Goal: Information Seeking & Learning: Find specific fact

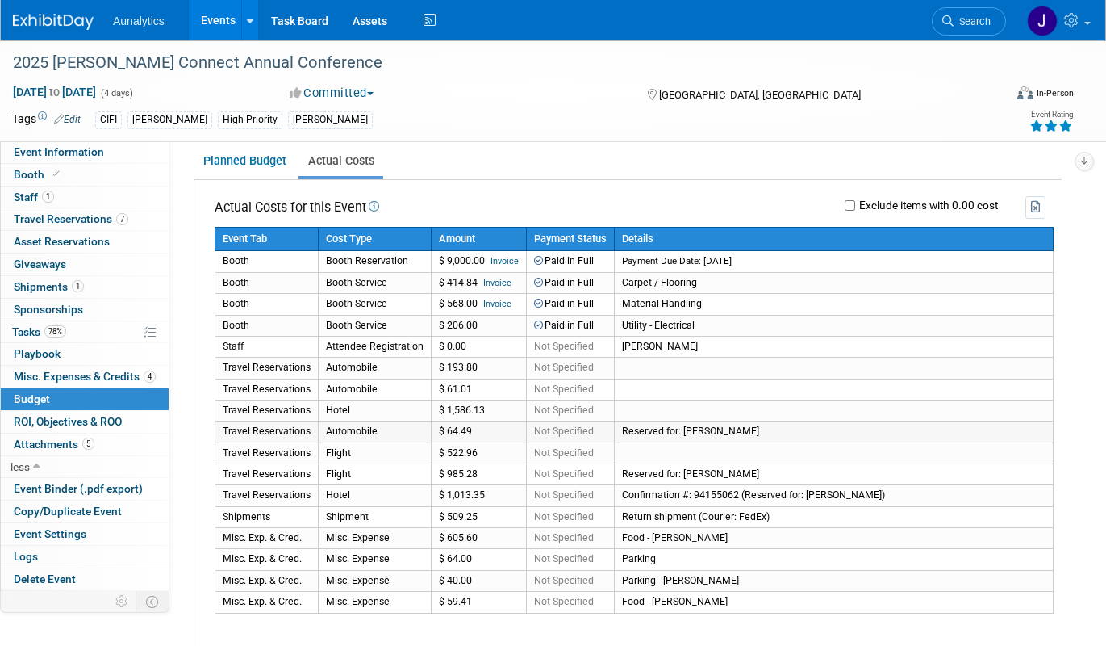
click at [1006, 435] on td "Reserved for: Ryan Wilson" at bounding box center [834, 431] width 439 height 21
click at [231, 27] on link "Events" at bounding box center [218, 20] width 59 height 40
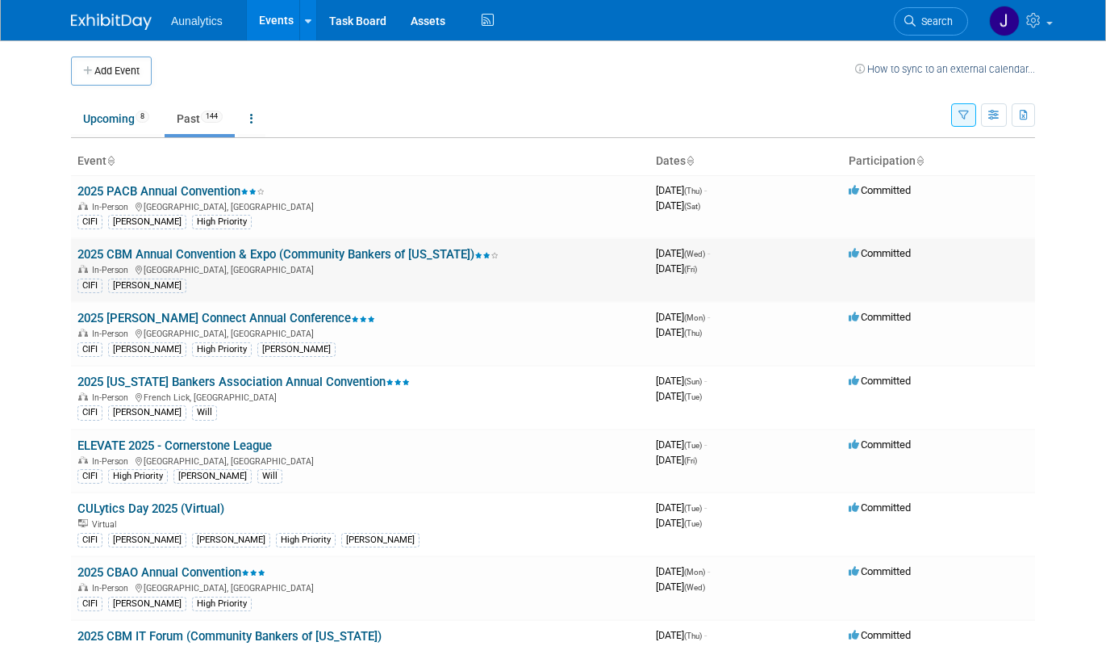
click at [262, 252] on link "2025 CBM Annual Convention & Expo (Community Bankers of [US_STATE])" at bounding box center [287, 254] width 421 height 15
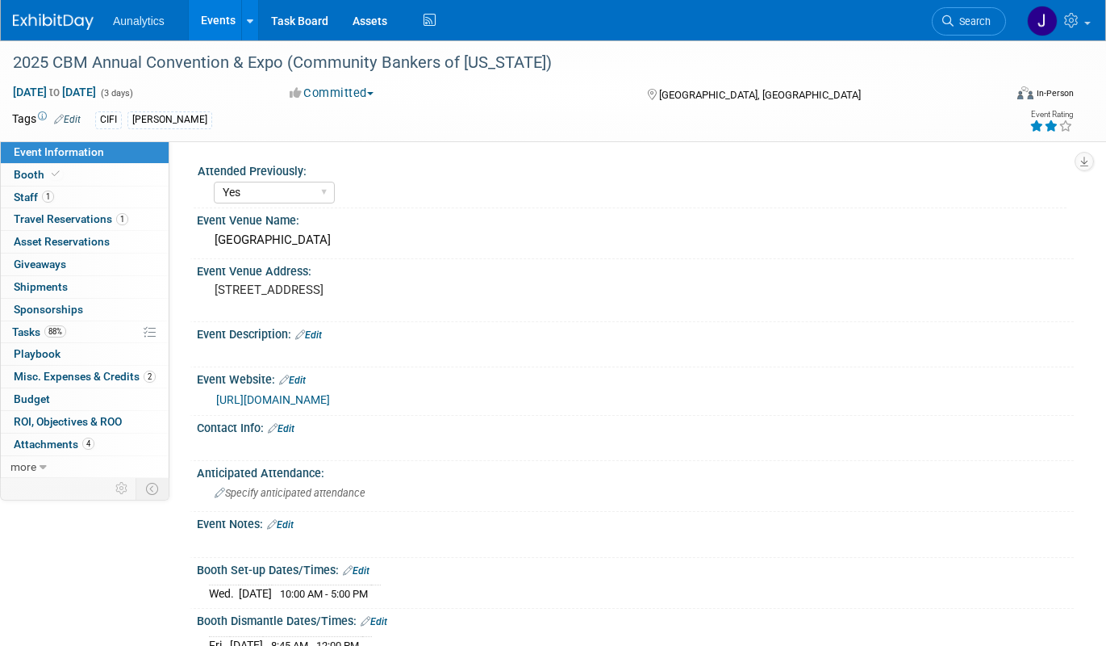
select select "Yes"
click at [784, 421] on div "Contact Info: Edit" at bounding box center [635, 426] width 877 height 21
click at [78, 421] on span "ROI, Objectives & ROO 0" at bounding box center [68, 421] width 108 height 13
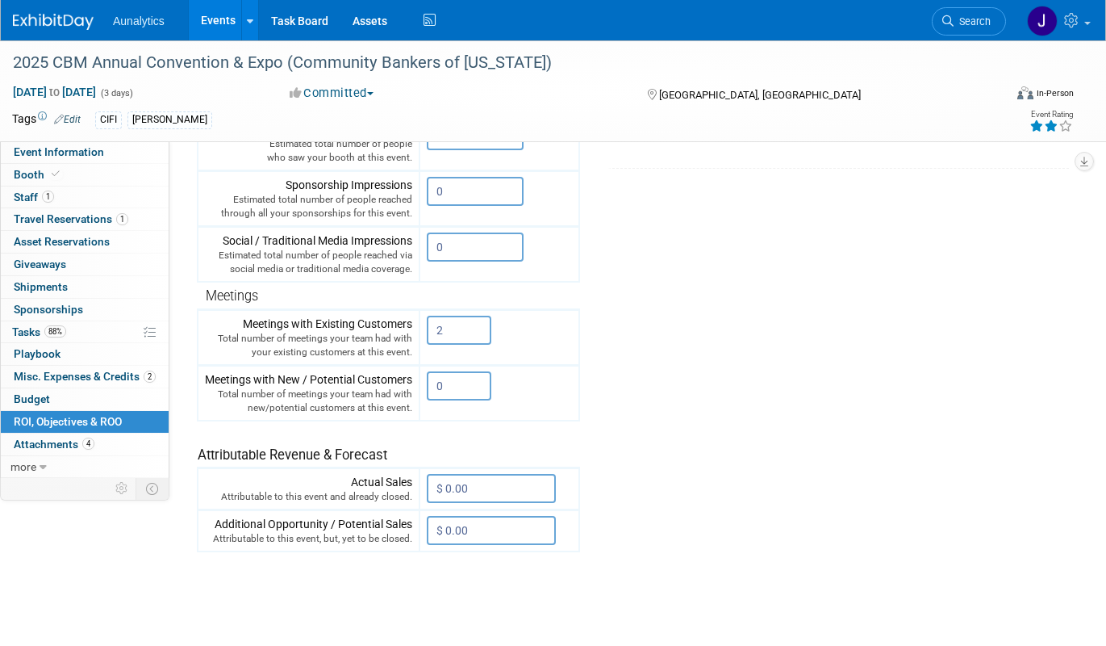
scroll to position [495, 0]
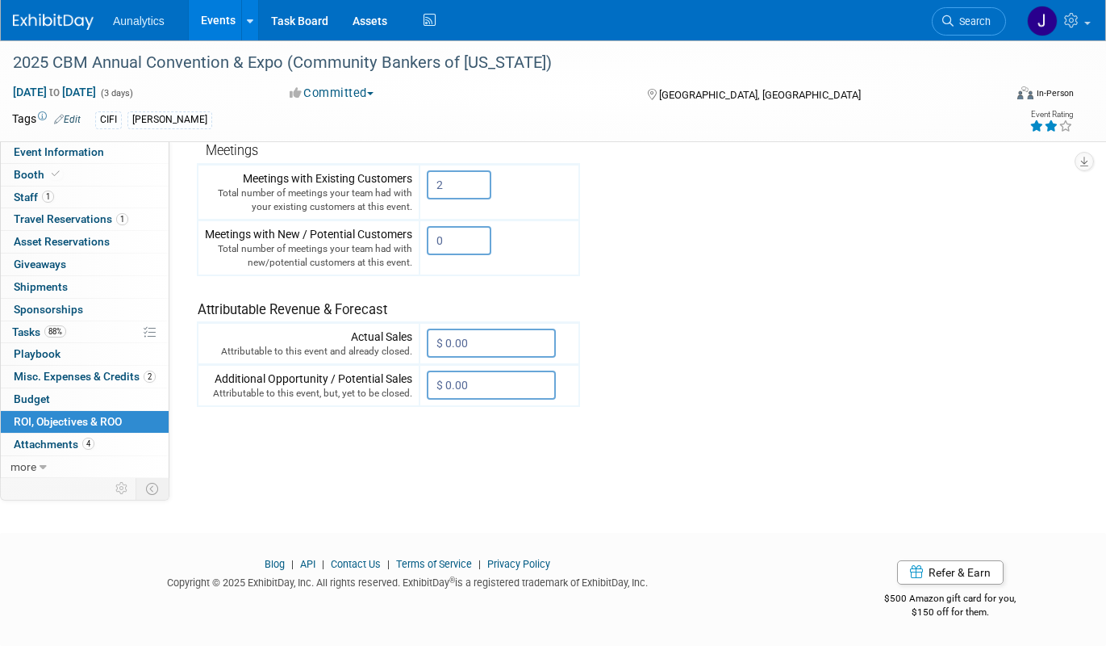
click at [72, 177] on link "Booth" at bounding box center [85, 175] width 168 height 22
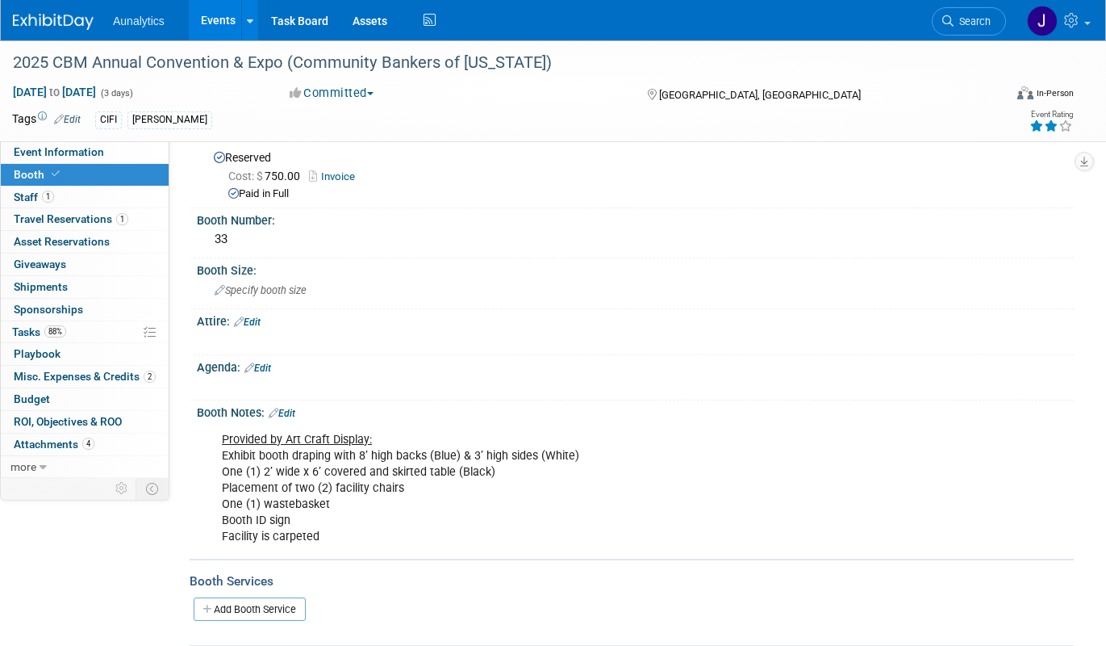
scroll to position [32, 0]
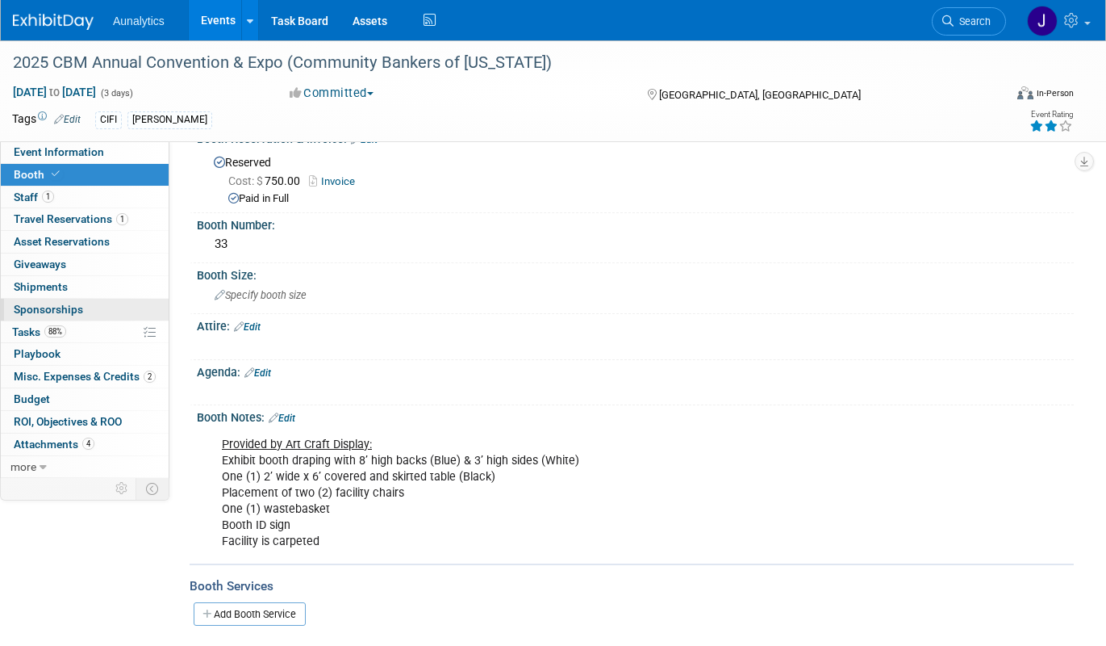
click at [70, 318] on link "0 Sponsorships 0" at bounding box center [85, 310] width 168 height 22
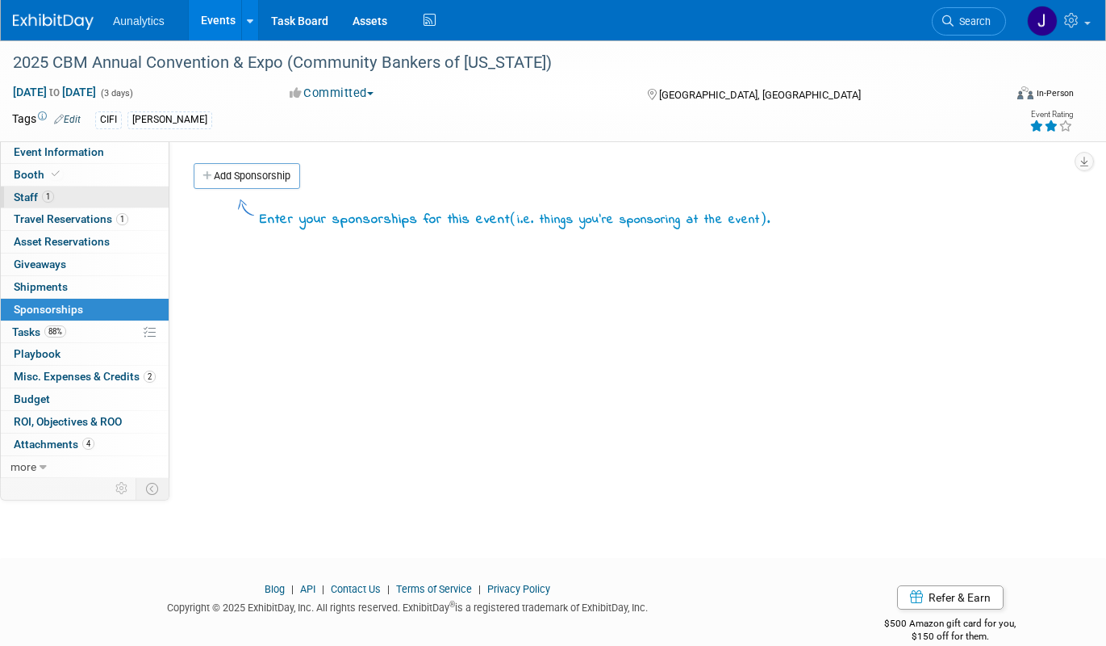
click at [69, 194] on link "1 Staff 1" at bounding box center [85, 197] width 168 height 22
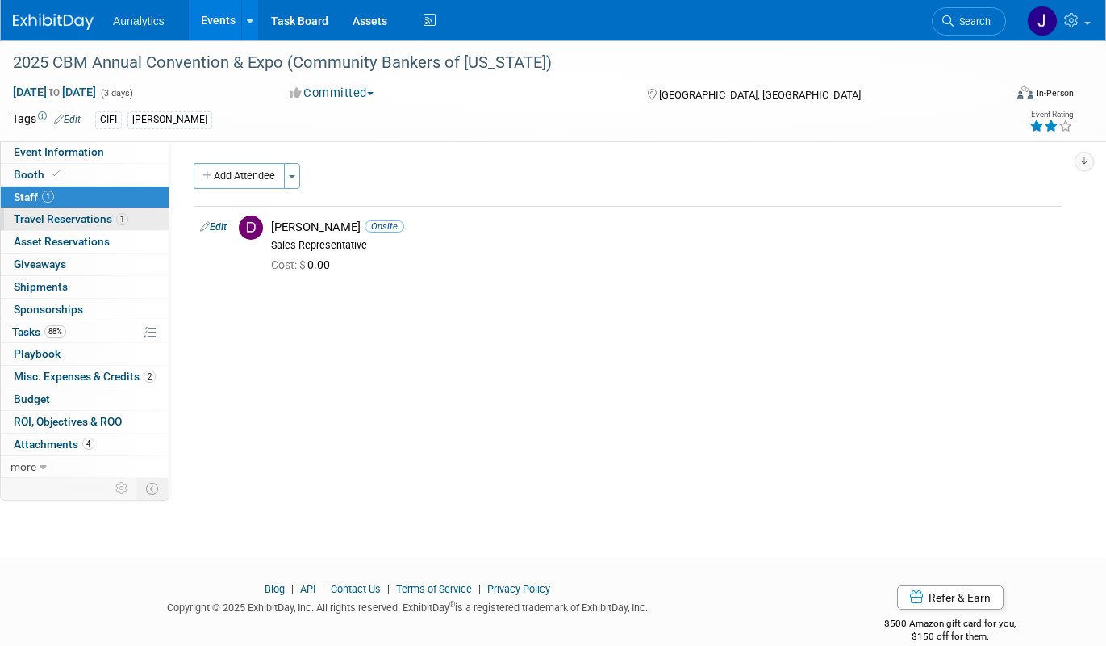
click at [77, 223] on span "Travel Reservations 1" at bounding box center [71, 218] width 115 height 13
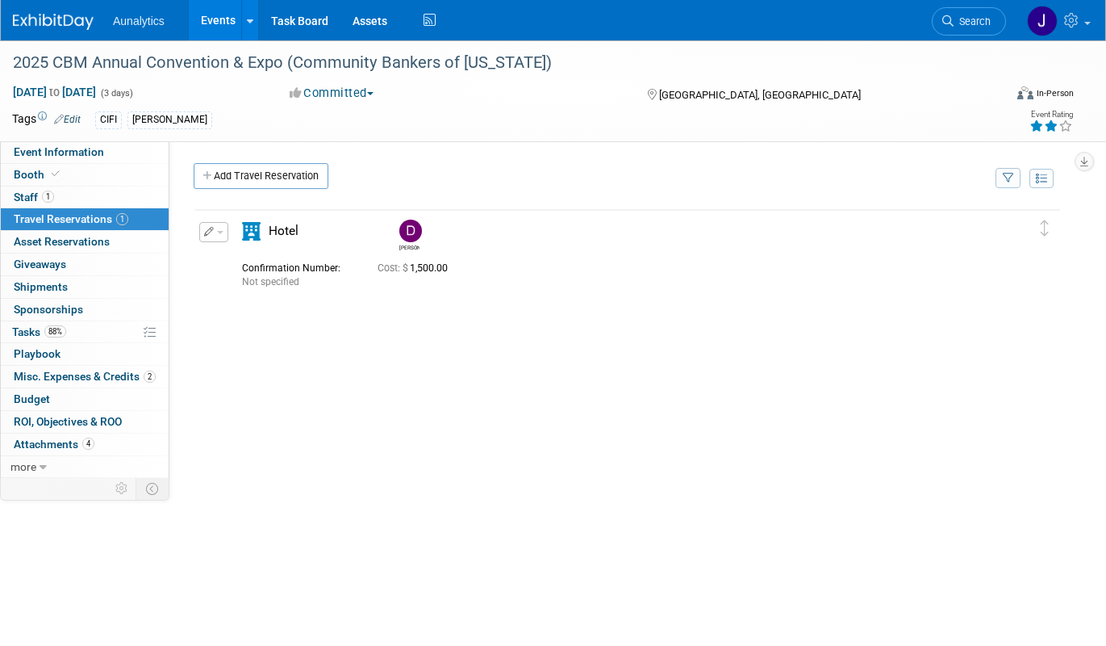
click at [207, 231] on icon "button" at bounding box center [209, 232] width 10 height 10
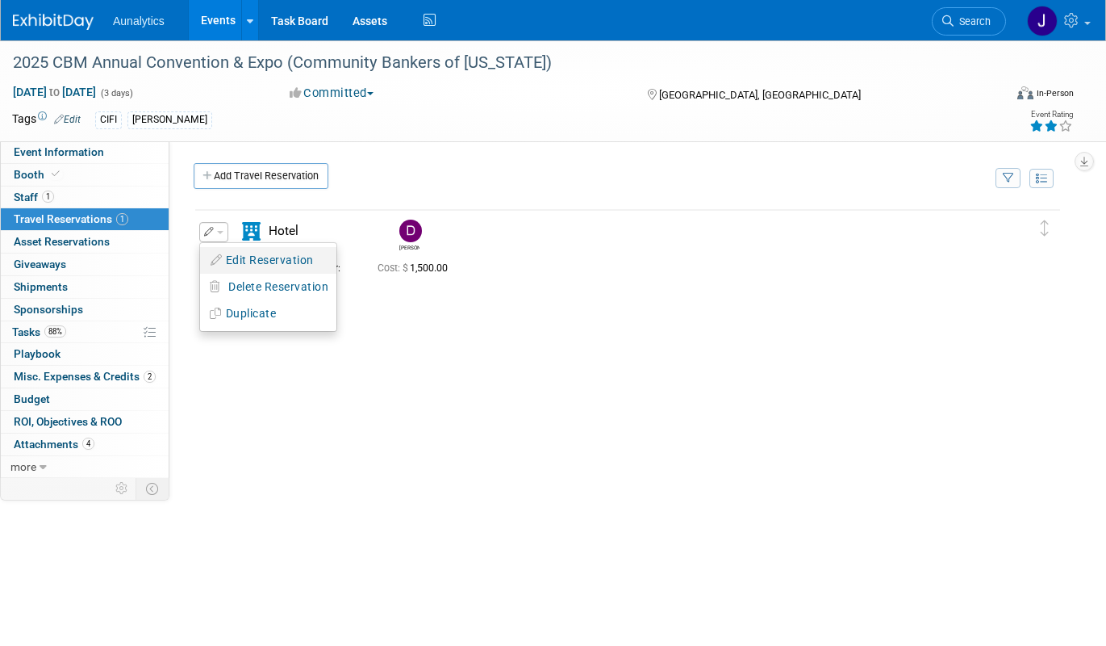
click at [222, 264] on icon "button" at bounding box center [217, 259] width 13 height 11
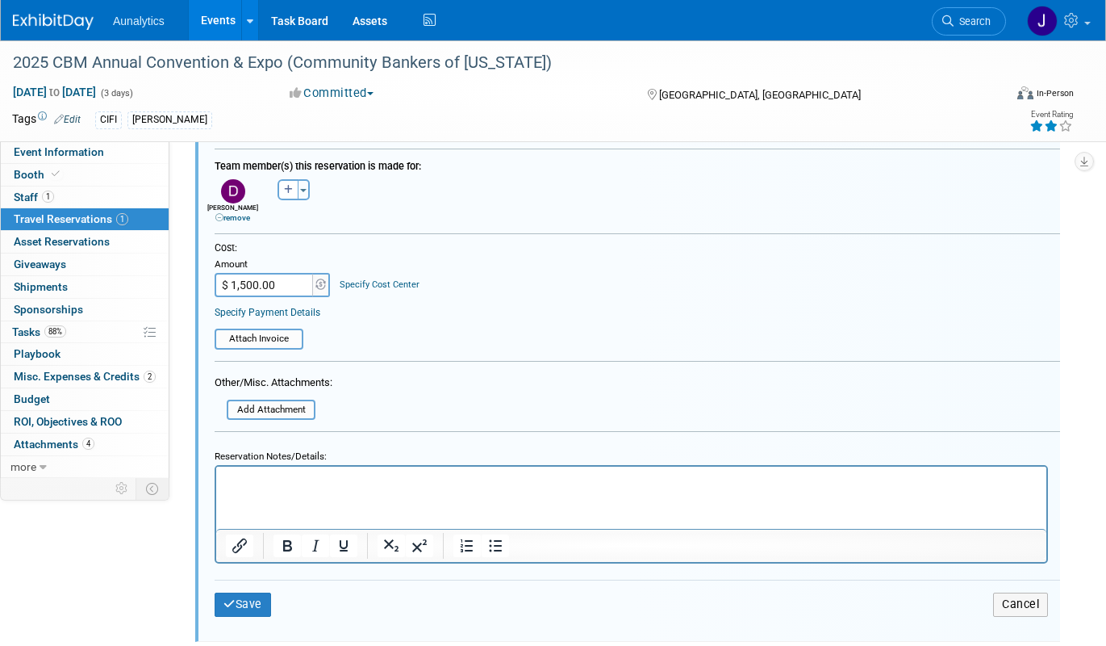
scroll to position [495, 0]
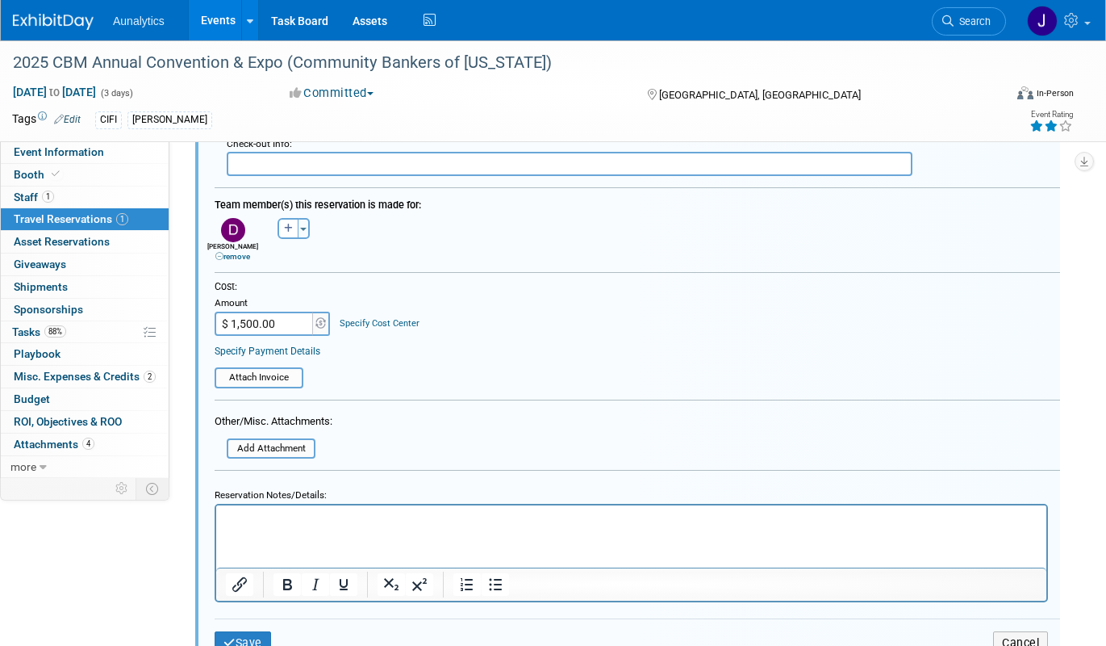
click at [296, 326] on input "$ 1,500.00" at bounding box center [265, 324] width 101 height 24
type input "$ 631.42"
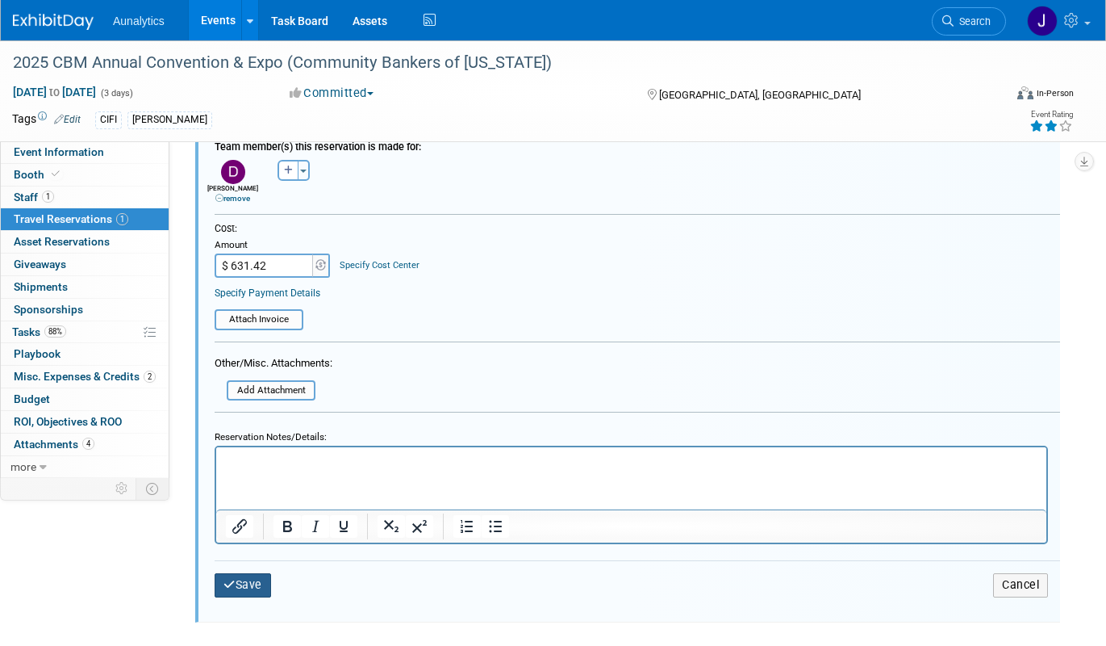
click at [259, 592] on button "Save" at bounding box center [243, 584] width 56 height 23
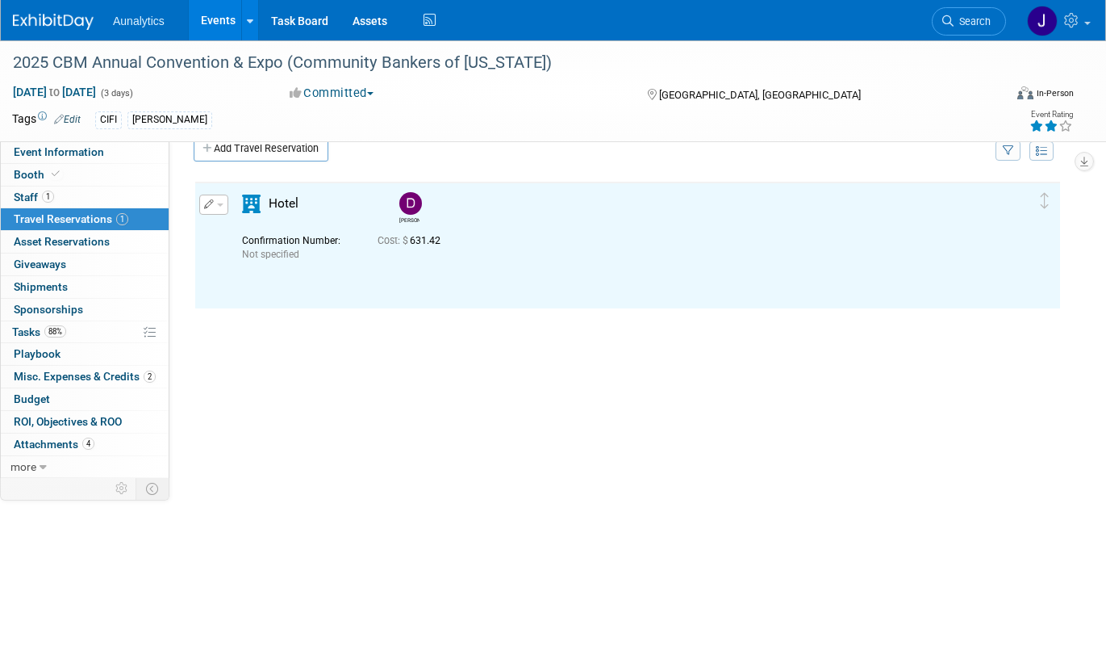
scroll to position [0, 0]
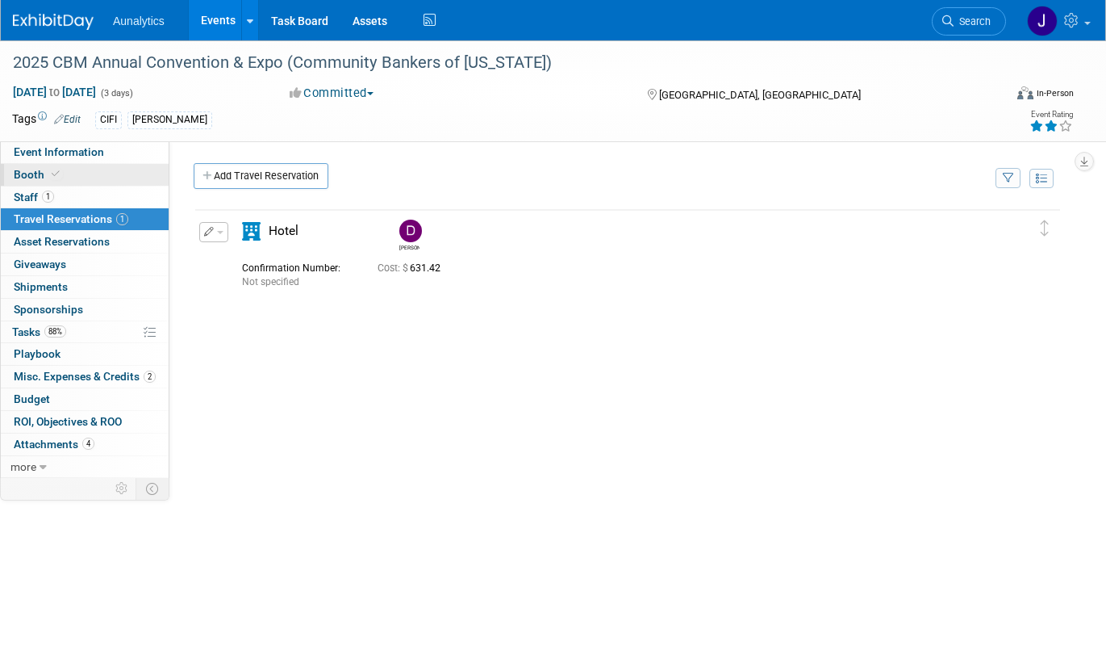
click at [135, 174] on link "Booth" at bounding box center [85, 175] width 168 height 22
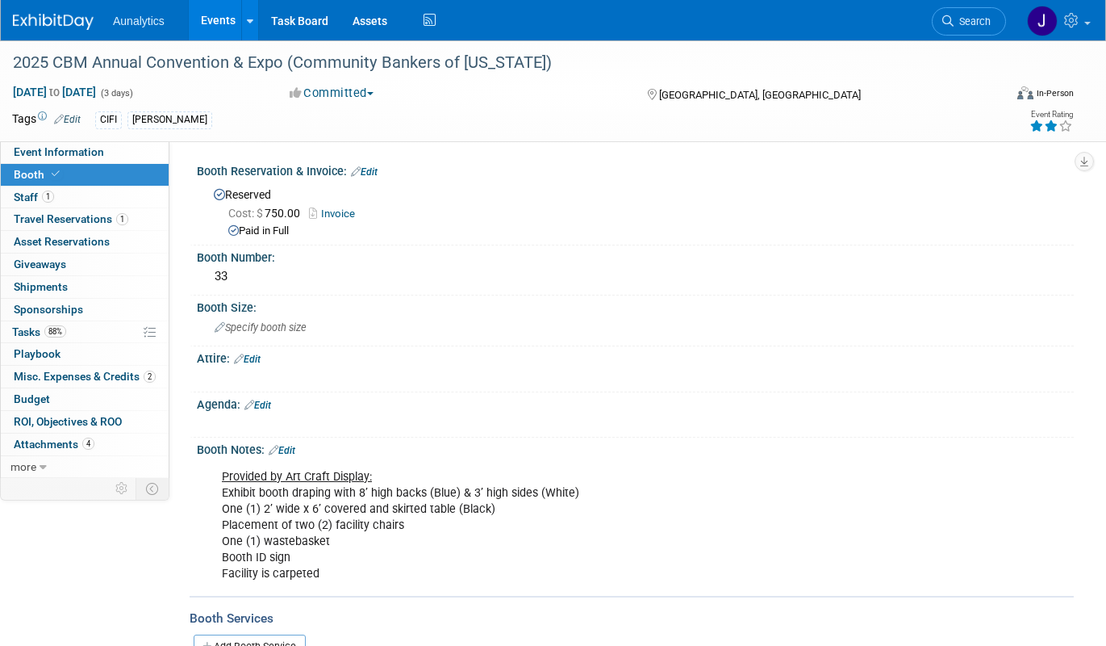
scroll to position [211, 0]
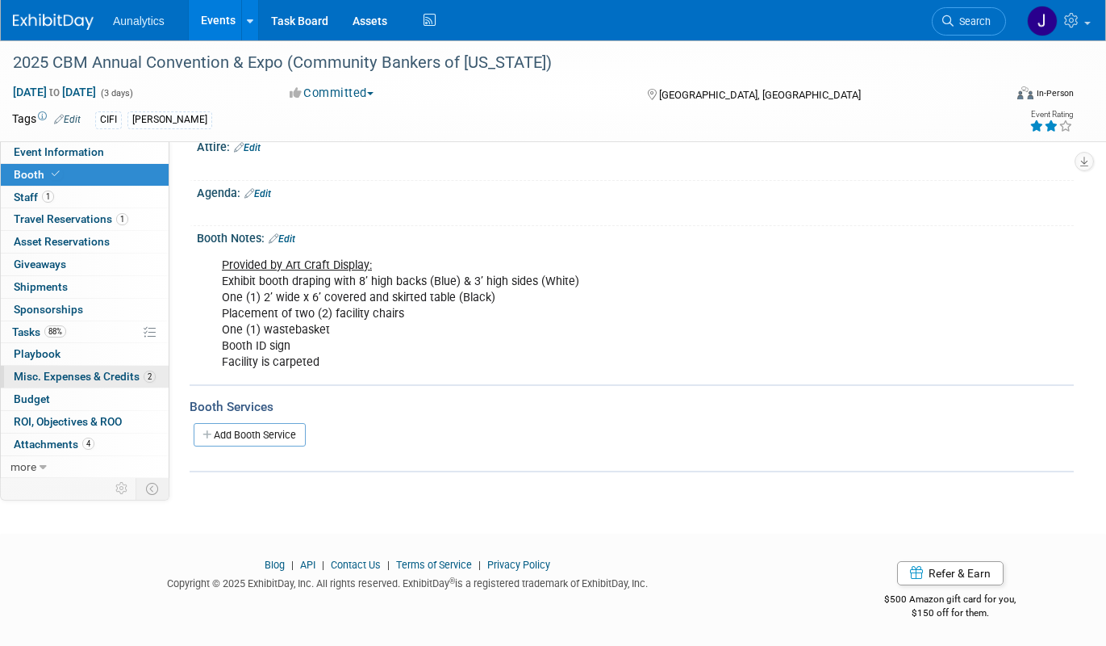
click at [91, 379] on span "Misc. Expenses & Credits 2" at bounding box center [85, 376] width 142 height 13
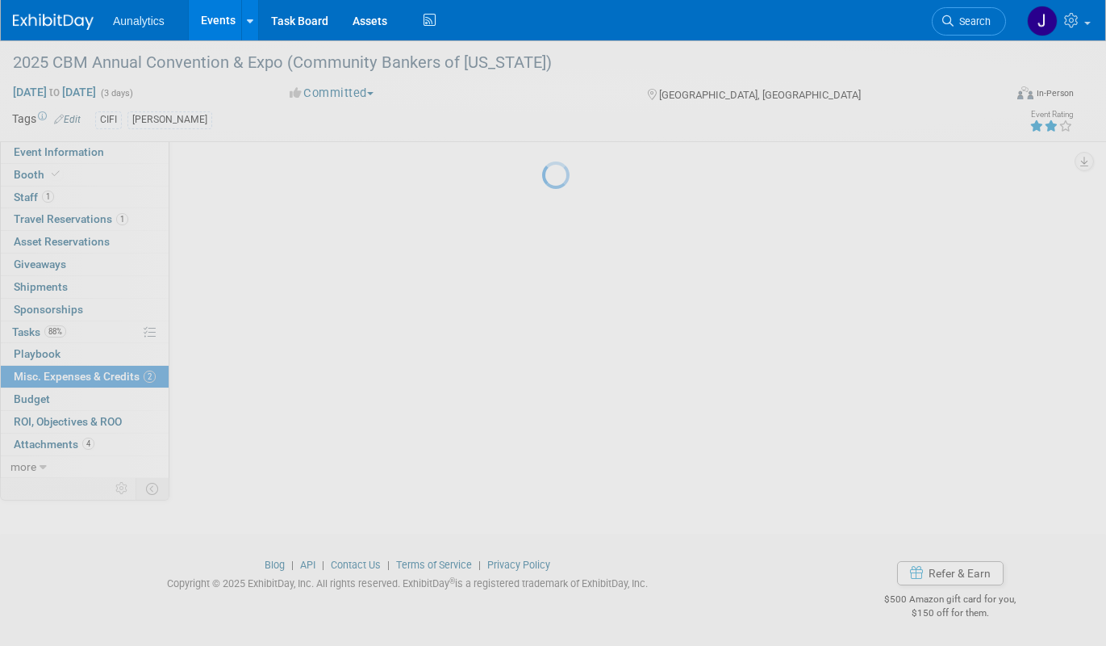
scroll to position [0, 0]
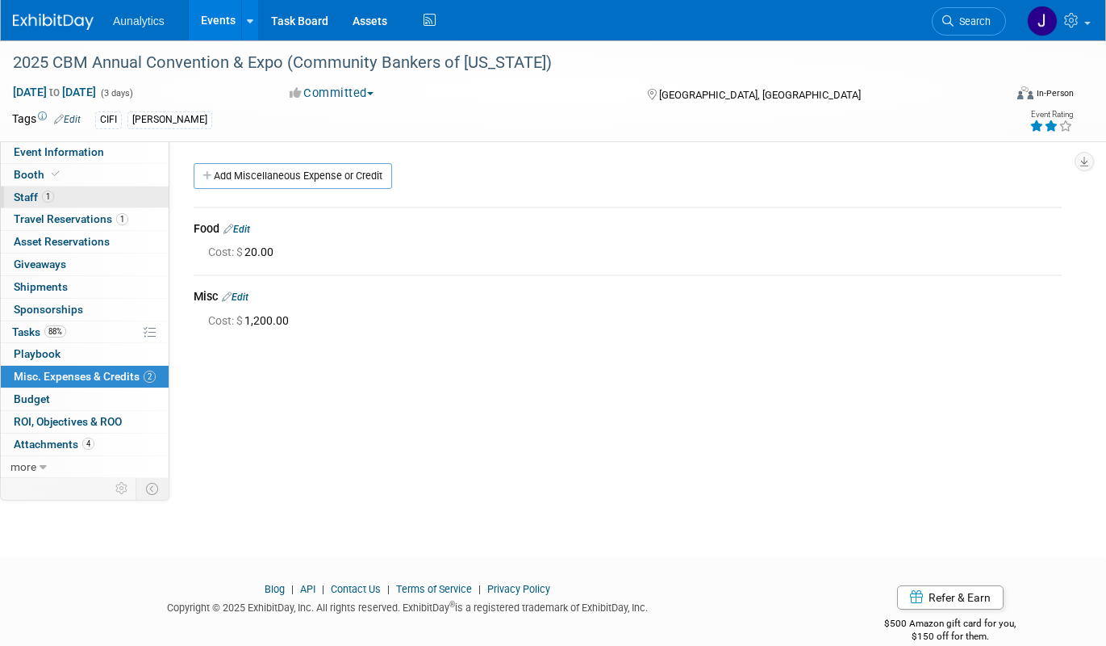
click at [86, 201] on link "1 Staff 1" at bounding box center [85, 197] width 168 height 22
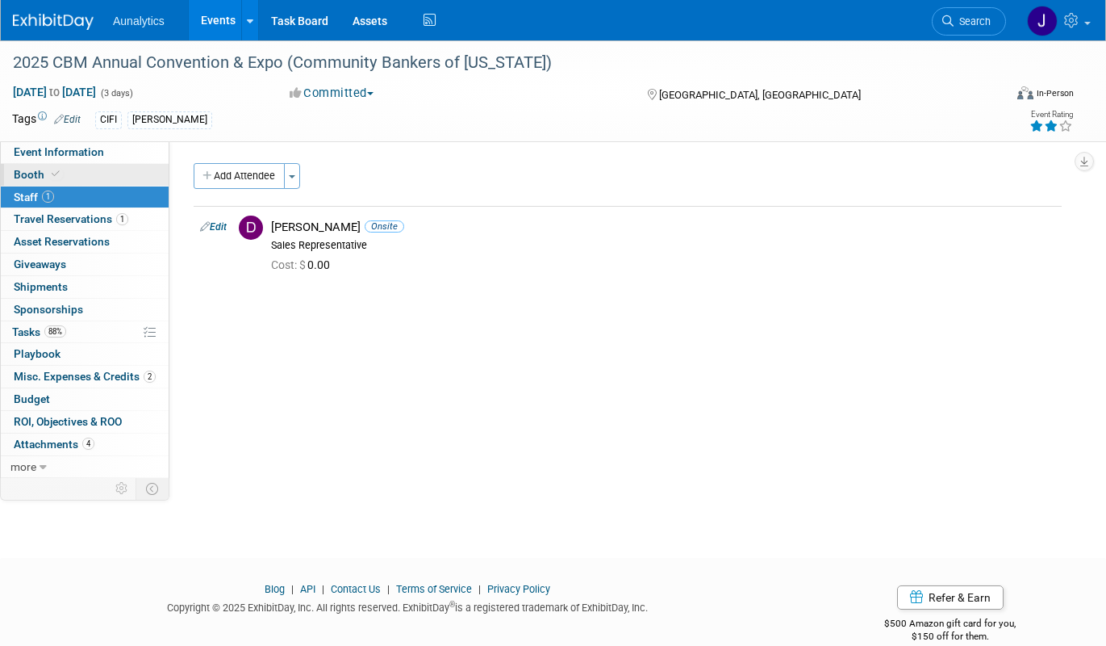
click at [94, 174] on link "Booth" at bounding box center [85, 175] width 168 height 22
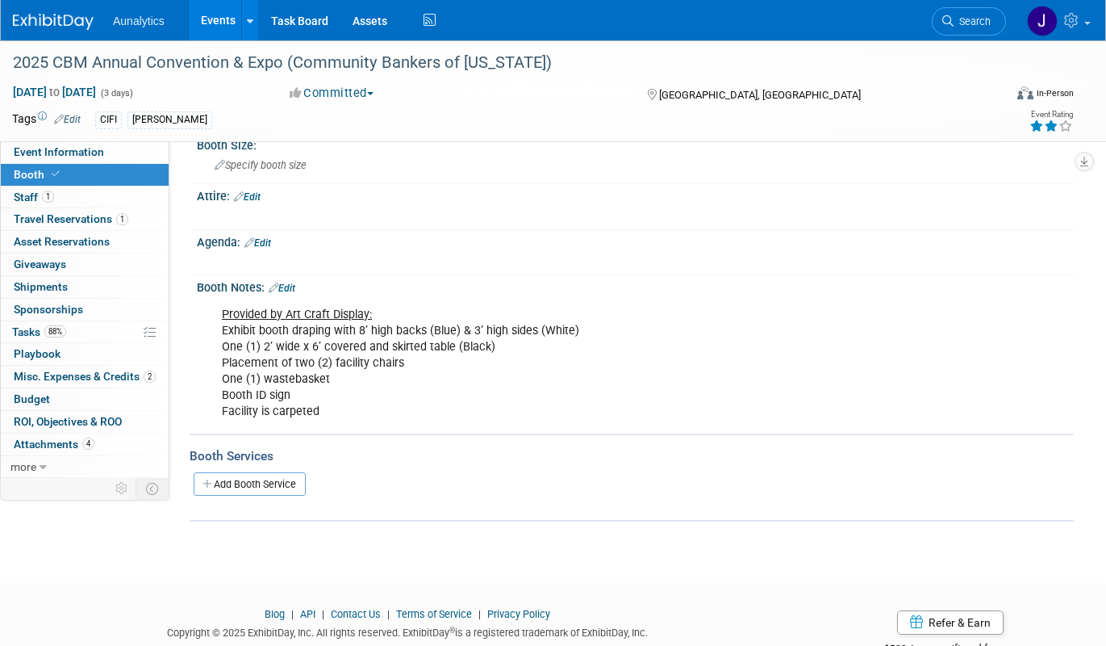
scroll to position [188, 0]
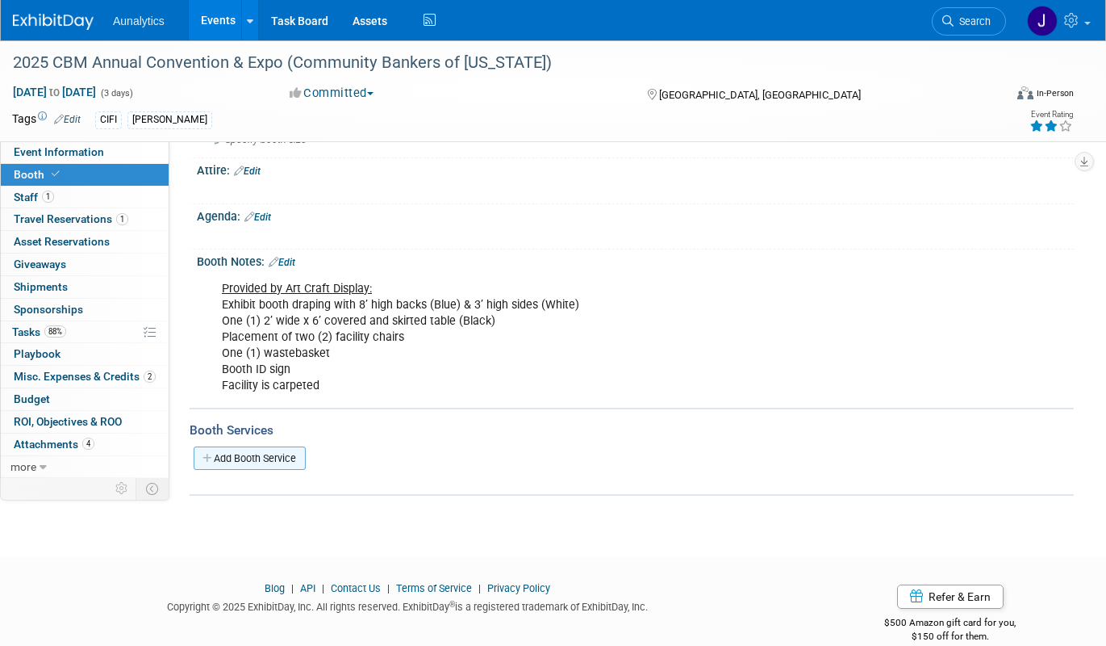
click at [239, 459] on link "Add Booth Service" at bounding box center [250, 457] width 112 height 23
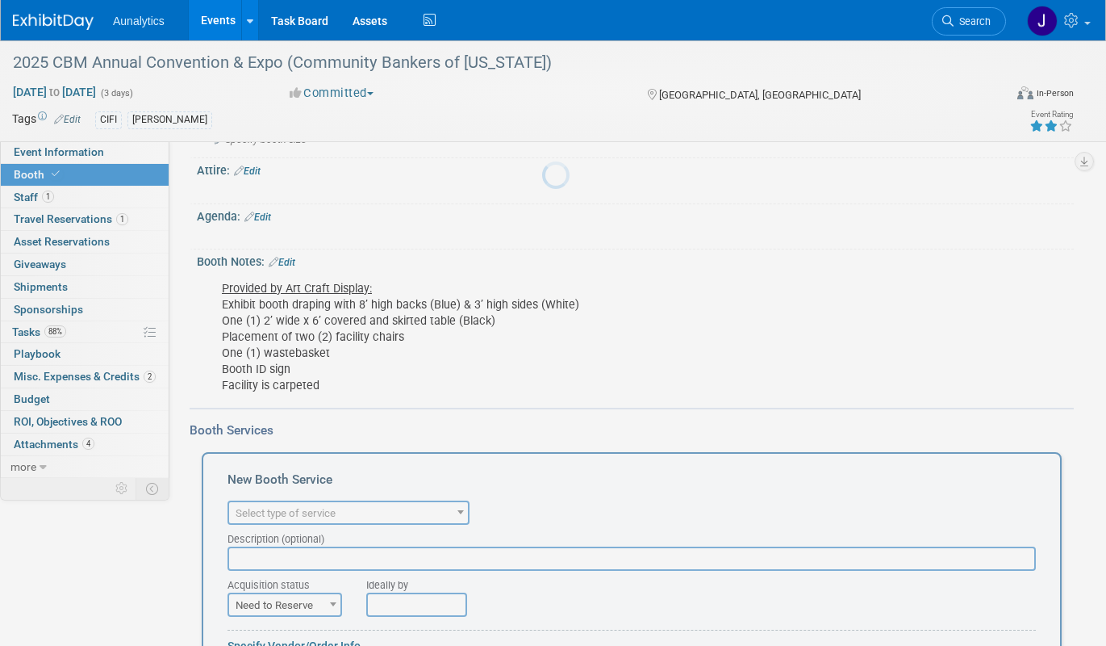
scroll to position [0, 0]
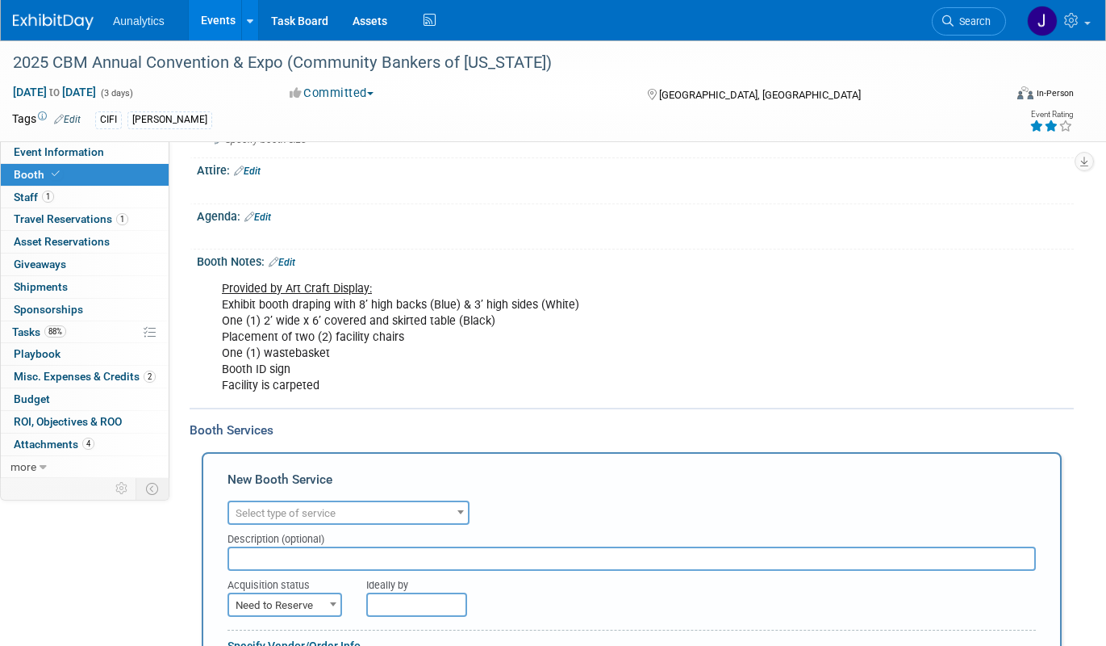
click at [334, 509] on span "Select type of service" at bounding box center [286, 513] width 100 height 12
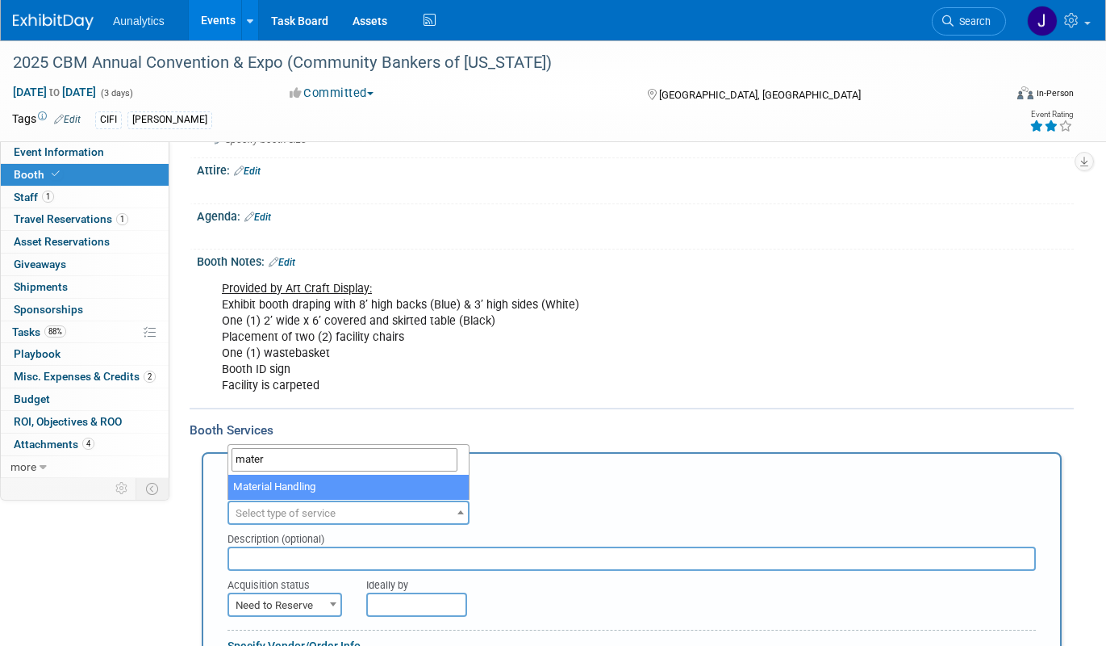
type input "mater"
select select "10"
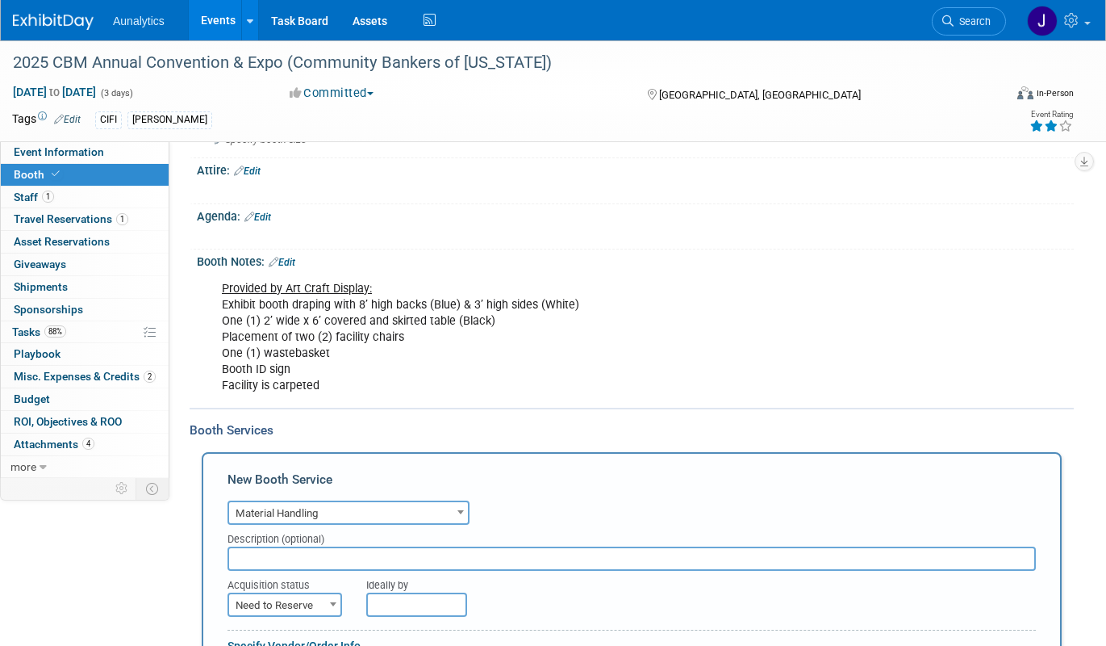
click at [309, 562] on input "text" at bounding box center [632, 558] width 809 height 24
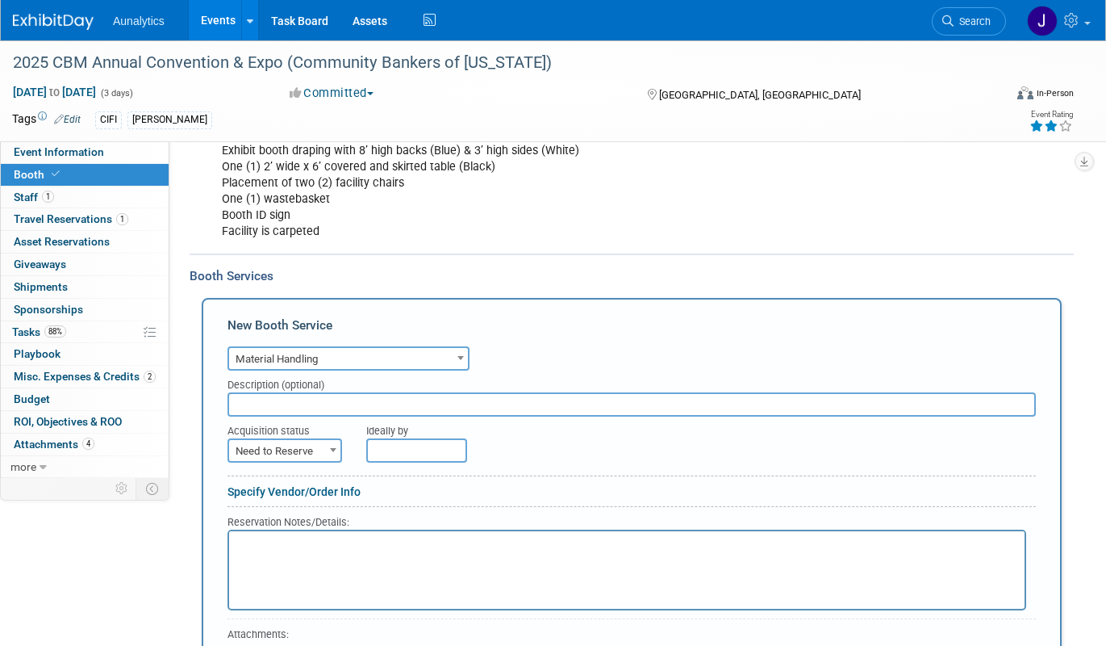
scroll to position [348, 0]
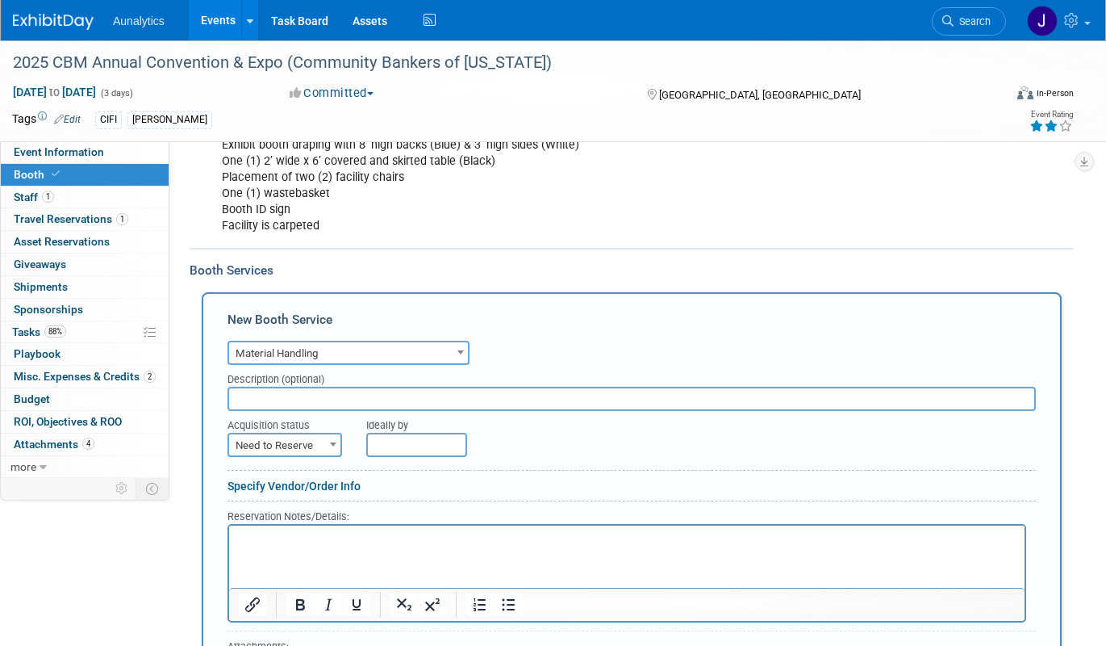
click at [324, 444] on span "Need to Reserve" at bounding box center [284, 445] width 111 height 23
select select "2"
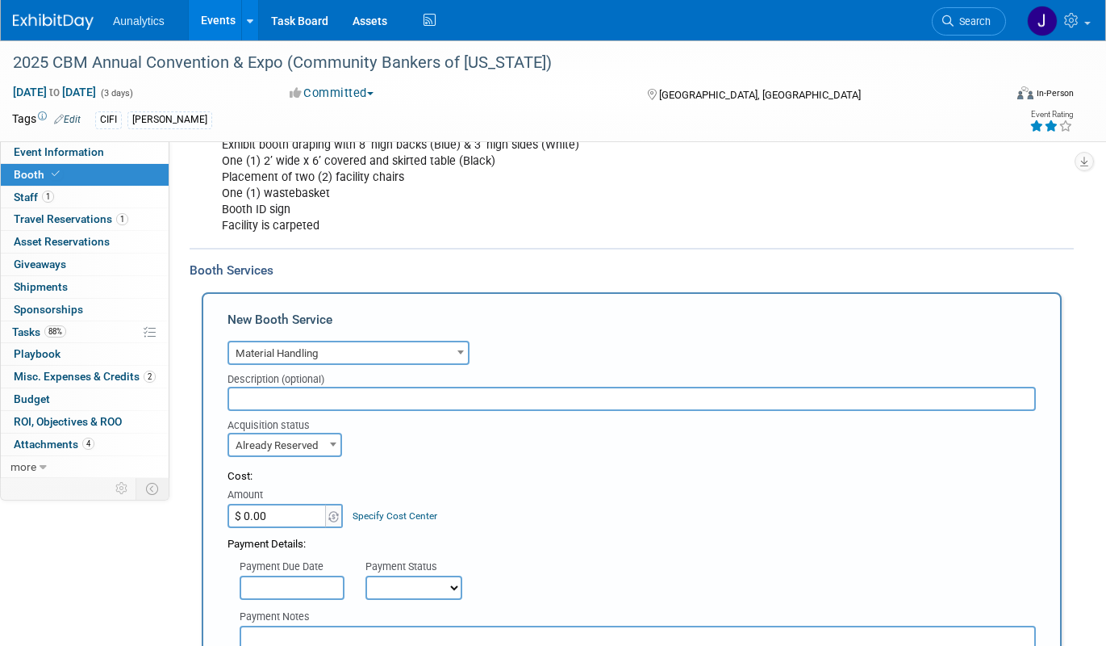
click at [291, 524] on input "$ 0.00" at bounding box center [278, 516] width 101 height 24
paste input "105.57"
type input "$ 105.57"
click at [395, 584] on select "Not Paid Yet Partially Paid Paid in Full" at bounding box center [414, 587] width 97 height 24
select select "1"
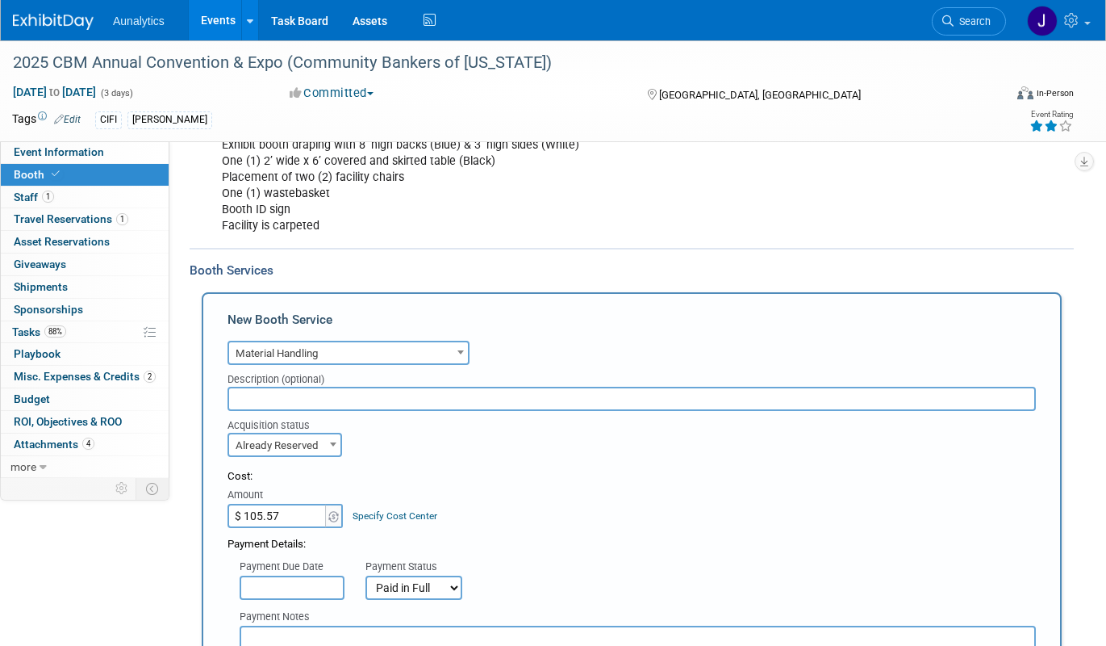
click at [366, 575] on select "Not Paid Yet Partially Paid Paid in Full" at bounding box center [414, 587] width 97 height 24
click at [451, 481] on div "Cost:" at bounding box center [632, 476] width 809 height 15
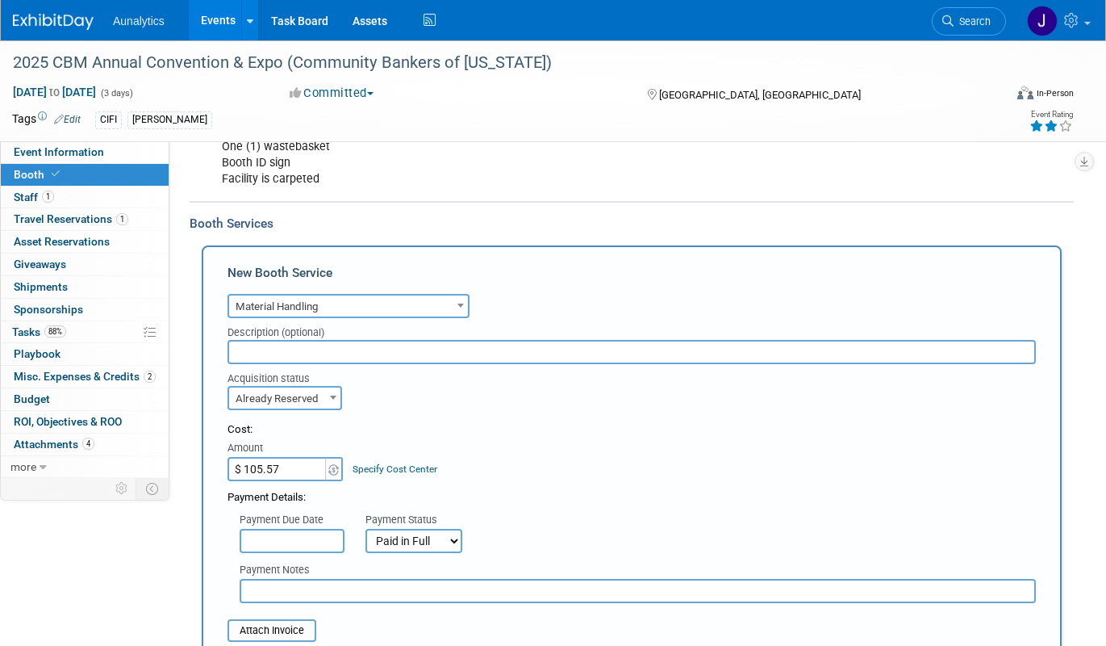
scroll to position [395, 0]
click at [291, 462] on input "$ 105.57" at bounding box center [278, 468] width 101 height 24
type input "$ 211.14"
click at [385, 358] on input "text" at bounding box center [632, 351] width 809 height 24
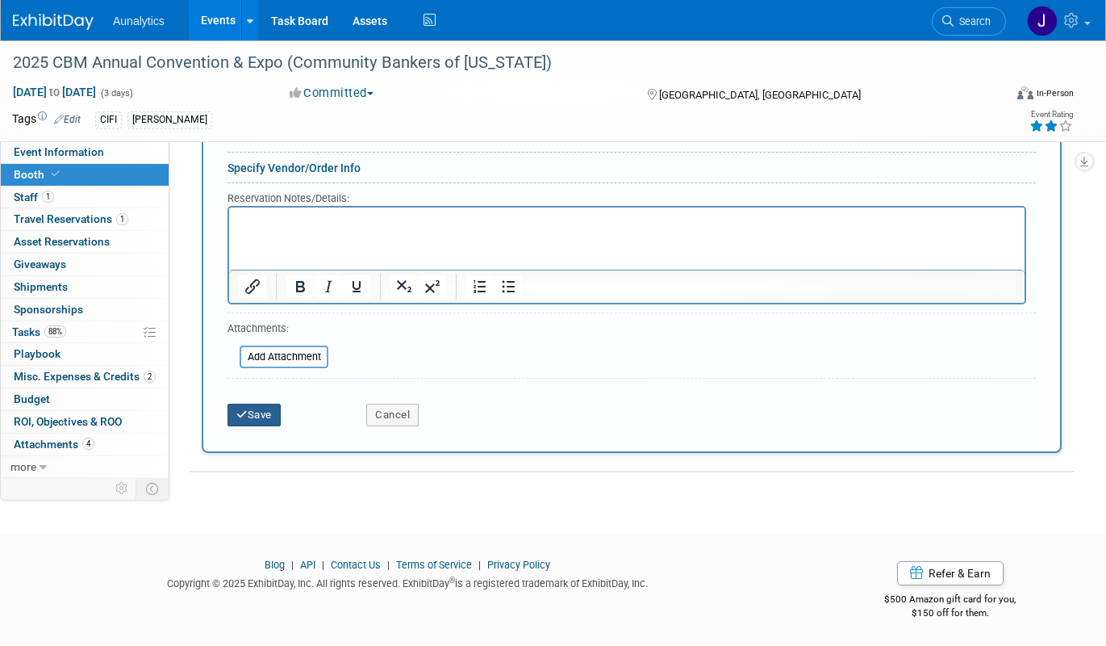
type input "Inbound and outbound material handling"
click at [275, 416] on button "Save" at bounding box center [254, 415] width 53 height 23
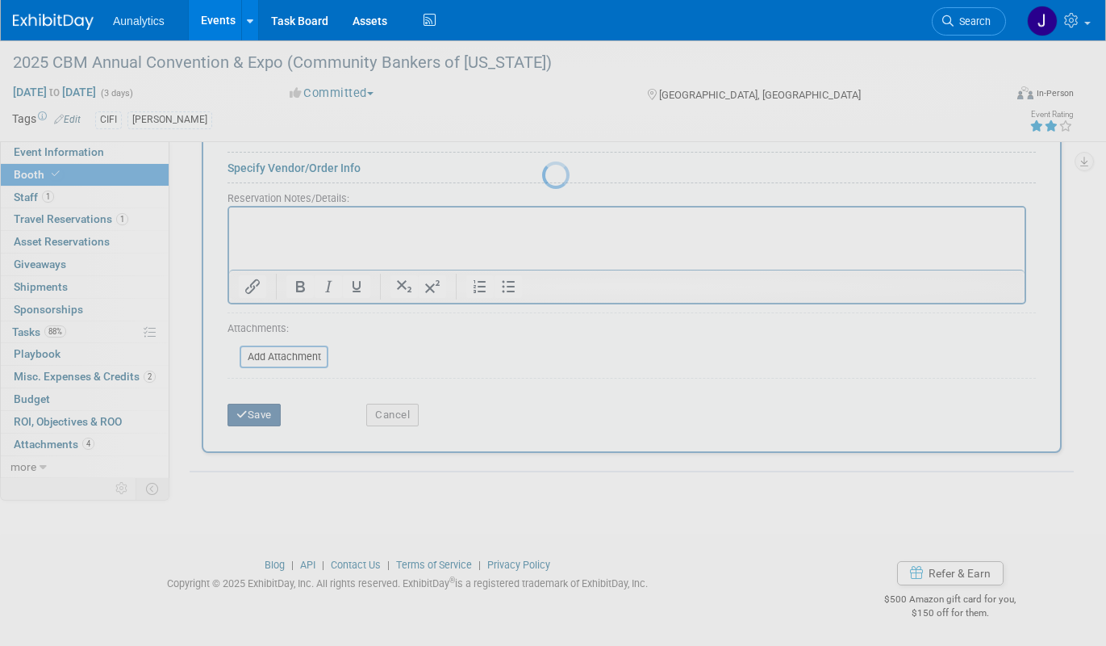
scroll to position [337, 0]
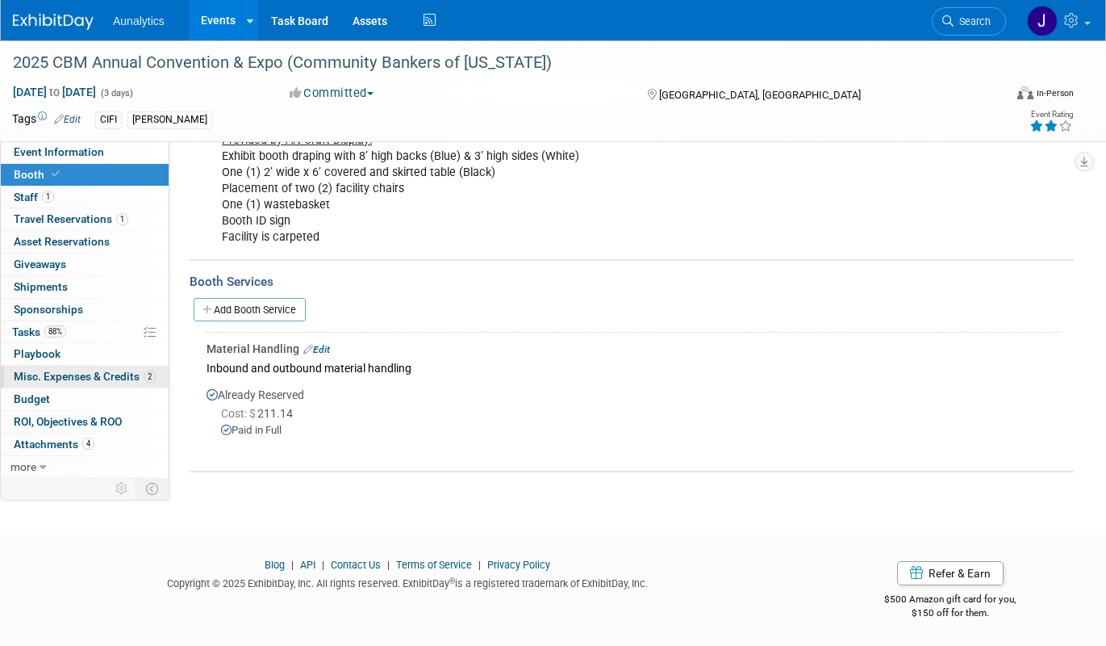
click at [80, 377] on span "Misc. Expenses & Credits 2" at bounding box center [85, 376] width 142 height 13
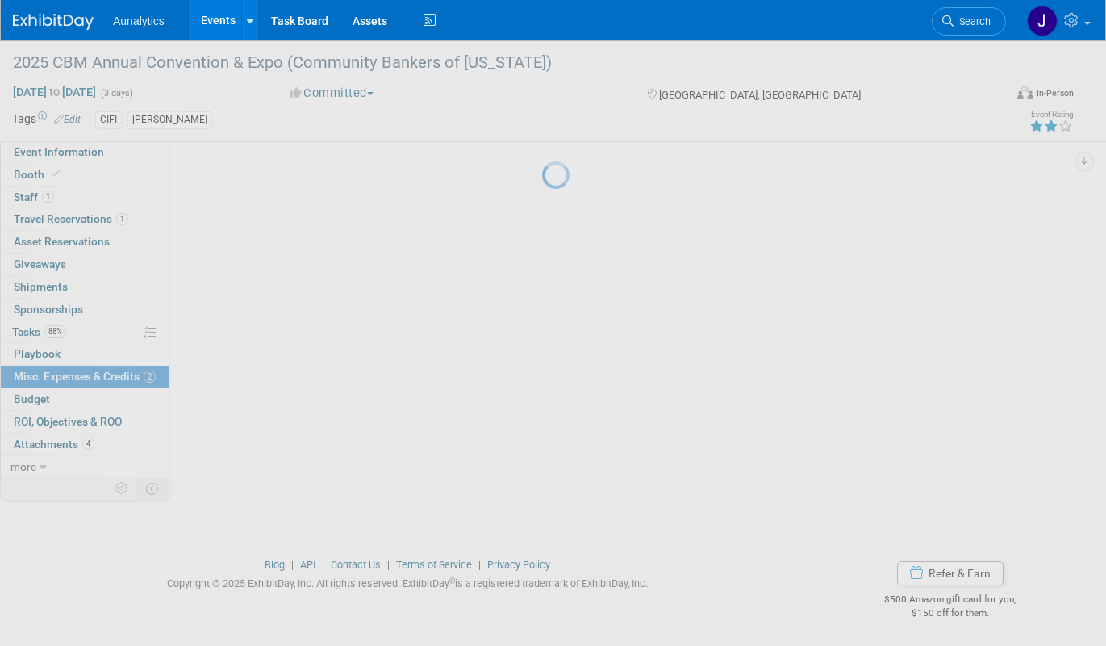
scroll to position [0, 0]
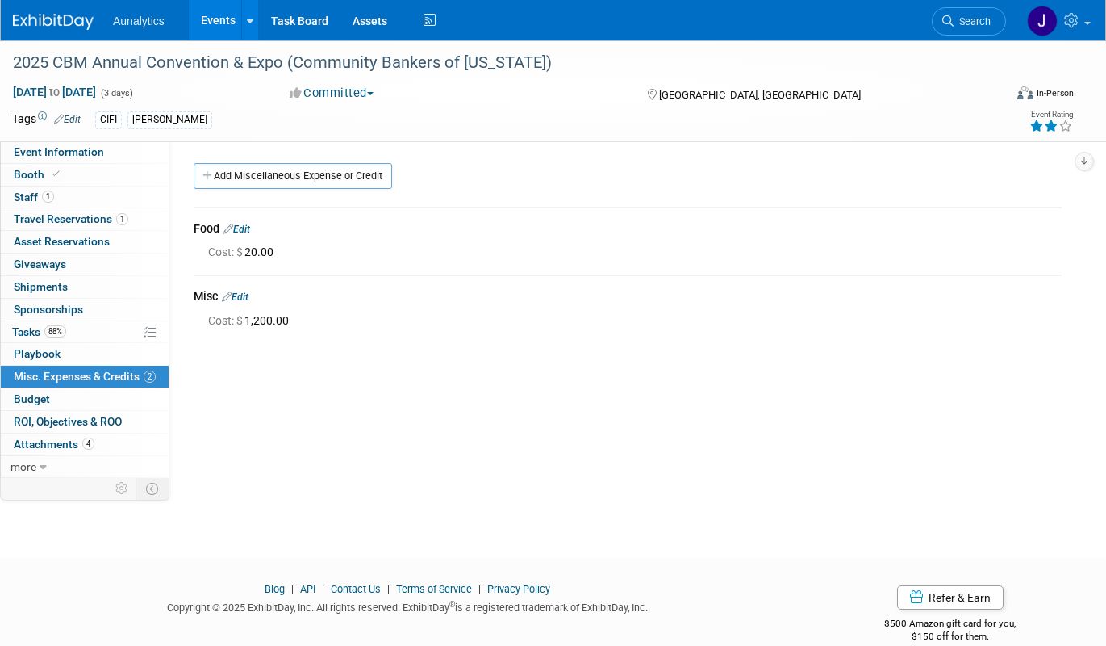
click at [245, 228] on link "Edit" at bounding box center [237, 229] width 27 height 11
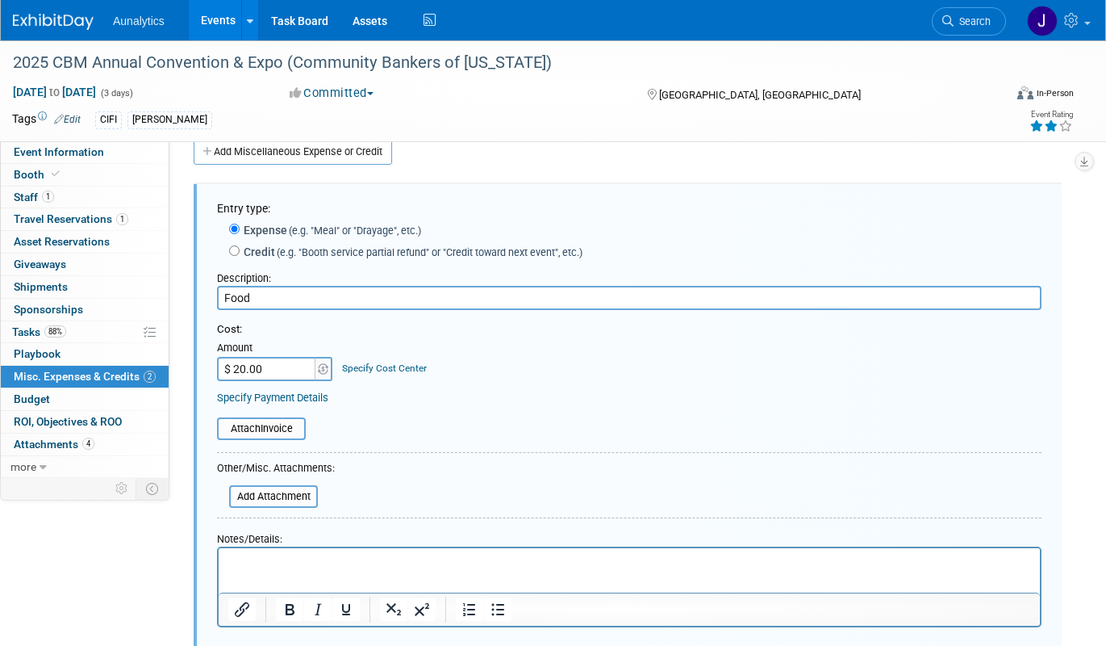
click at [281, 370] on input "$ 20.00" at bounding box center [267, 369] width 101 height 24
type input "$ 19.68"
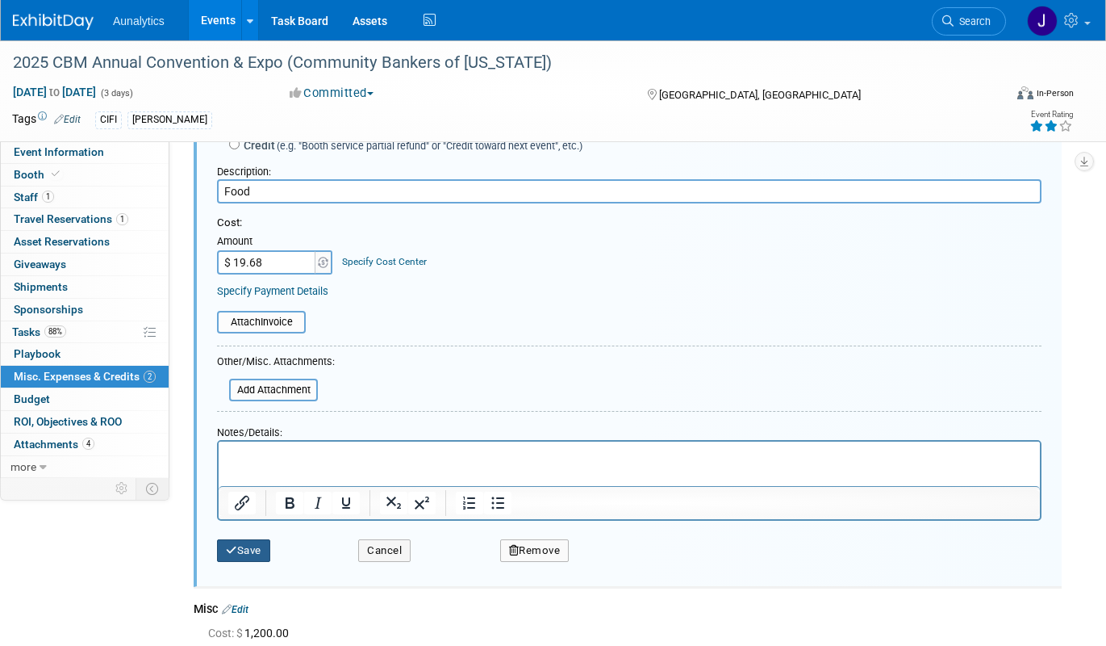
click at [253, 551] on button "Save" at bounding box center [243, 550] width 53 height 23
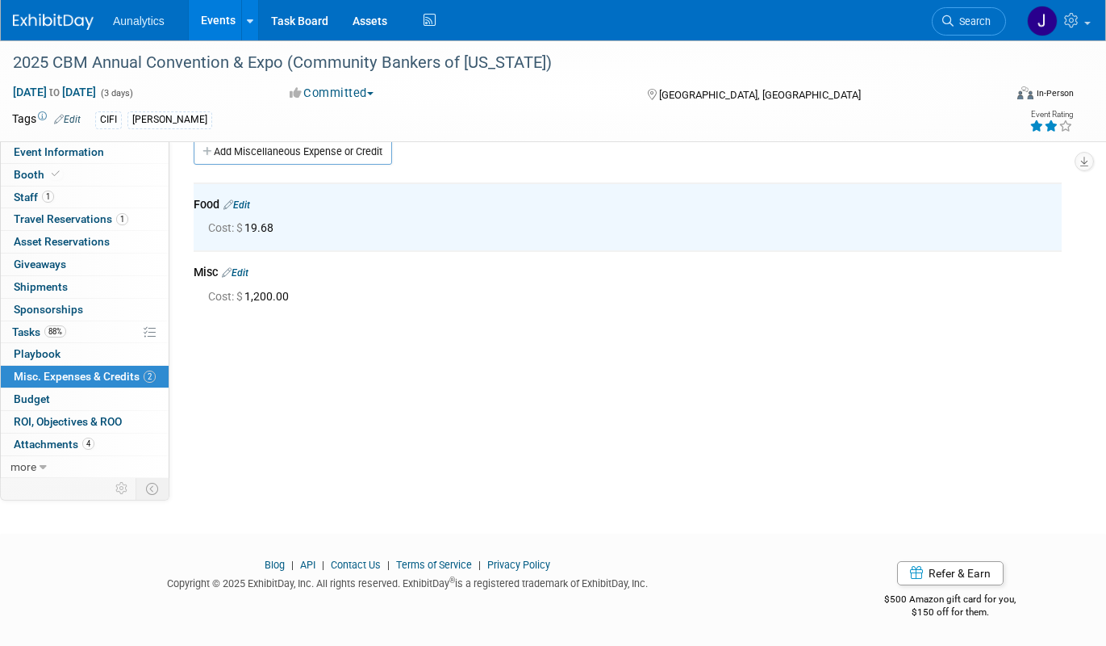
scroll to position [25, 0]
click at [244, 298] on span "Cost: $" at bounding box center [226, 295] width 36 height 13
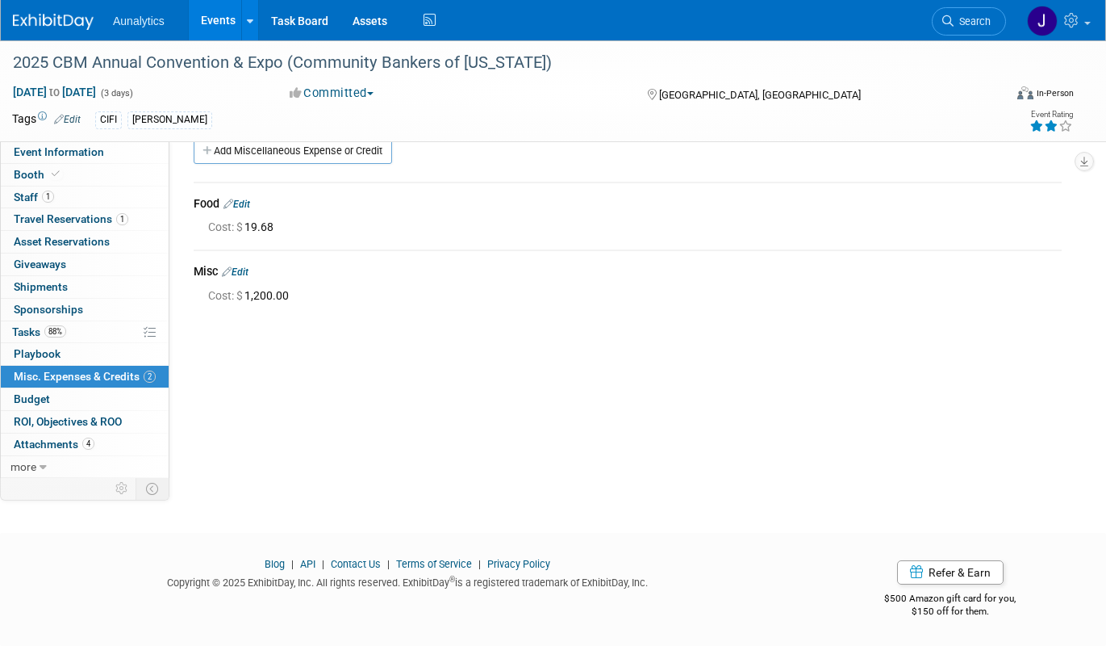
scroll to position [0, 0]
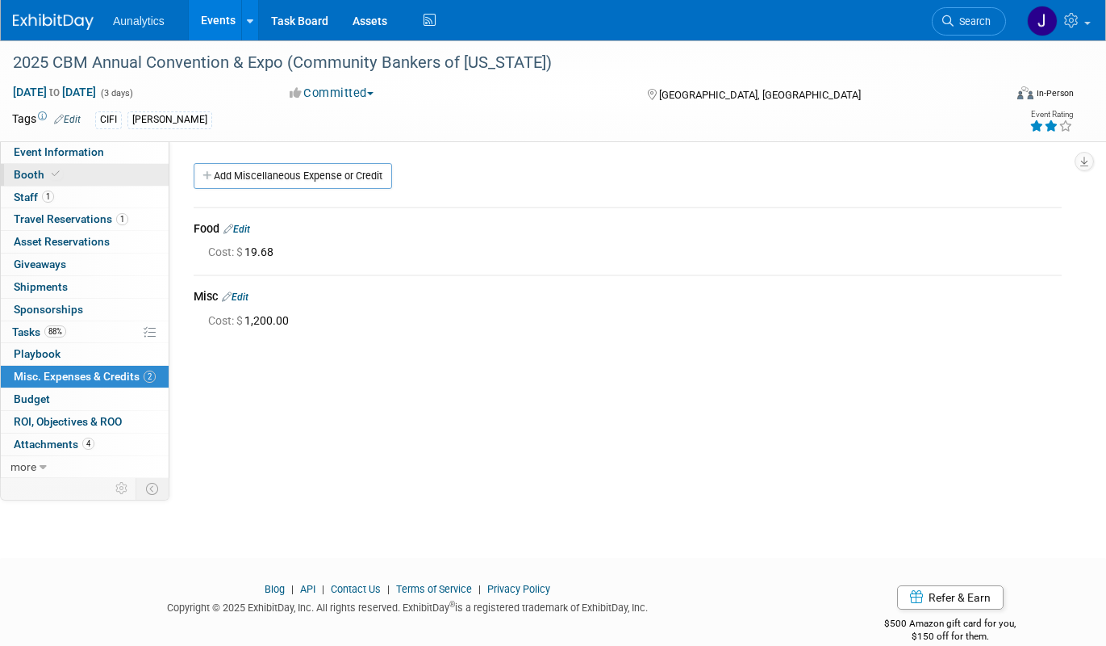
click at [52, 169] on span at bounding box center [55, 174] width 15 height 12
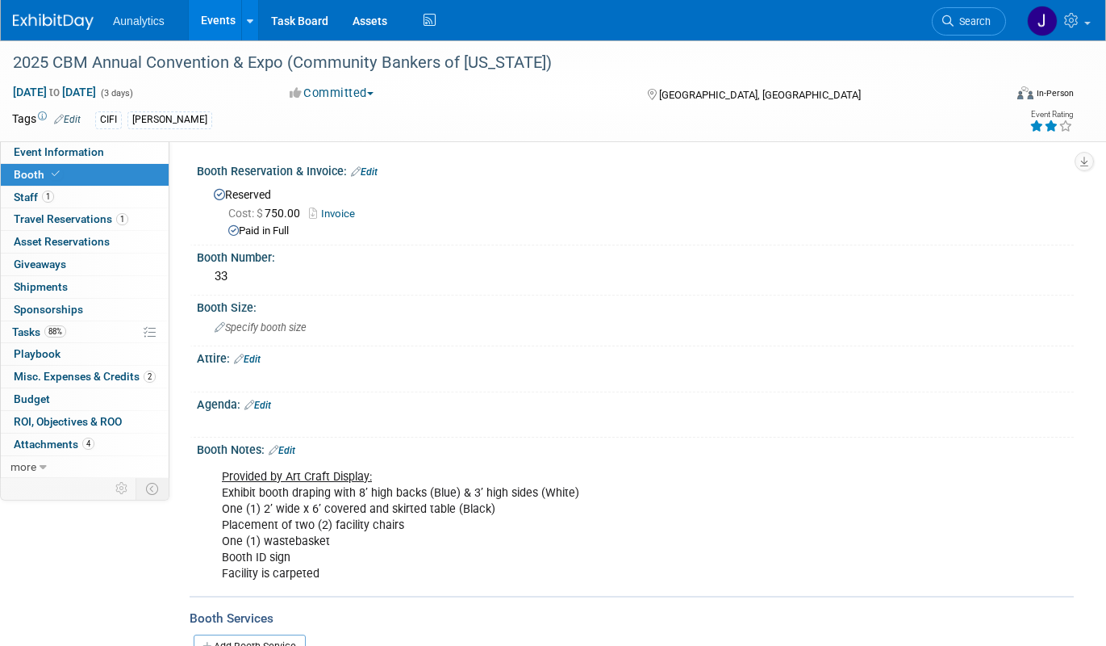
click at [345, 211] on link "Invoice" at bounding box center [336, 213] width 54 height 12
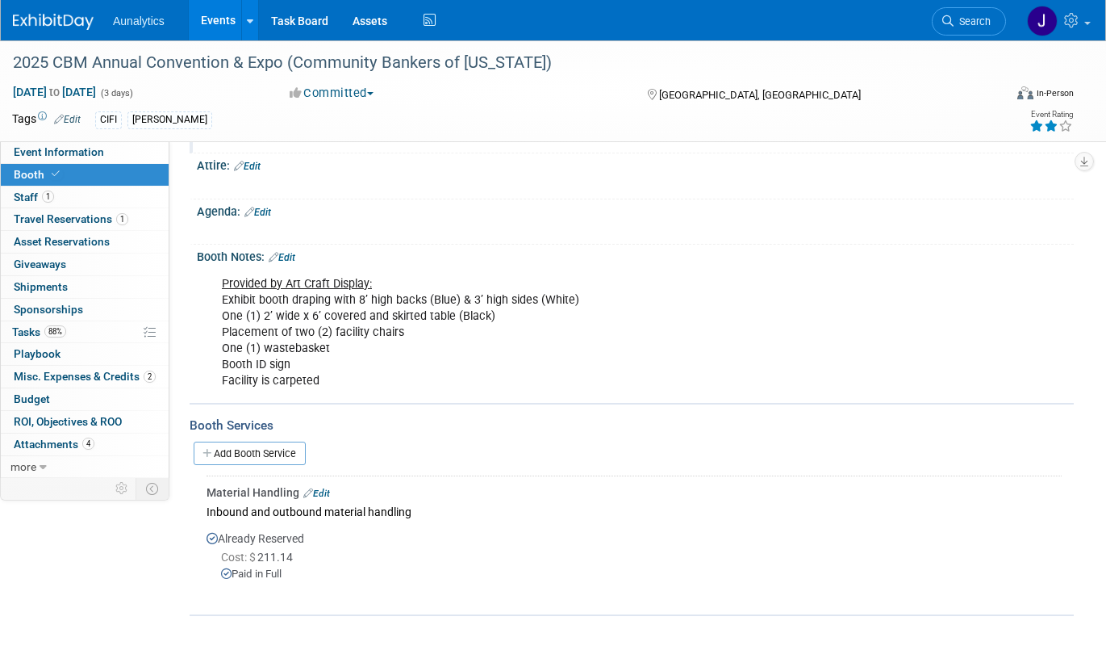
scroll to position [206, 0]
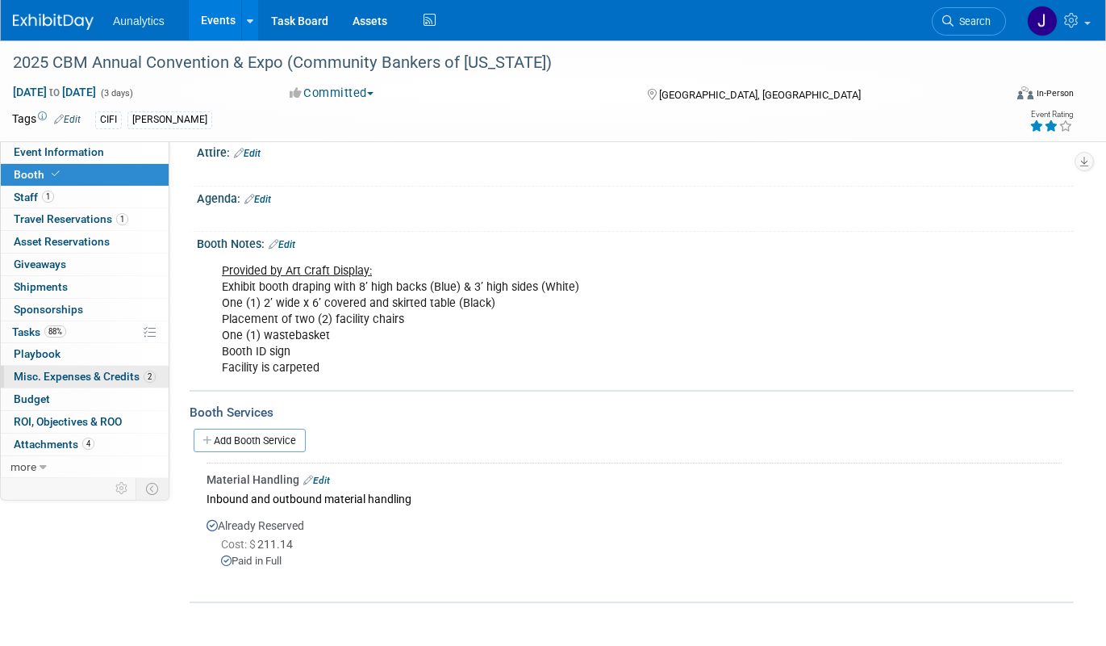
click at [76, 376] on span "Misc. Expenses & Credits 2" at bounding box center [85, 376] width 142 height 13
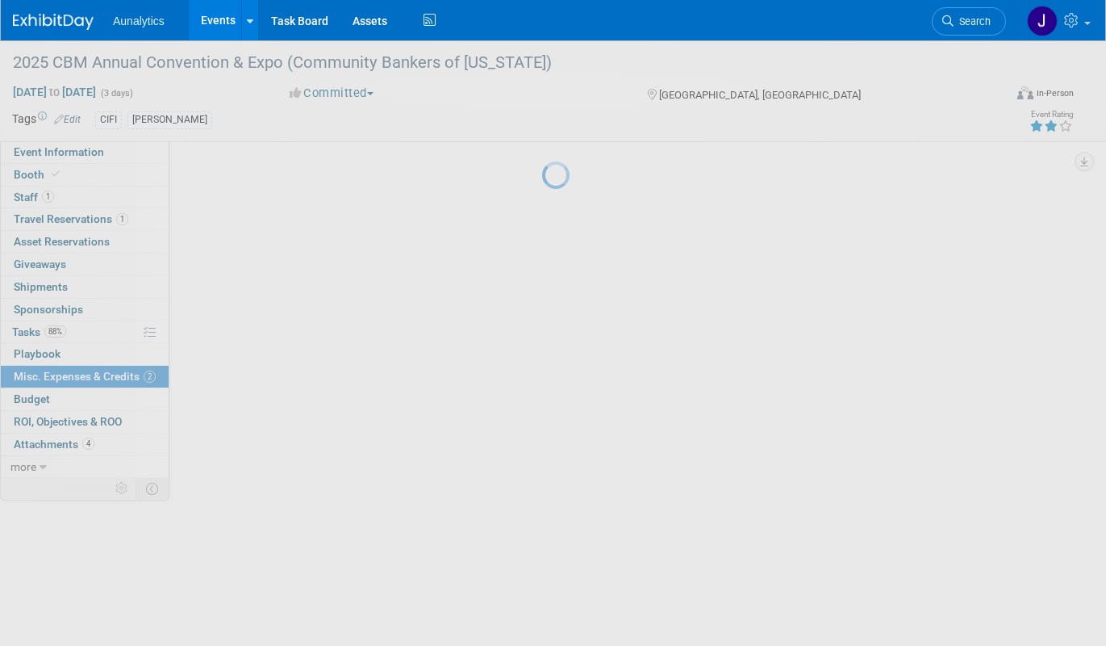
scroll to position [0, 0]
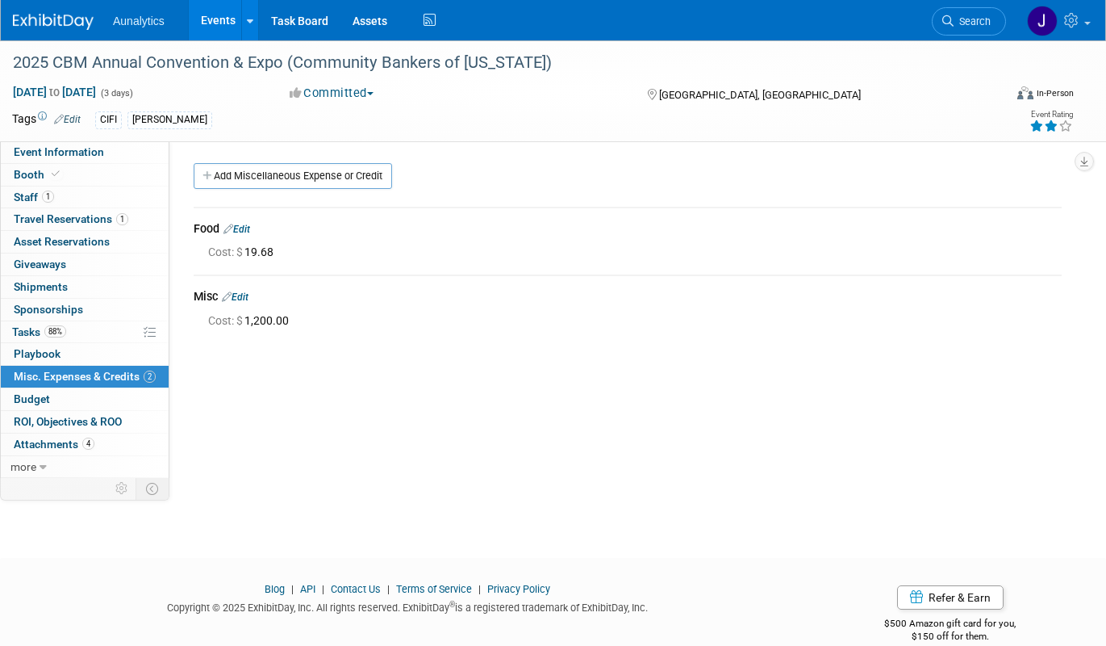
click at [274, 320] on span "Cost: $ 1,200.00" at bounding box center [251, 320] width 87 height 13
drag, startPoint x: 250, startPoint y: 323, endPoint x: 321, endPoint y: 323, distance: 71.0
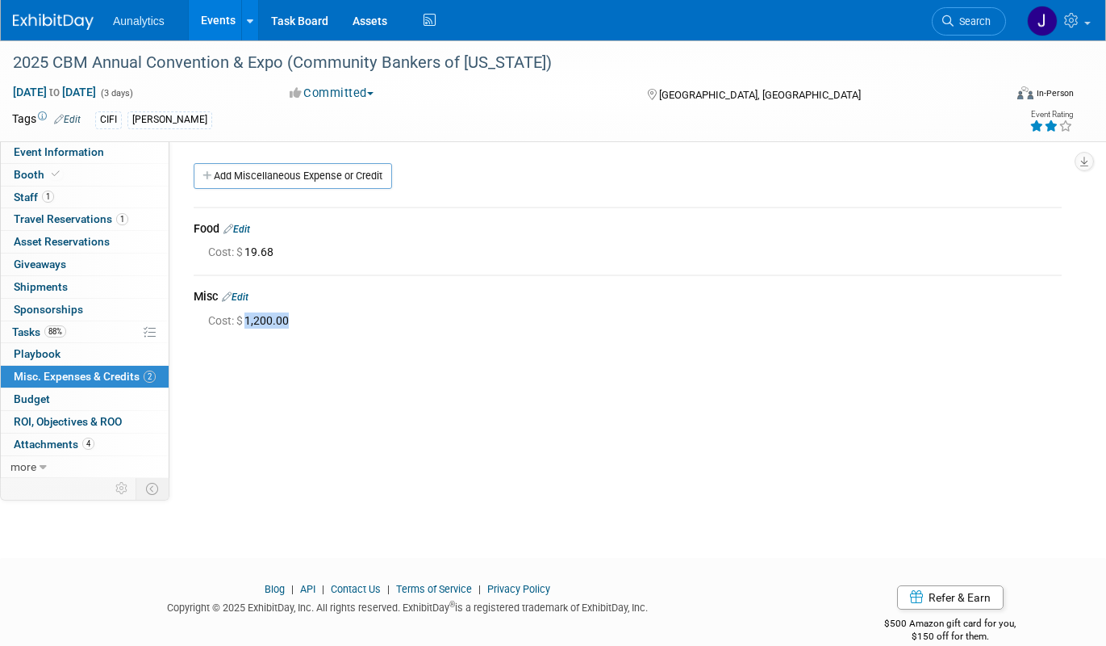
click at [321, 323] on div "Cost: $ 1,200.00" at bounding box center [635, 320] width 854 height 16
copy span "1,200.00"
click at [270, 403] on div "Attended Previously: Yes No Unsure Event Venue Name: Grand Traverse Resort & Sp…" at bounding box center [621, 309] width 905 height 337
click at [417, 399] on div "Attended Previously: Yes No Unsure Event Venue Name: Grand Traverse Resort & Sp…" at bounding box center [621, 309] width 905 height 337
click at [77, 180] on link "Booth" at bounding box center [85, 175] width 168 height 22
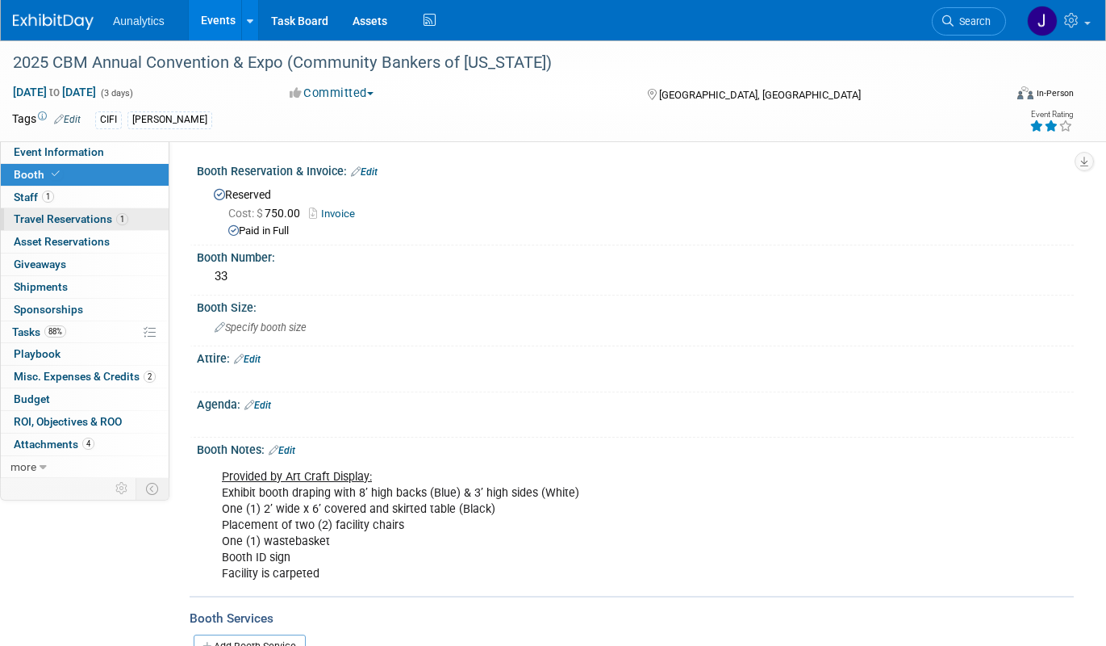
click at [66, 220] on span "Travel Reservations 1" at bounding box center [71, 218] width 115 height 13
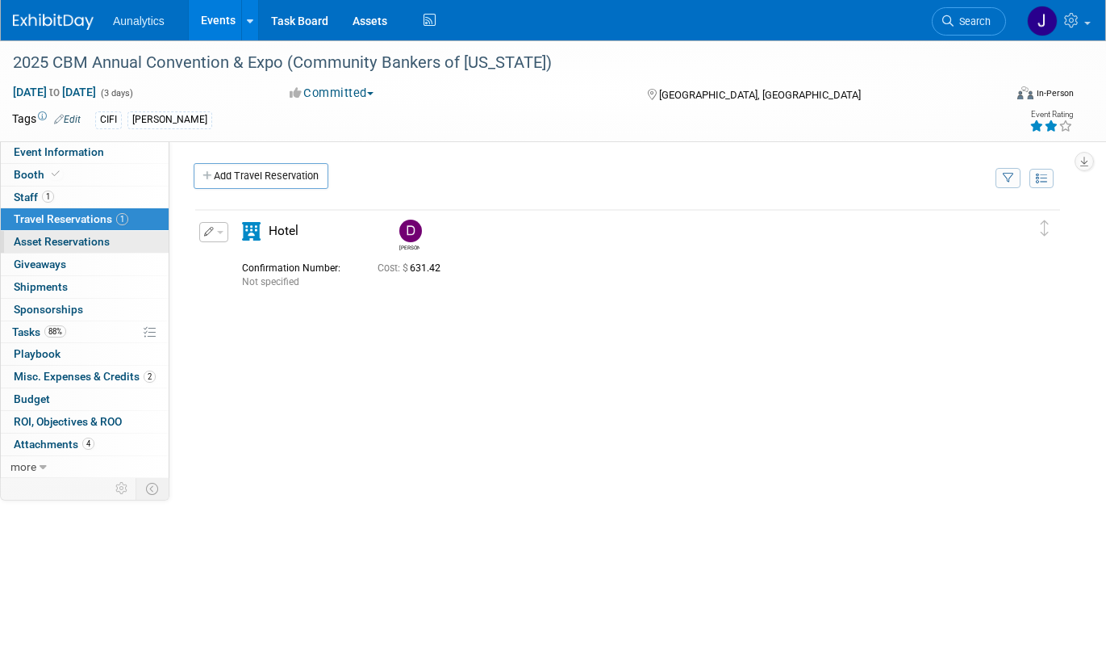
click at [60, 240] on span "Asset Reservations 0" at bounding box center [62, 241] width 96 height 13
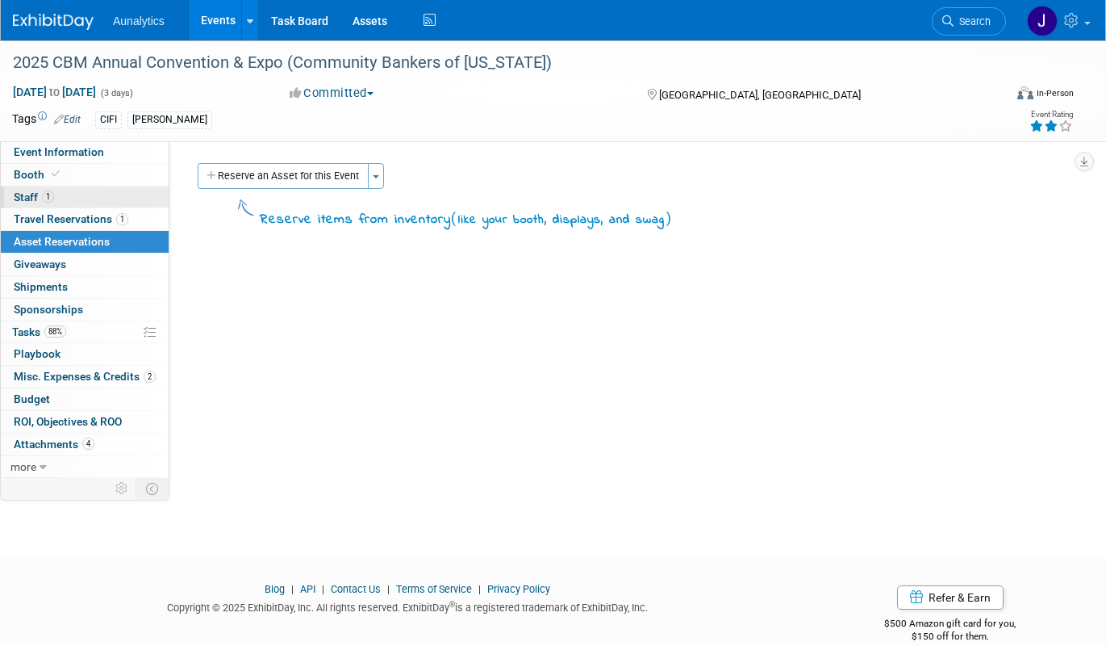
click at [42, 186] on link "1 Staff 1" at bounding box center [85, 197] width 168 height 22
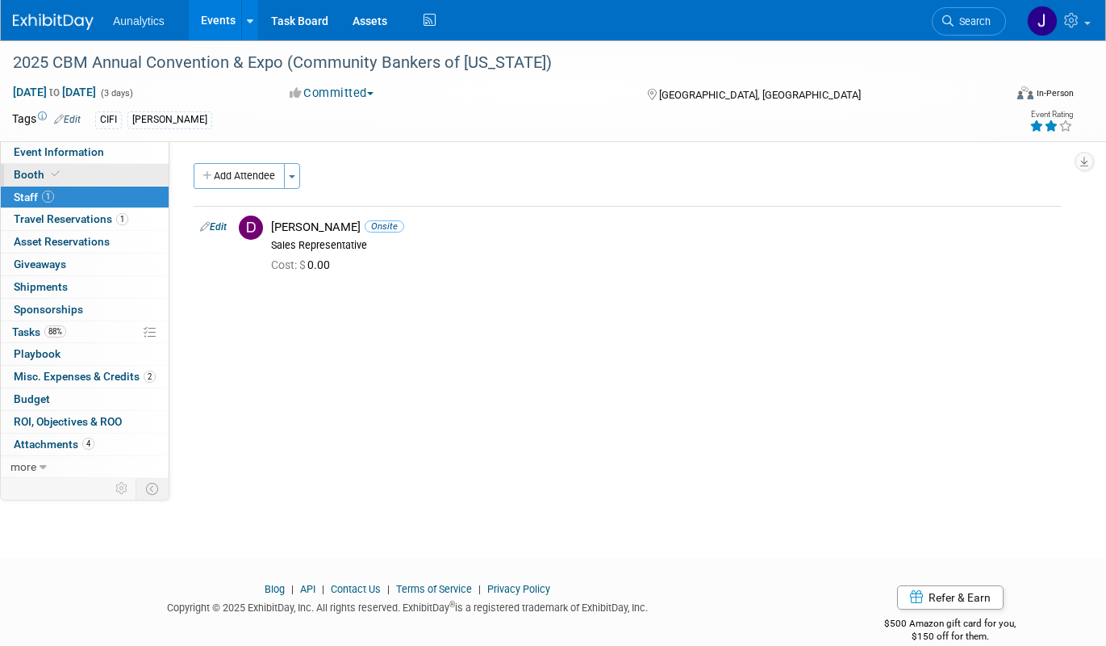
click at [45, 170] on span "Booth" at bounding box center [38, 174] width 49 height 13
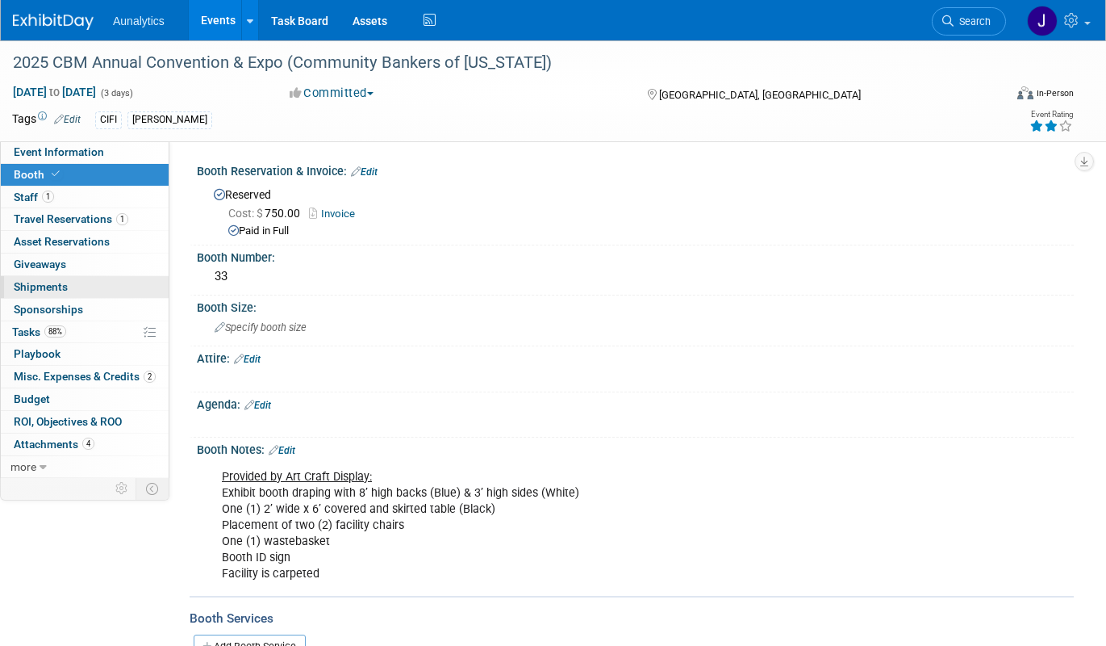
click at [49, 295] on link "0 Shipments 0" at bounding box center [85, 287] width 168 height 22
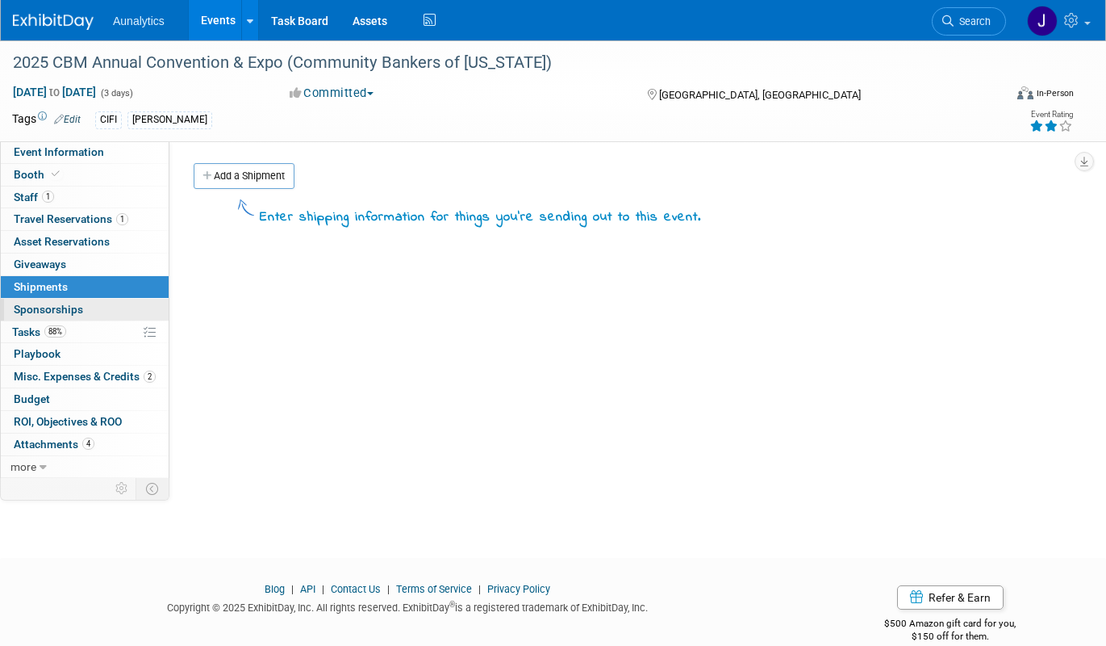
click at [51, 308] on span "Sponsorships 0" at bounding box center [48, 309] width 69 height 13
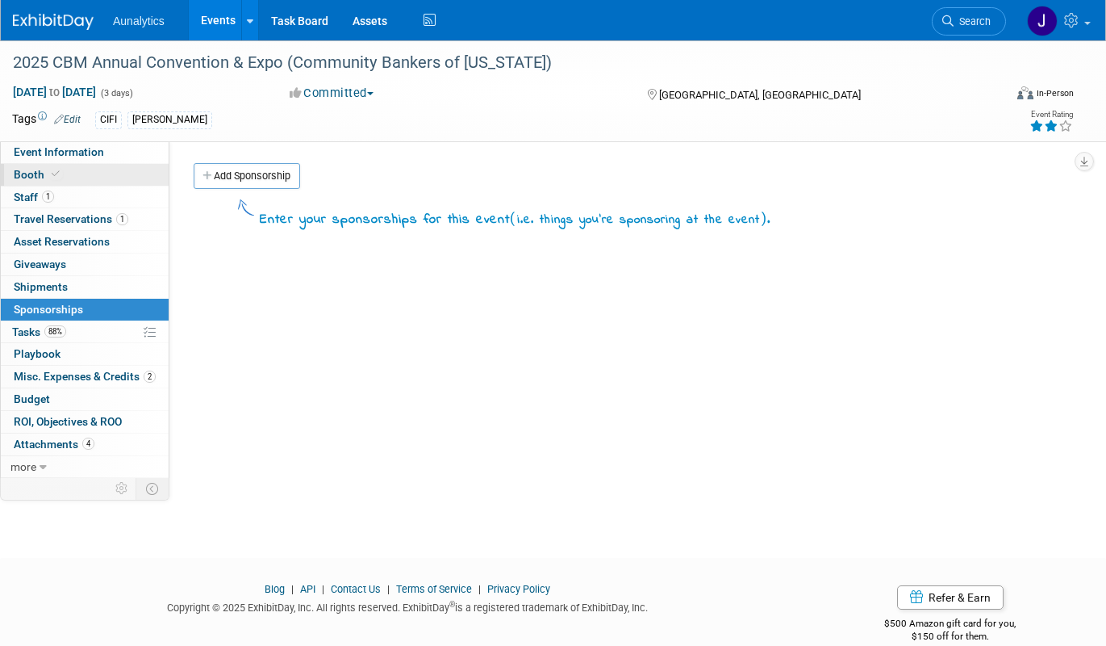
click at [63, 172] on link "Booth" at bounding box center [85, 175] width 168 height 22
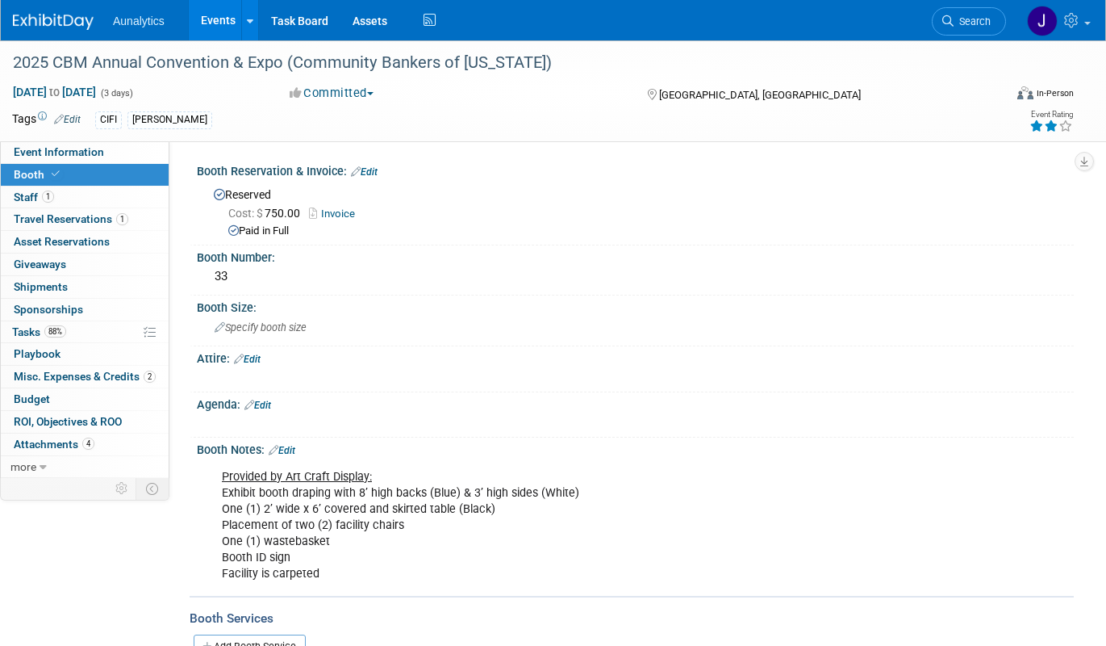
click at [358, 215] on link "Invoice" at bounding box center [336, 213] width 54 height 12
click at [78, 369] on link "2 Misc. Expenses & Credits 2" at bounding box center [85, 377] width 168 height 22
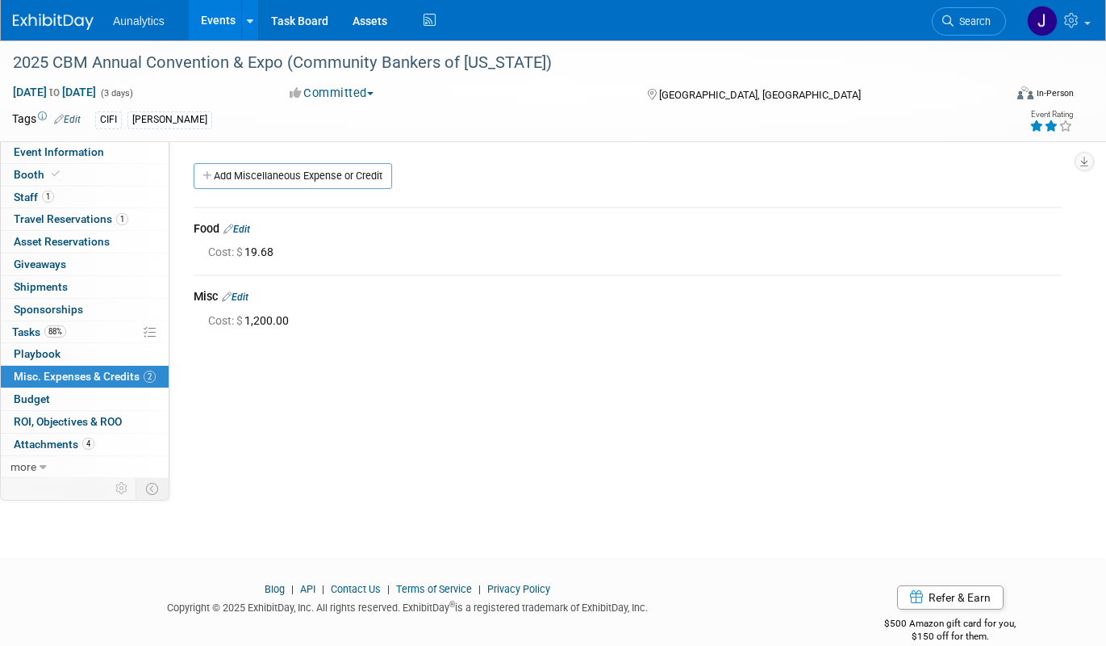
click at [249, 299] on link "Edit" at bounding box center [235, 296] width 27 height 11
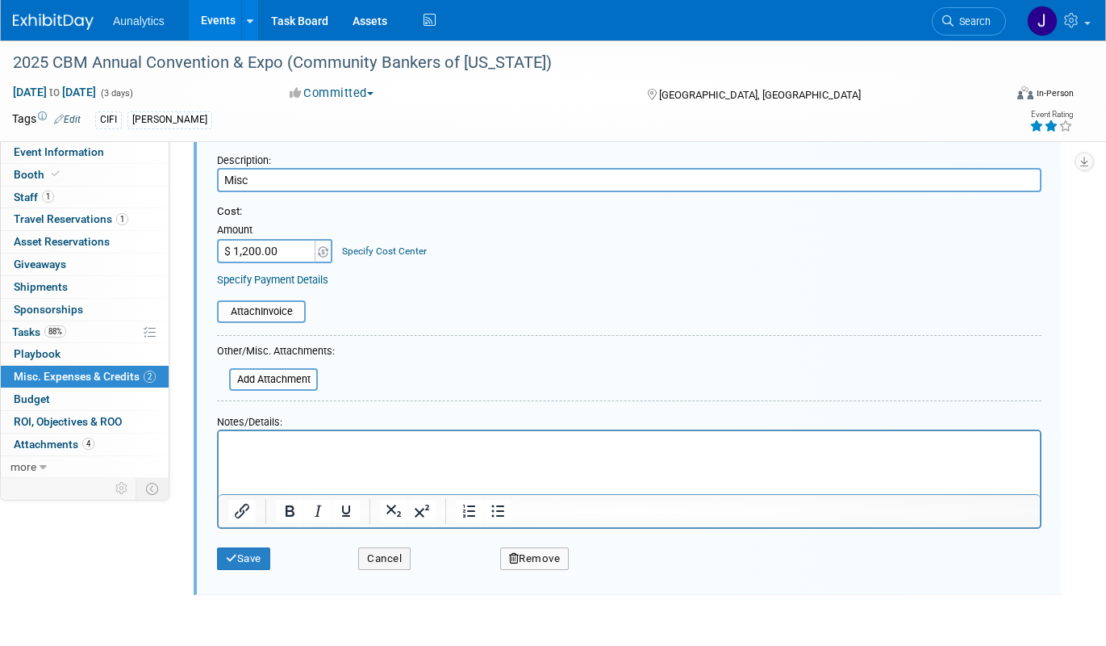
scroll to position [335, 0]
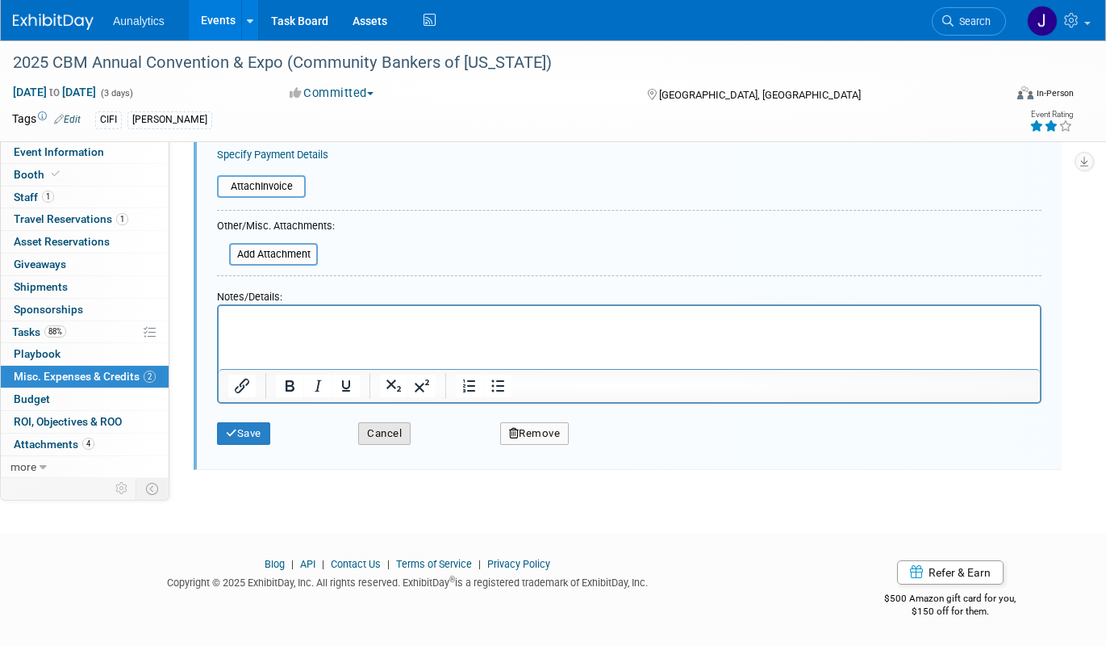
click at [409, 434] on button "Cancel" at bounding box center [384, 433] width 52 height 23
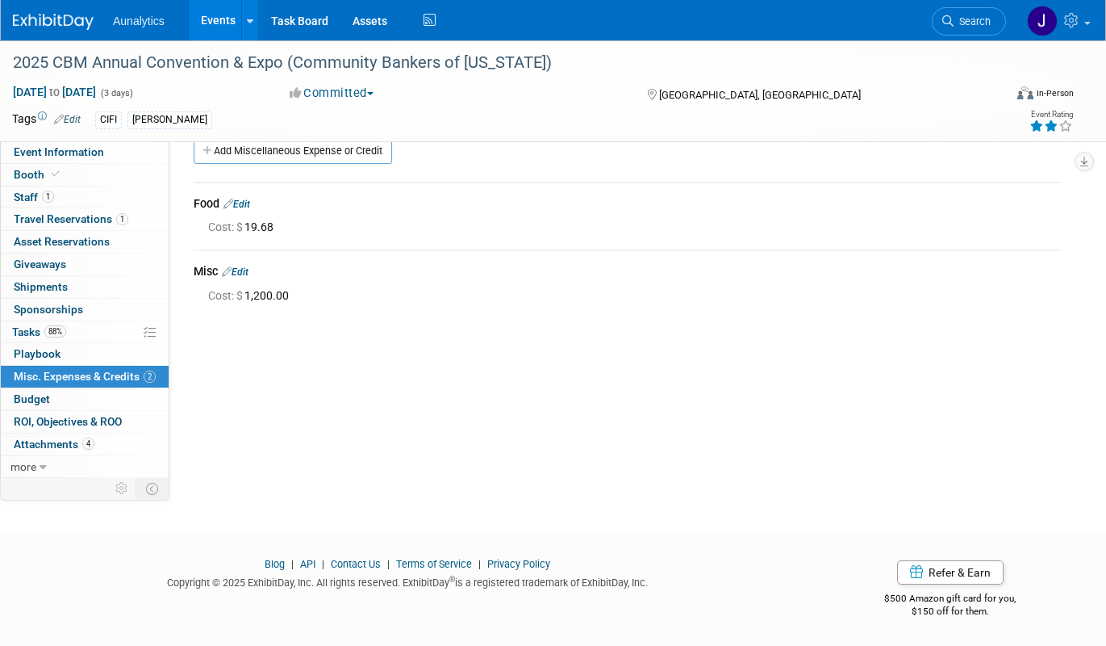
scroll to position [0, 0]
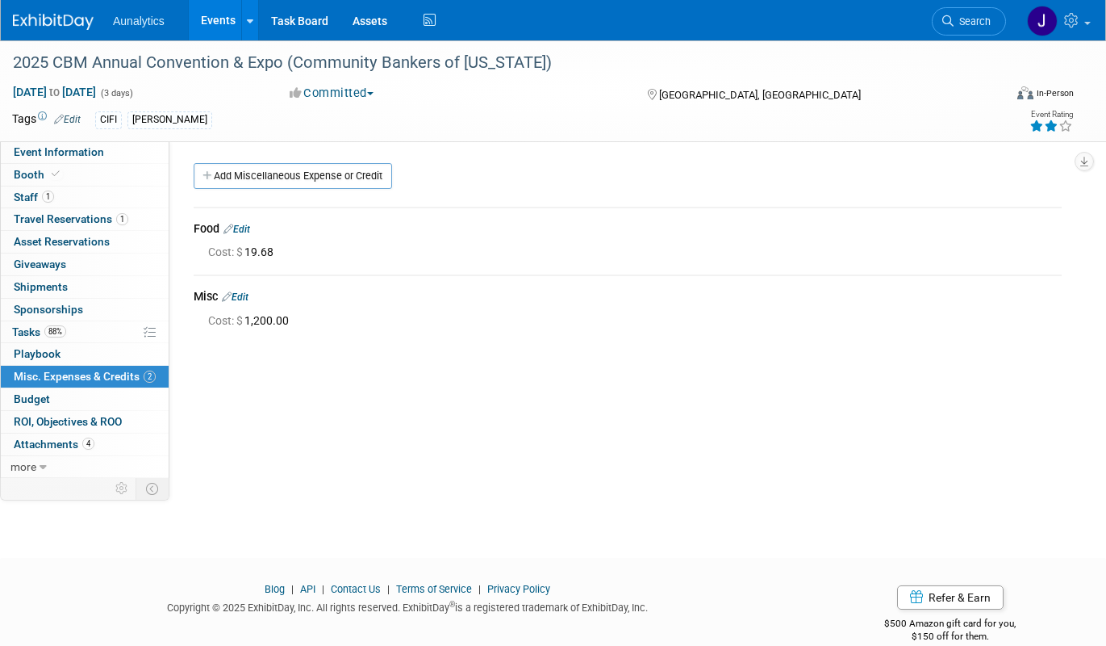
click at [215, 23] on link "Events" at bounding box center [218, 20] width 59 height 40
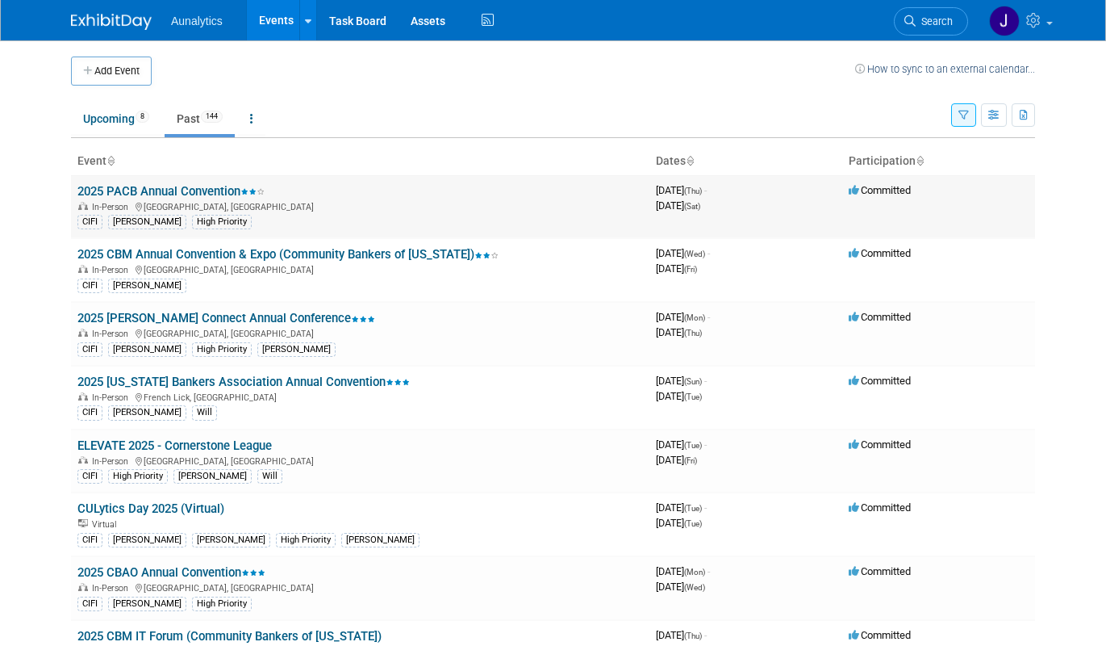
click at [207, 193] on link "2025 PACB Annual Convention" at bounding box center [170, 191] width 187 height 15
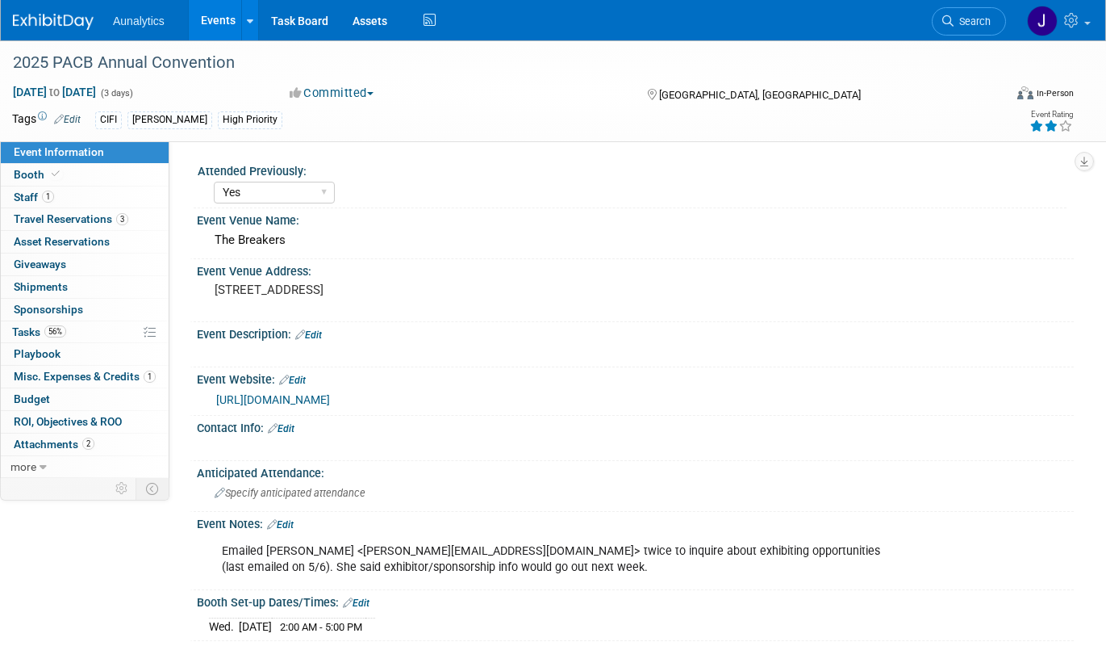
select select "Yes"
click at [113, 221] on span "Travel Reservations 3" at bounding box center [71, 218] width 115 height 13
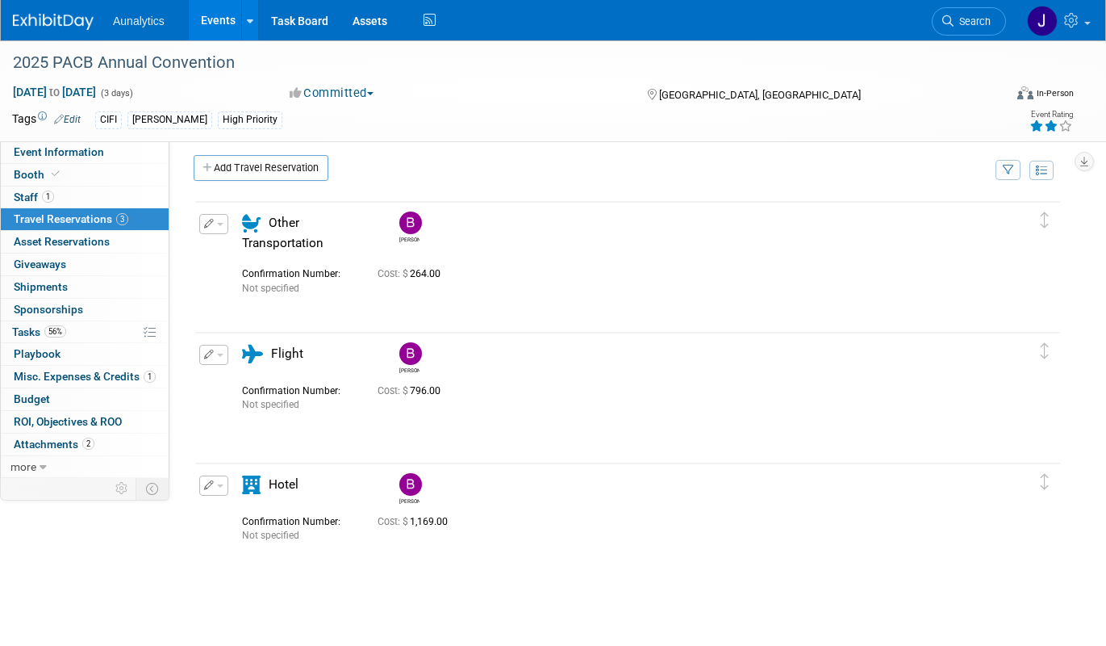
scroll to position [20, 0]
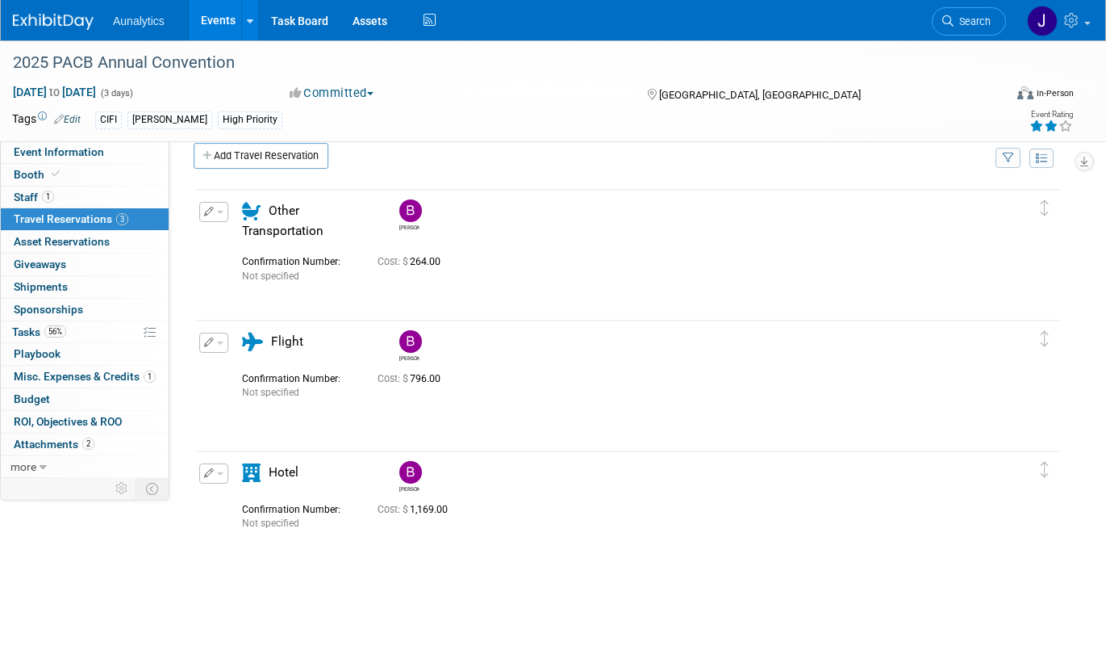
click at [220, 343] on span "button" at bounding box center [220, 342] width 6 height 3
click at [230, 369] on button "Edit Reservation" at bounding box center [268, 370] width 136 height 23
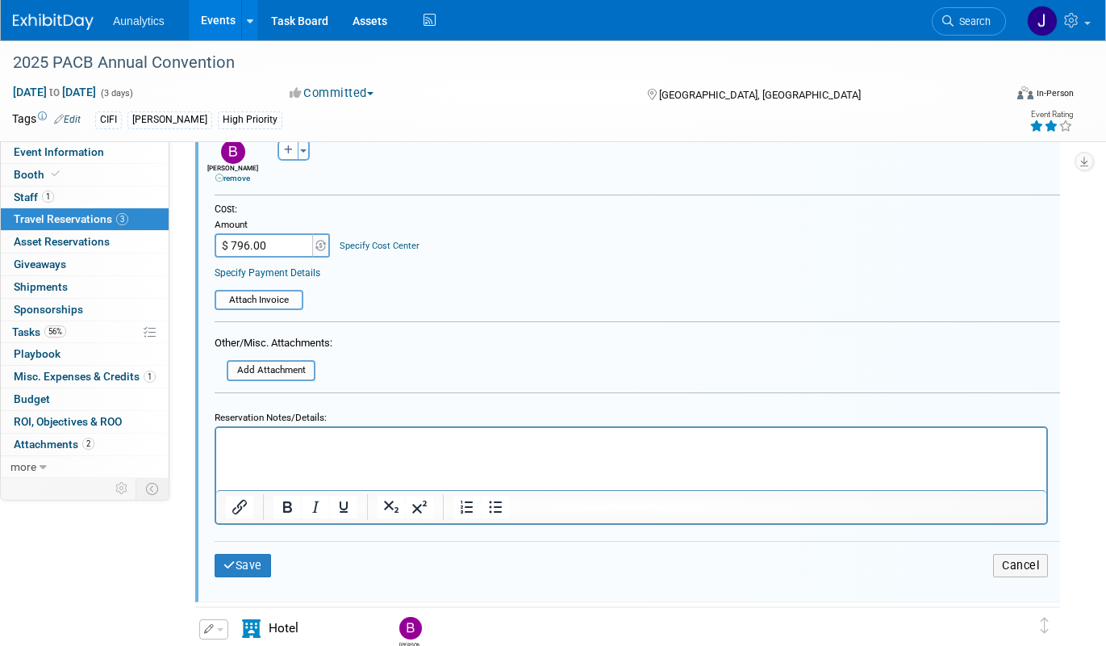
scroll to position [880, 0]
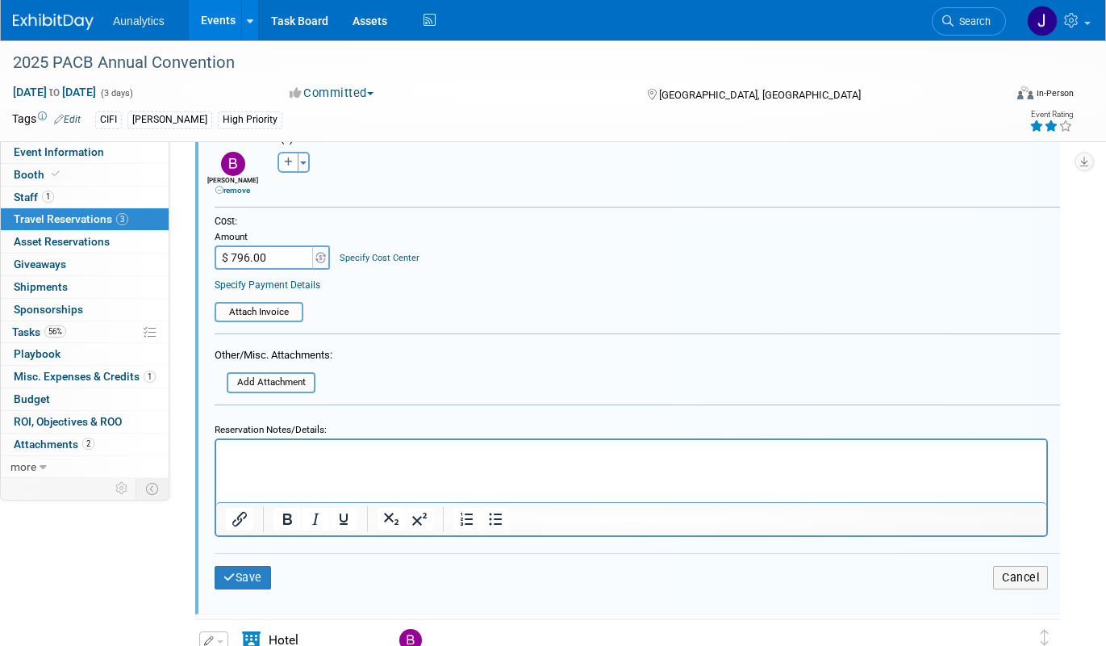
click at [291, 258] on input "$ 796.00" at bounding box center [265, 257] width 101 height 24
type input "$ 851.32"
click at [248, 588] on button "Save" at bounding box center [243, 577] width 56 height 23
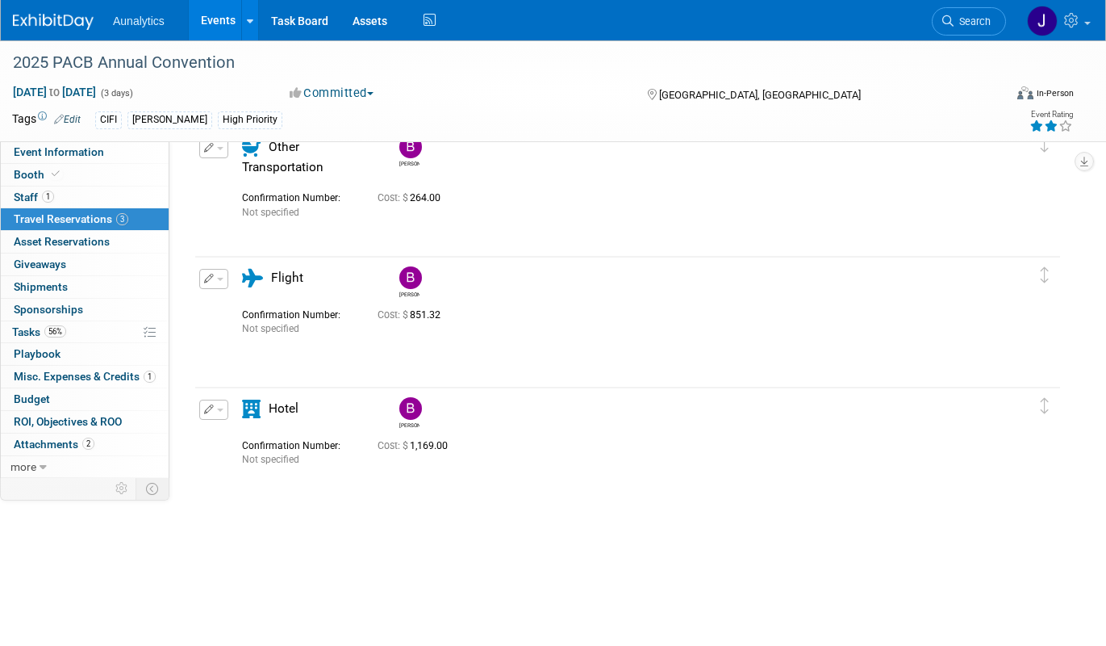
scroll to position [0, 0]
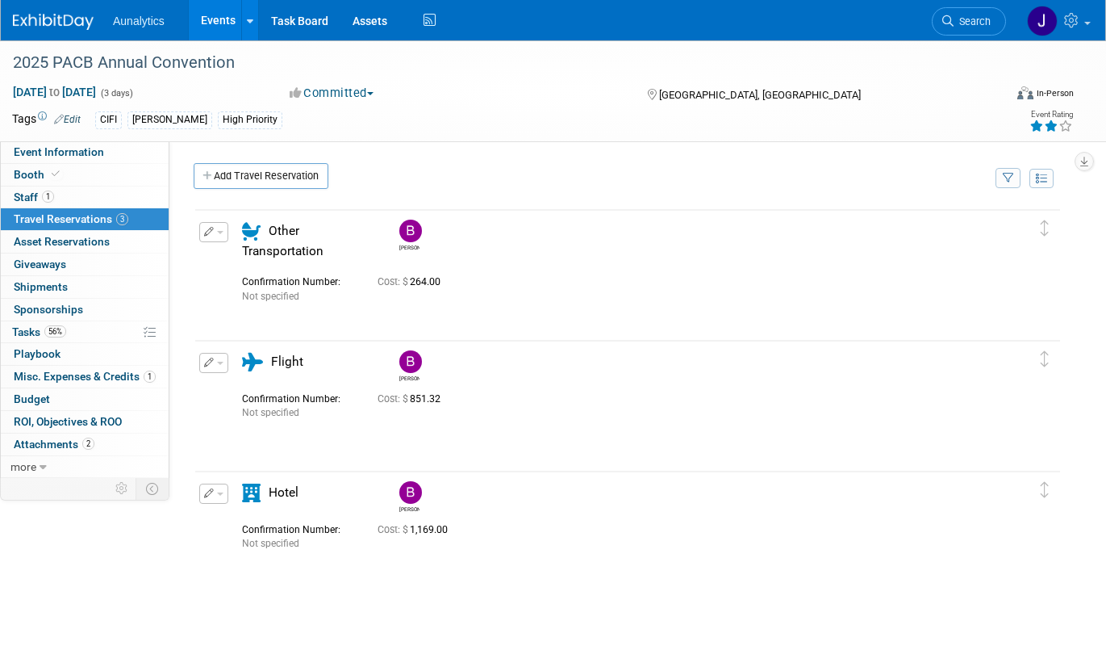
click at [212, 233] on icon "button" at bounding box center [209, 232] width 10 height 10
click at [232, 259] on button "Edit Reservation" at bounding box center [268, 260] width 136 height 23
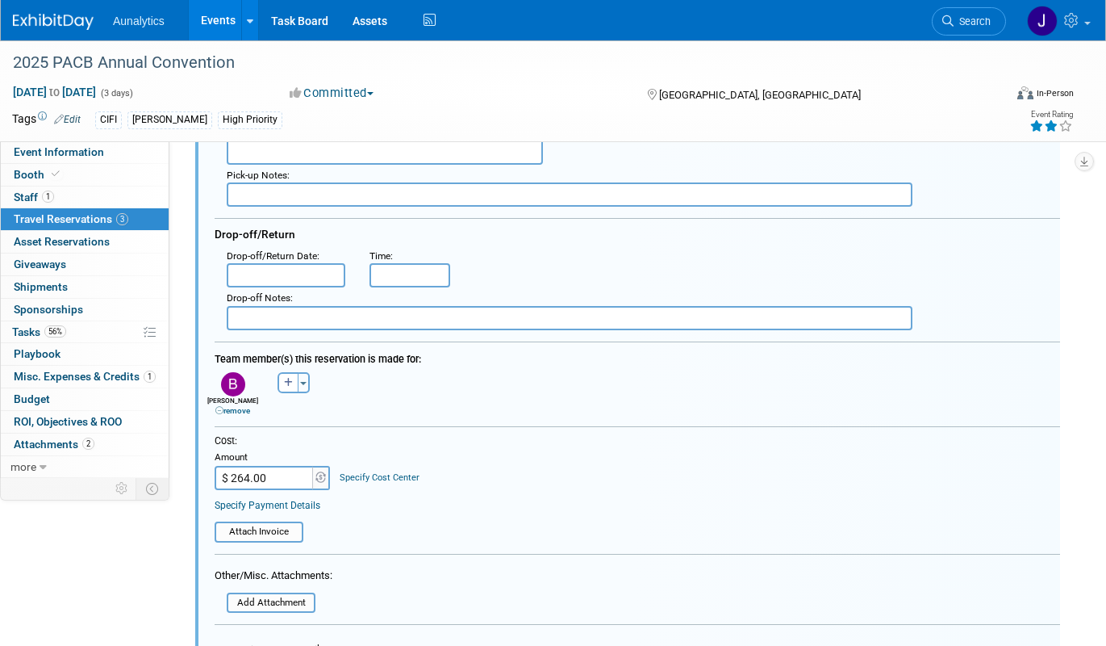
scroll to position [450, 0]
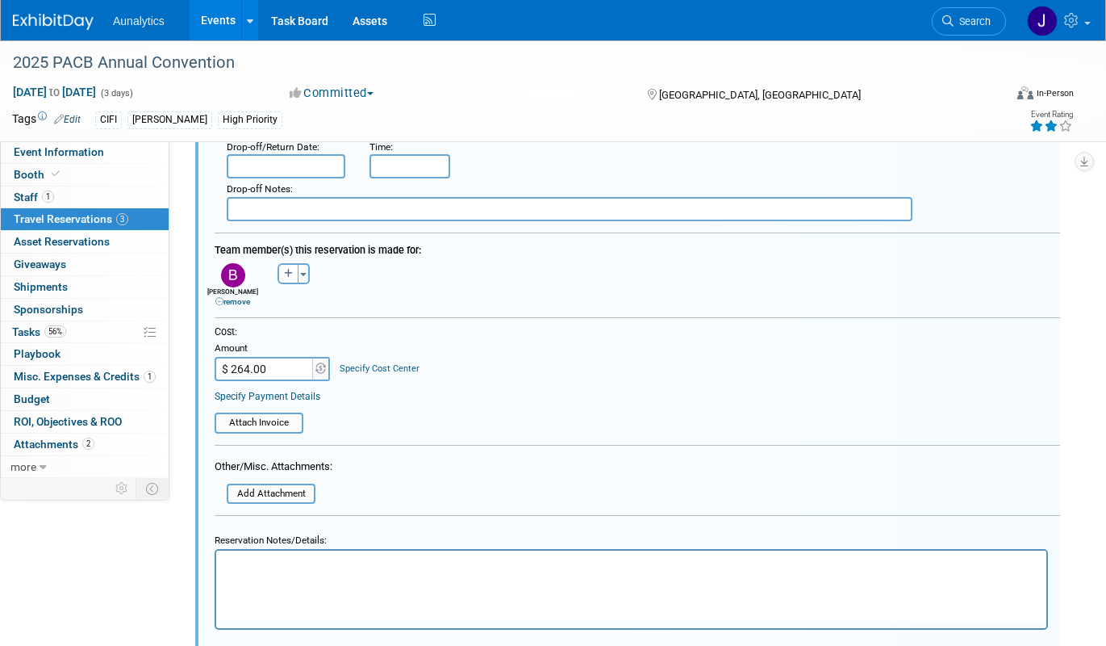
click at [295, 375] on input "$ 264.00" at bounding box center [265, 369] width 101 height 24
type input "$ 141.10"
click at [258, 572] on html at bounding box center [631, 561] width 830 height 22
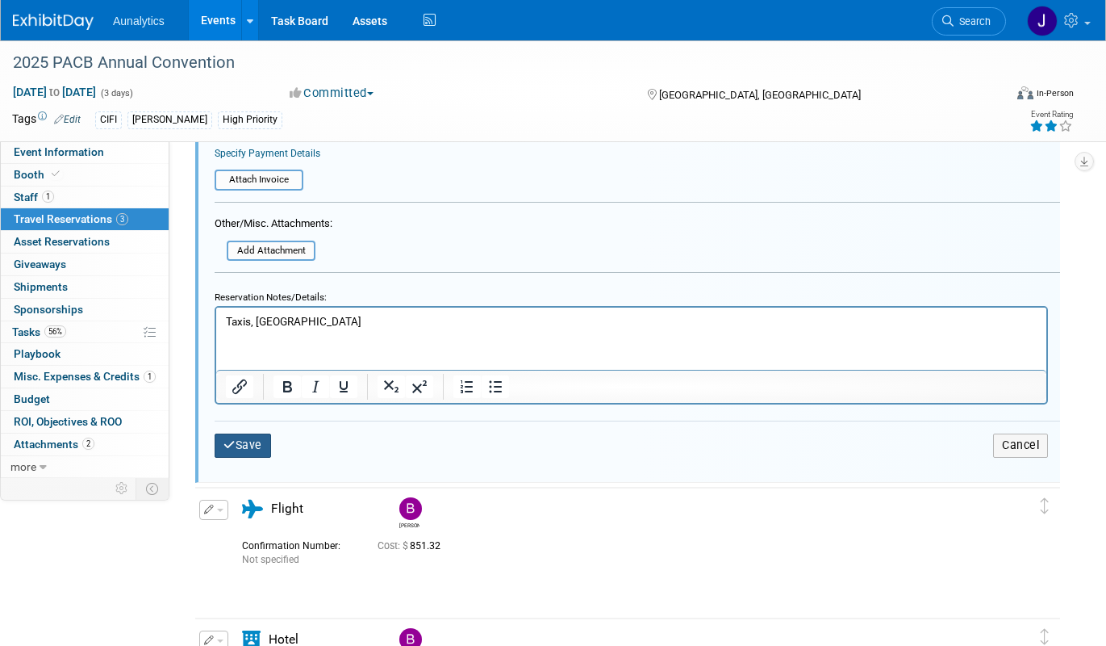
click at [263, 450] on button "Save" at bounding box center [243, 444] width 56 height 23
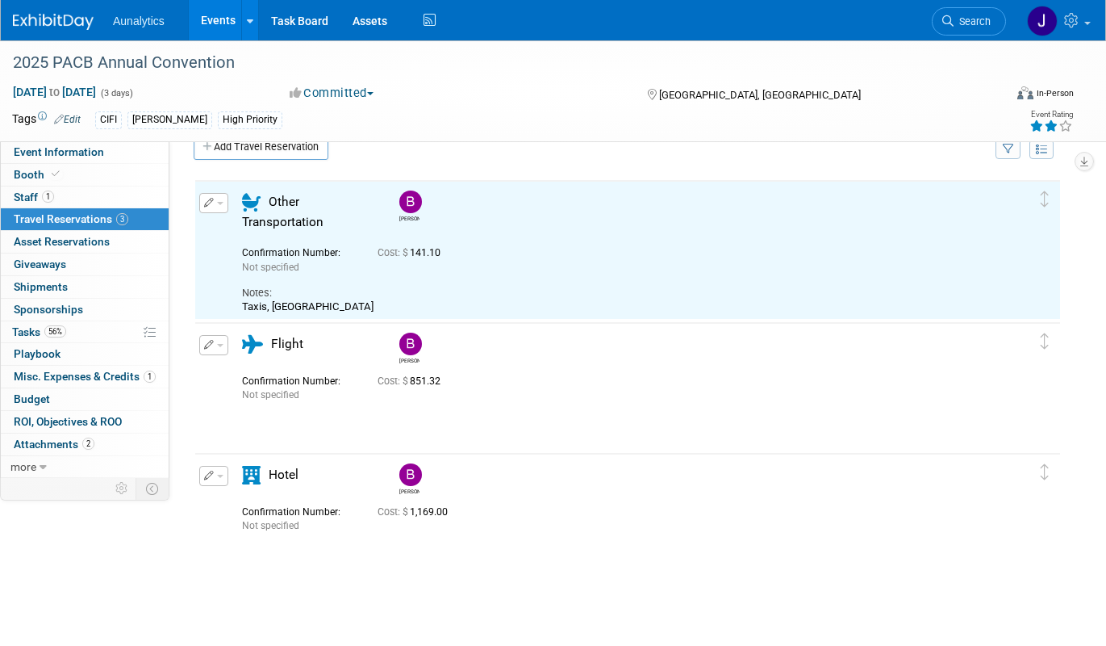
scroll to position [0, 0]
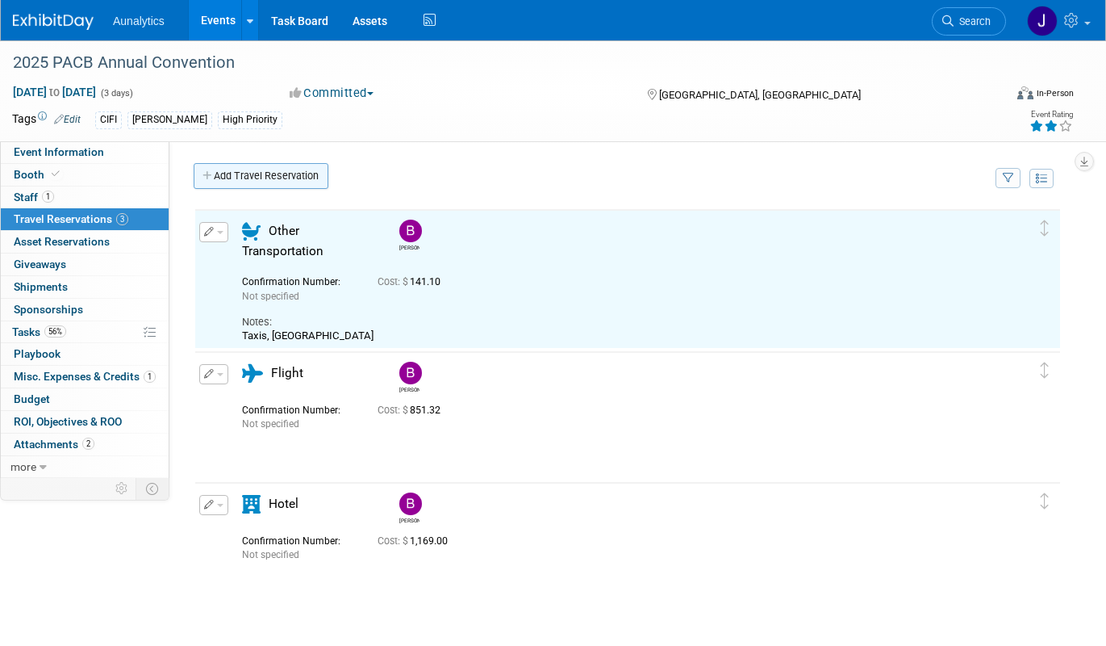
click at [311, 171] on link "Add Travel Reservation" at bounding box center [261, 176] width 135 height 26
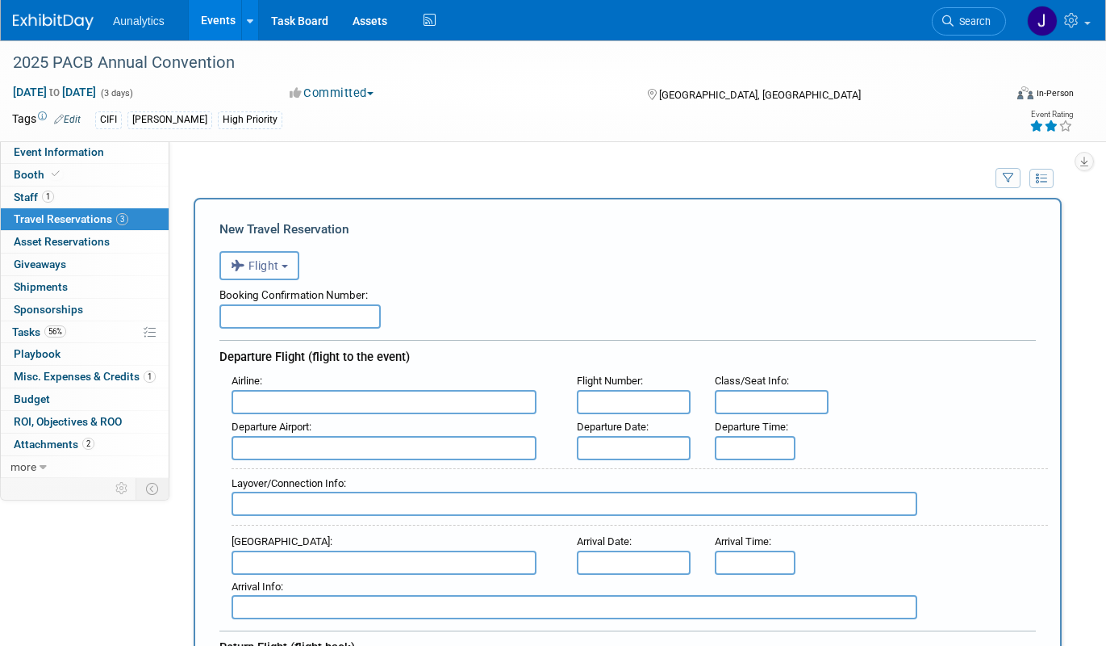
click at [299, 273] on button "Flight" at bounding box center [260, 265] width 80 height 29
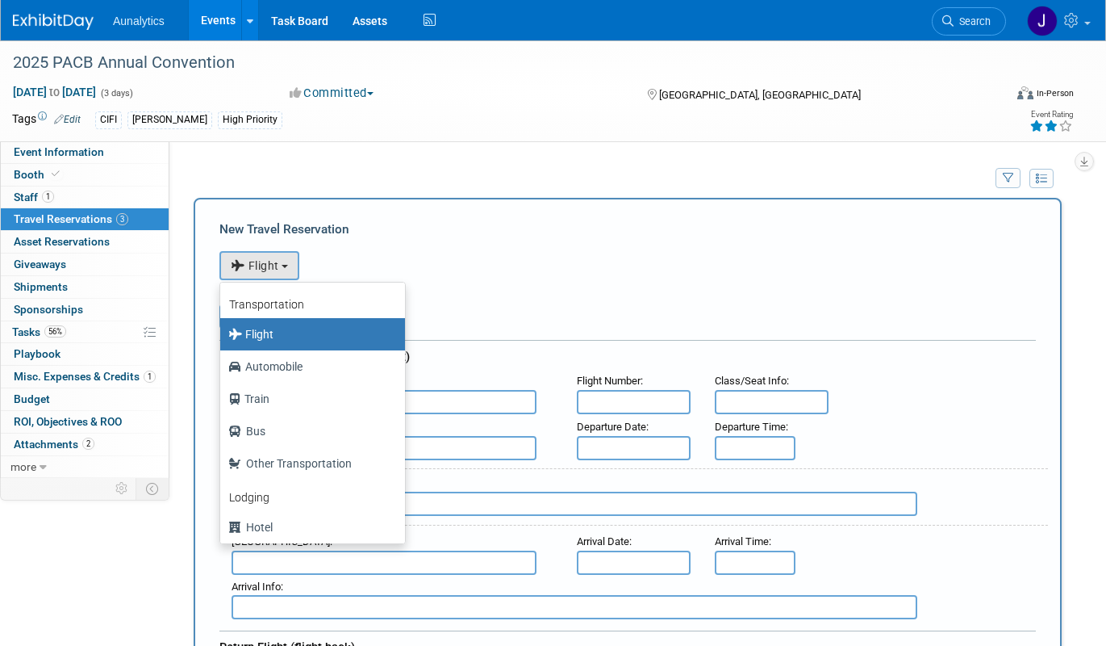
click at [454, 284] on div "Booking Confirmation Number:" at bounding box center [628, 292] width 817 height 24
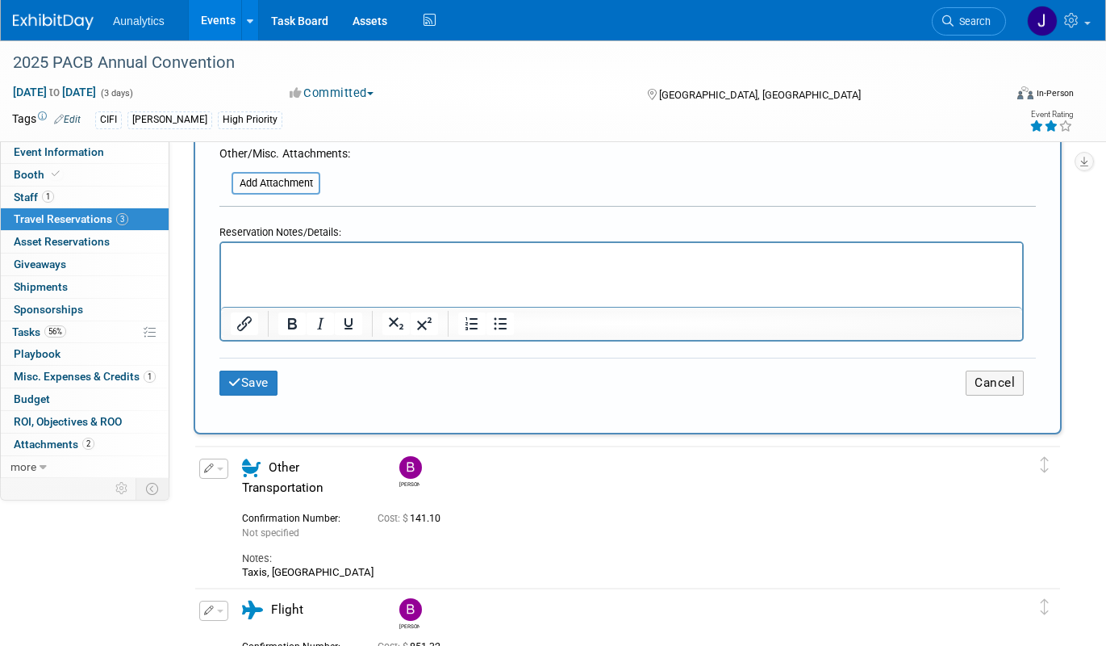
scroll to position [929, 0]
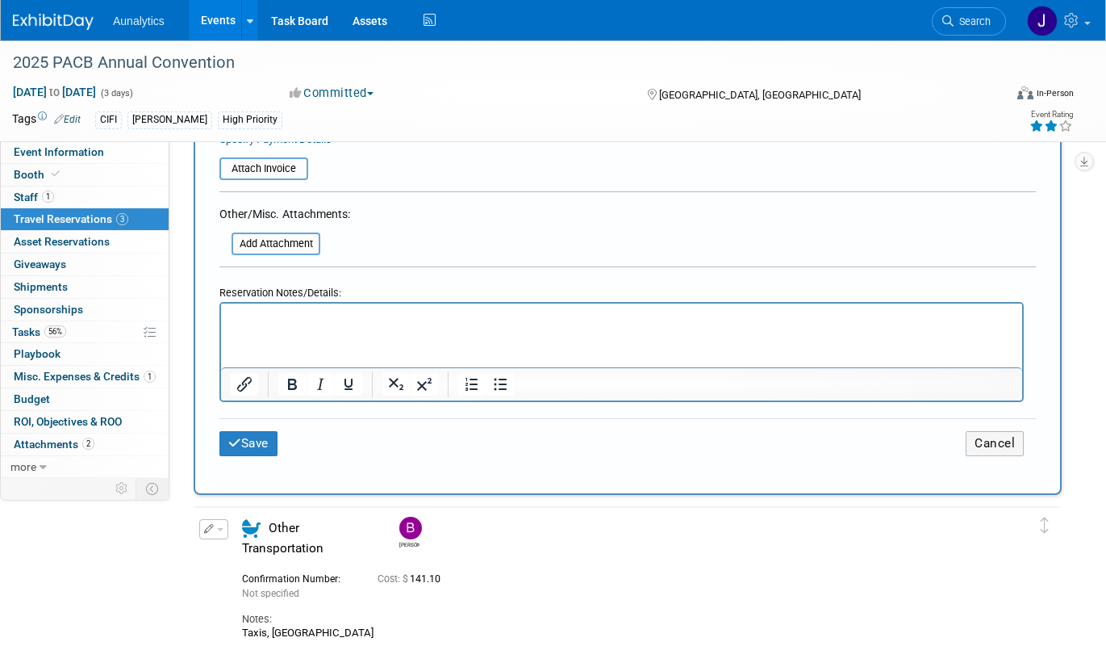
click at [1025, 452] on td "Cancel" at bounding box center [763, 443] width 545 height 25
click at [1007, 444] on button "Cancel" at bounding box center [995, 443] width 58 height 25
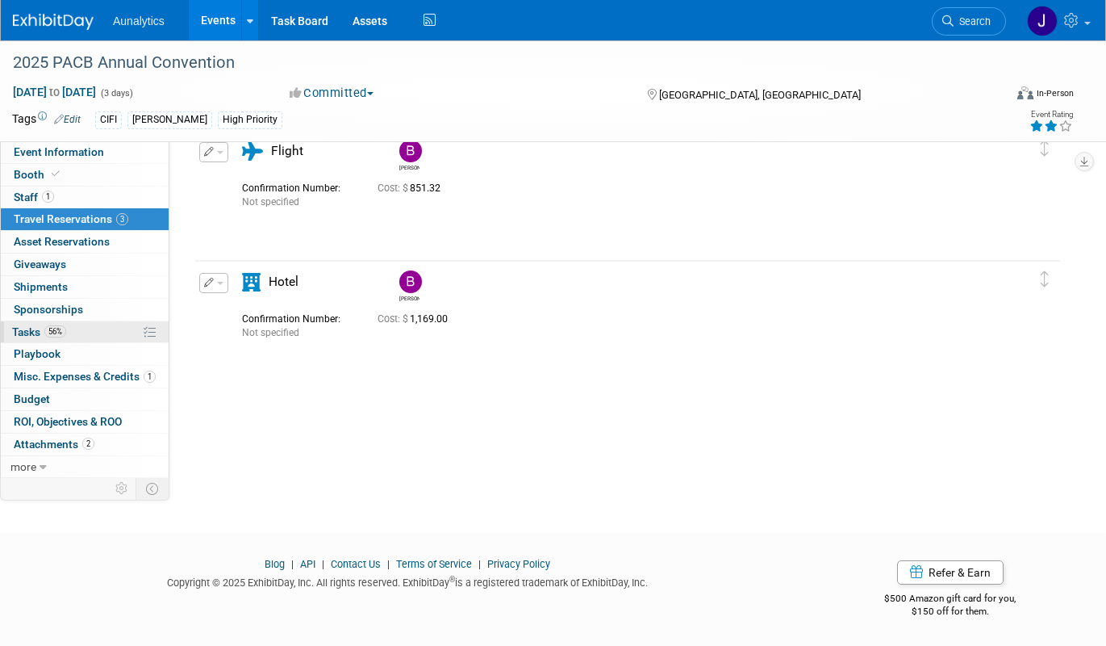
scroll to position [0, 0]
click at [91, 375] on span "Misc. Expenses & Credits 1" at bounding box center [85, 376] width 142 height 13
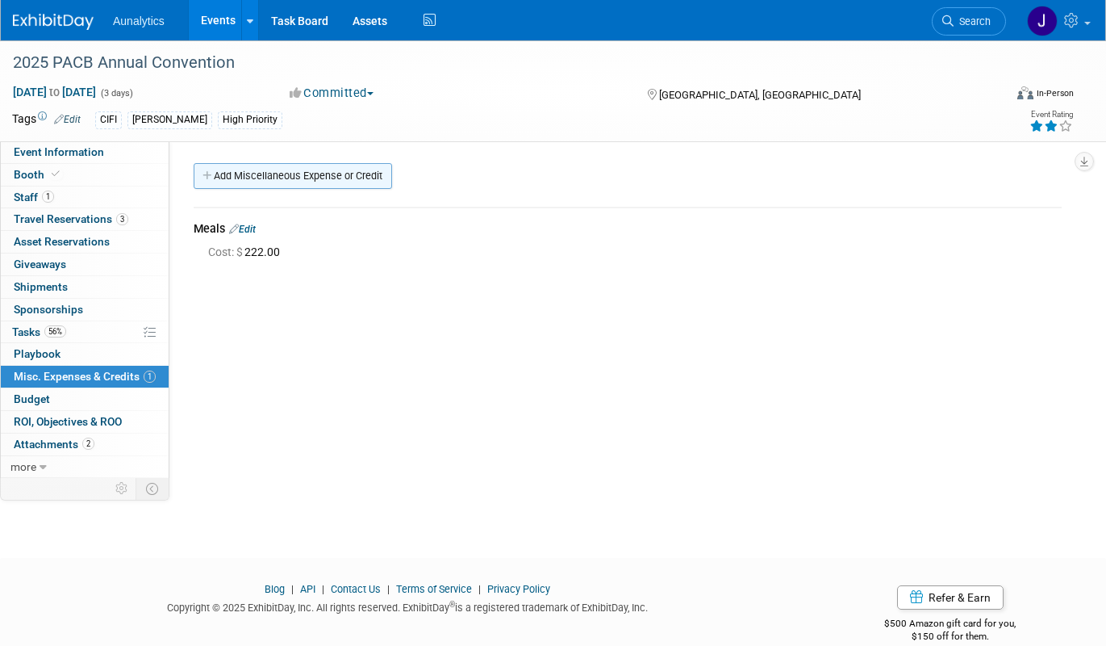
click at [267, 178] on link "Add Miscellaneous Expense or Credit" at bounding box center [293, 176] width 199 height 26
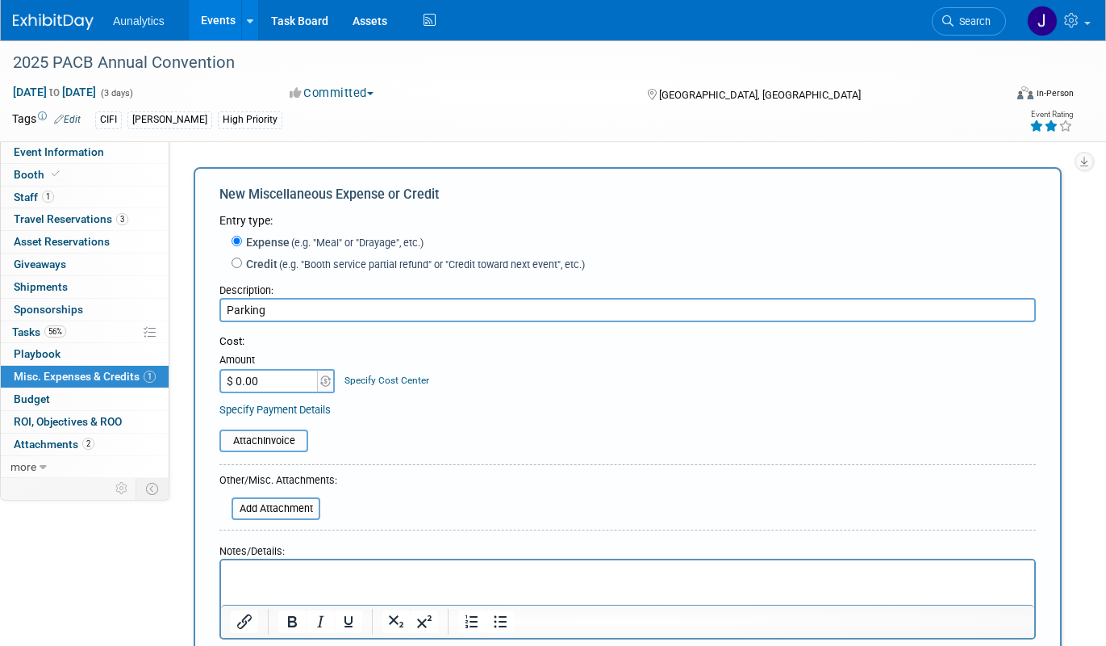
type input "Parking"
click at [285, 398] on div "Cost: Amount $ 0.00 Specify Cost Center Cost Center -- Not Specified --" at bounding box center [628, 375] width 817 height 83
click at [285, 389] on input "$ 0.00" at bounding box center [270, 381] width 101 height 24
type input "$ 84.00"
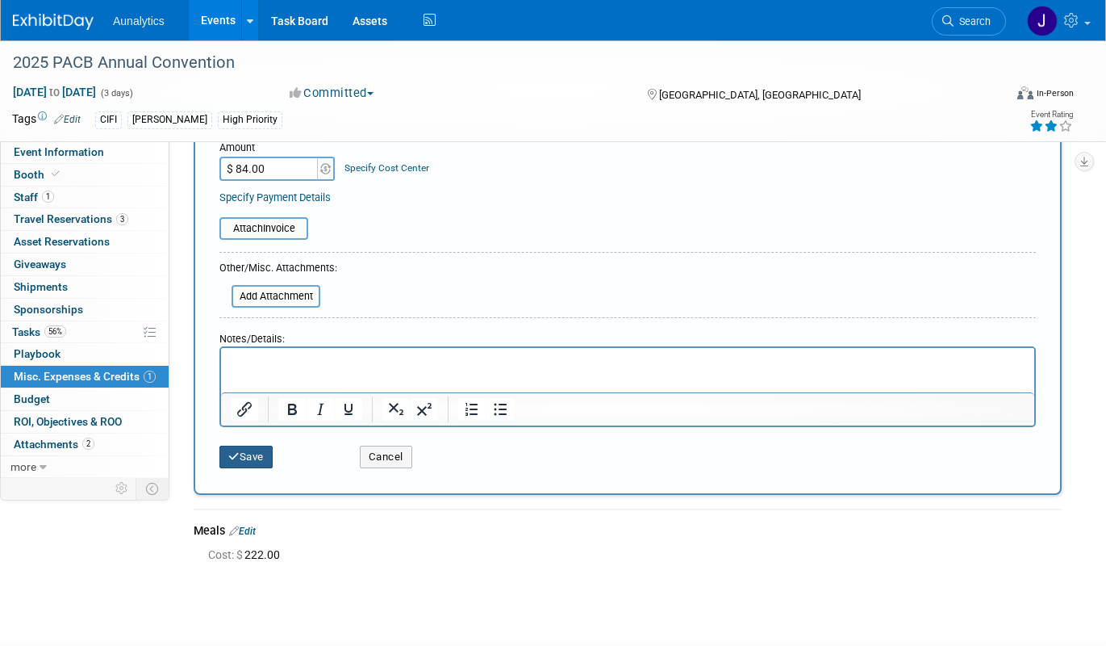
click at [261, 462] on button "Save" at bounding box center [246, 456] width 53 height 23
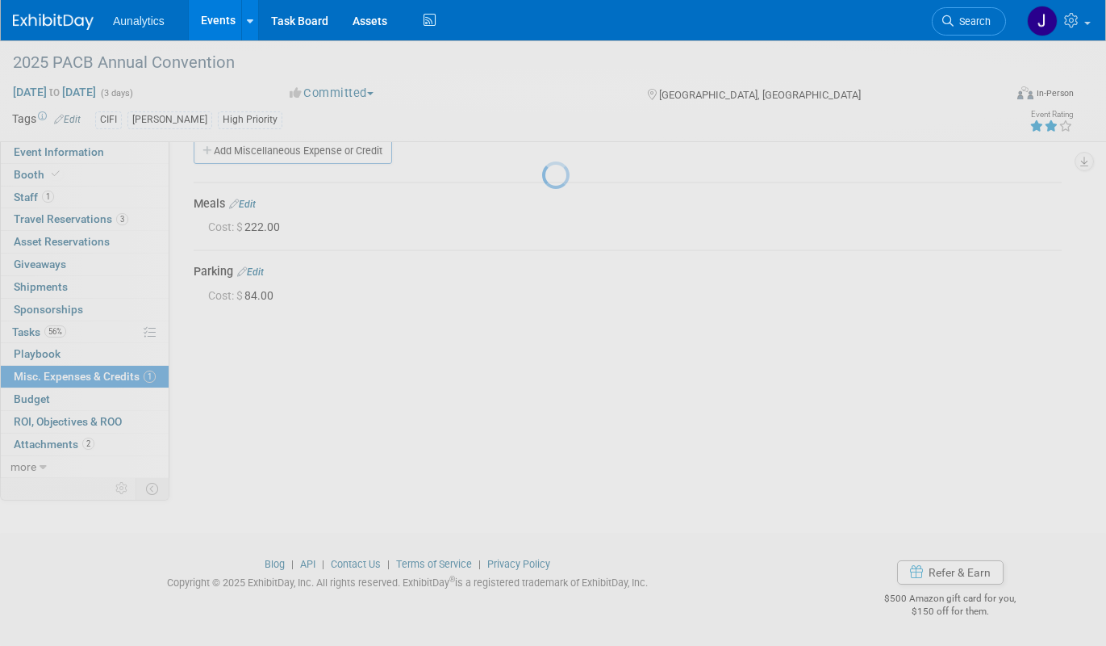
scroll to position [25, 0]
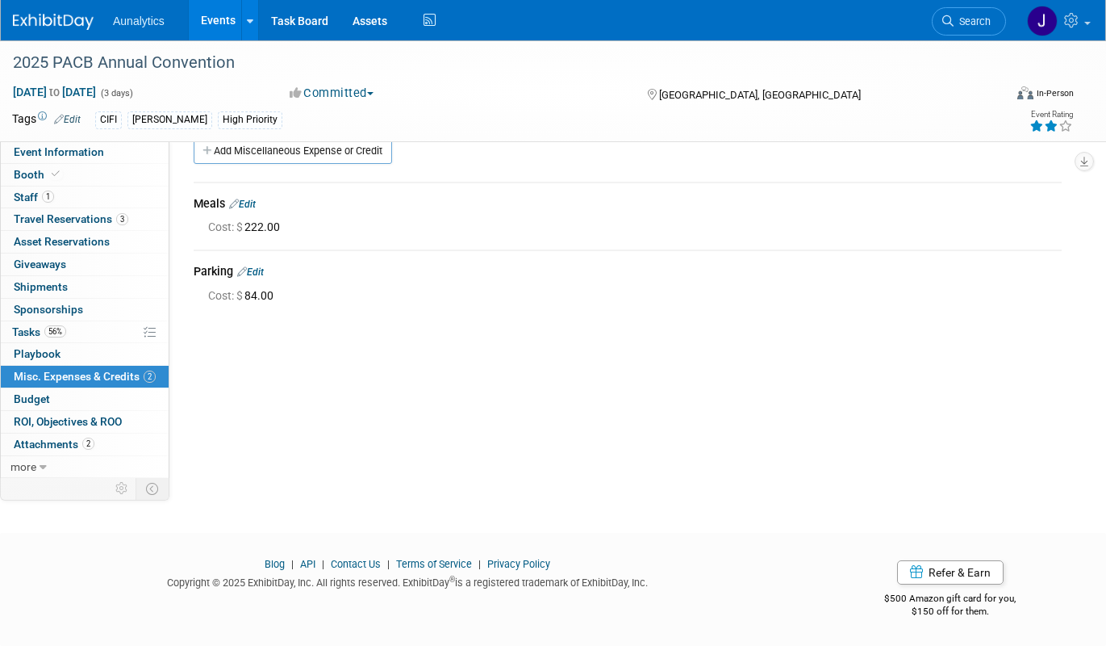
click at [251, 203] on link "Edit" at bounding box center [242, 204] width 27 height 11
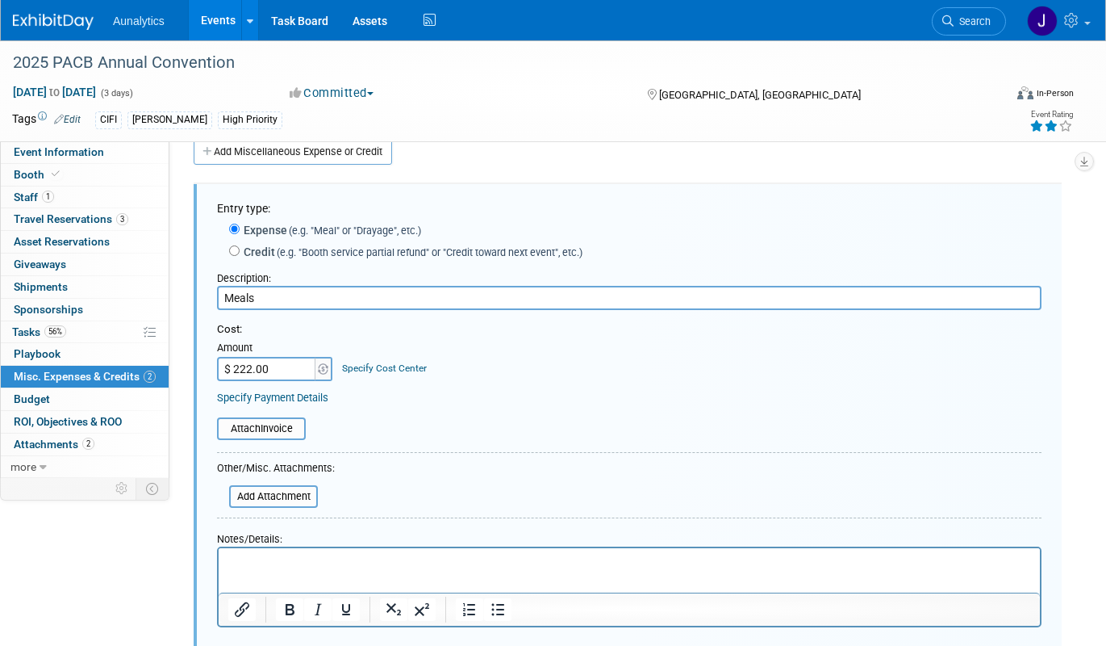
scroll to position [0, 0]
click at [280, 362] on input "$ 222.00" at bounding box center [267, 369] width 101 height 24
type input "$ 150.70"
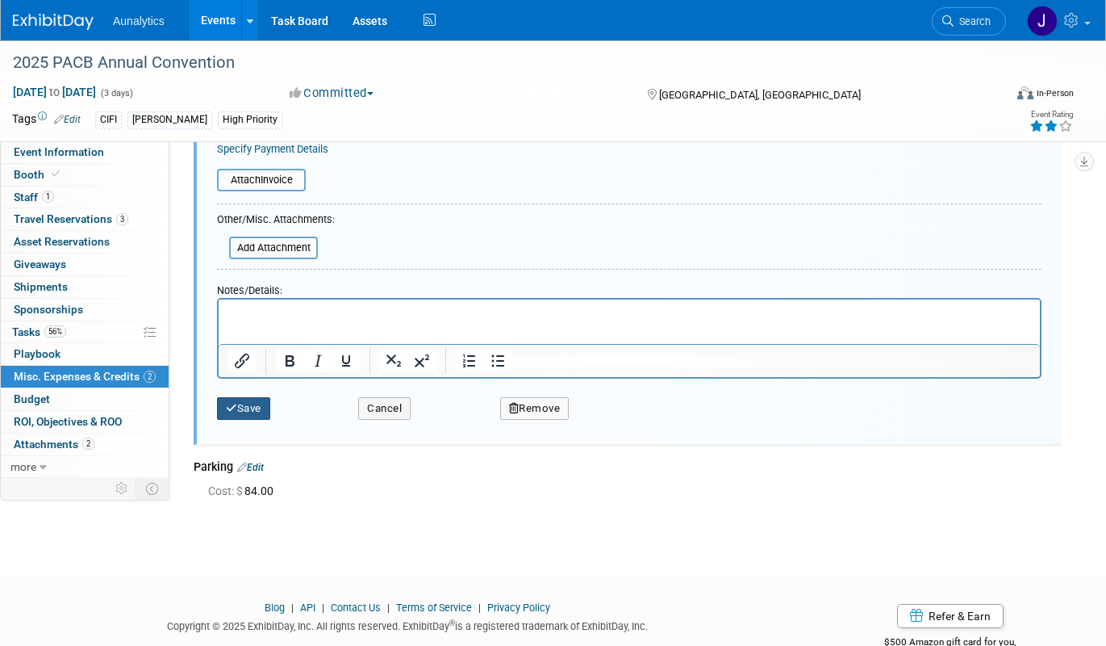
click at [257, 410] on button "Save" at bounding box center [243, 408] width 53 height 23
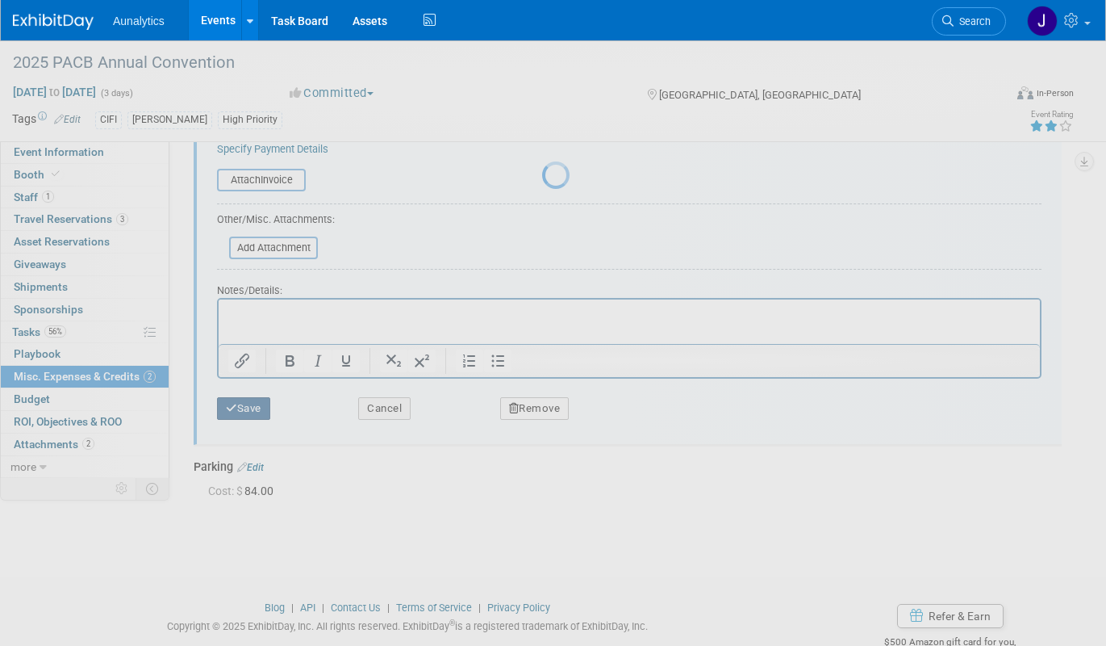
scroll to position [24, 0]
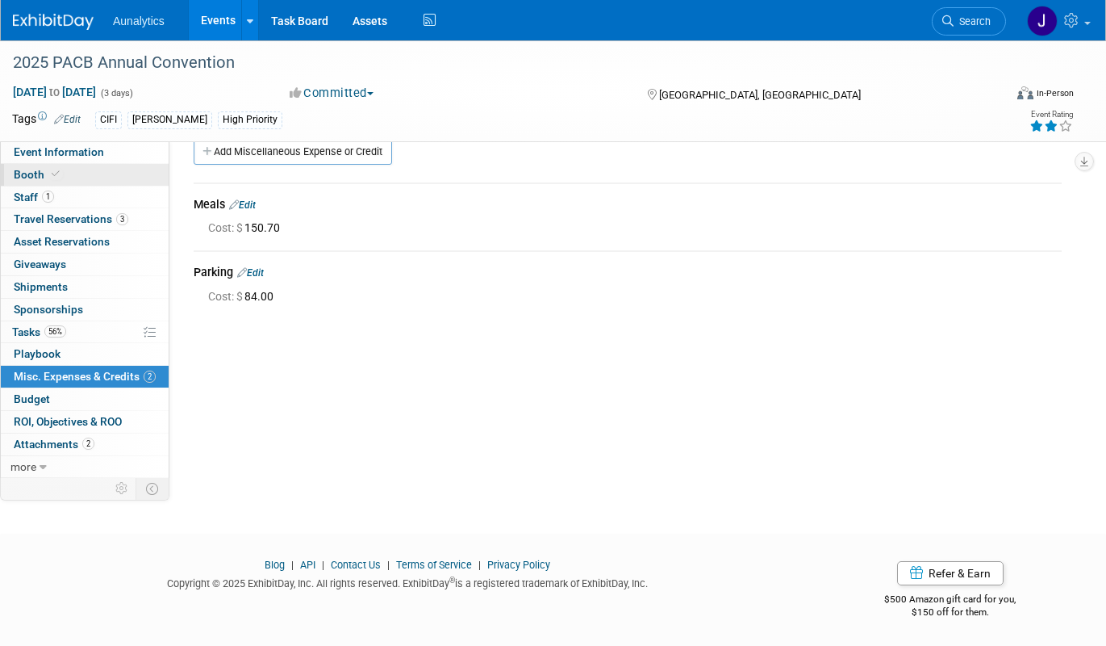
click at [71, 174] on link "Booth" at bounding box center [85, 175] width 168 height 22
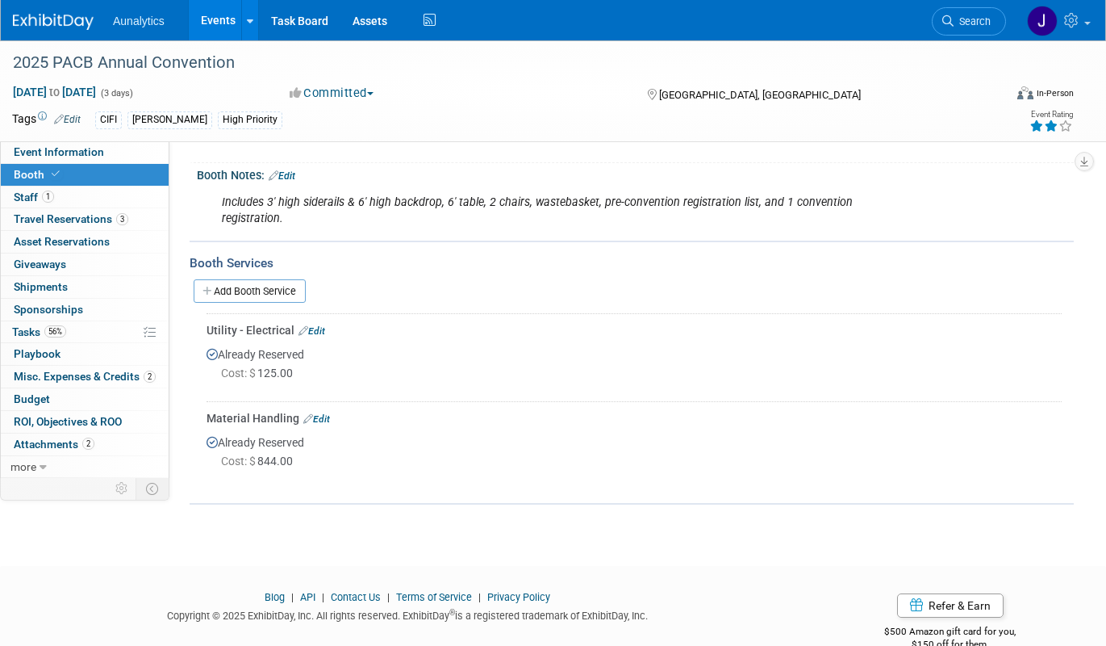
scroll to position [293, 0]
click at [317, 326] on link "Edit" at bounding box center [312, 329] width 27 height 11
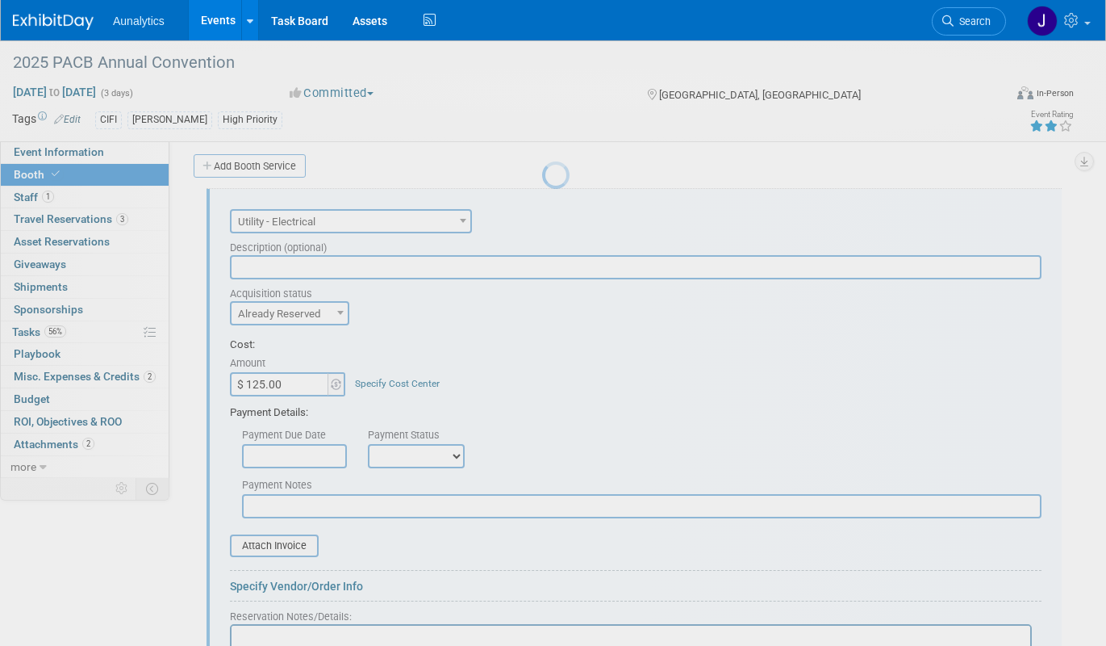
scroll to position [420, 0]
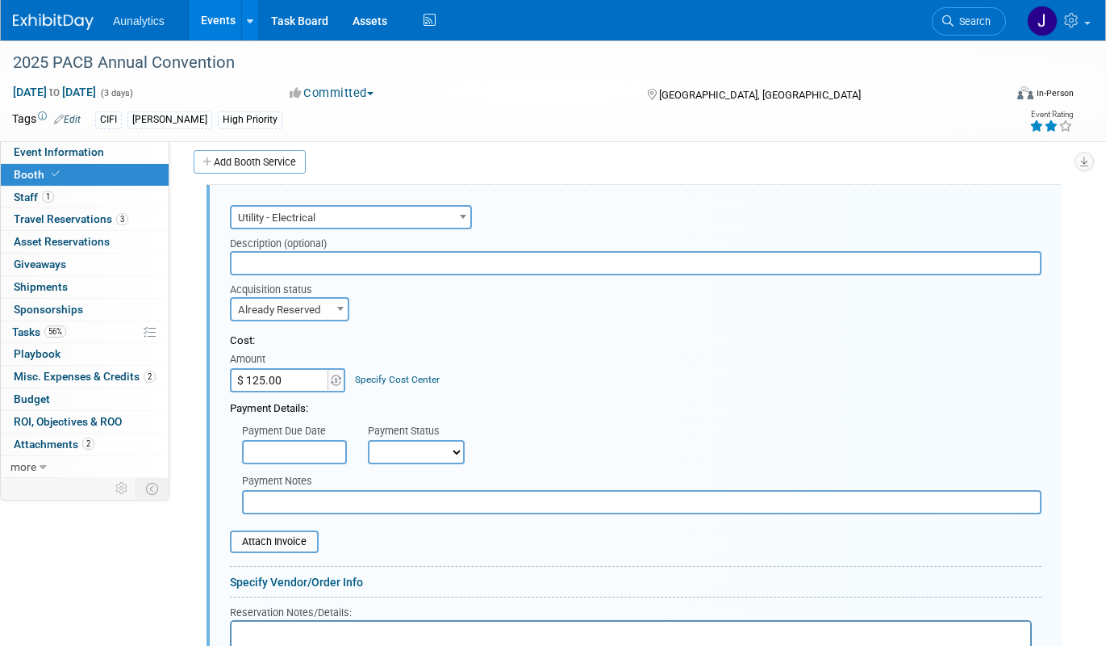
click at [307, 382] on input "$ 125.00" at bounding box center [280, 380] width 101 height 24
paste input "49.1"
type input "$ 149.10"
click at [408, 445] on select "Not Paid Yet Partially Paid Paid in Full" at bounding box center [416, 452] width 97 height 24
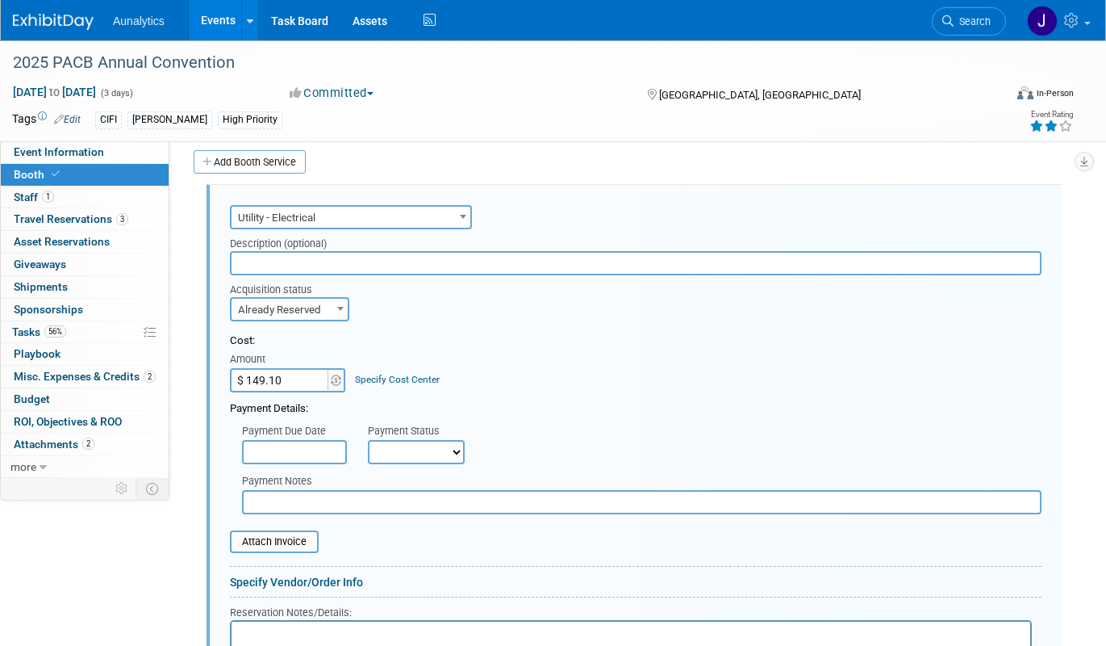
select select "1"
click at [368, 440] on select "Not Paid Yet Partially Paid Paid in Full" at bounding box center [416, 452] width 97 height 24
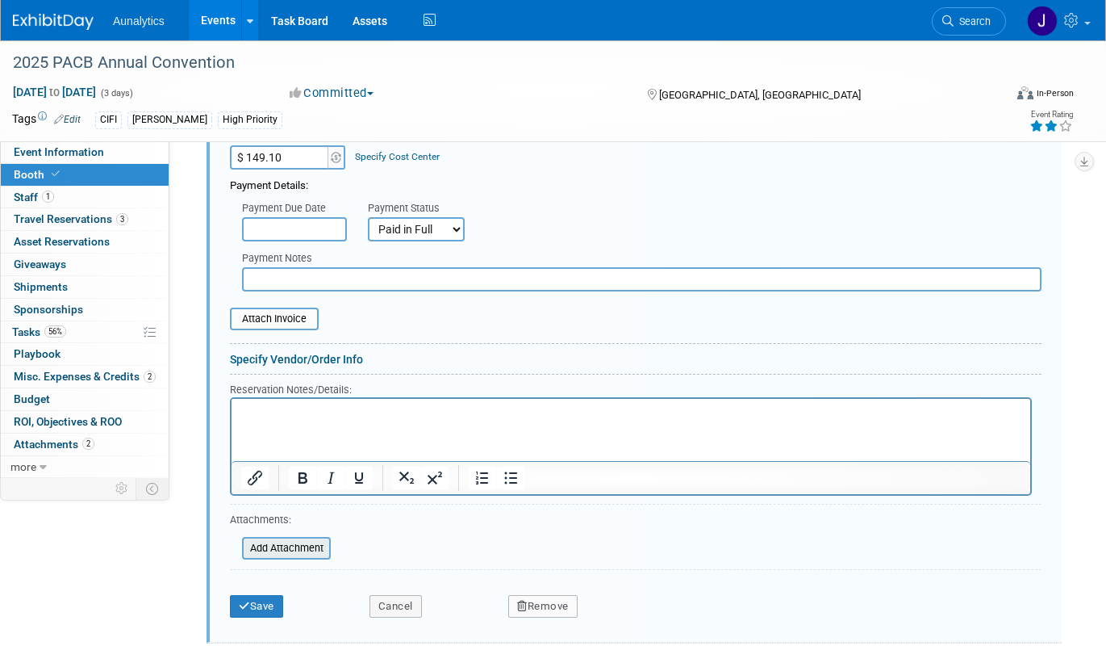
scroll to position [648, 0]
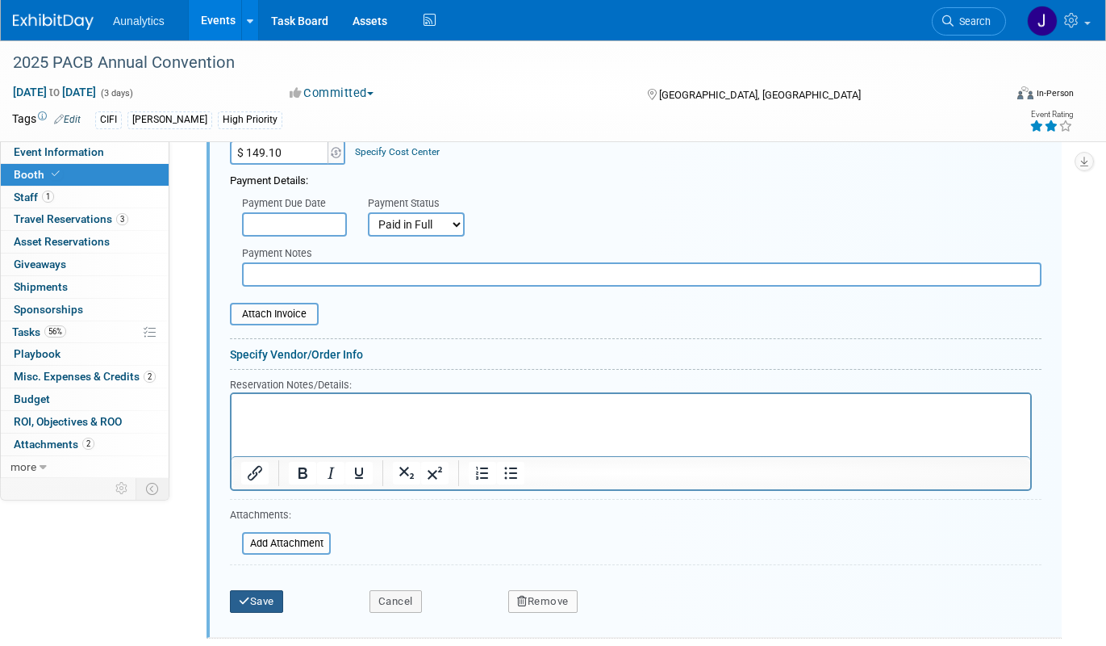
click at [257, 608] on button "Save" at bounding box center [256, 601] width 53 height 23
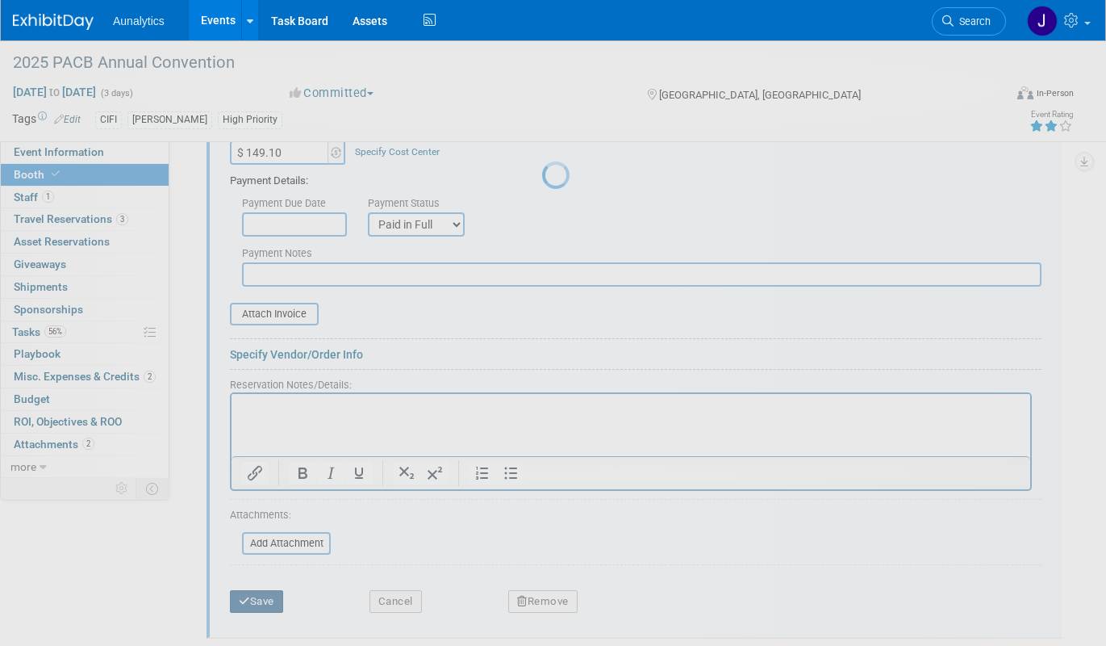
scroll to position [339, 0]
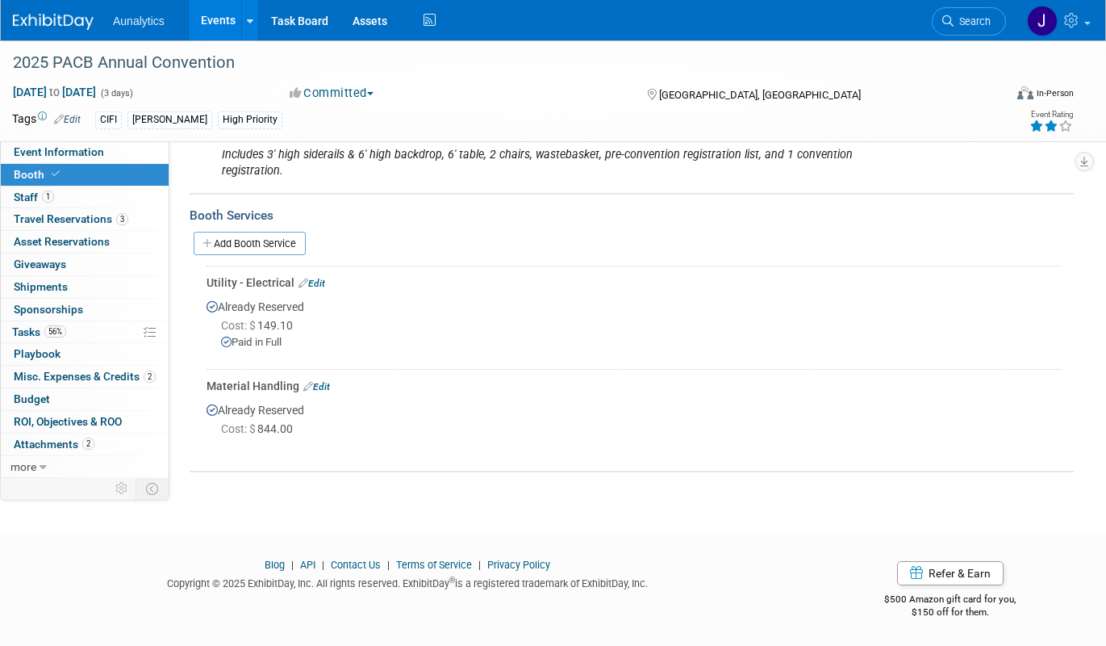
click at [320, 383] on link "Edit" at bounding box center [316, 386] width 27 height 11
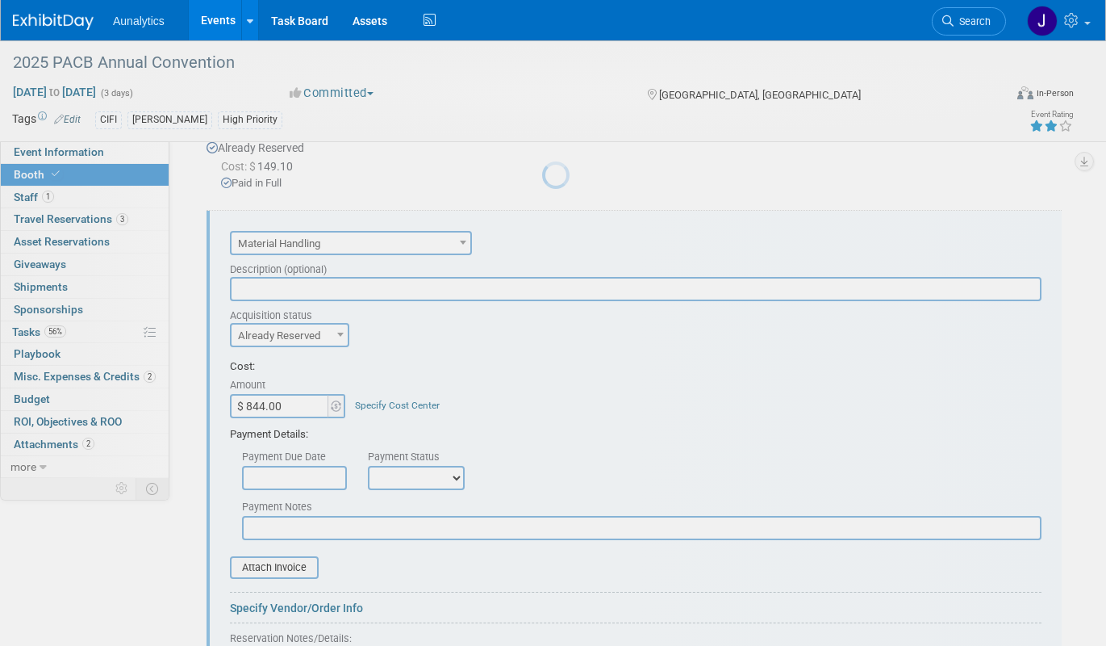
scroll to position [524, 0]
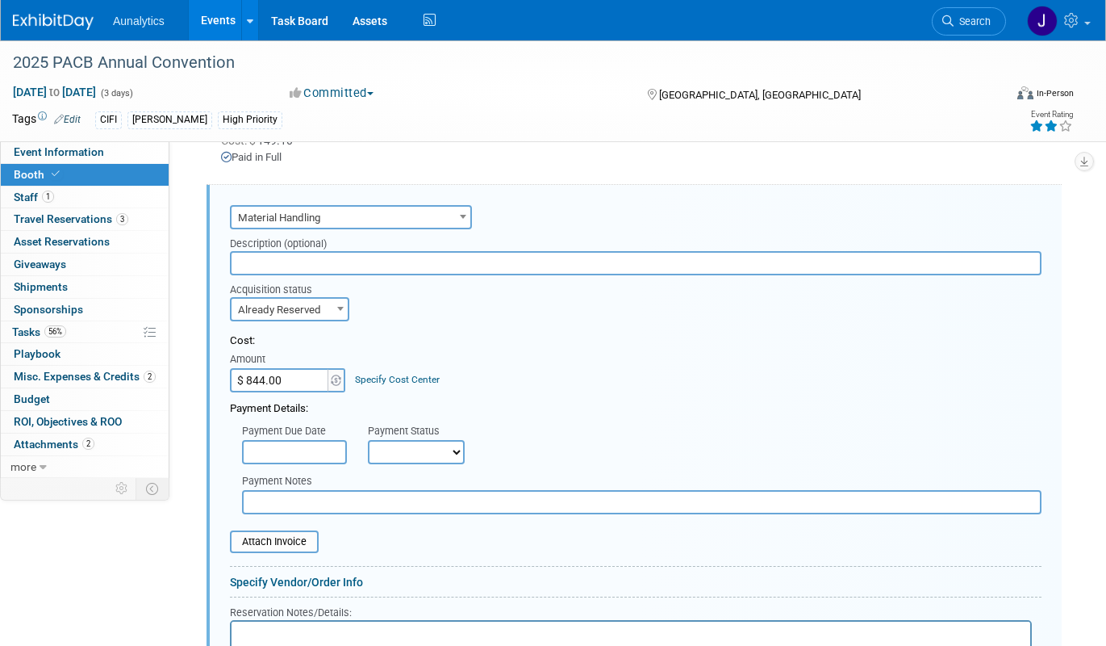
click at [387, 220] on span "Material Handling" at bounding box center [351, 218] width 239 height 23
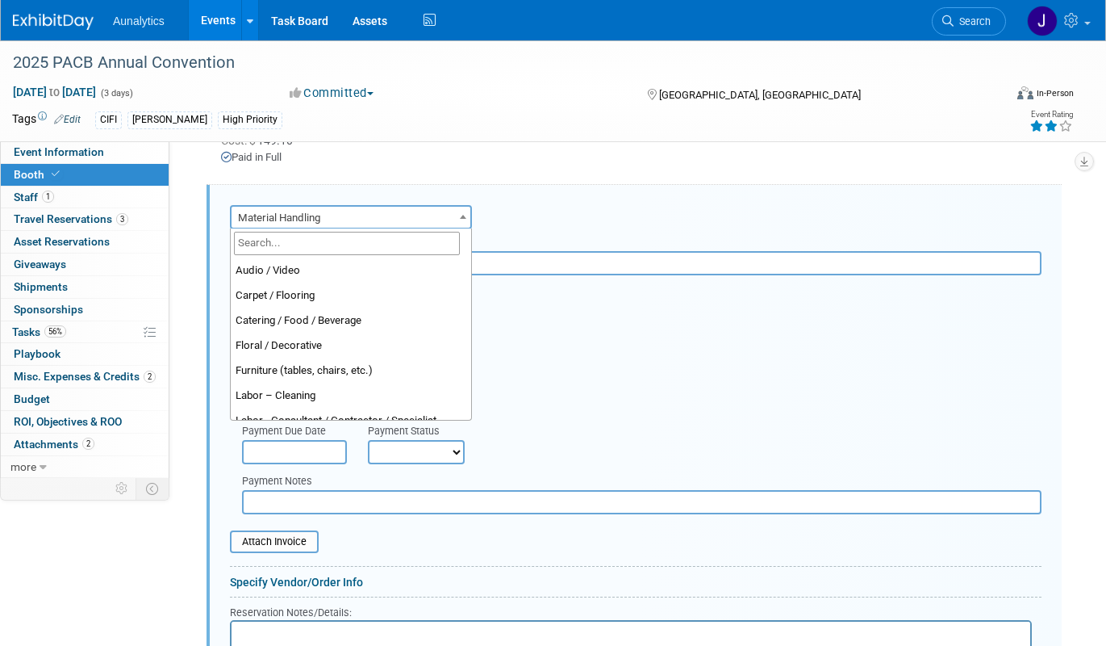
scroll to position [325, 0]
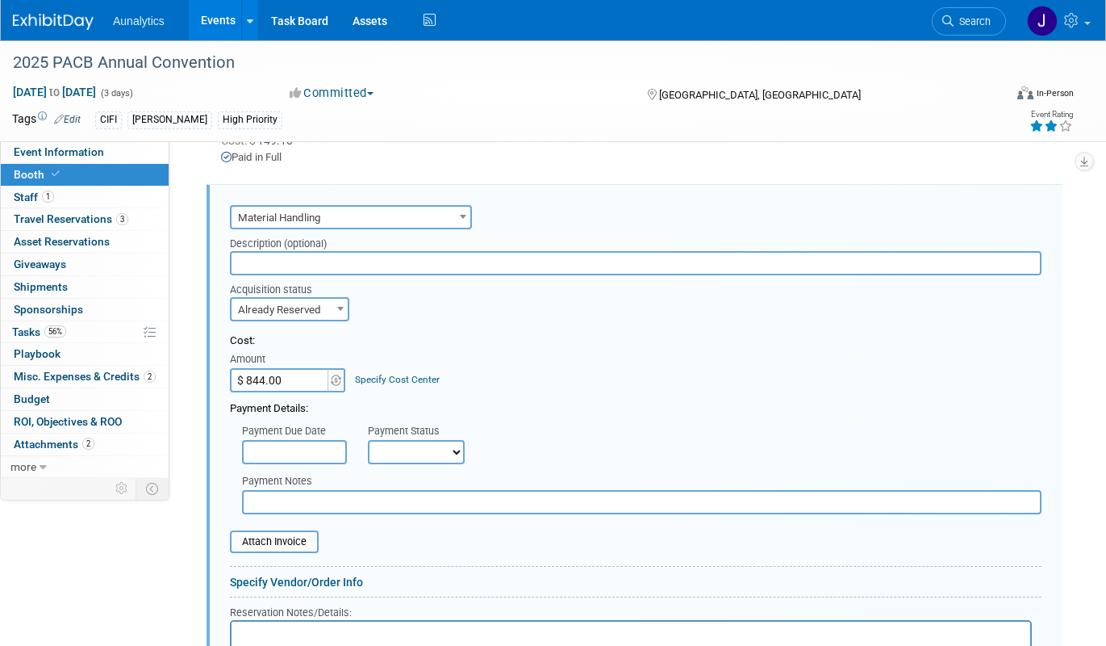
click at [530, 218] on div "Audio / Video Carpet / Flooring Catering / Food / Beverage Floral / Decorative …" at bounding box center [636, 215] width 812 height 28
click at [292, 380] on input "$ 844.00" at bounding box center [280, 380] width 101 height 24
type input "$ 978.58"
click at [421, 444] on select "Not Paid Yet Partially Paid Paid in Full" at bounding box center [416, 452] width 97 height 24
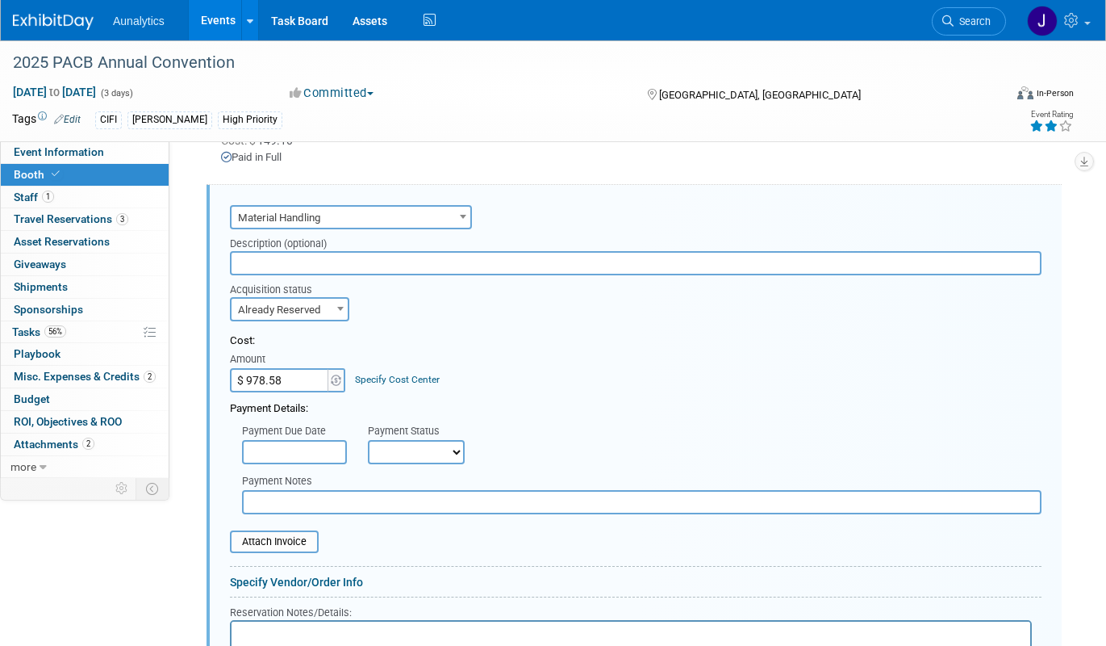
select select "1"
click at [368, 440] on select "Not Paid Yet Partially Paid Paid in Full" at bounding box center [416, 452] width 97 height 24
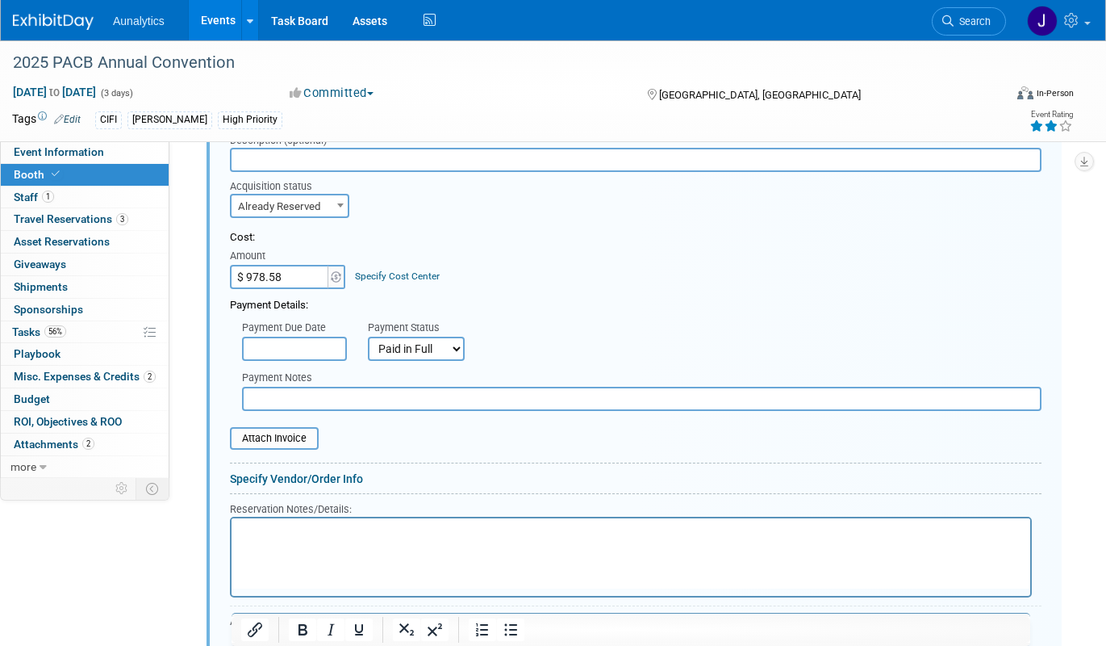
scroll to position [637, 0]
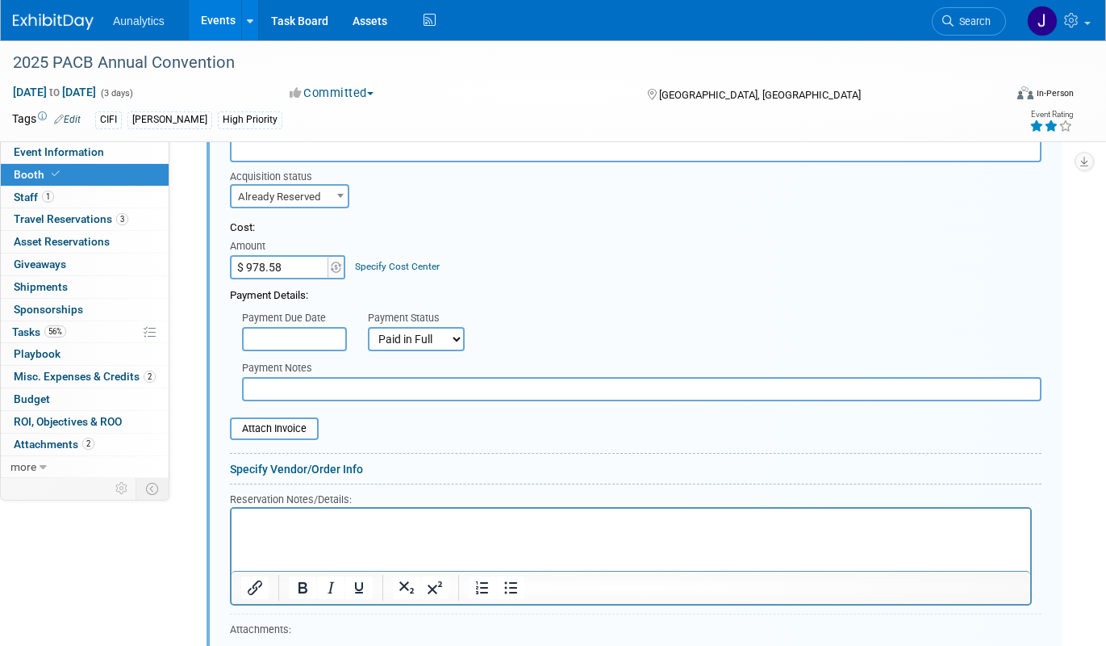
click at [331, 516] on p "Rich Text Area. Press ALT-0 for help." at bounding box center [631, 521] width 780 height 15
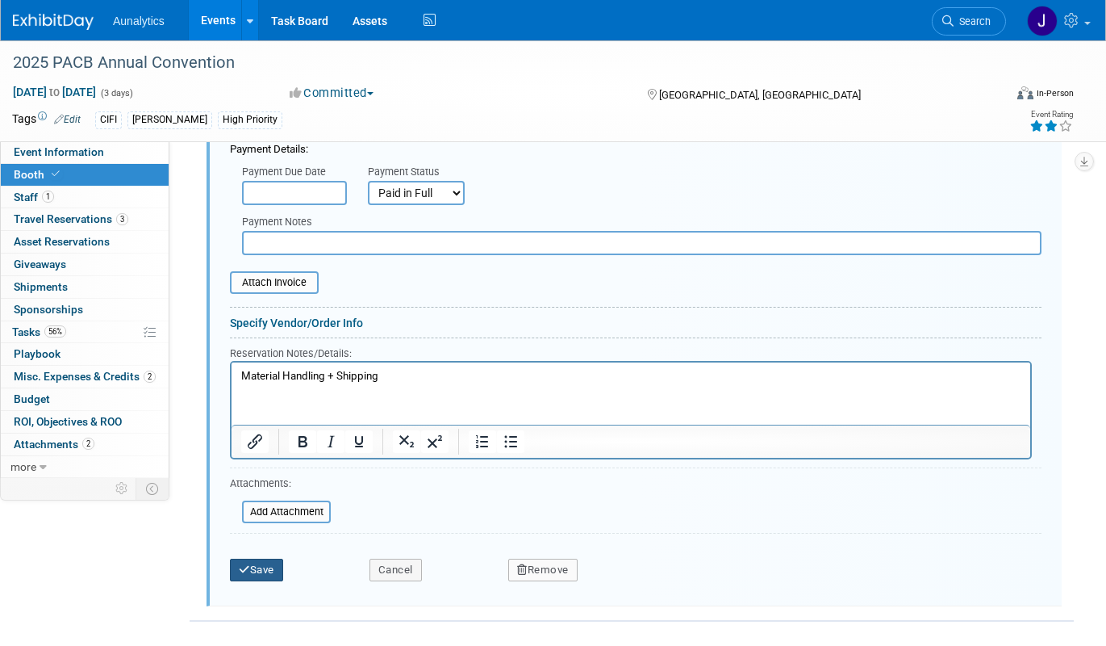
click at [274, 571] on button "Save" at bounding box center [256, 569] width 53 height 23
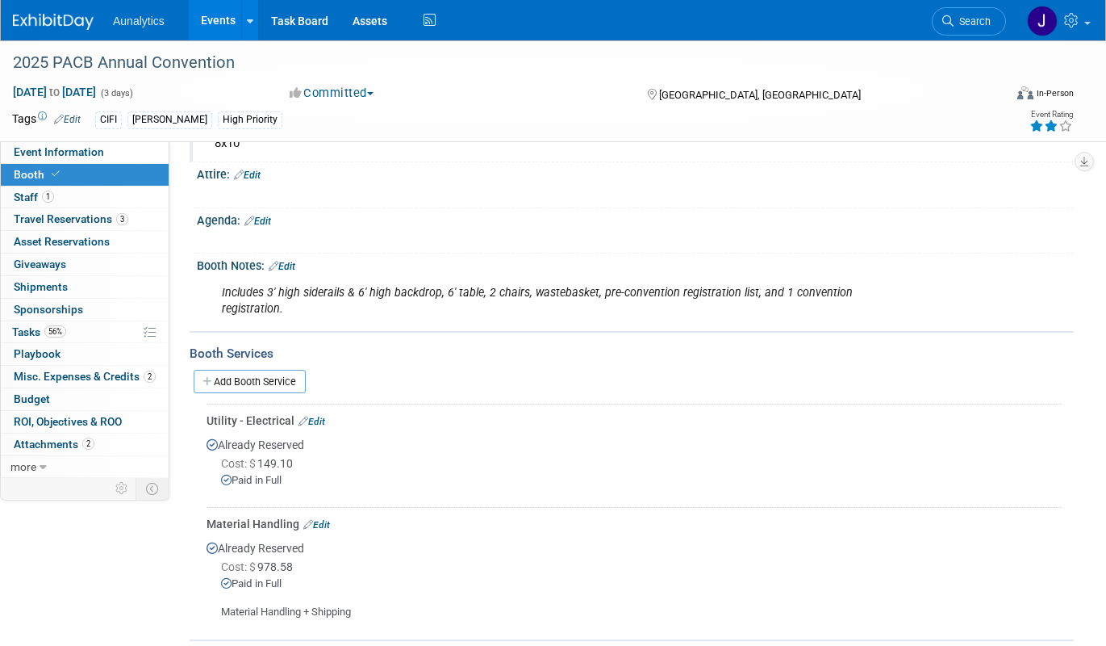
scroll to position [236, 0]
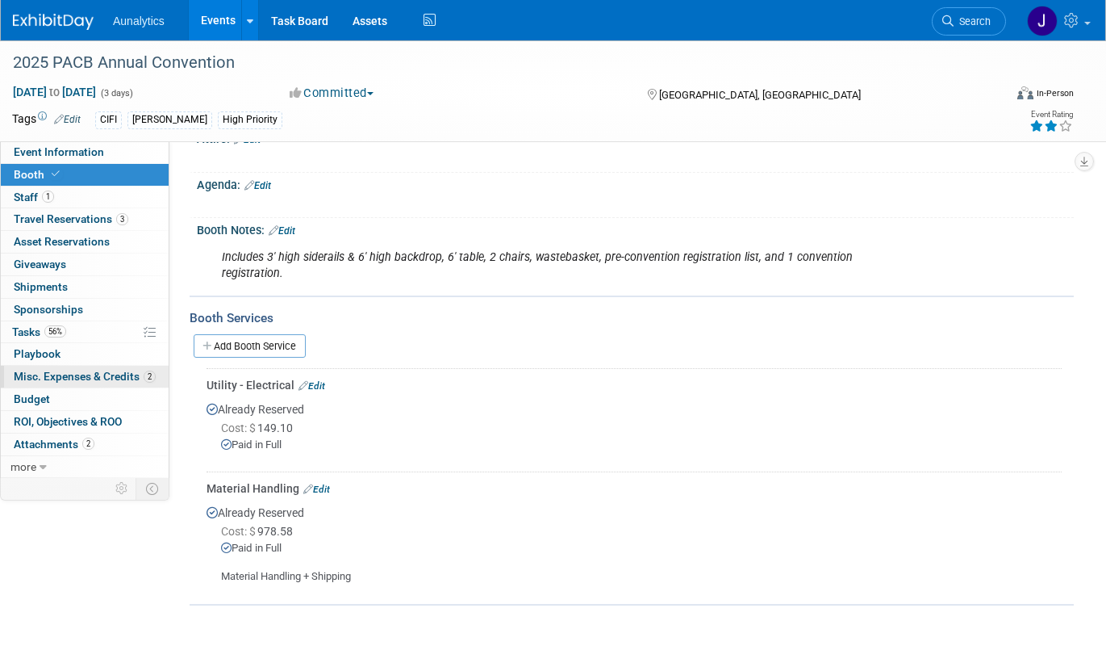
click at [91, 382] on span "Misc. Expenses & Credits 2" at bounding box center [85, 376] width 142 height 13
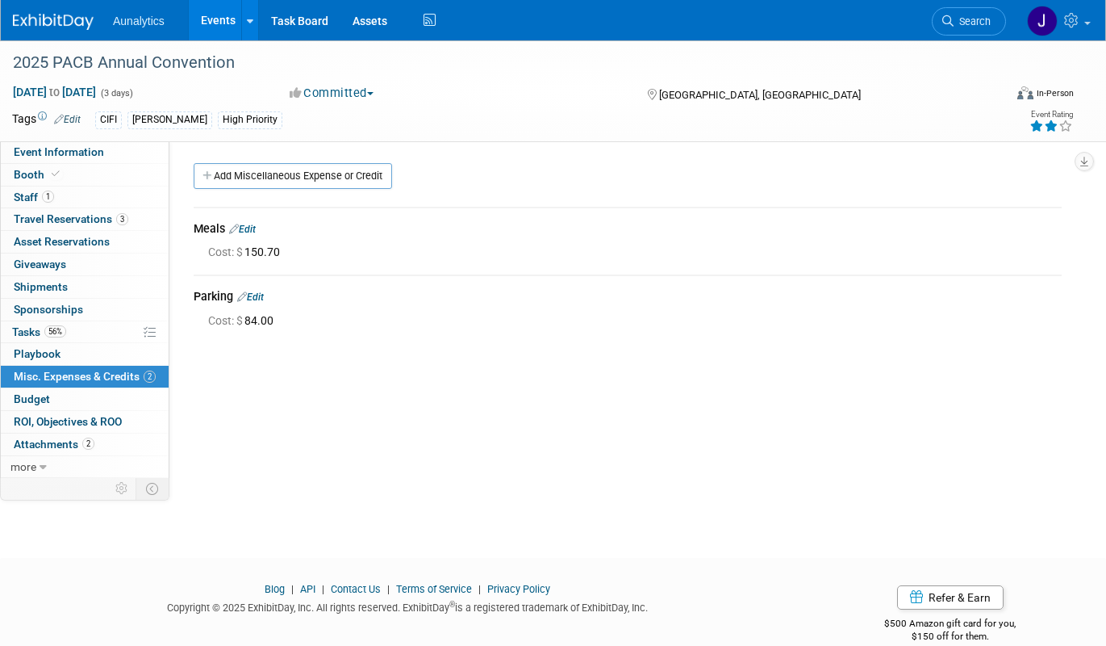
click at [256, 224] on link "Edit" at bounding box center [242, 229] width 27 height 11
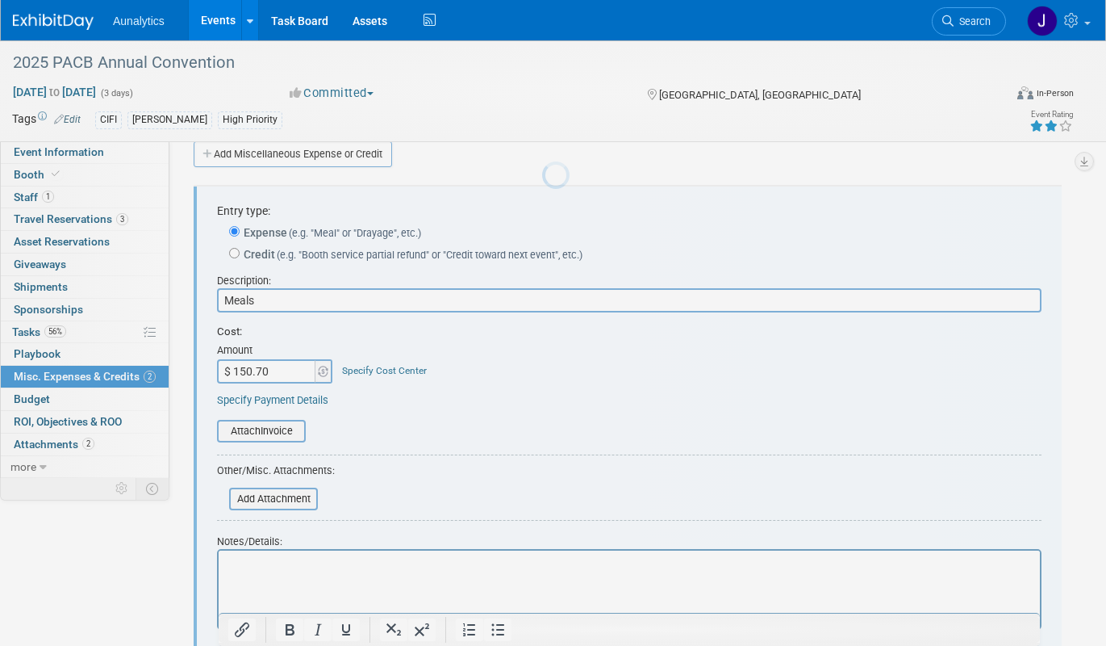
scroll to position [24, 0]
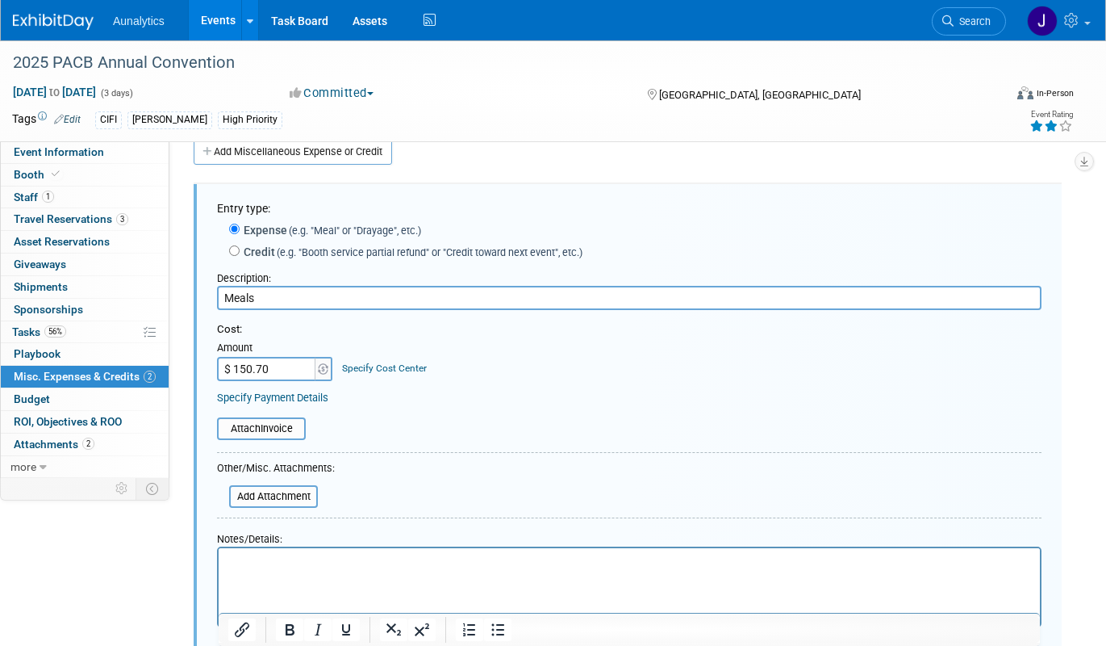
click at [262, 362] on input "$ 150.70" at bounding box center [267, 369] width 101 height 24
type input "$ 203.42"
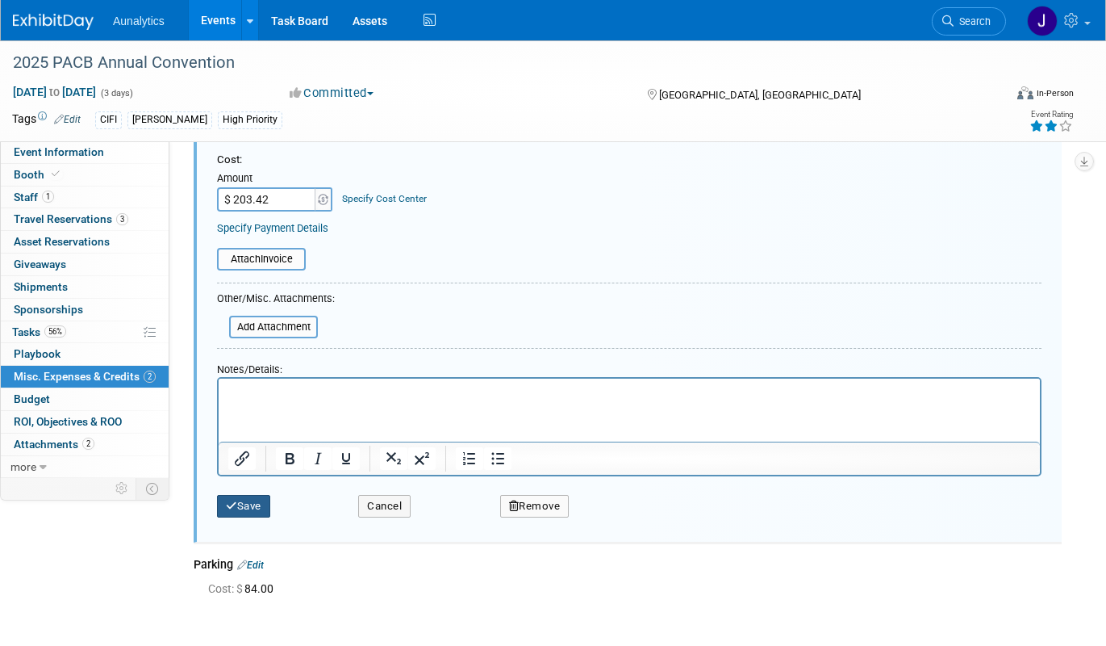
click at [251, 500] on button "Save" at bounding box center [243, 506] width 53 height 23
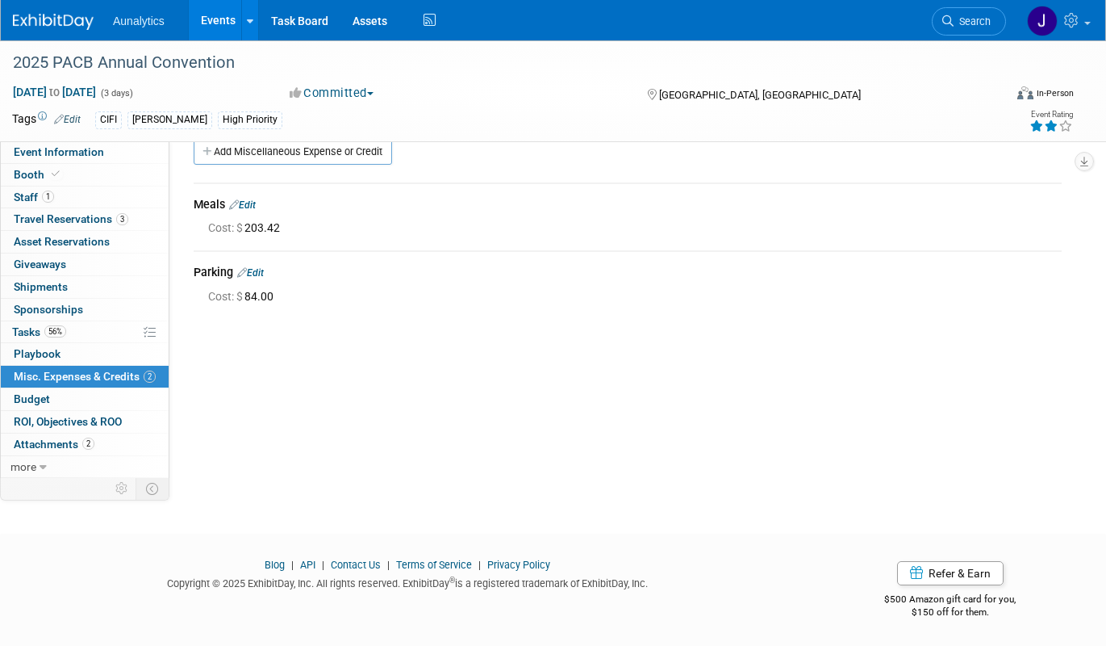
scroll to position [0, 0]
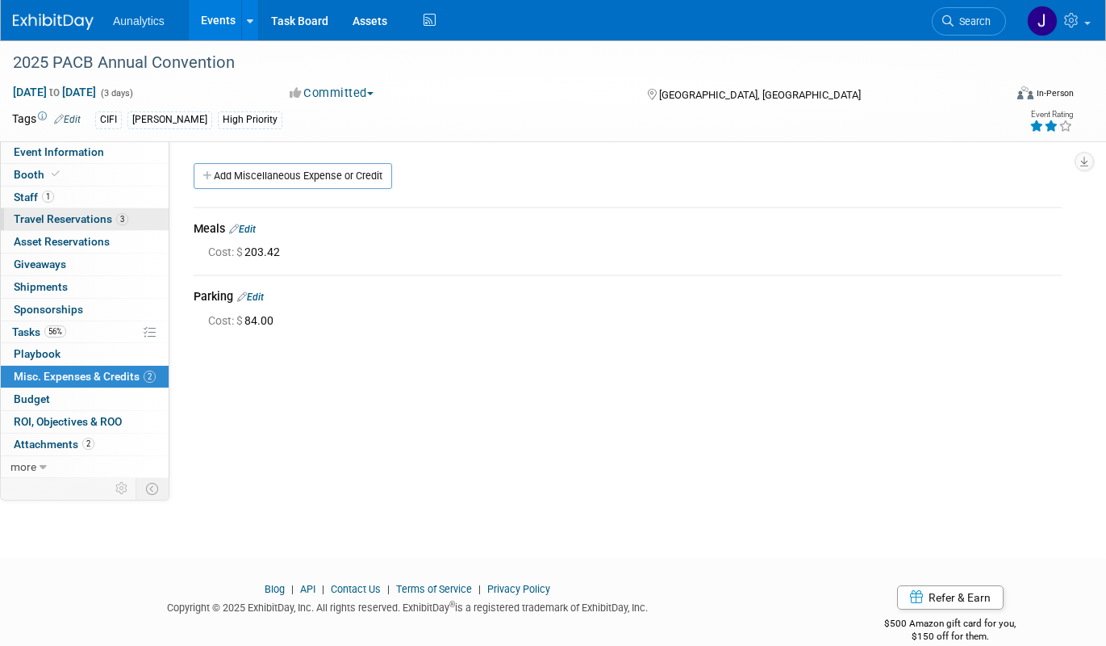
click at [77, 223] on span "Travel Reservations 3" at bounding box center [71, 218] width 115 height 13
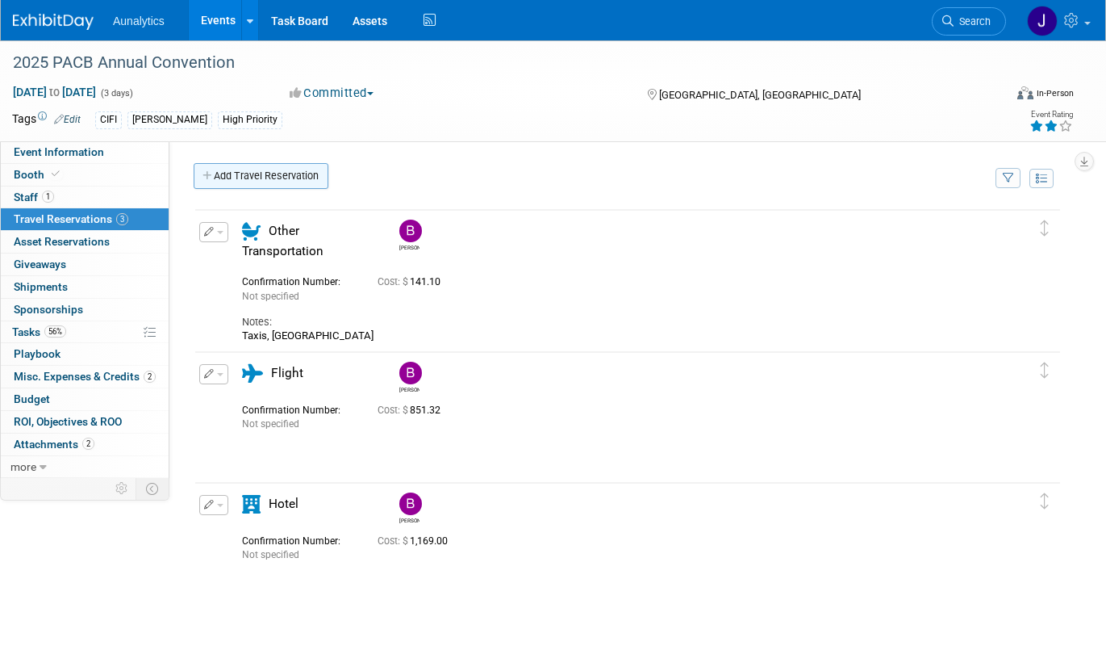
click at [255, 174] on link "Add Travel Reservation" at bounding box center [261, 176] width 135 height 26
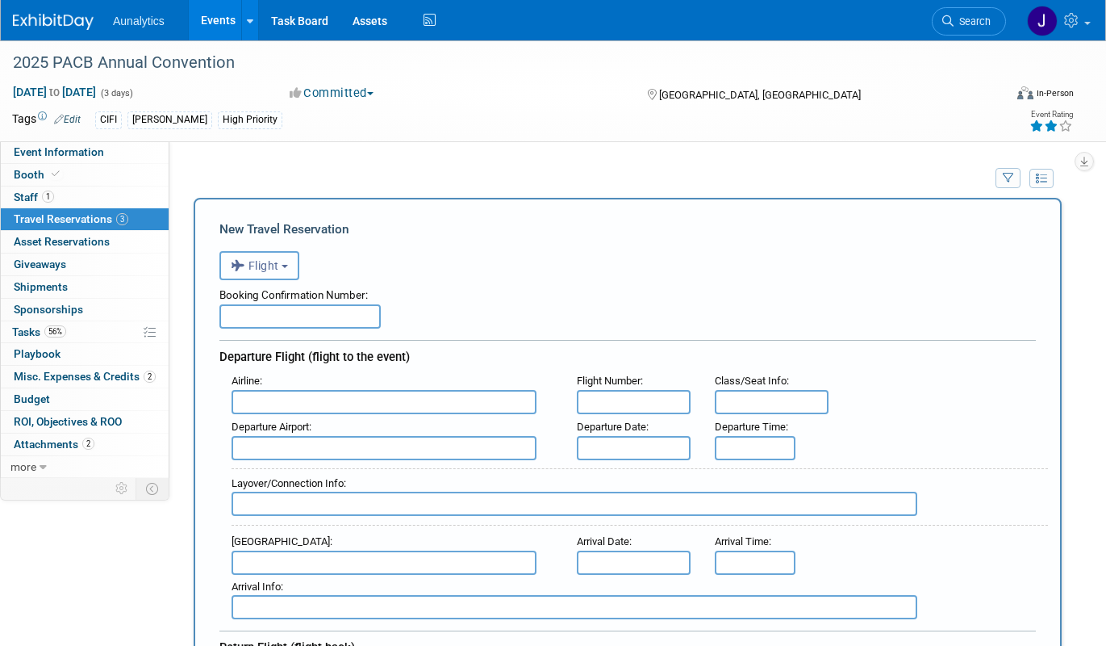
click at [288, 263] on button "Flight" at bounding box center [260, 265] width 80 height 29
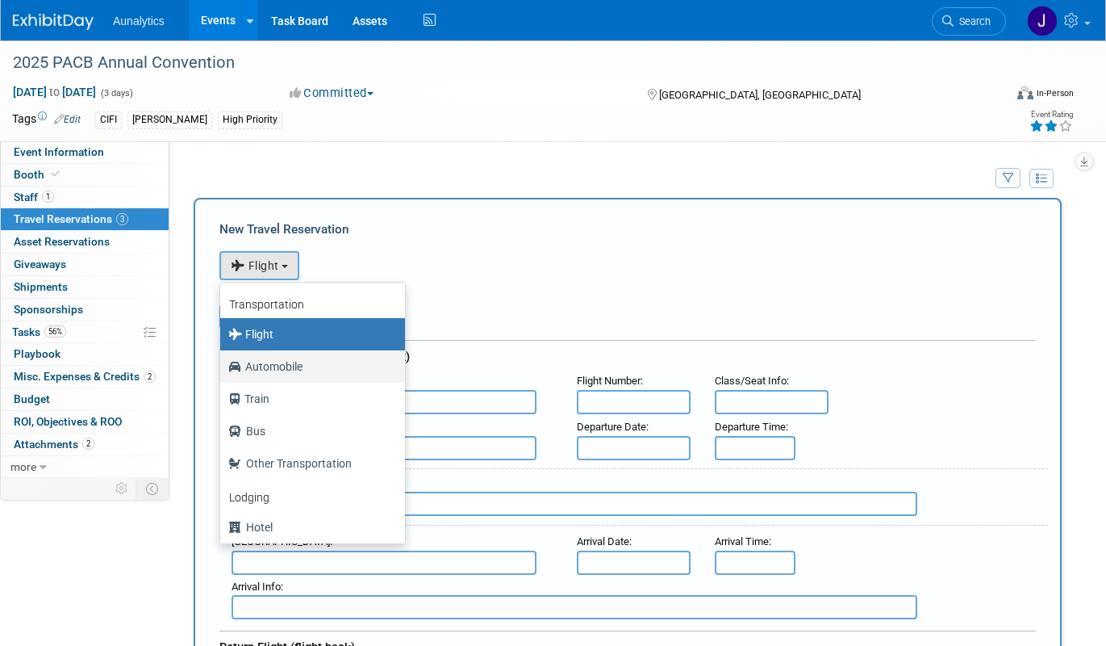
click at [280, 364] on label "Automobile" at bounding box center [308, 366] width 161 height 26
click at [223, 364] on input "Automobile" at bounding box center [217, 364] width 10 height 10
select select "4"
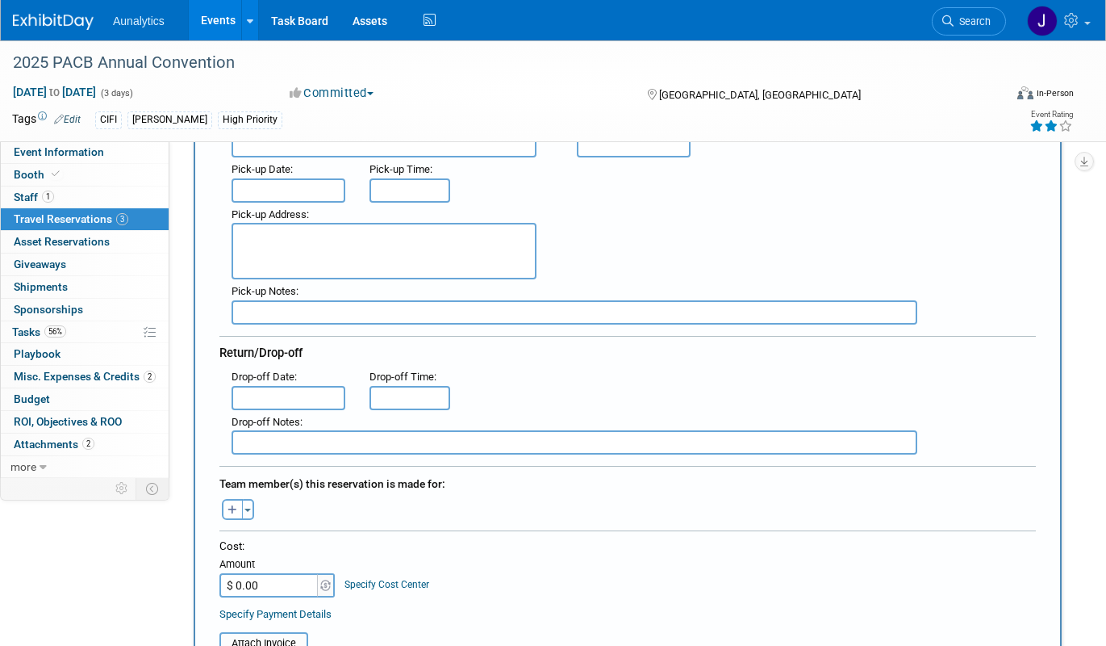
scroll to position [305, 0]
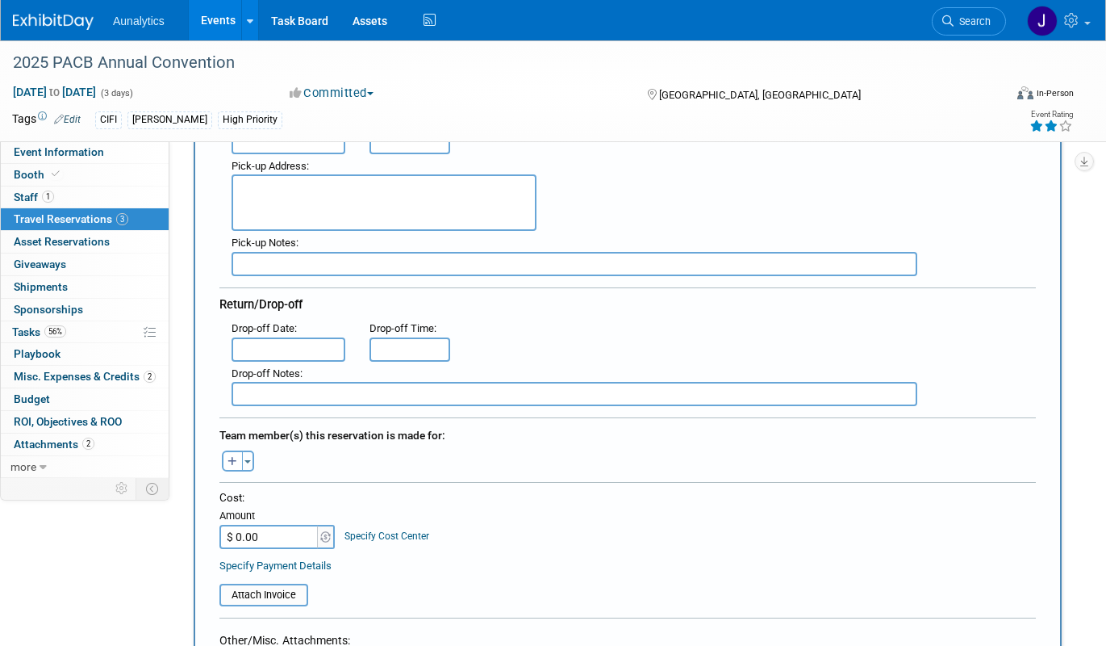
click at [278, 529] on input "$ 0.00" at bounding box center [270, 537] width 101 height 24
paste input "56.98"
type input "$ 56.98"
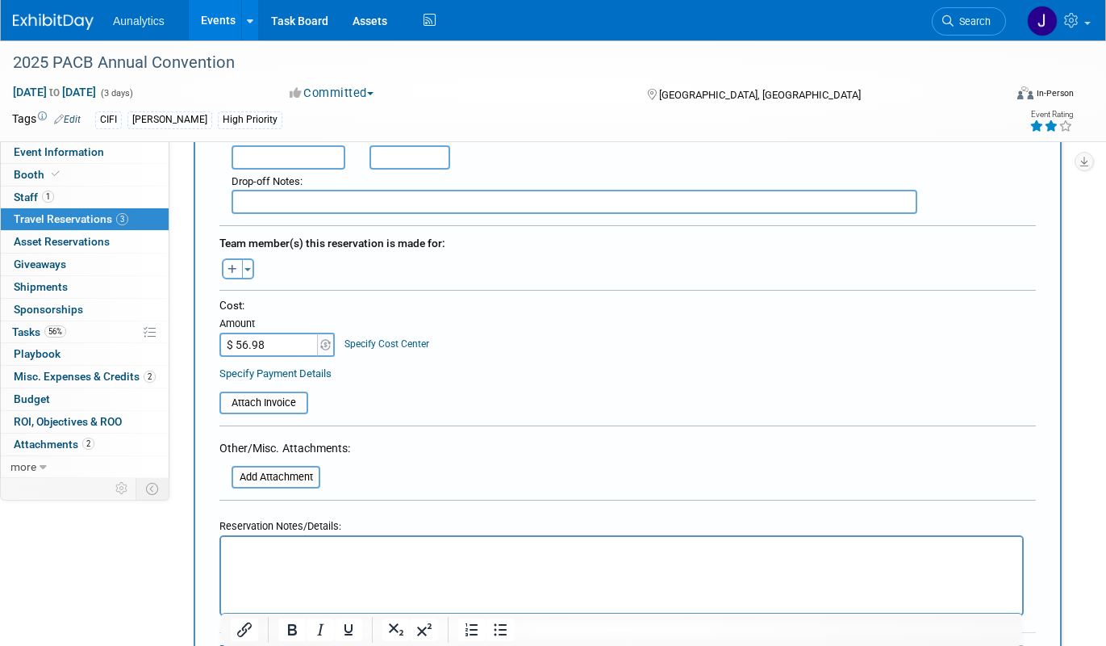
scroll to position [529, 0]
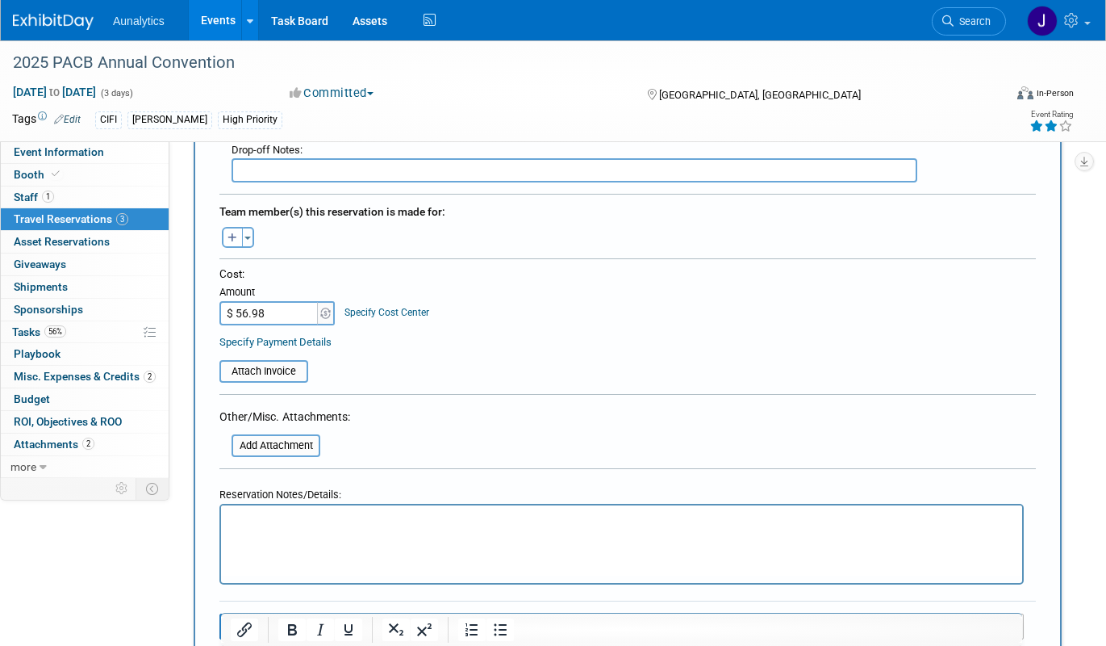
click at [293, 510] on html at bounding box center [621, 516] width 801 height 23
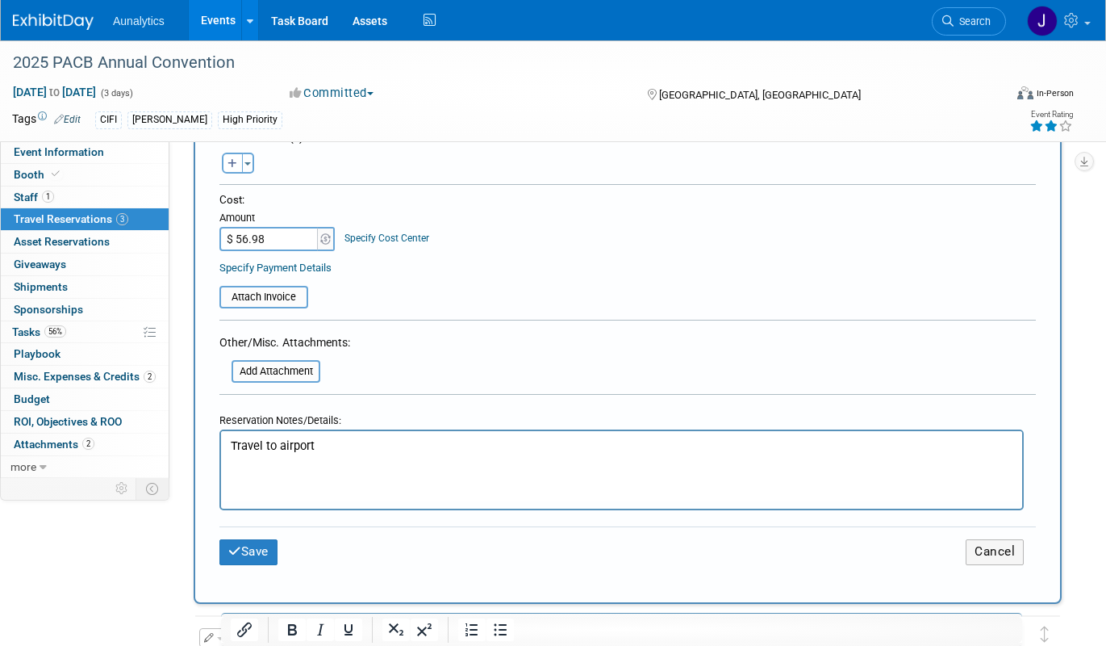
scroll to position [602, 0]
click at [249, 558] on button "Save" at bounding box center [249, 552] width 58 height 25
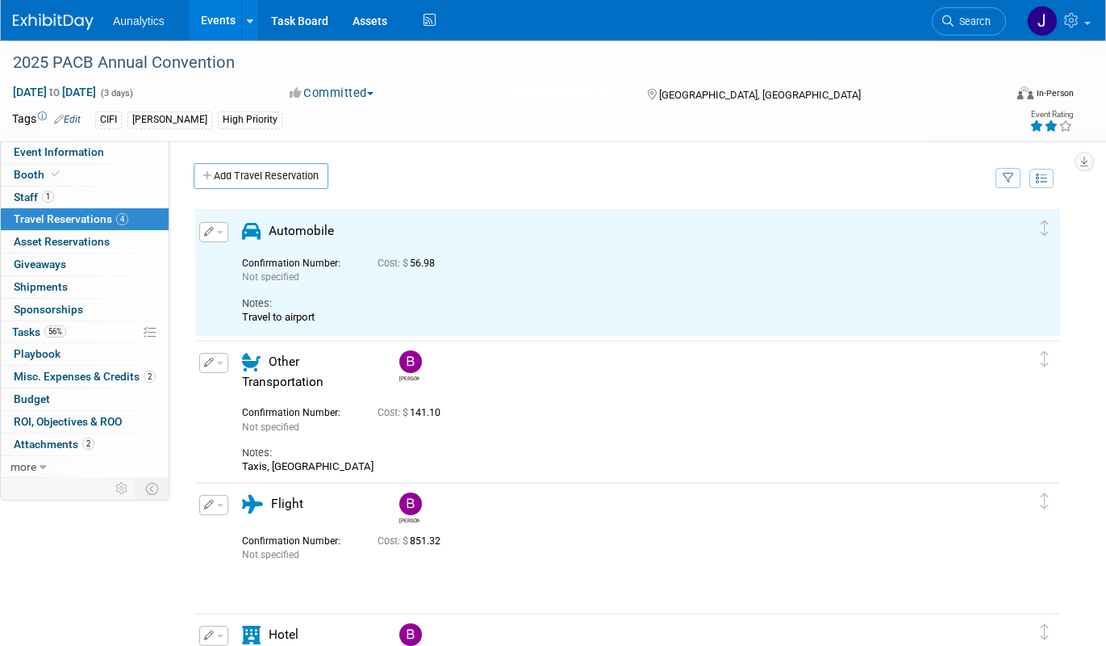
scroll to position [0, 0]
click at [210, 228] on icon "button" at bounding box center [209, 232] width 10 height 10
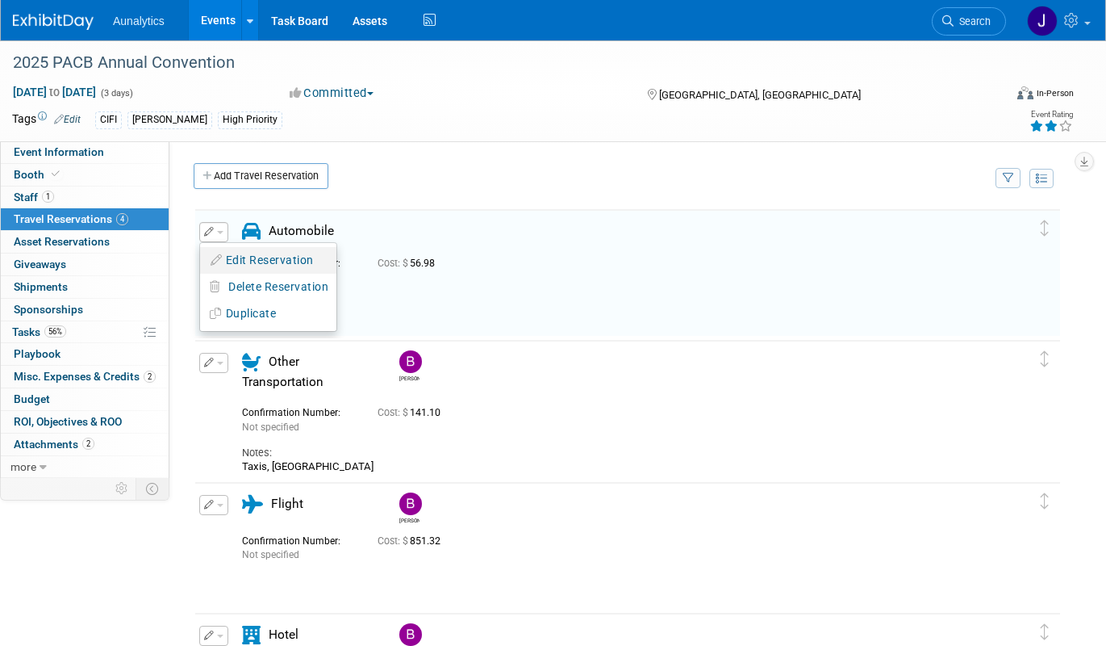
click at [229, 259] on button "Edit Reservation" at bounding box center [268, 260] width 136 height 23
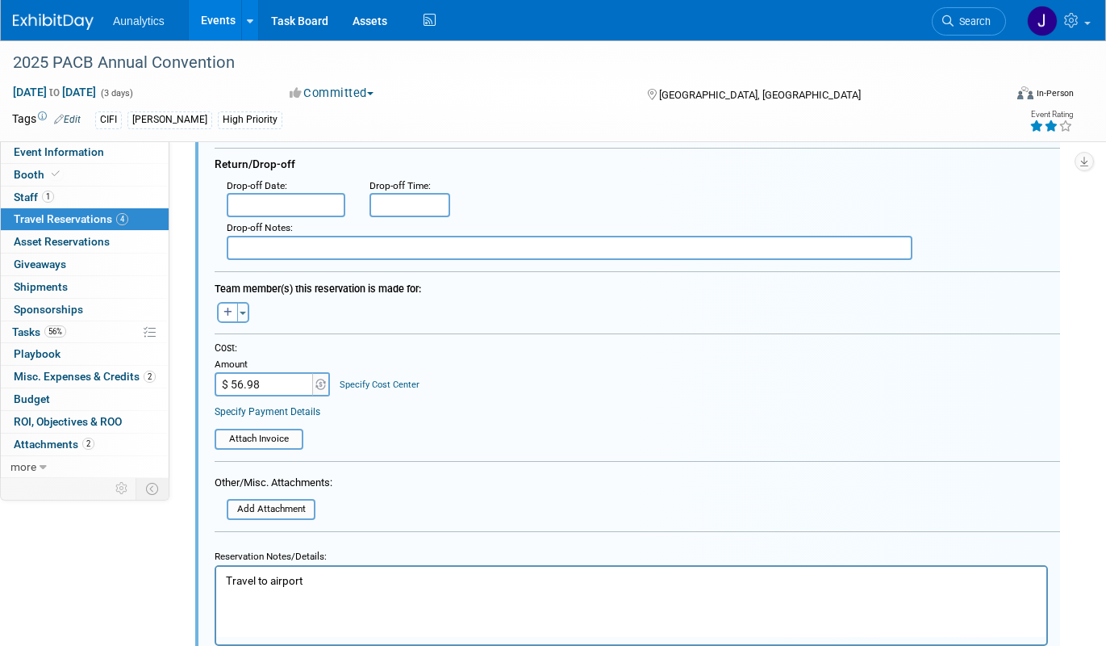
scroll to position [407, 0]
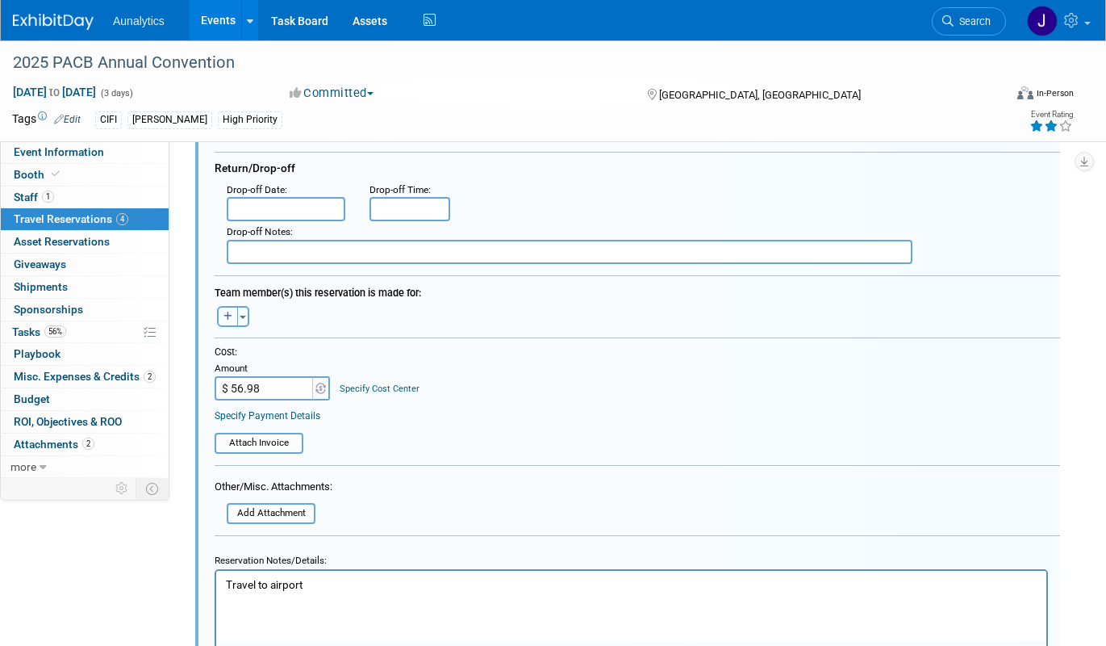
click at [235, 314] on button "button" at bounding box center [227, 316] width 21 height 21
select select
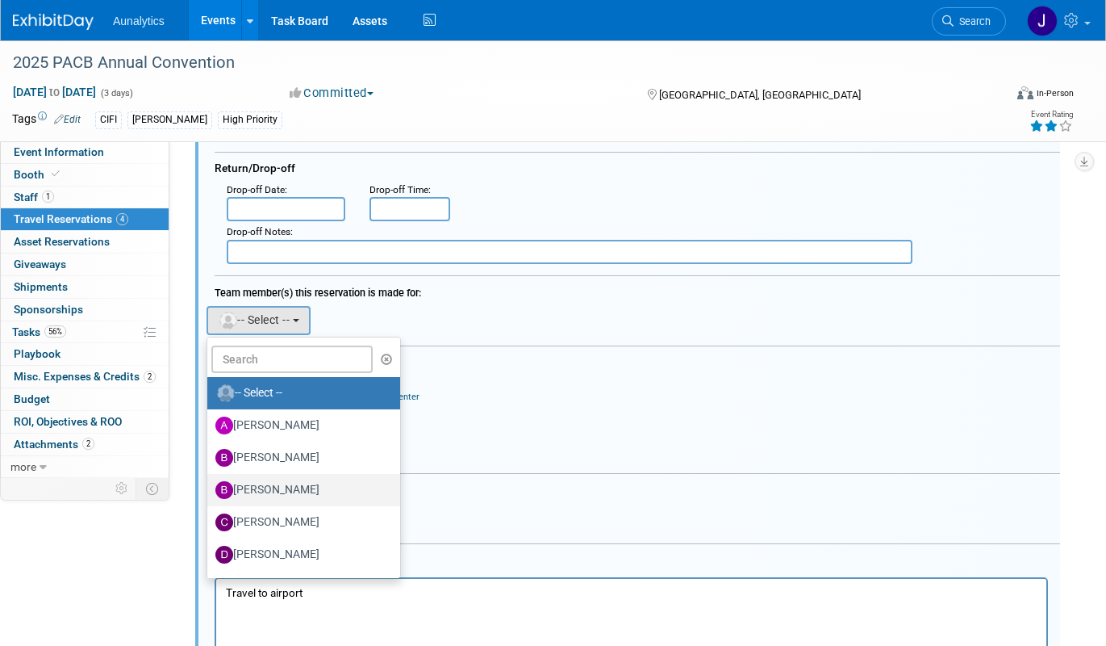
click at [266, 487] on label "Brad Thien" at bounding box center [299, 490] width 169 height 26
click at [210, 487] on input "Brad Thien" at bounding box center [204, 488] width 10 height 10
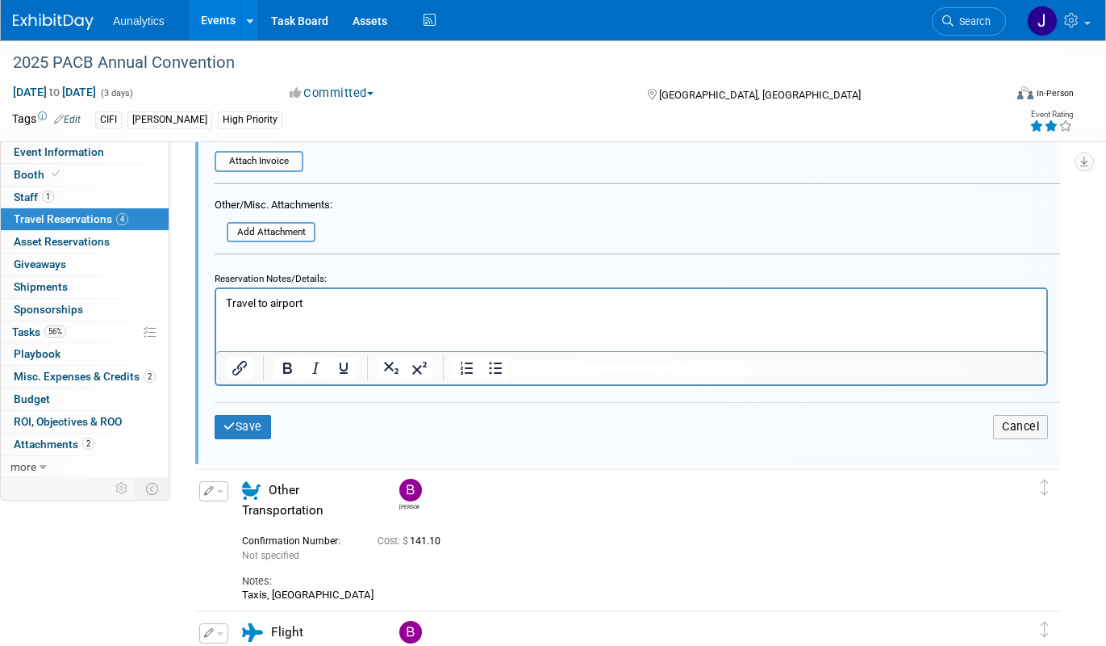
scroll to position [781, 0]
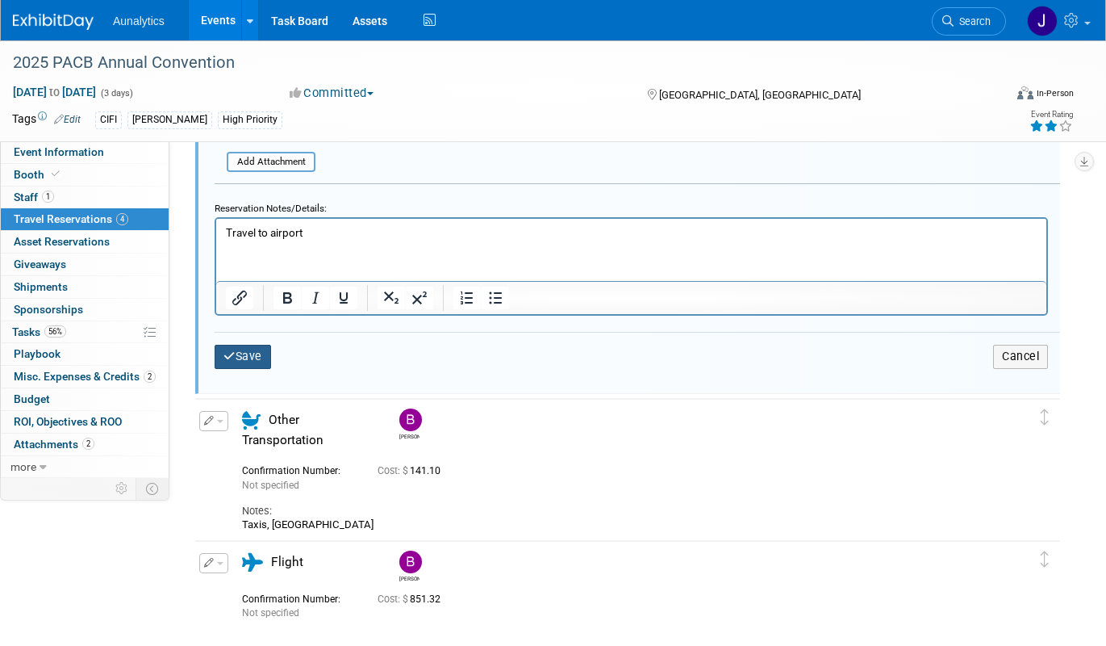
click at [240, 361] on button "Save" at bounding box center [243, 356] width 56 height 23
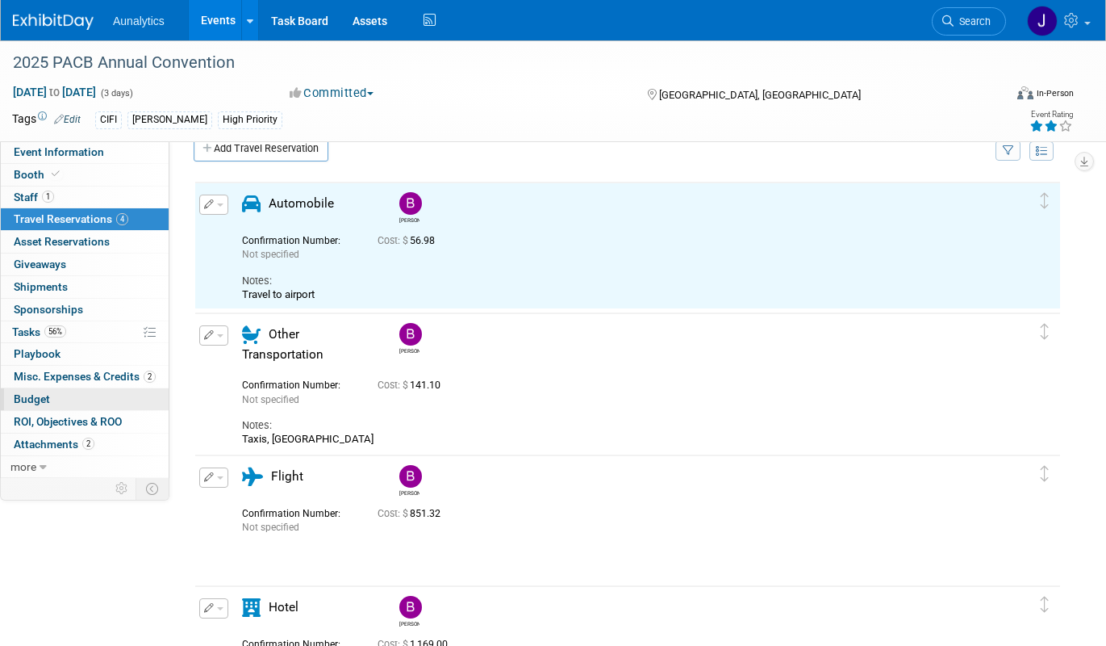
scroll to position [0, 0]
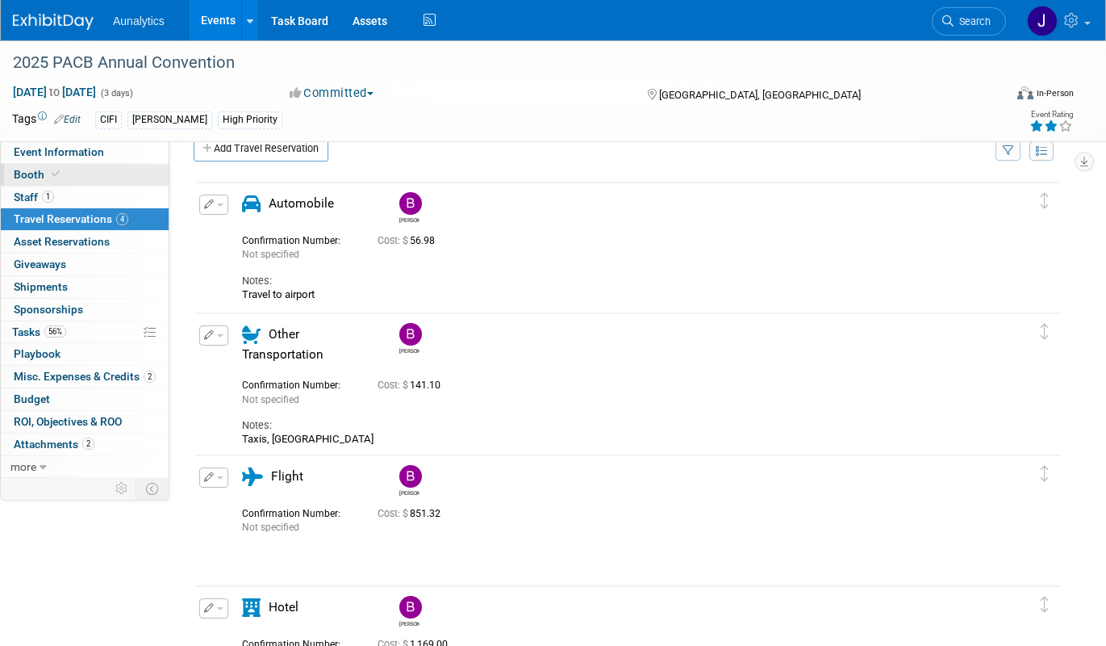
click at [80, 172] on link "Booth" at bounding box center [85, 175] width 168 height 22
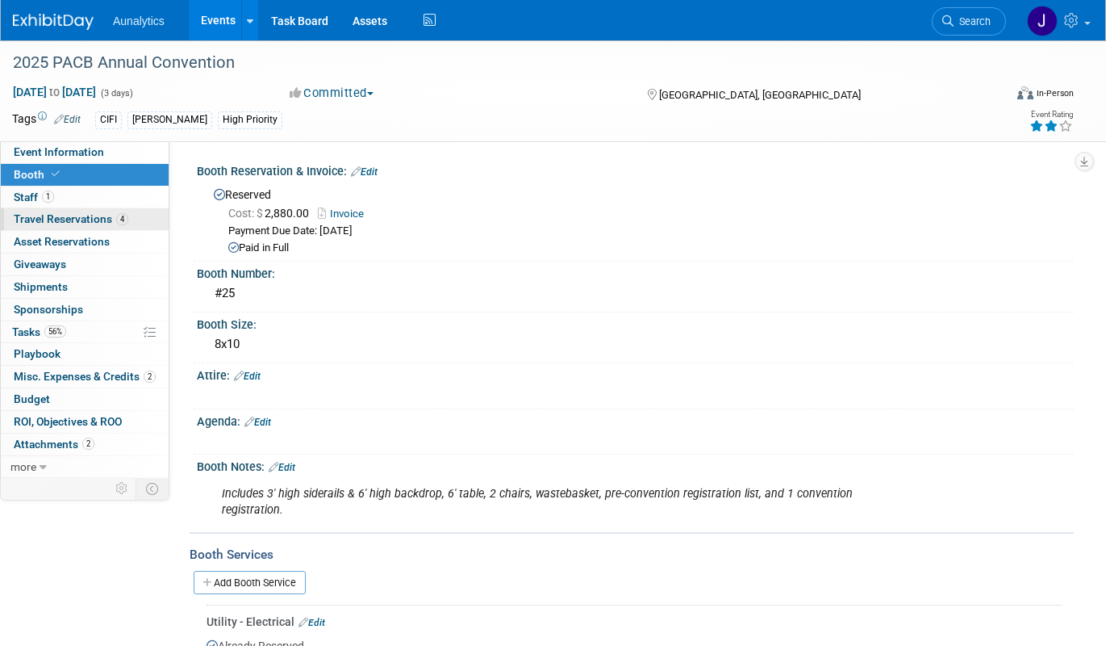
click at [107, 220] on span "Travel Reservations 4" at bounding box center [71, 218] width 115 height 13
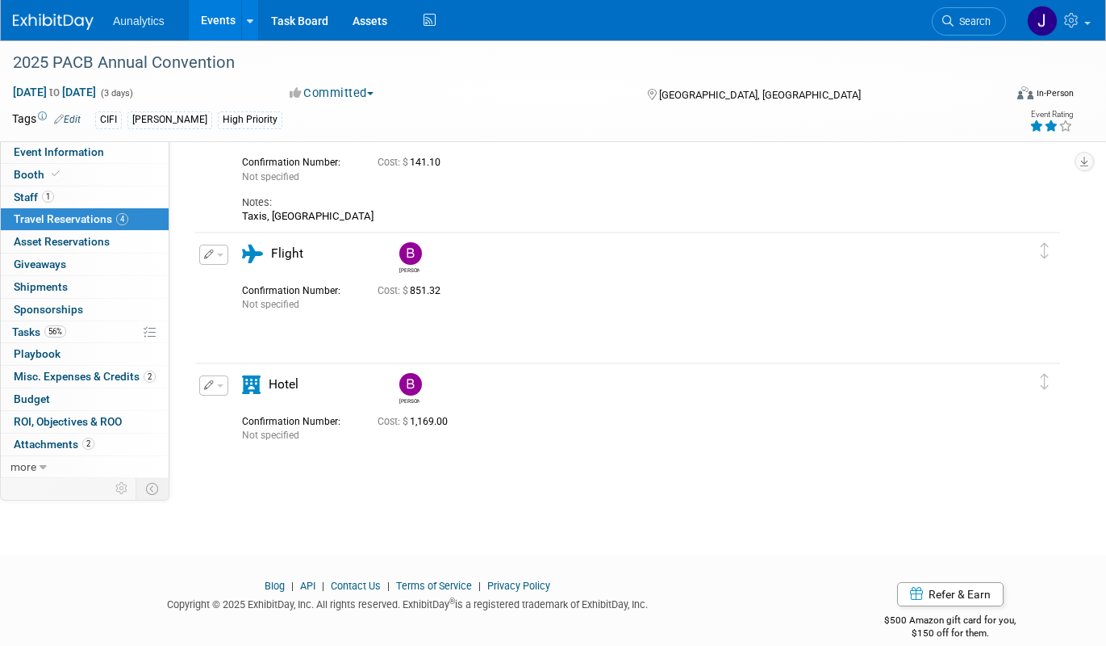
scroll to position [252, 0]
click at [212, 383] on icon "button" at bounding box center [209, 383] width 10 height 10
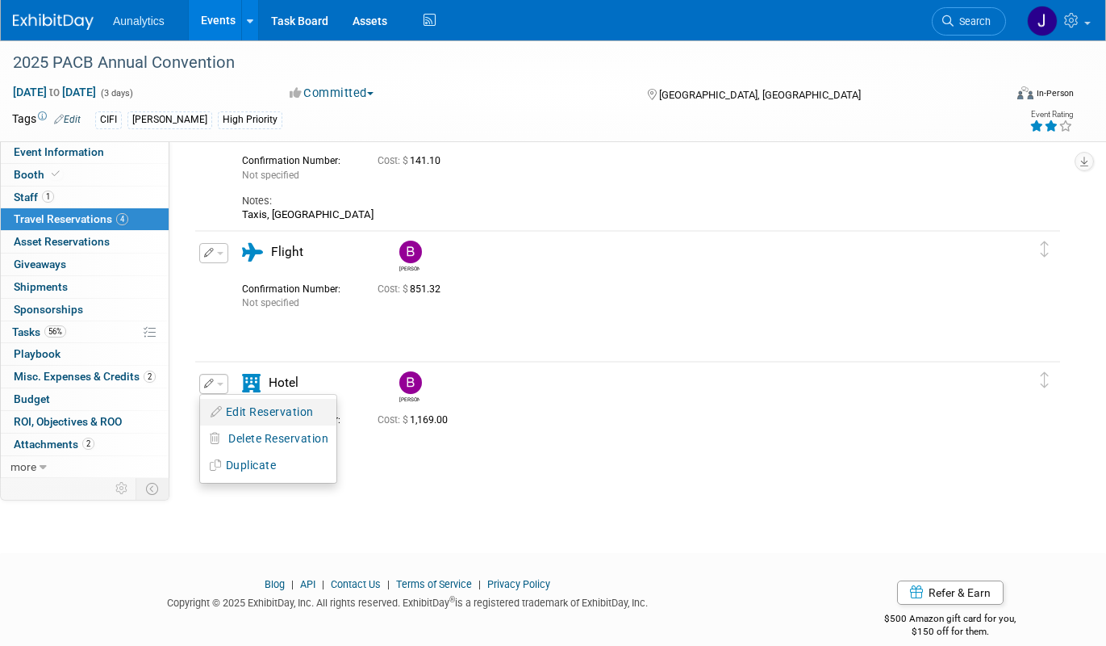
click at [242, 419] on button "Edit Reservation" at bounding box center [268, 411] width 136 height 23
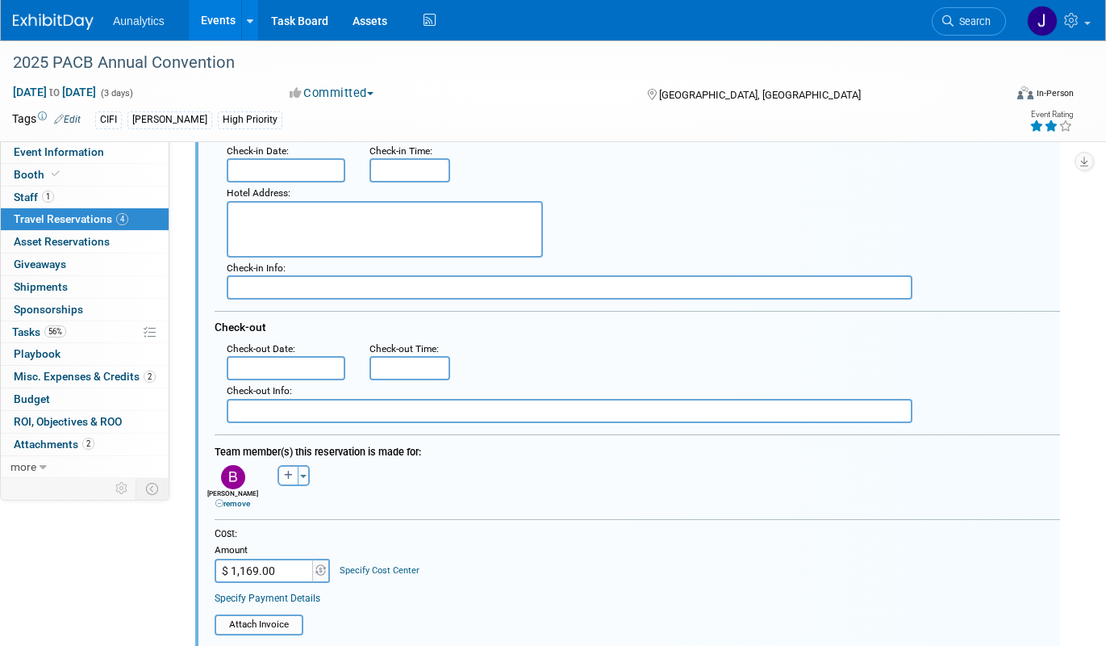
scroll to position [680, 0]
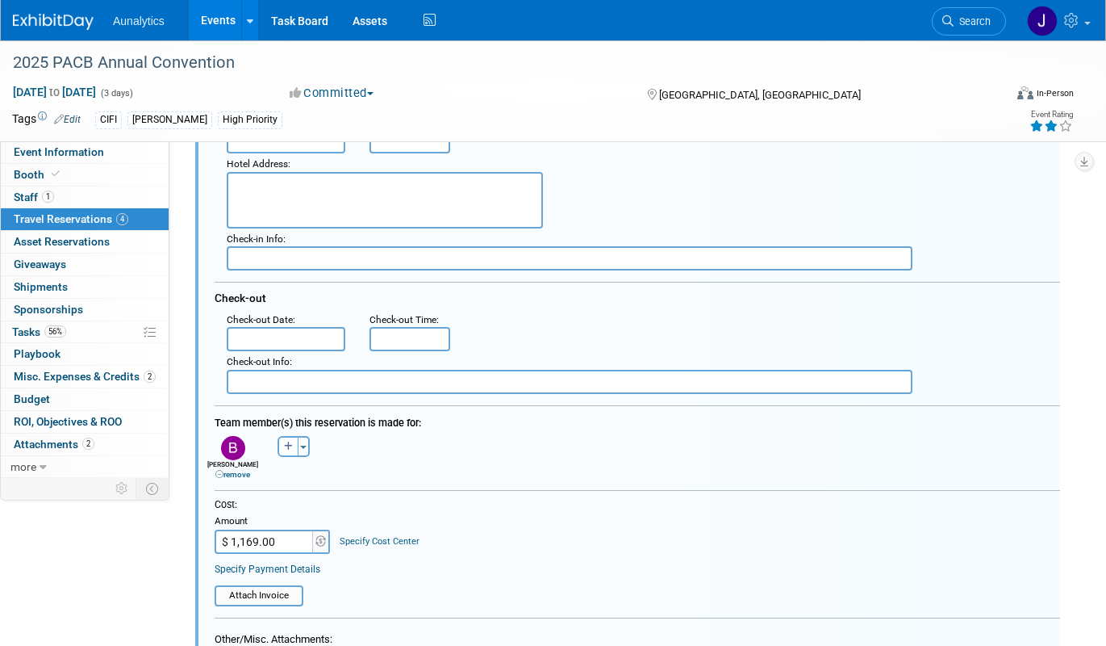
click at [291, 537] on input "$ 1,169.00" at bounding box center [265, 541] width 101 height 24
paste input "250.44"
type input "$ 1,250.44"
click at [397, 506] on div "Cost:" at bounding box center [638, 505] width 846 height 14
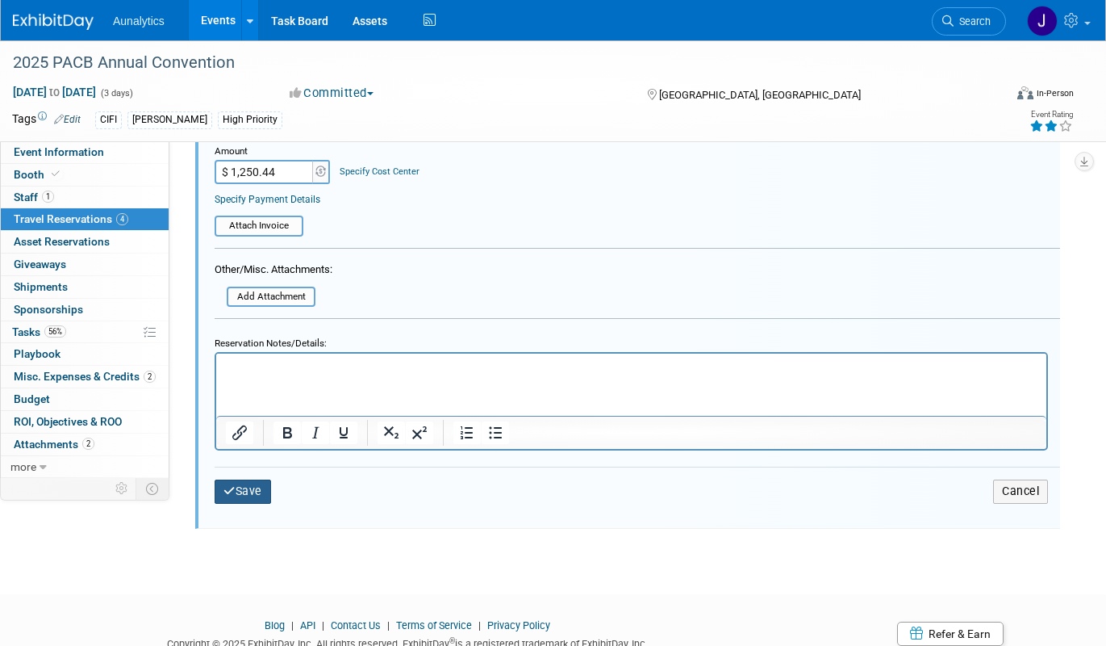
click at [252, 491] on button "Save" at bounding box center [243, 490] width 56 height 23
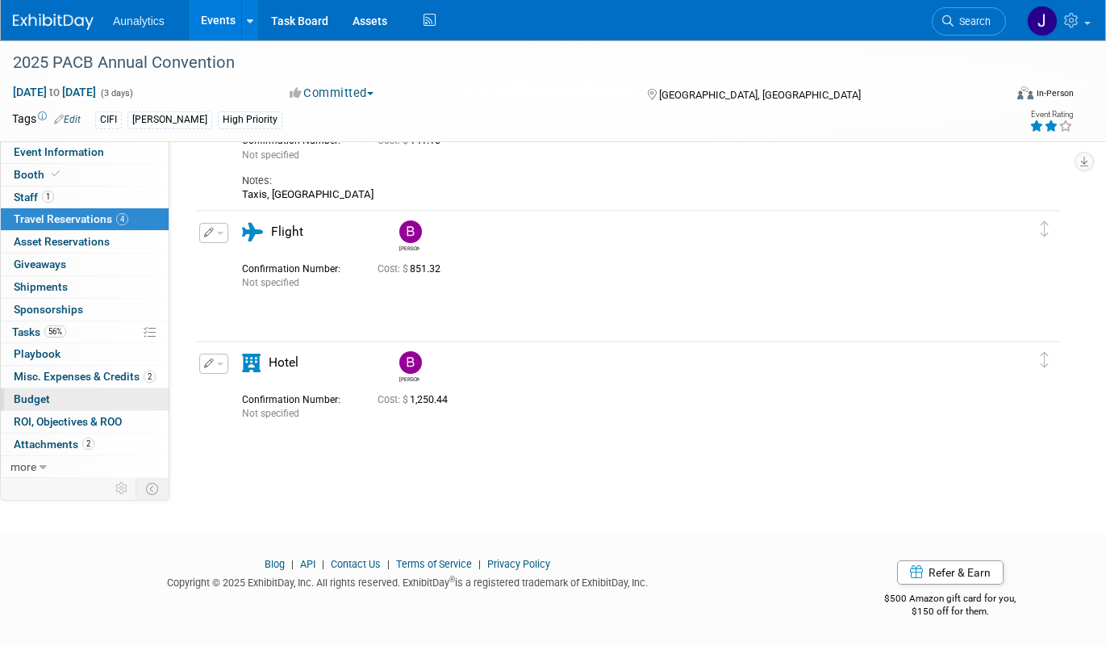
scroll to position [0, 0]
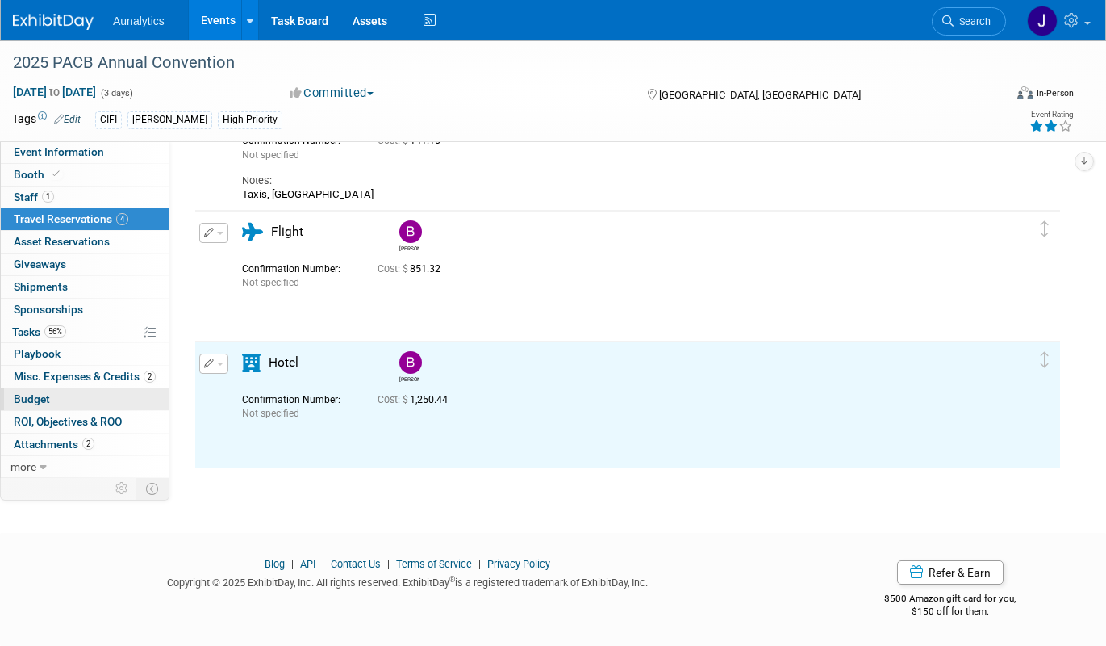
click at [44, 404] on span "Budget" at bounding box center [32, 398] width 36 height 13
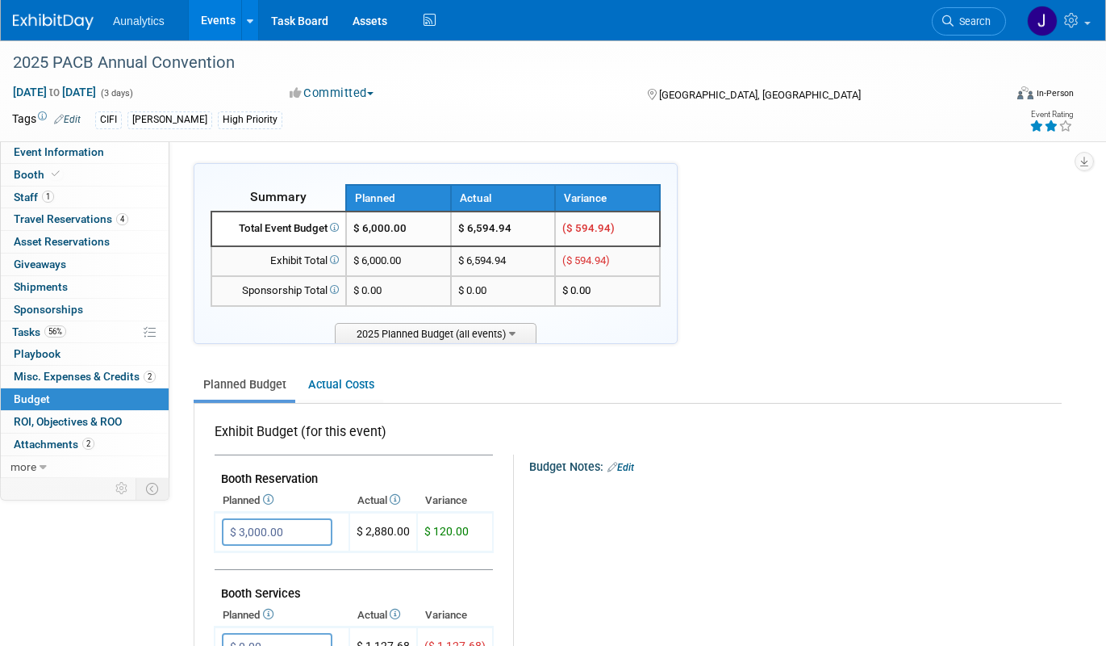
click at [215, 19] on link "Events" at bounding box center [218, 20] width 59 height 40
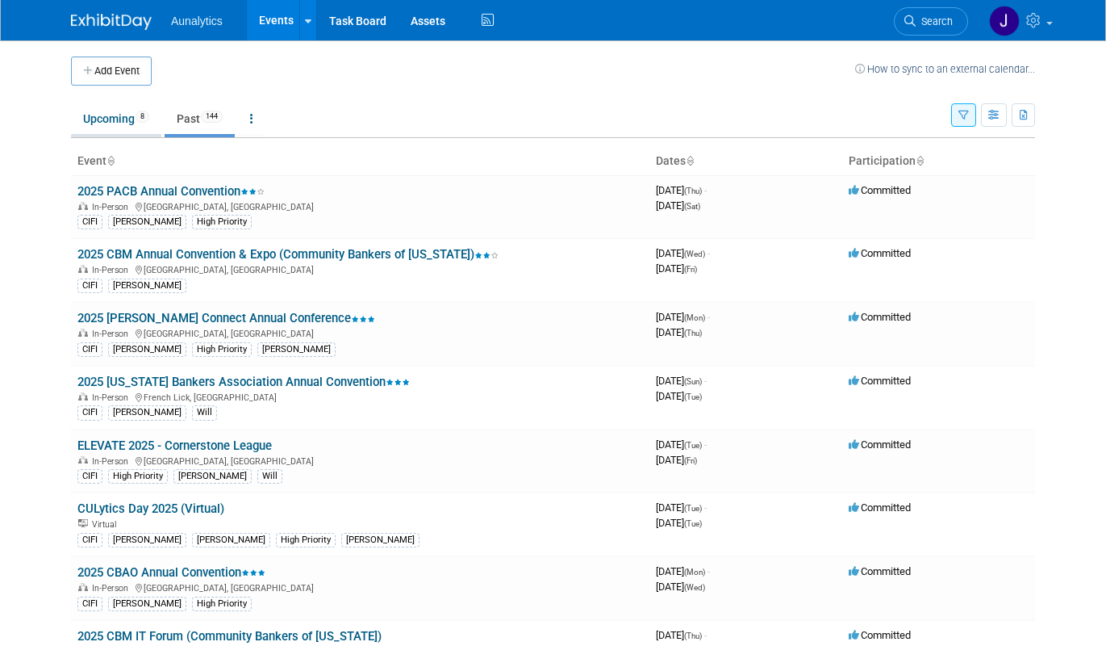
click at [131, 116] on link "Upcoming 8" at bounding box center [116, 118] width 90 height 31
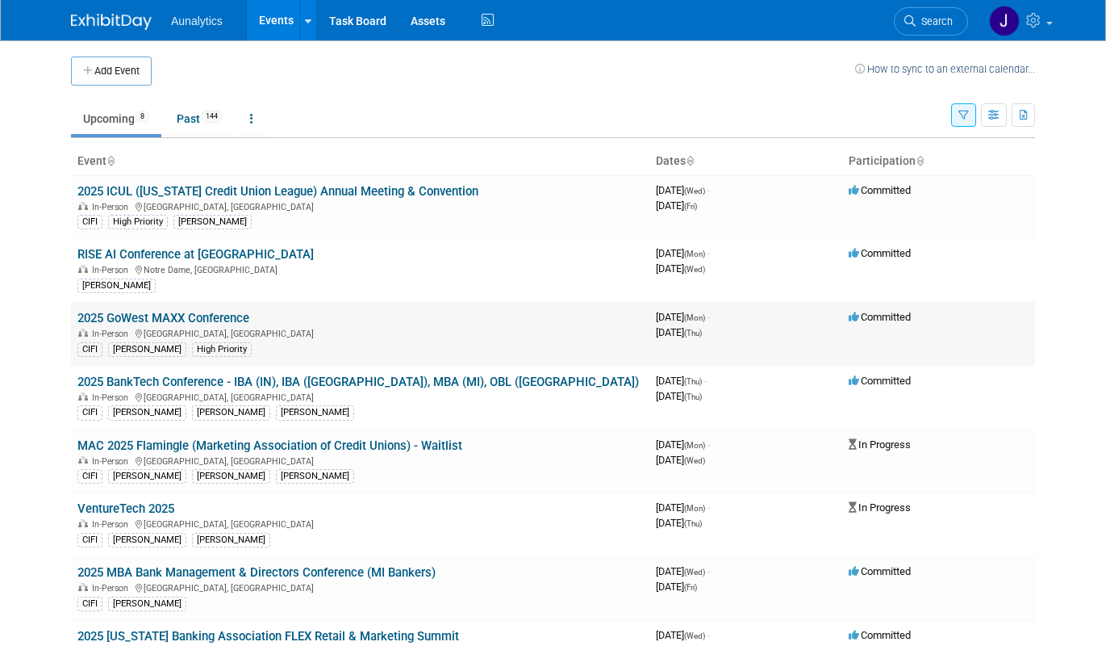
click at [199, 322] on link "2025 GoWest MAXX Conference" at bounding box center [163, 318] width 172 height 15
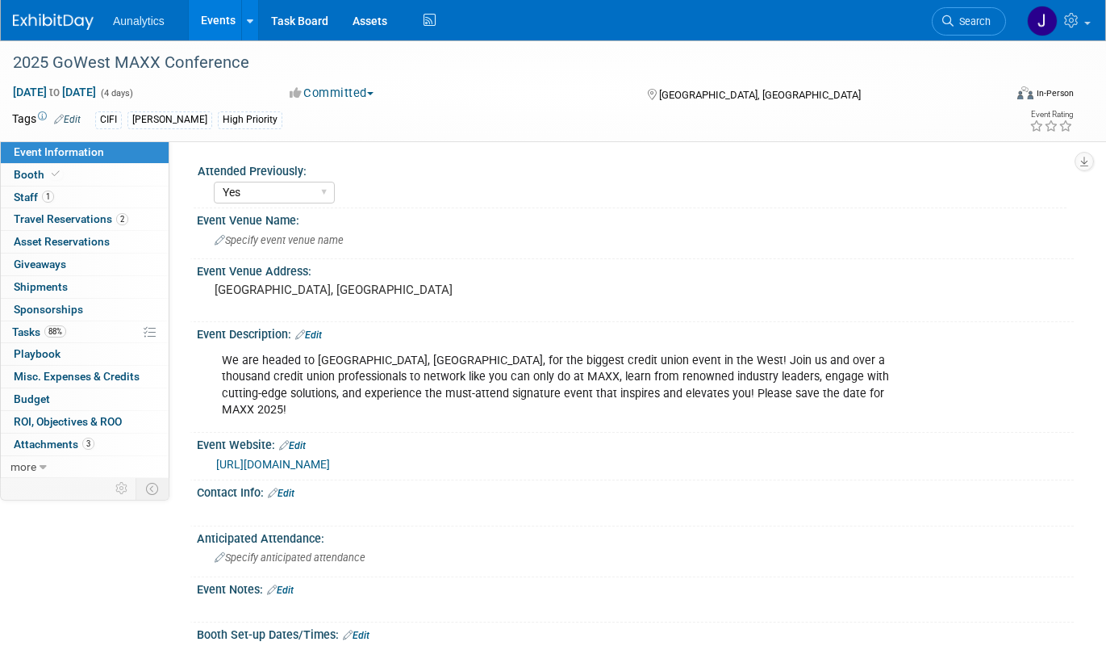
select select "Yes"
click at [82, 286] on link "0 Shipments 0" at bounding box center [85, 287] width 168 height 22
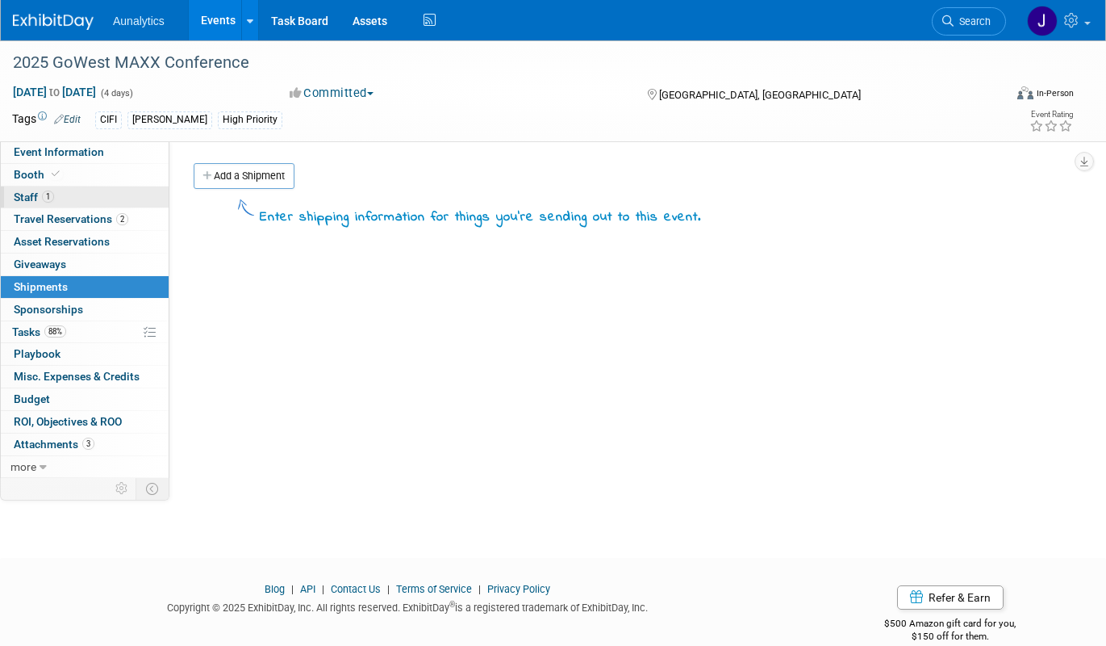
click at [83, 206] on link "1 Staff 1" at bounding box center [85, 197] width 168 height 22
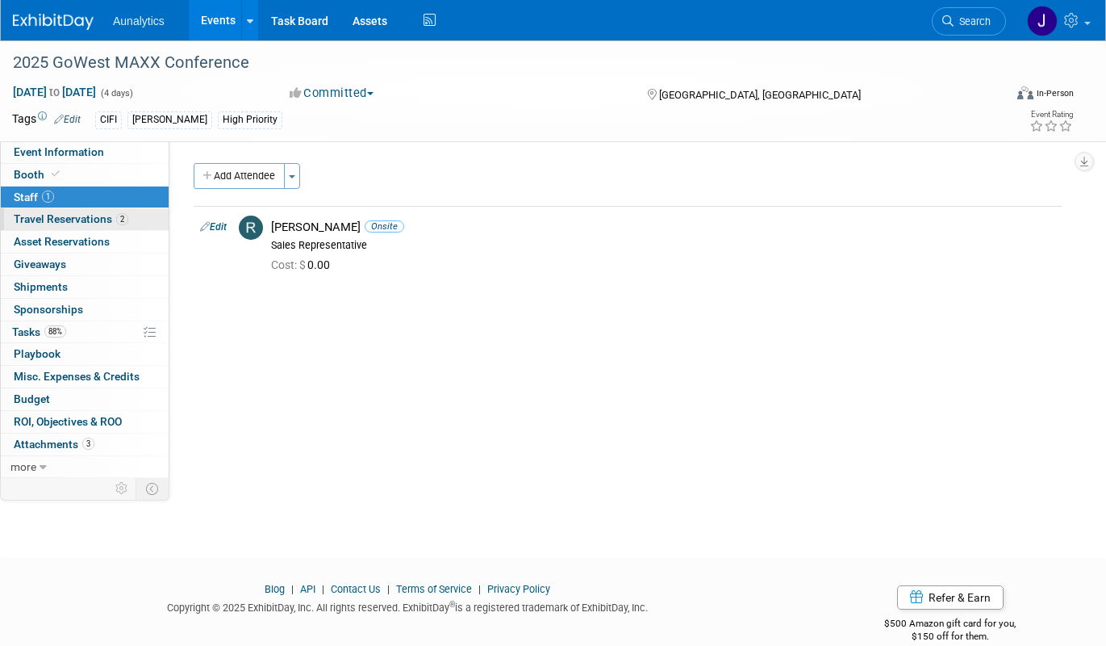
click at [83, 215] on span "Travel Reservations 2" at bounding box center [71, 218] width 115 height 13
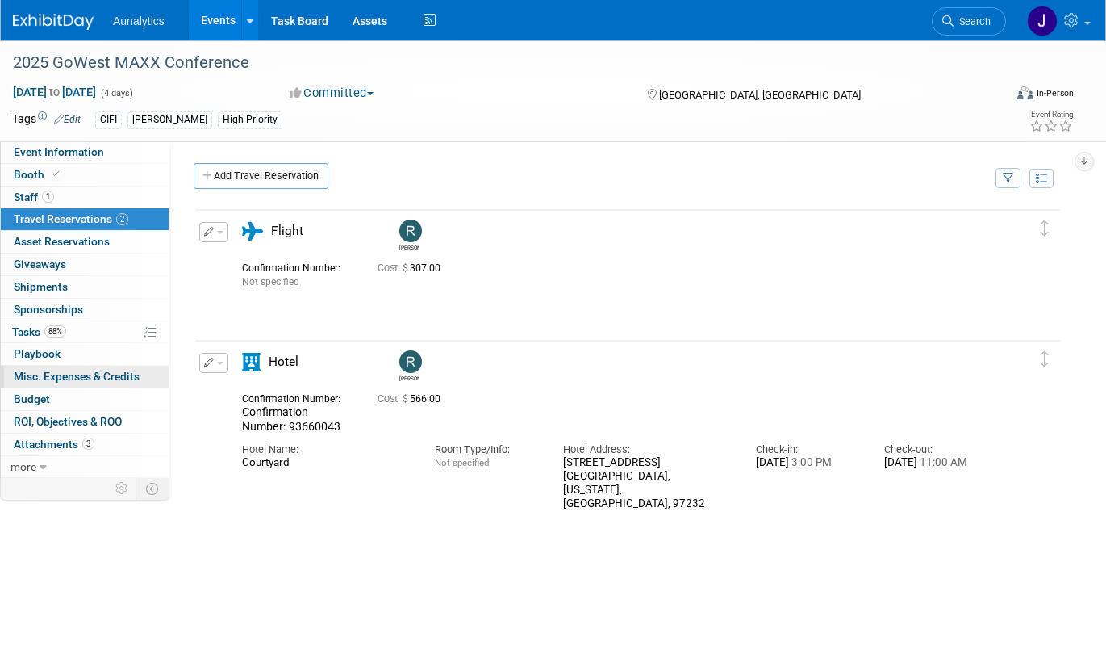
click at [54, 371] on span "Misc. Expenses & Credits 0" at bounding box center [77, 376] width 126 height 13
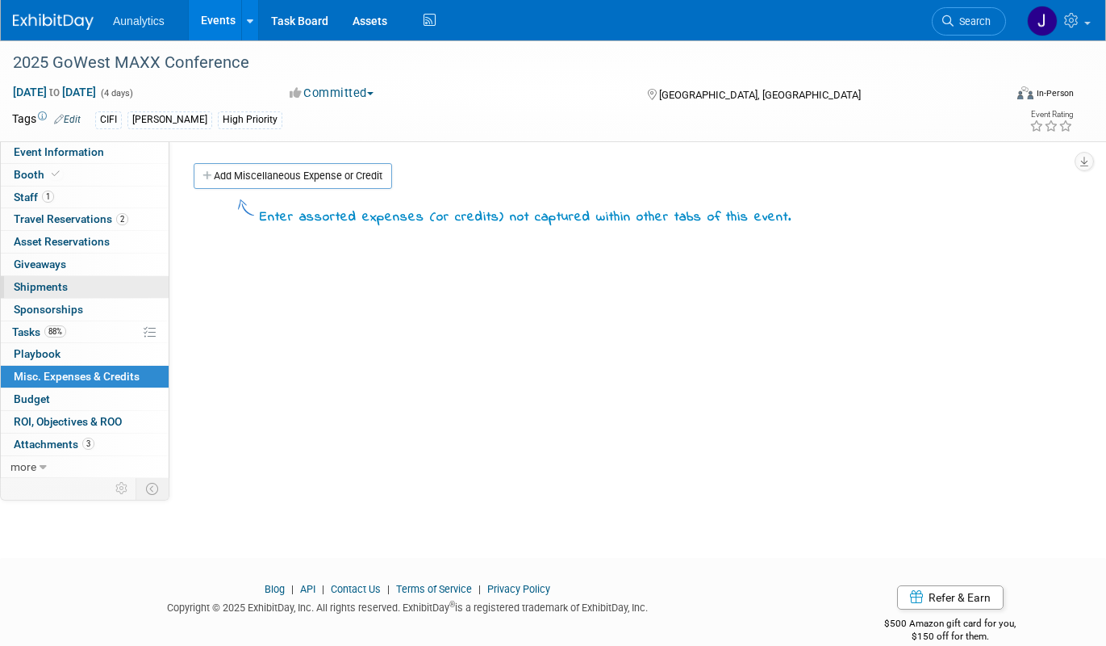
click at [77, 286] on link "0 Shipments 0" at bounding box center [85, 287] width 168 height 22
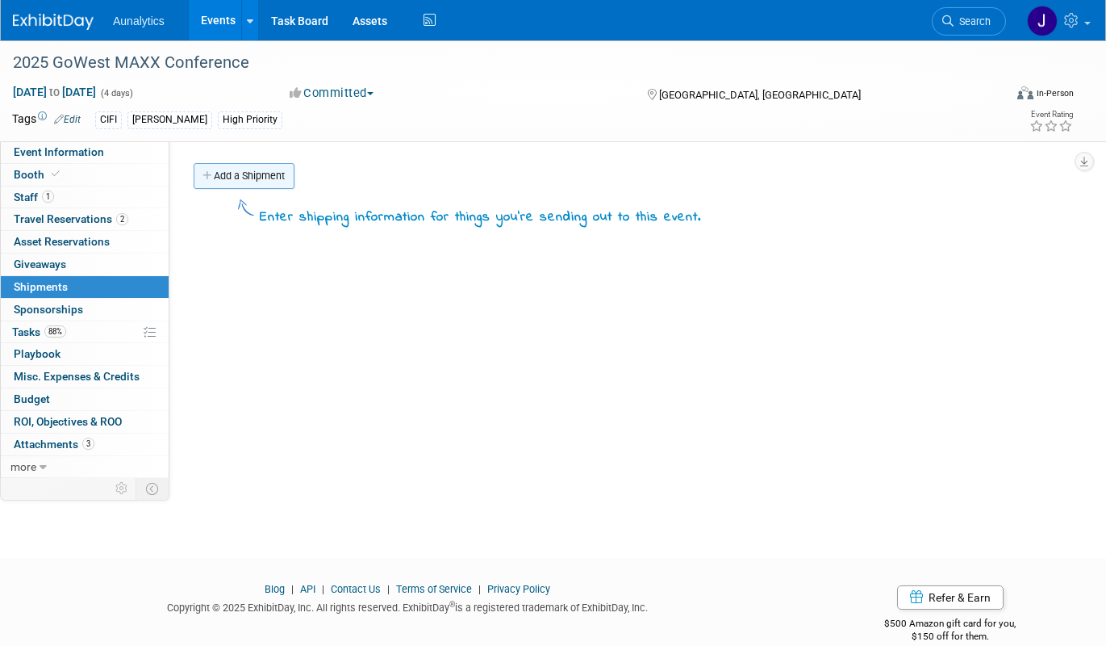
click at [247, 173] on link "Add a Shipment" at bounding box center [244, 176] width 101 height 26
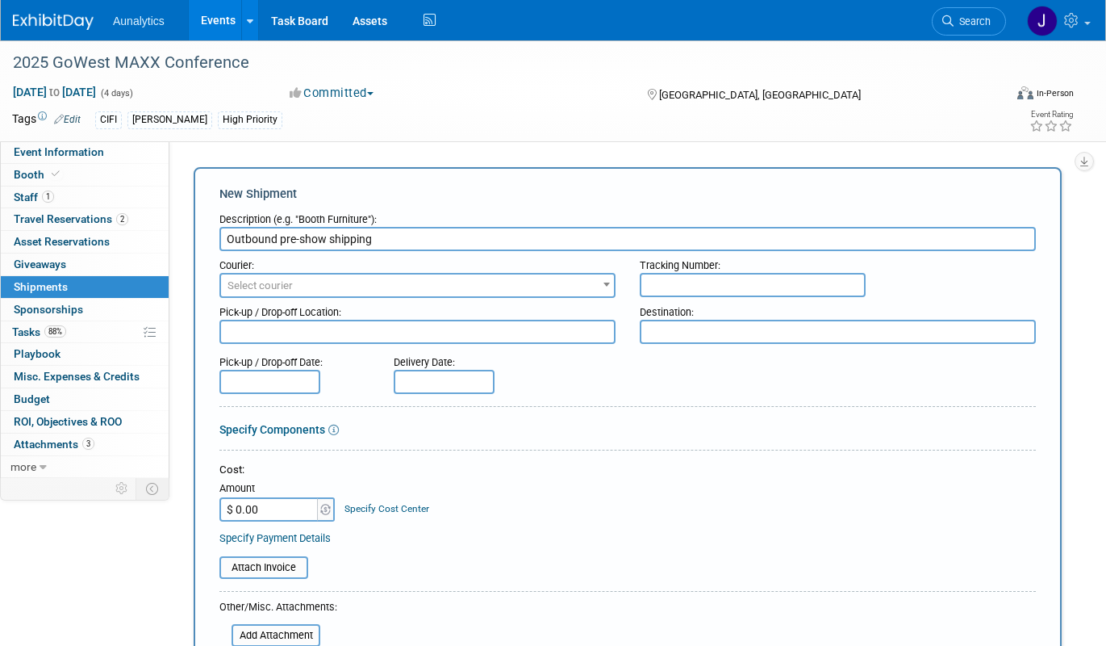
type input "Outbound pre-show shipping"
click at [367, 293] on span "Select courier" at bounding box center [417, 285] width 393 height 23
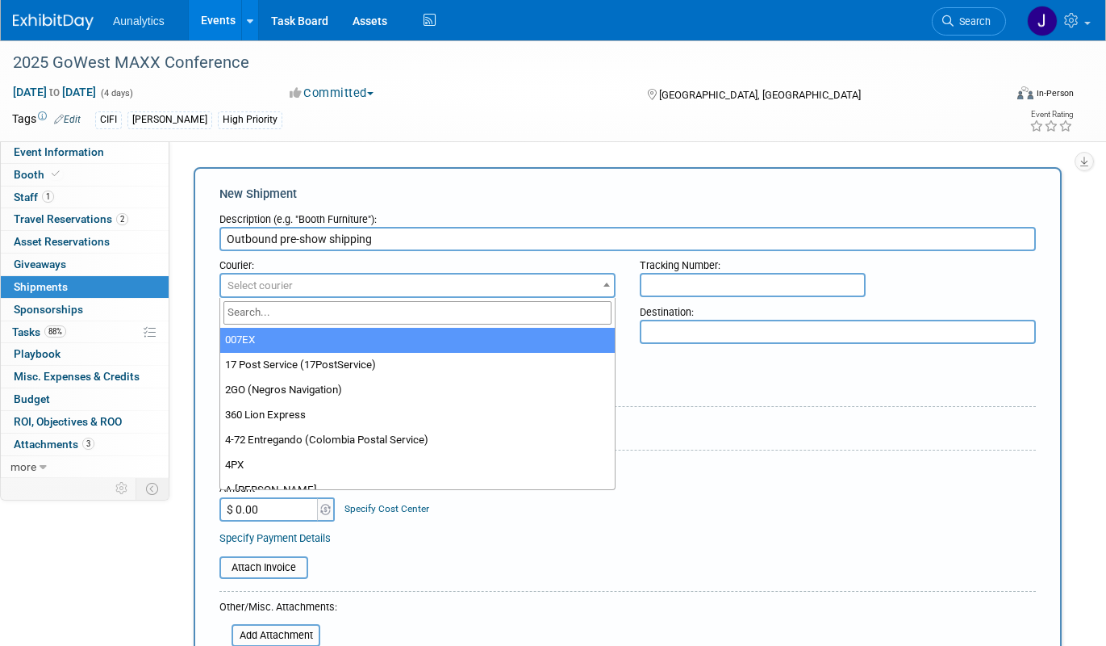
type input "g"
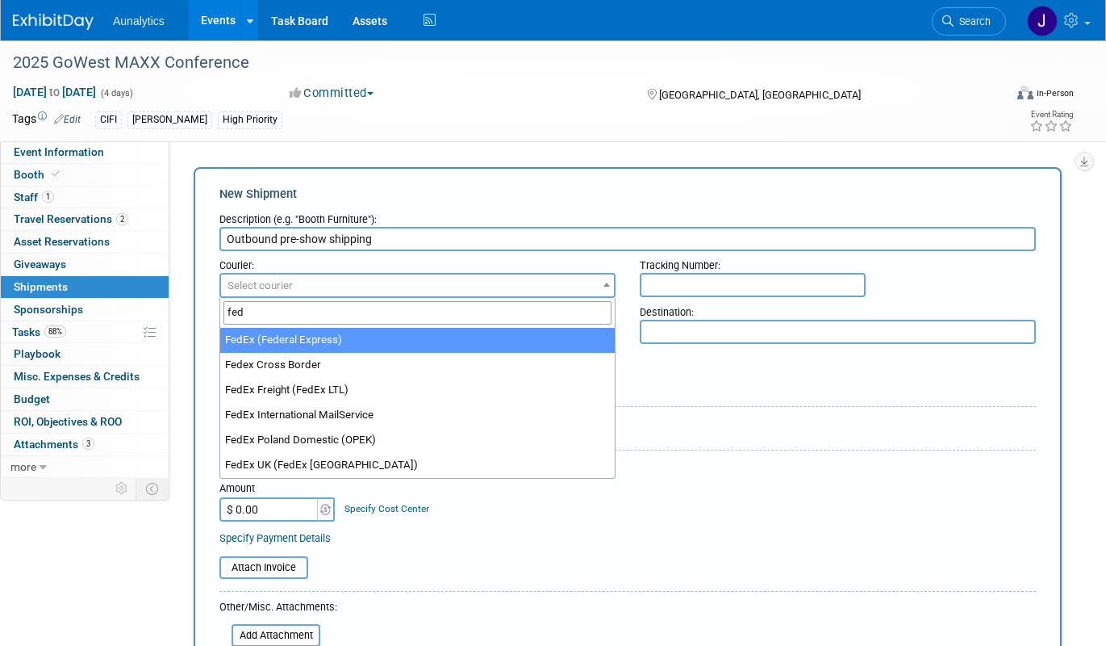
type input "fed"
select select "206"
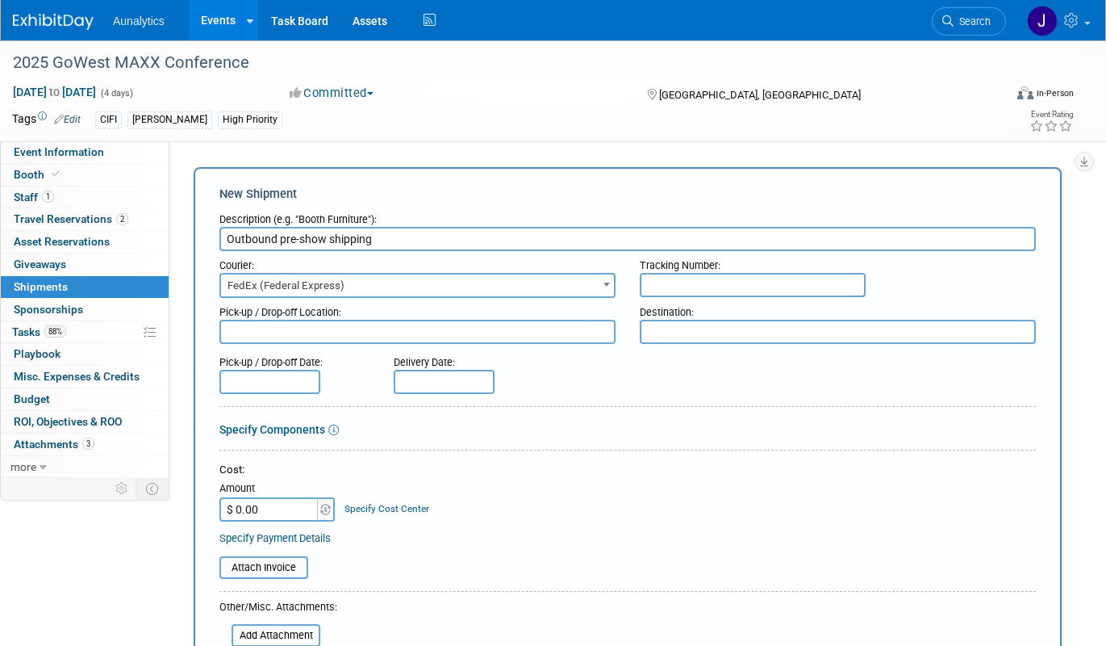
click at [730, 282] on input "text" at bounding box center [753, 285] width 226 height 24
paste input "884413644480"
type input "884413644480"
click at [274, 500] on input "$ 0.00" at bounding box center [270, 509] width 101 height 24
click at [277, 514] on input "$ 0.00" at bounding box center [270, 509] width 101 height 24
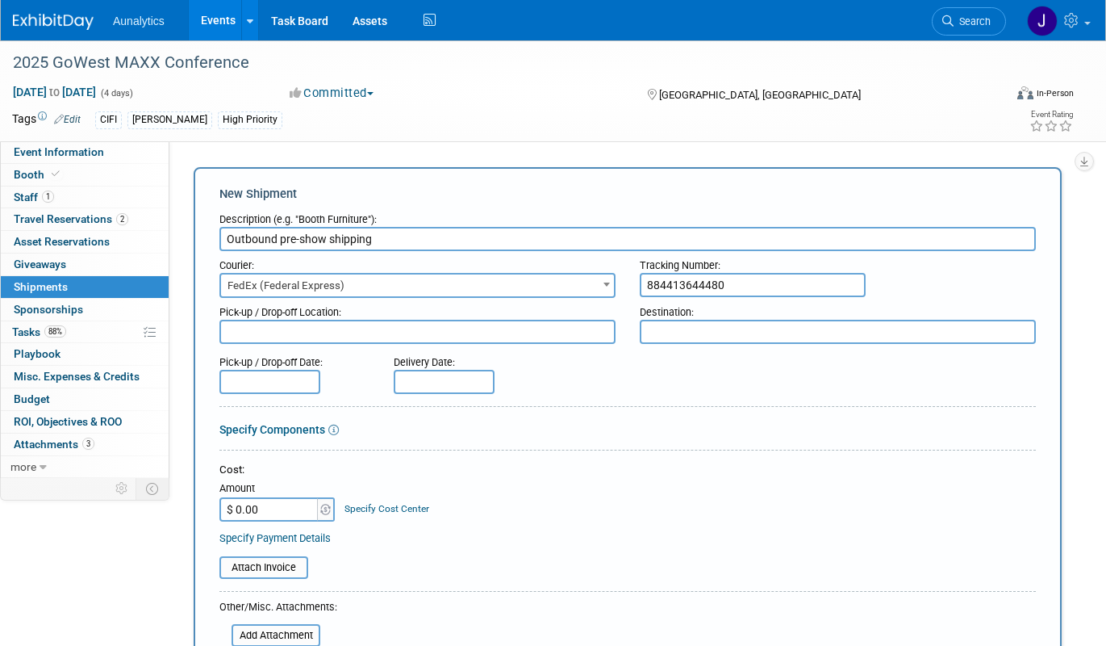
click at [277, 514] on input "$ 0.00" at bounding box center [270, 509] width 101 height 24
paste input "527.18"
type input "$ 527.18"
click at [459, 478] on div "Cost: Amount $ 527.18 Specify Cost Center Cost Center -- Not Specified --" at bounding box center [628, 491] width 817 height 59
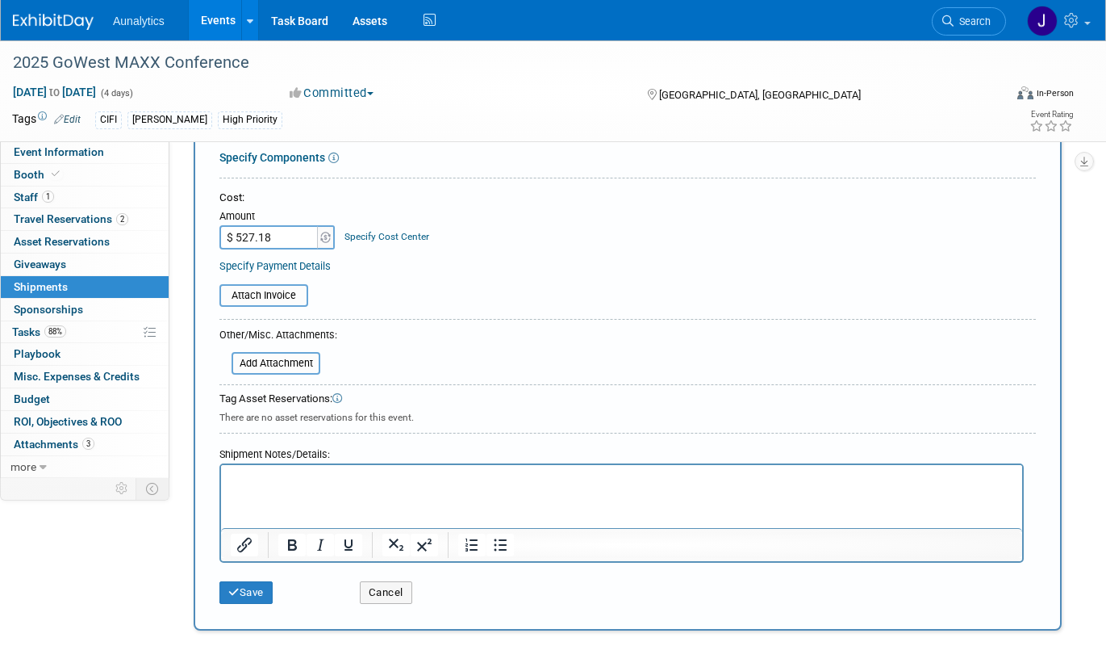
scroll to position [290, 0]
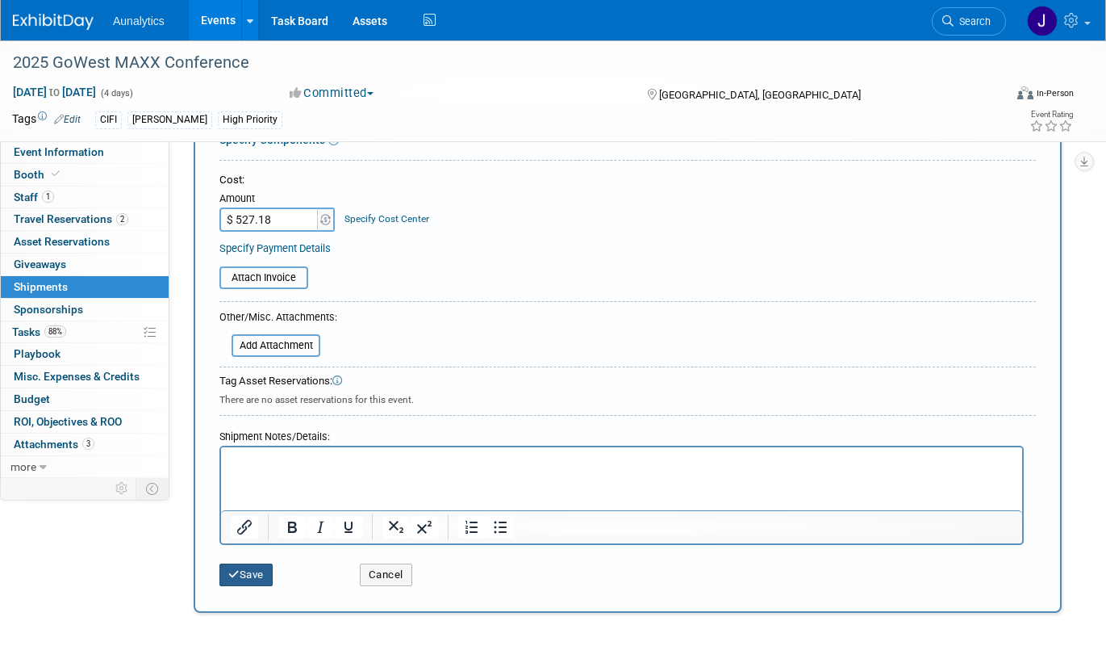
click at [270, 571] on button "Save" at bounding box center [246, 574] width 53 height 23
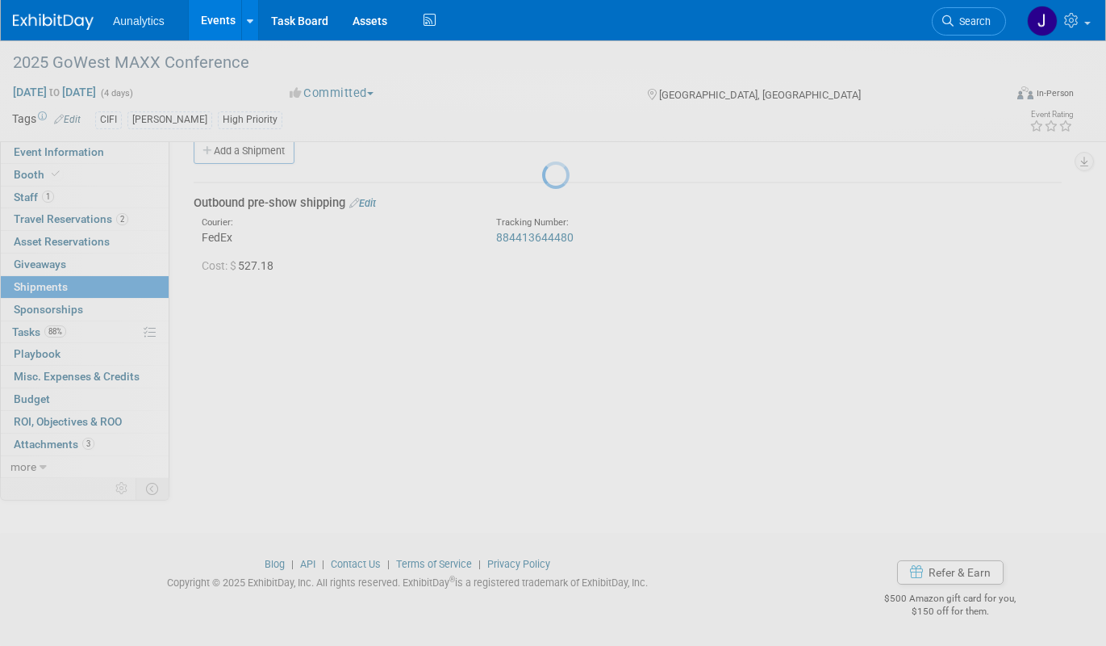
scroll to position [25, 0]
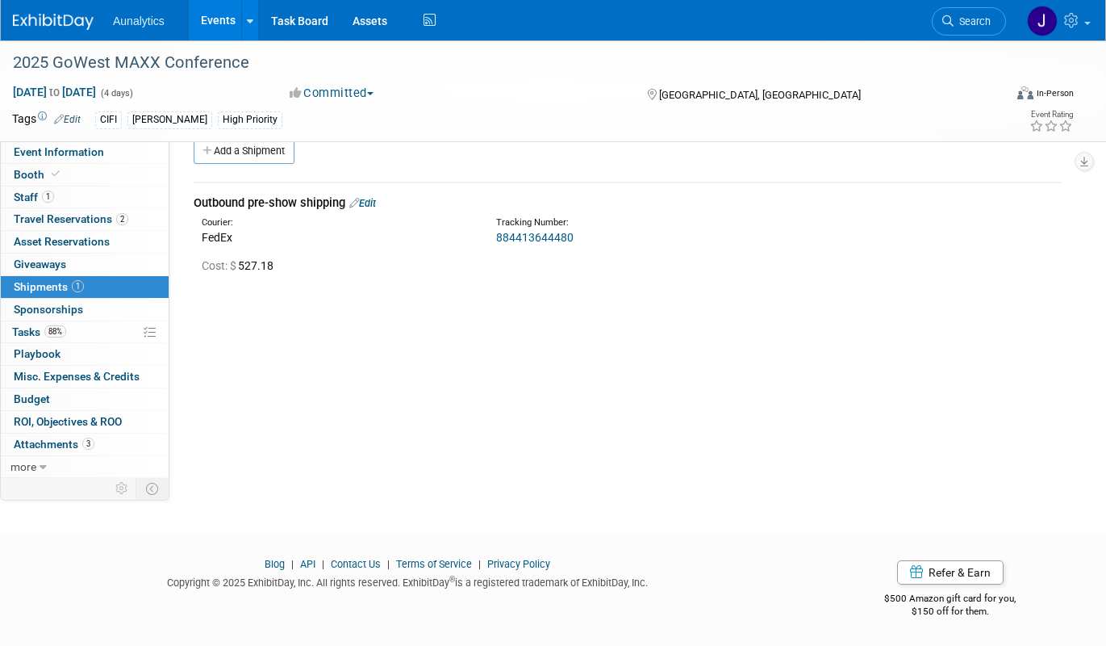
click at [236, 23] on link "Events" at bounding box center [218, 20] width 59 height 40
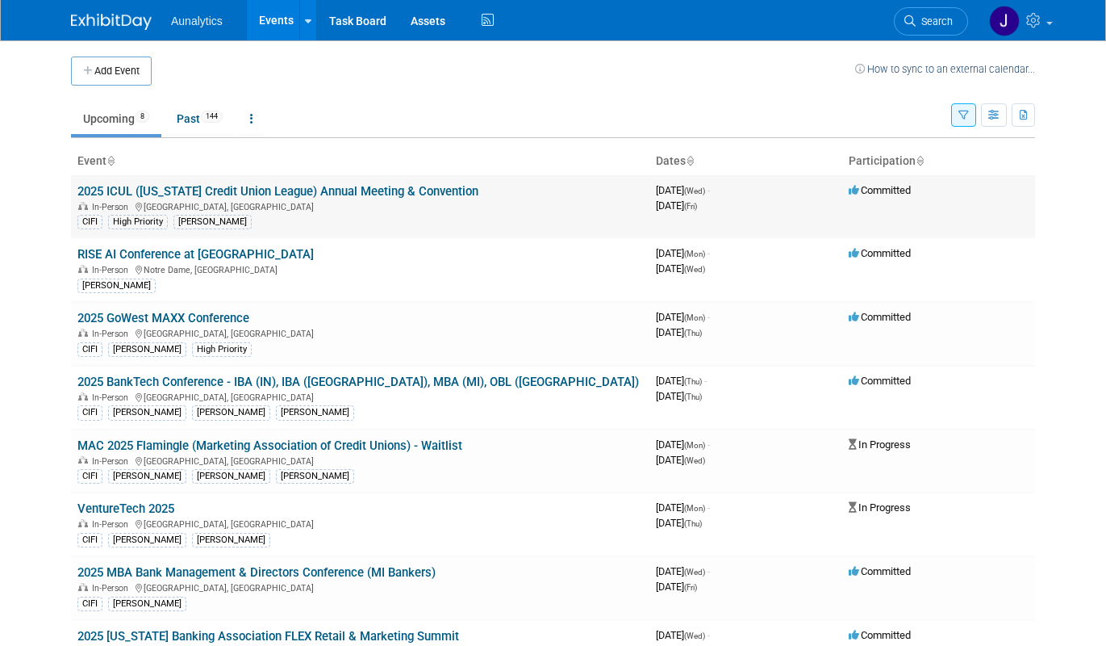
click at [284, 188] on link "2025 ICUL (Indiana Credit Union League) Annual Meeting & Convention" at bounding box center [277, 191] width 401 height 15
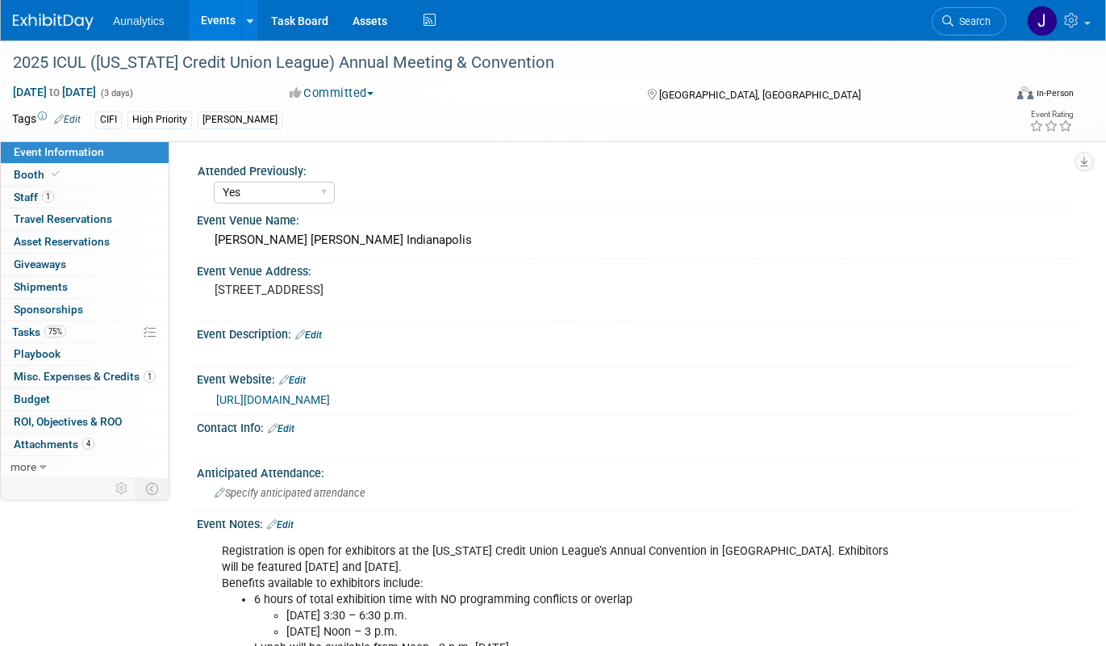
select select "Yes"
click at [77, 286] on link "0 Shipments 0" at bounding box center [85, 287] width 168 height 22
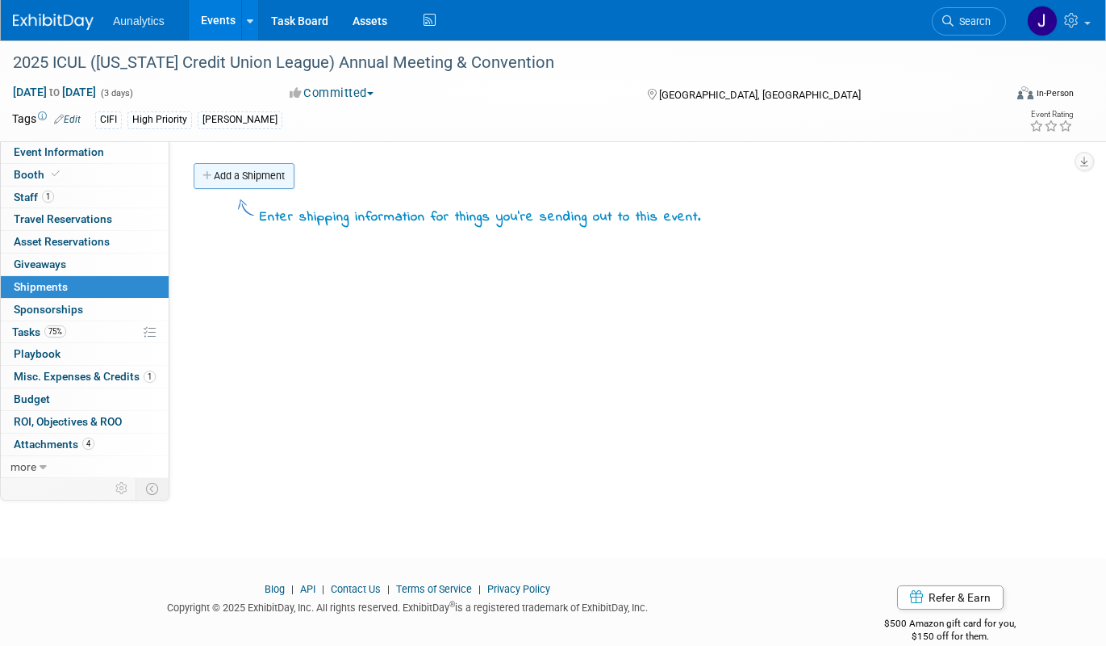
click at [266, 184] on link "Add a Shipment" at bounding box center [244, 176] width 101 height 26
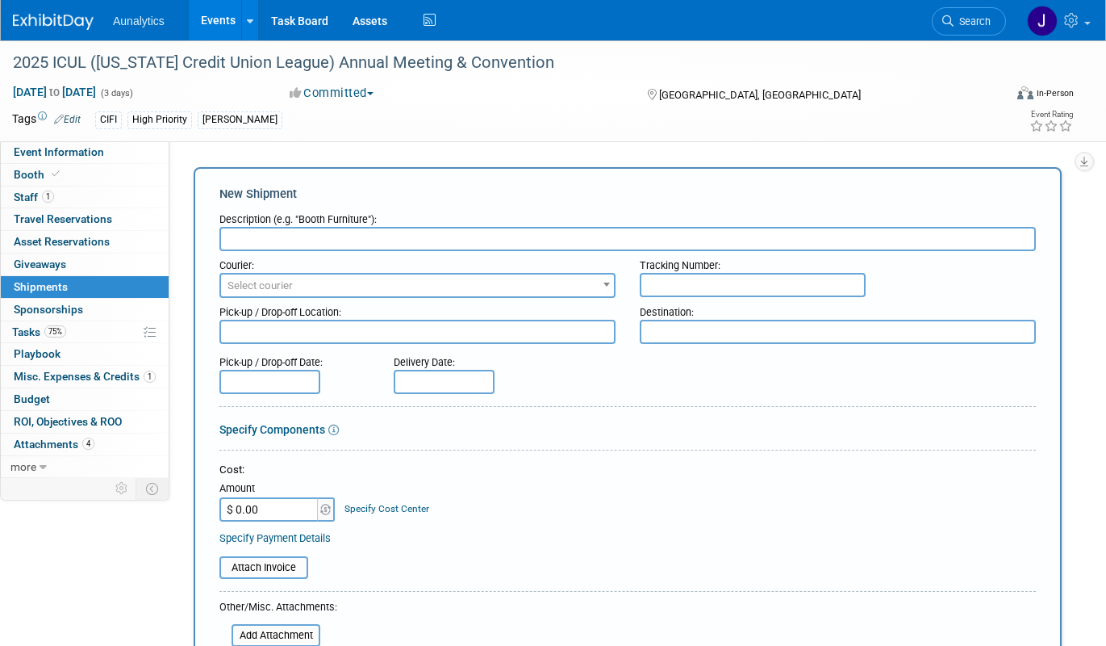
click at [275, 253] on div "Courier:" at bounding box center [418, 262] width 396 height 22
click at [275, 245] on input "text" at bounding box center [628, 239] width 817 height 24
type input "Outbound shipping to show"
click at [671, 282] on input "text" at bounding box center [753, 285] width 226 height 24
paste input "884413732618"
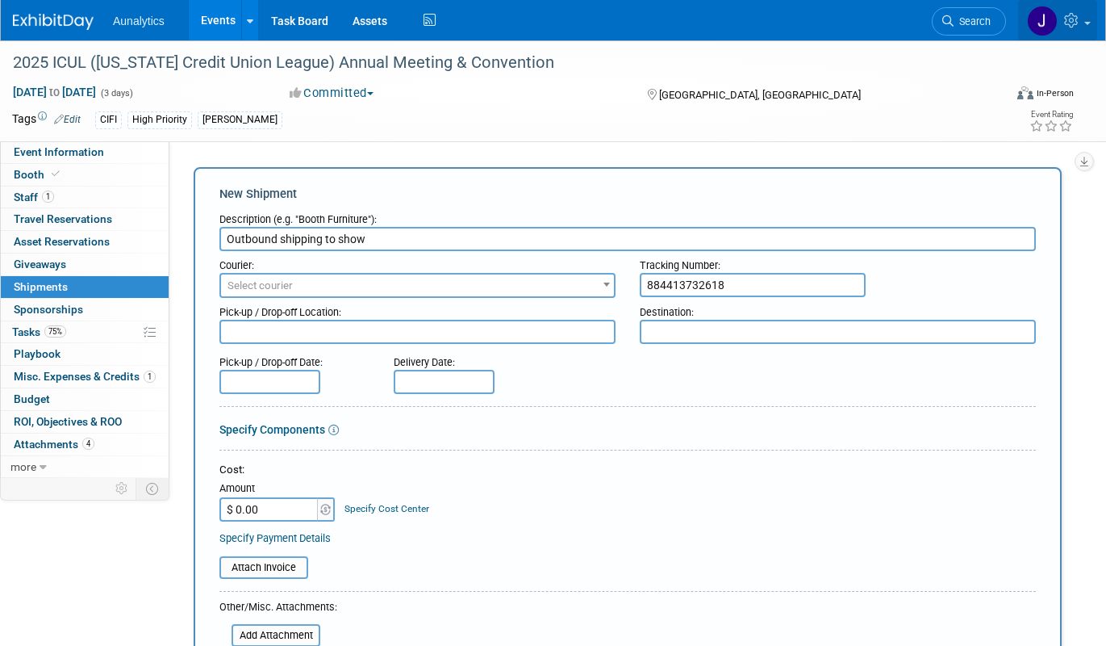
type input "884413732618"
click at [270, 502] on input "$ 0.00" at bounding box center [270, 509] width 101 height 24
click at [278, 511] on input "$ 0.00" at bounding box center [270, 509] width 101 height 24
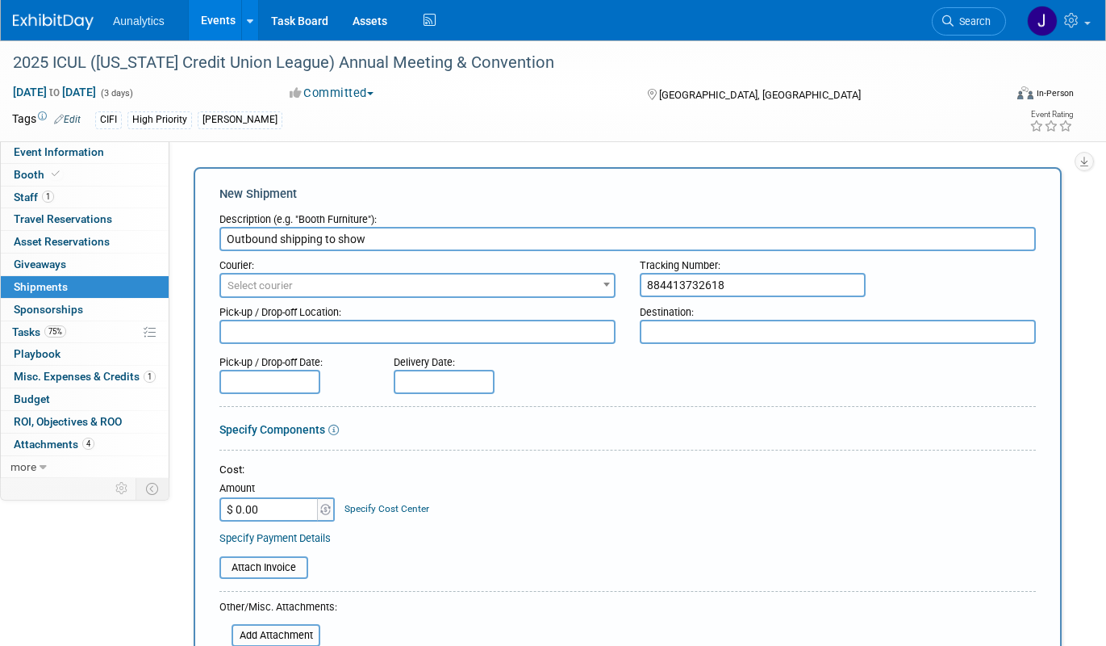
paste input "395.99"
type input "$ 395.99"
click at [480, 475] on div "Cost:" at bounding box center [628, 469] width 817 height 15
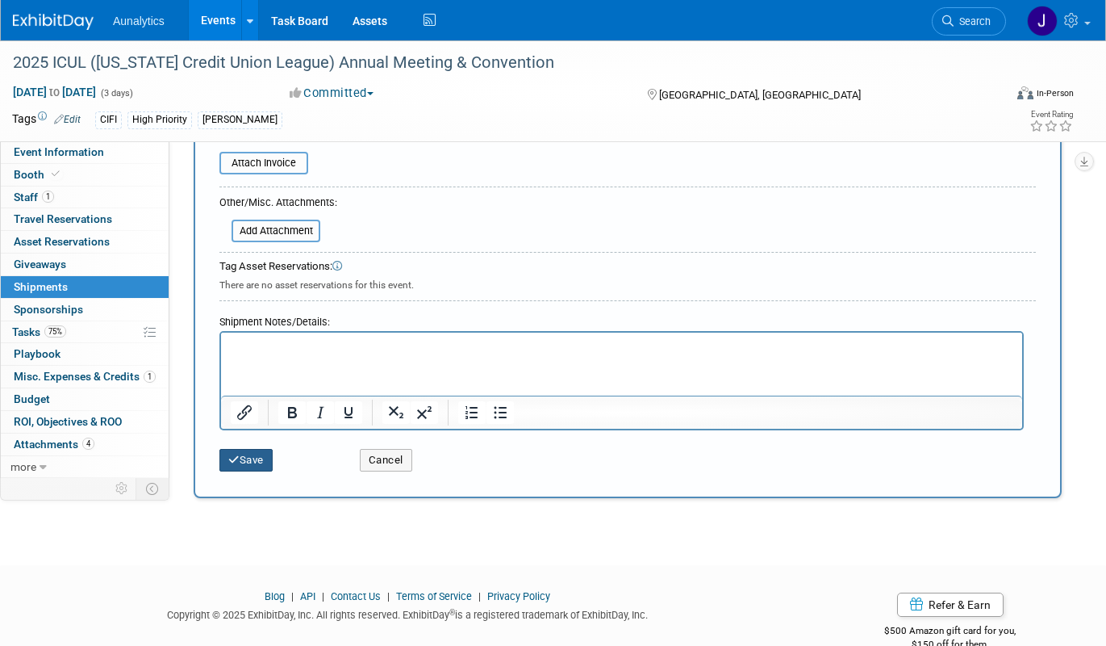
click at [263, 456] on button "Save" at bounding box center [246, 460] width 53 height 23
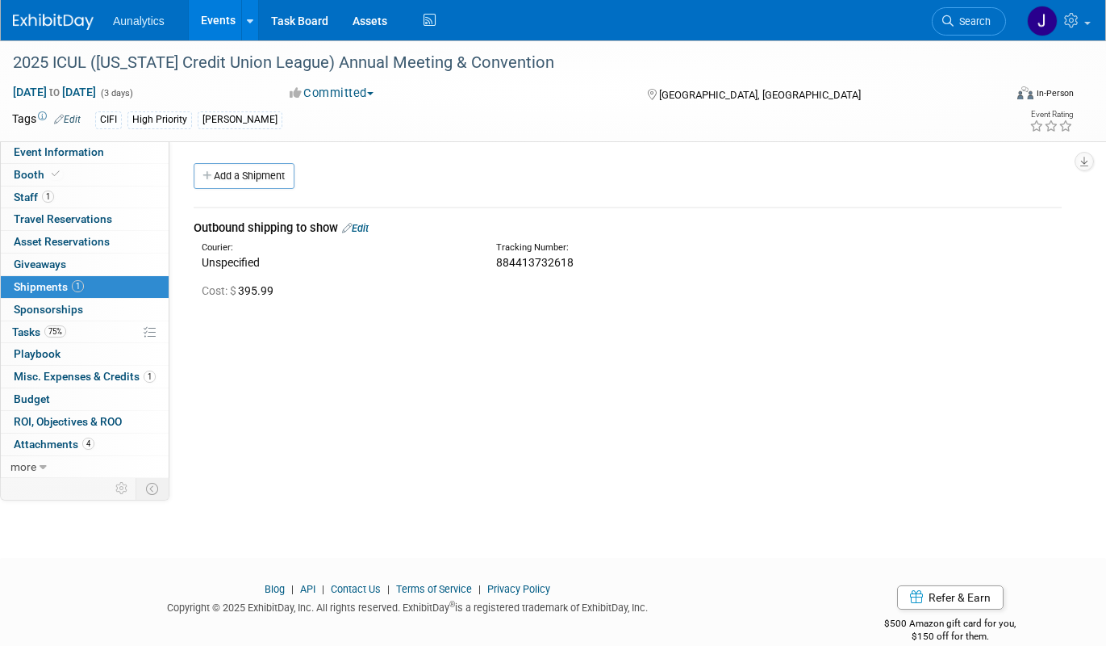
click at [211, 22] on link "Events" at bounding box center [218, 20] width 59 height 40
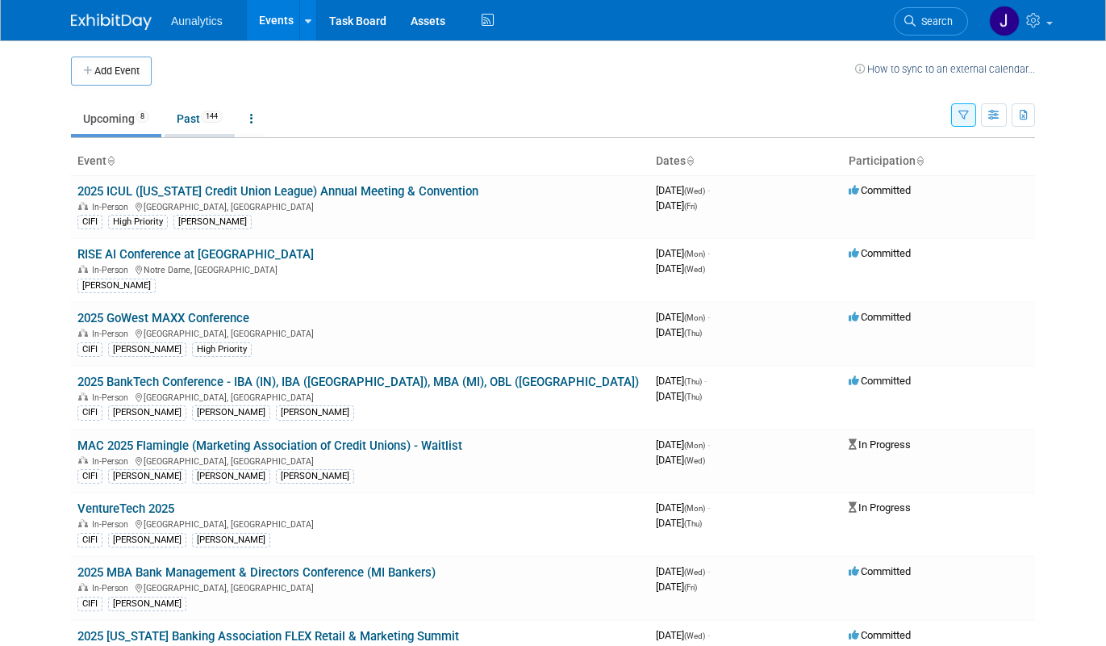
click at [194, 115] on link "Past 144" at bounding box center [200, 118] width 70 height 31
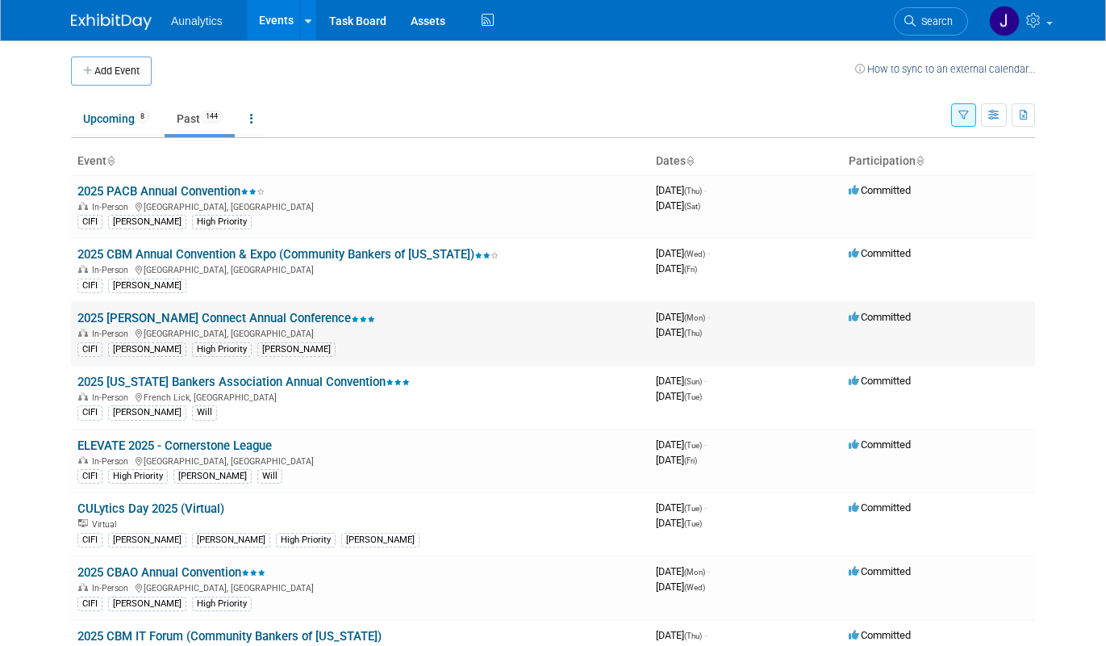
click at [198, 325] on td "2025 [PERSON_NAME] Connect Annual Conference In-Person [GEOGRAPHIC_DATA], [GEOG…" at bounding box center [360, 334] width 579 height 64
click at [198, 316] on link "2025 [PERSON_NAME] Connect Annual Conference" at bounding box center [226, 318] width 298 height 15
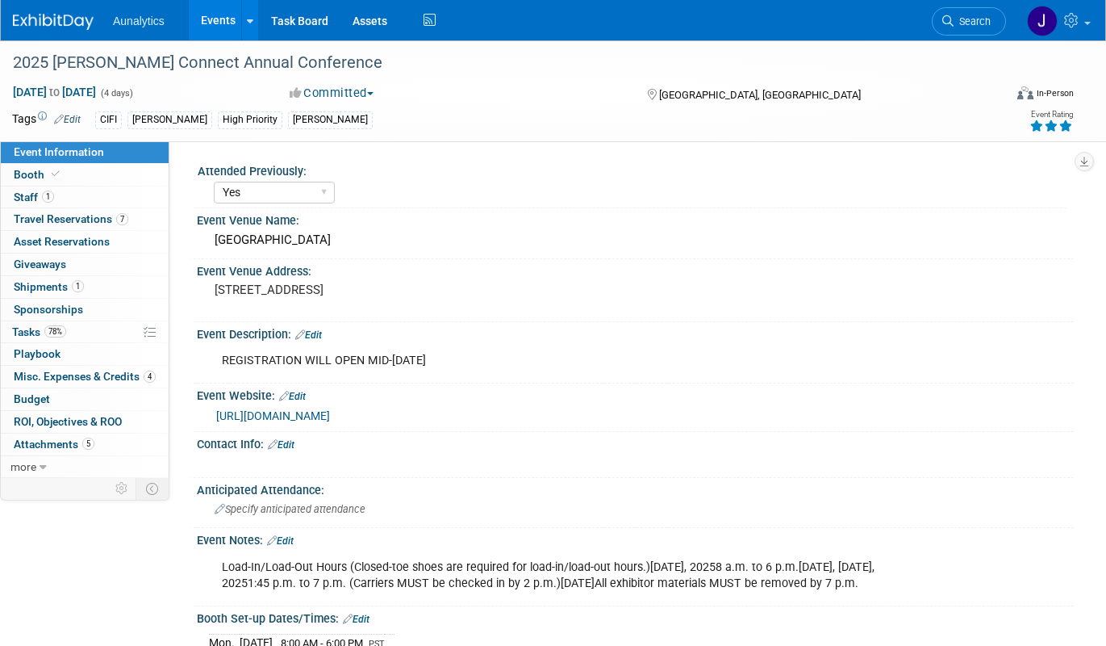
select select "Yes"
click at [97, 284] on link "1 Shipments 1" at bounding box center [85, 287] width 168 height 22
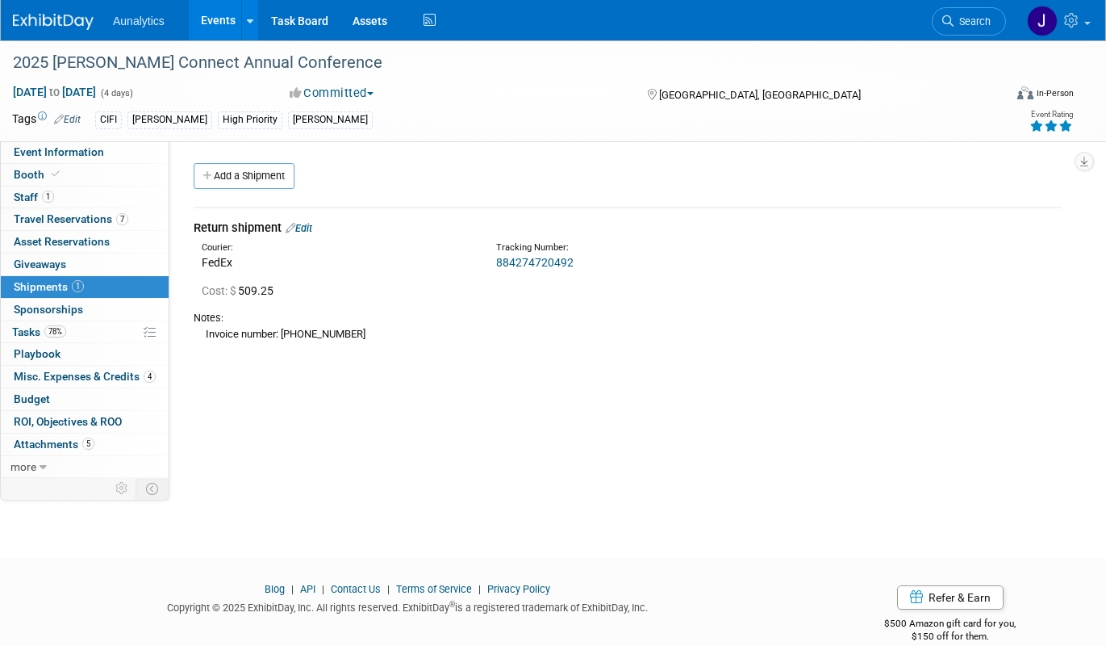
click at [222, 31] on link "Events" at bounding box center [218, 20] width 59 height 40
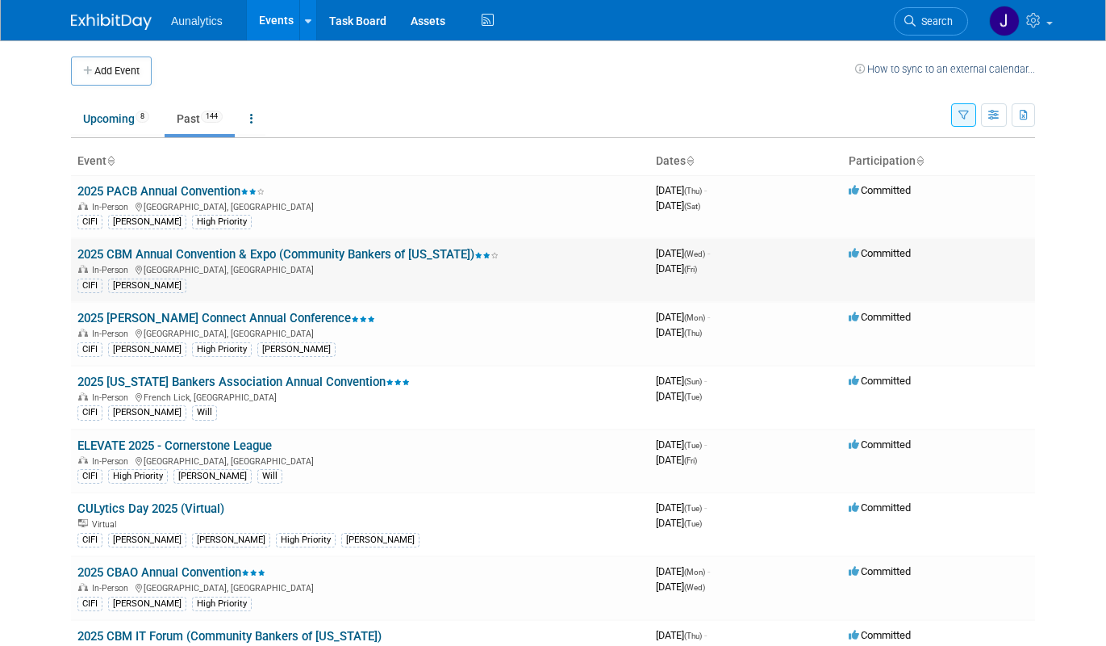
click at [236, 249] on link "2025 CBM Annual Convention & Expo (Community Bankers of [US_STATE])" at bounding box center [287, 254] width 421 height 15
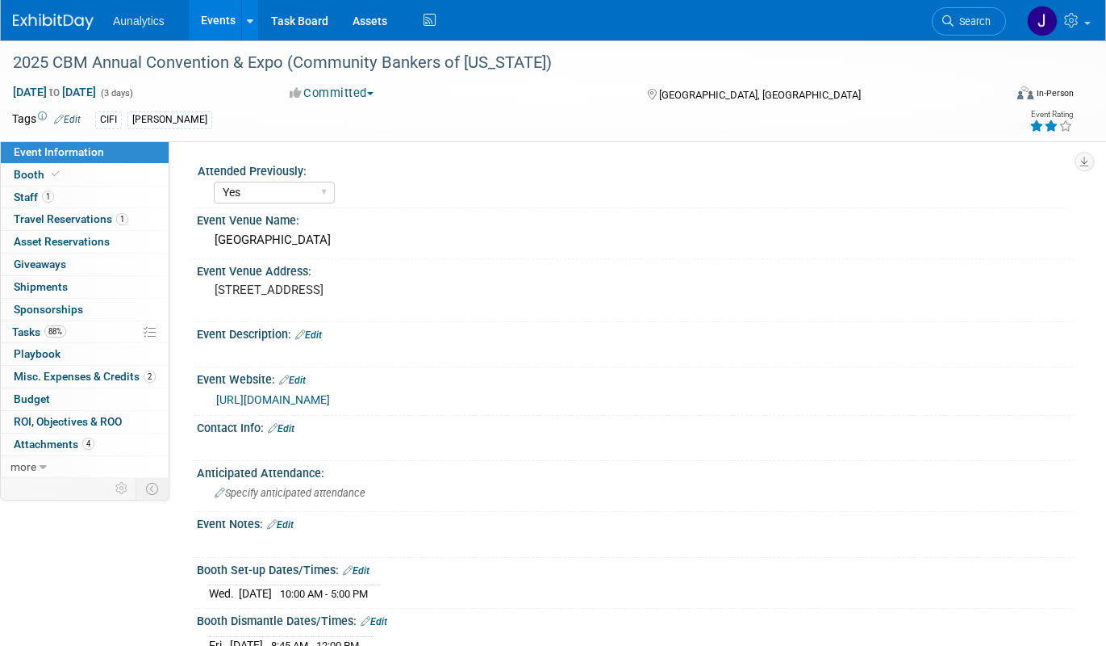
select select "Yes"
click at [42, 287] on span "Shipments 0" at bounding box center [41, 286] width 54 height 13
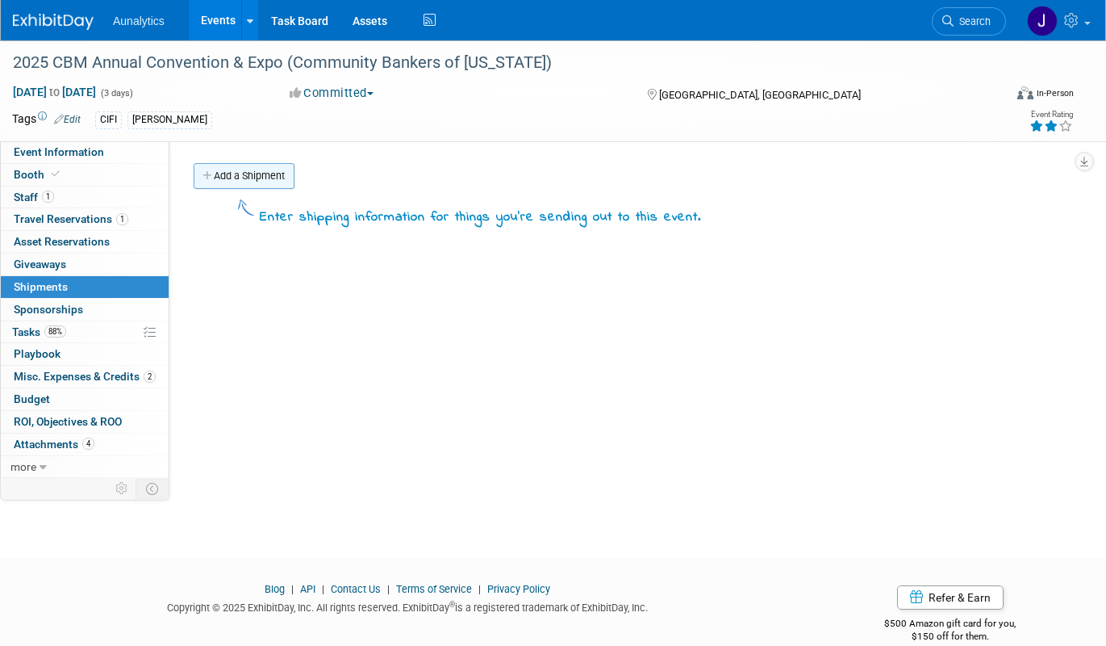
click at [274, 173] on link "Add a Shipment" at bounding box center [244, 176] width 101 height 26
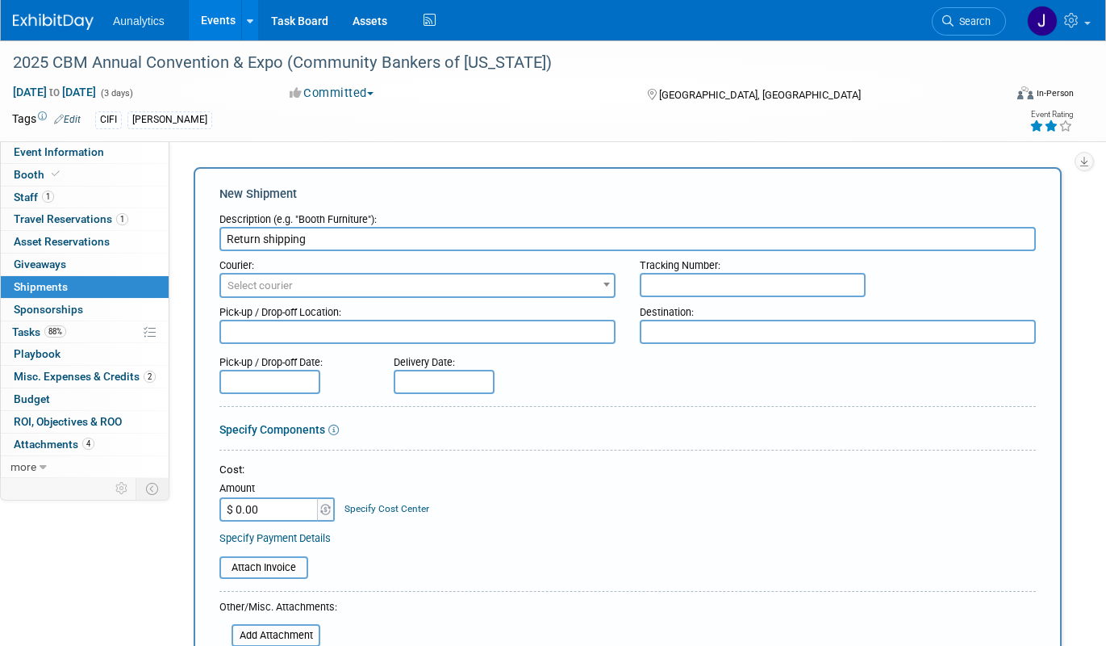
type input "Return shipping"
click at [705, 295] on input "text" at bounding box center [753, 285] width 226 height 24
paste input "884324023446"
type input "884324023446"
click at [280, 521] on input "$ 0.00" at bounding box center [270, 509] width 101 height 24
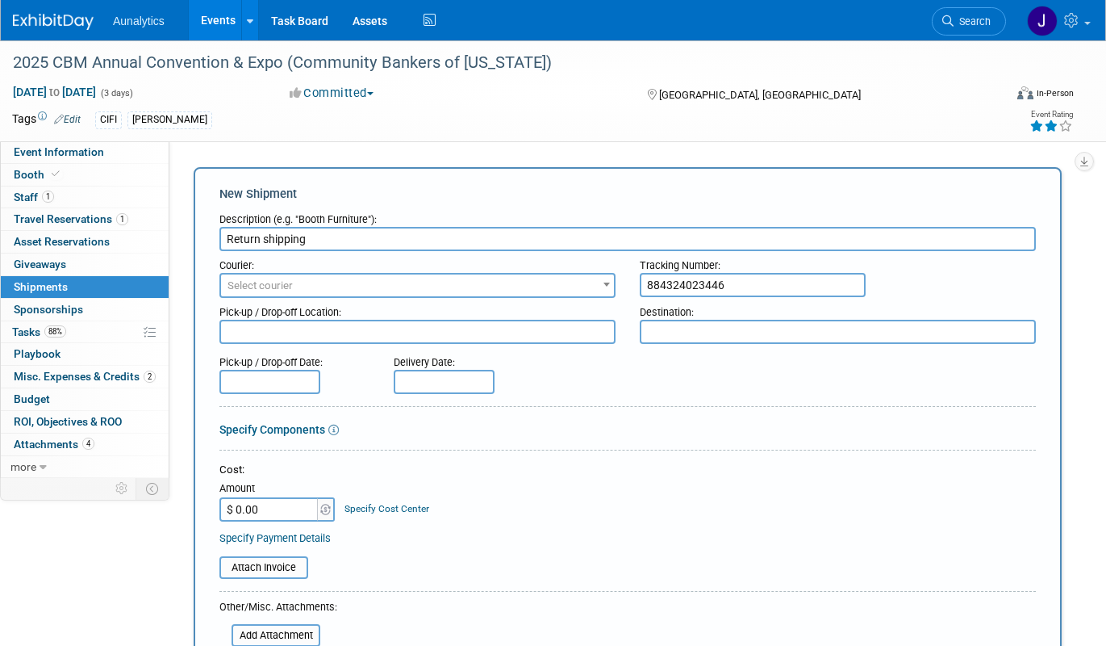
paste input "312.66"
type input "$ 312.66"
click at [523, 517] on div "Cost: Amount $ 312.66 Specify Cost Center Cost Center -- Not Specified --" at bounding box center [628, 491] width 817 height 59
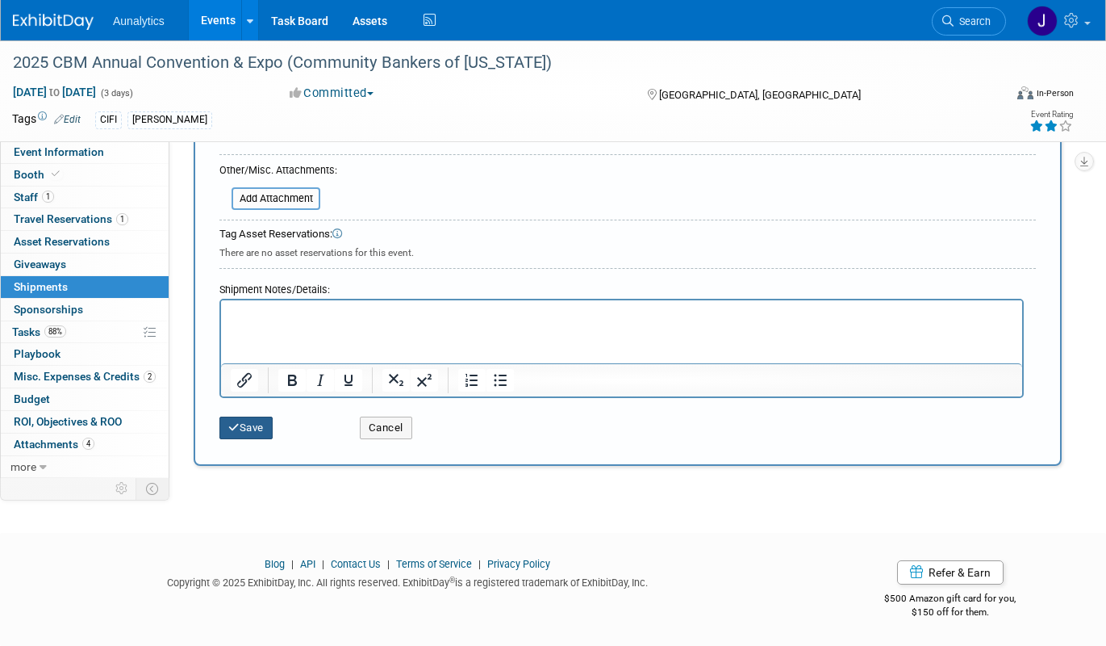
click at [267, 421] on button "Save" at bounding box center [246, 427] width 53 height 23
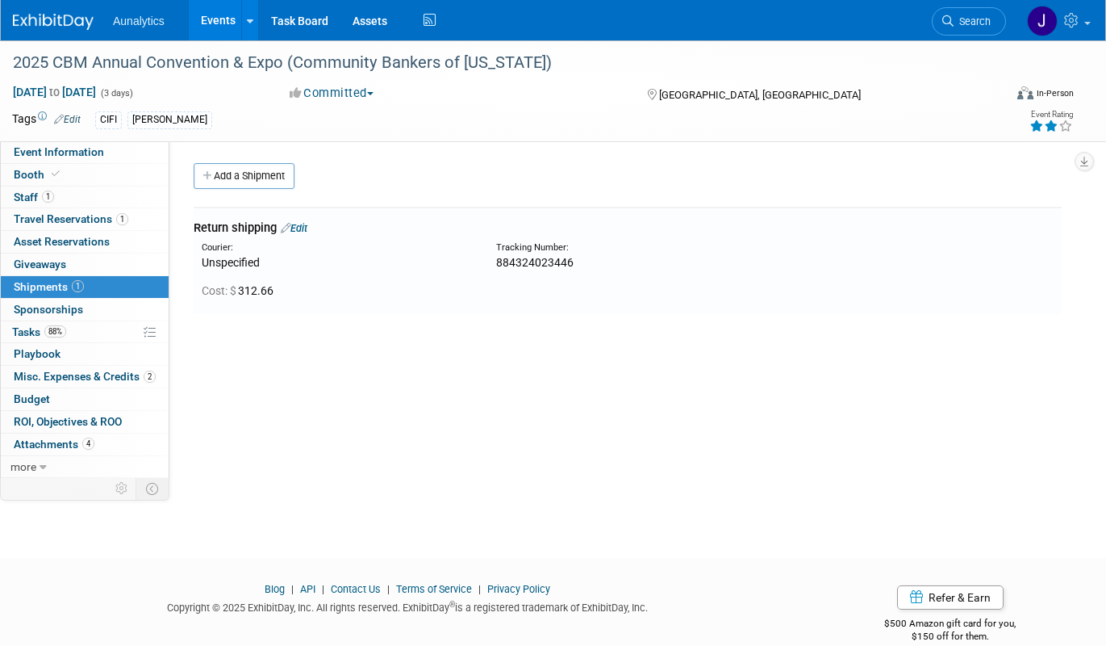
click at [307, 227] on link "Edit" at bounding box center [294, 228] width 27 height 12
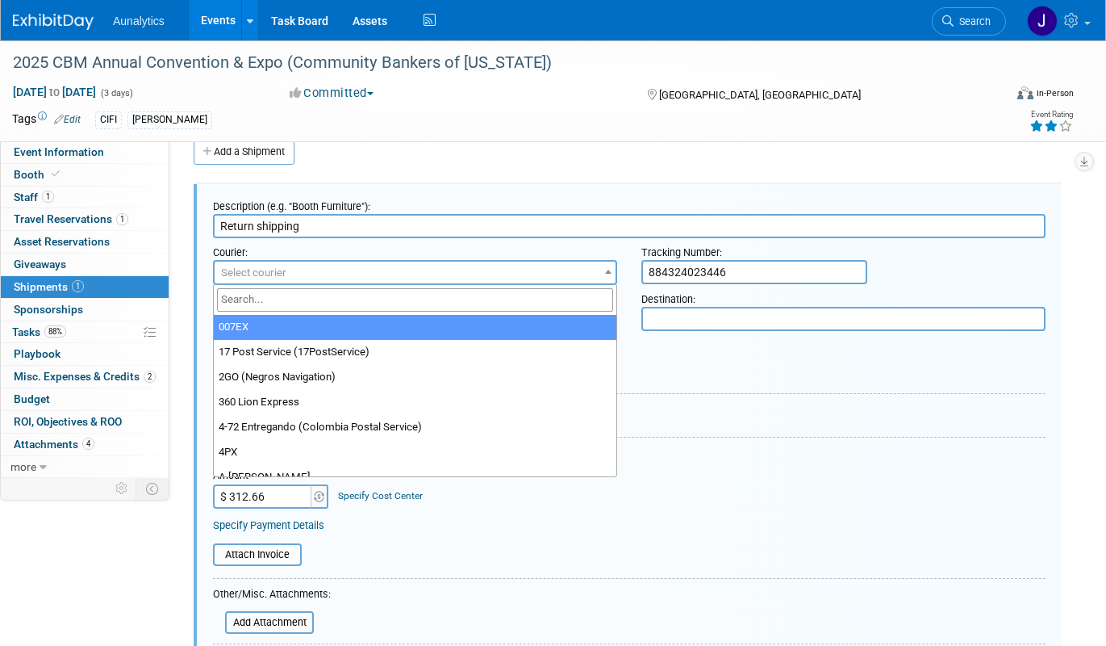
click at [320, 271] on span "Select courier" at bounding box center [415, 272] width 401 height 23
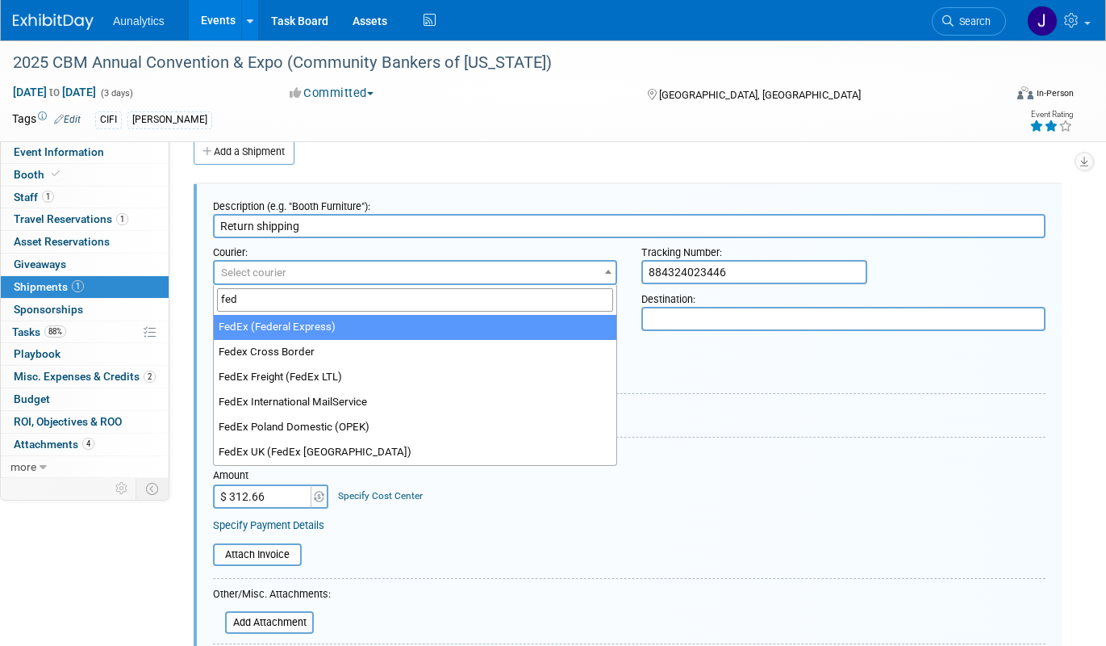
type input "fed"
select select "206"
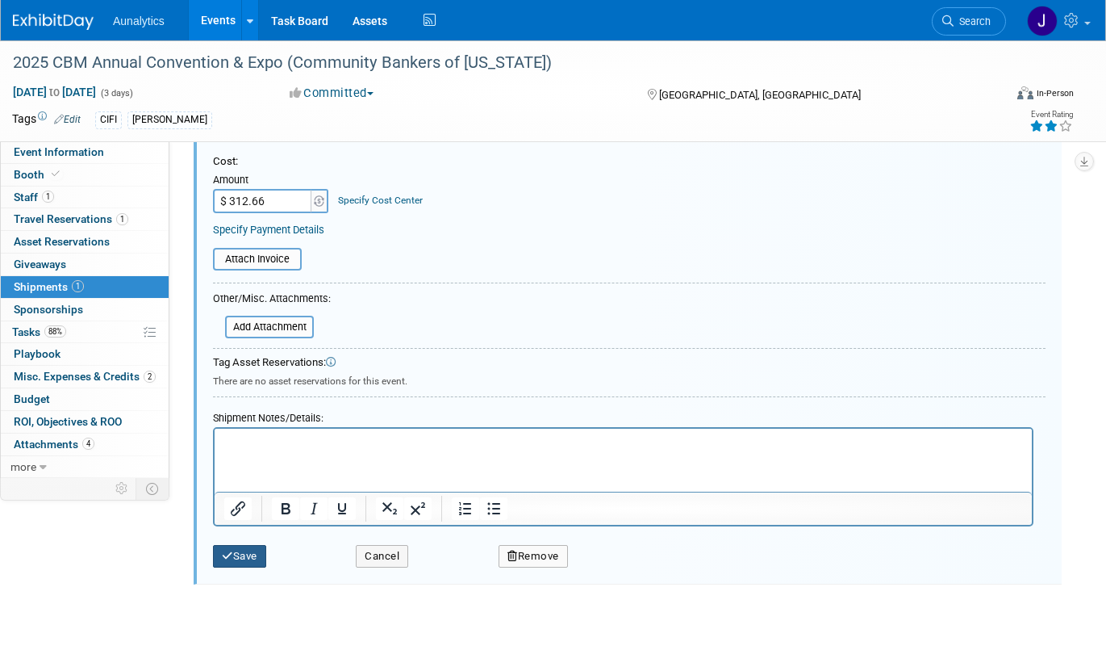
click at [241, 561] on button "Save" at bounding box center [239, 556] width 53 height 23
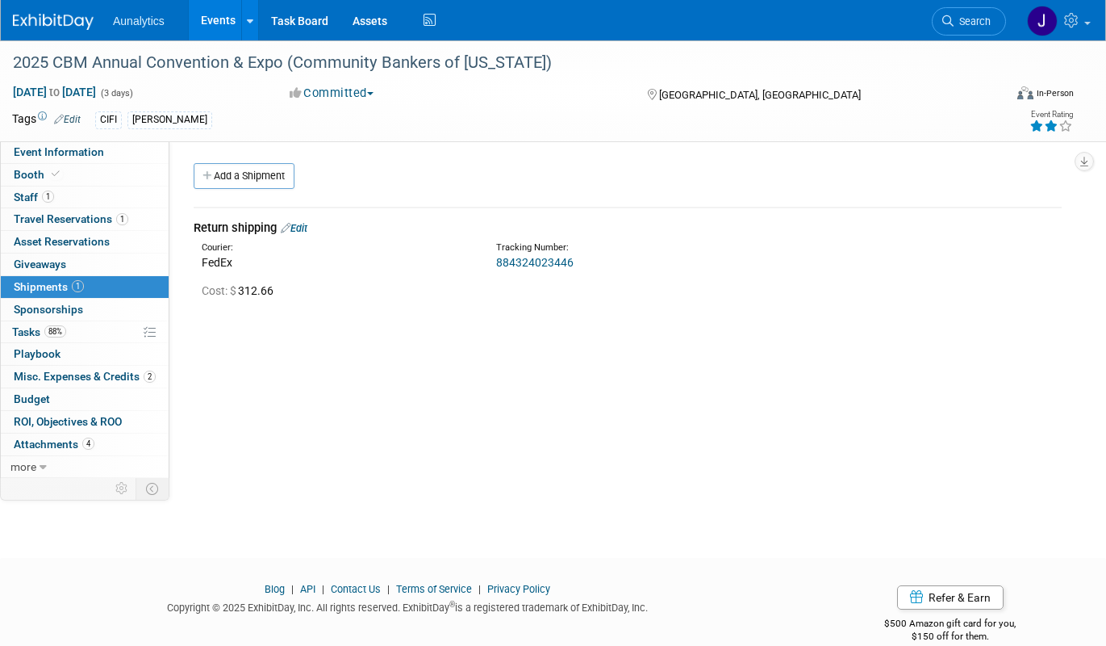
click at [224, 25] on link "Events" at bounding box center [218, 20] width 59 height 40
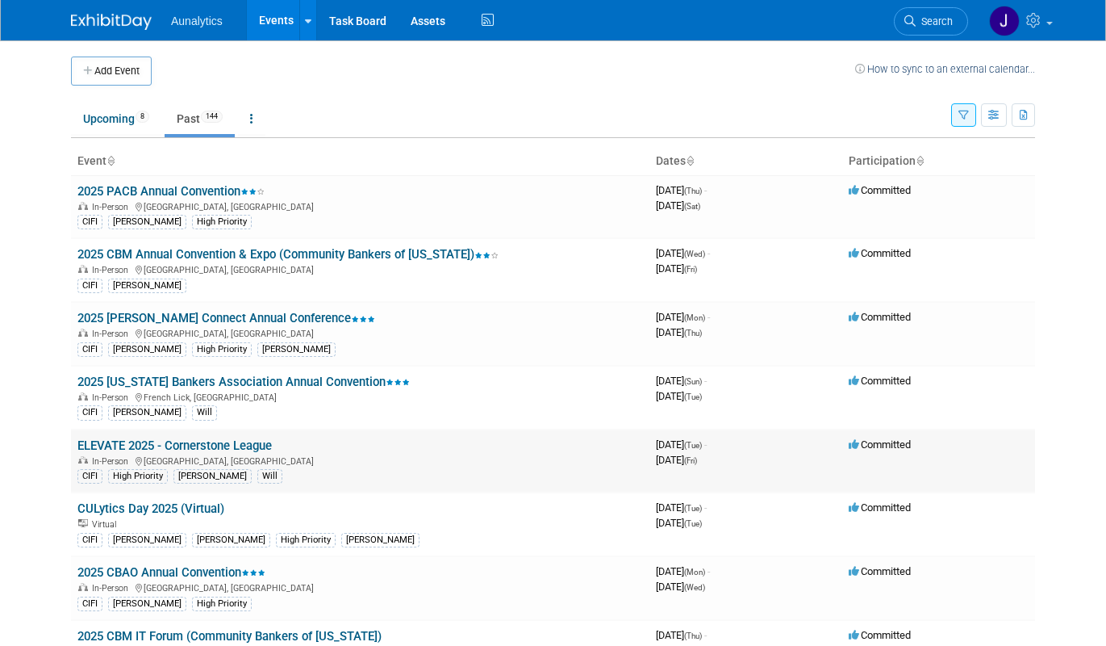
click at [168, 444] on link "ELEVATE 2025 - Cornerstone League" at bounding box center [174, 445] width 194 height 15
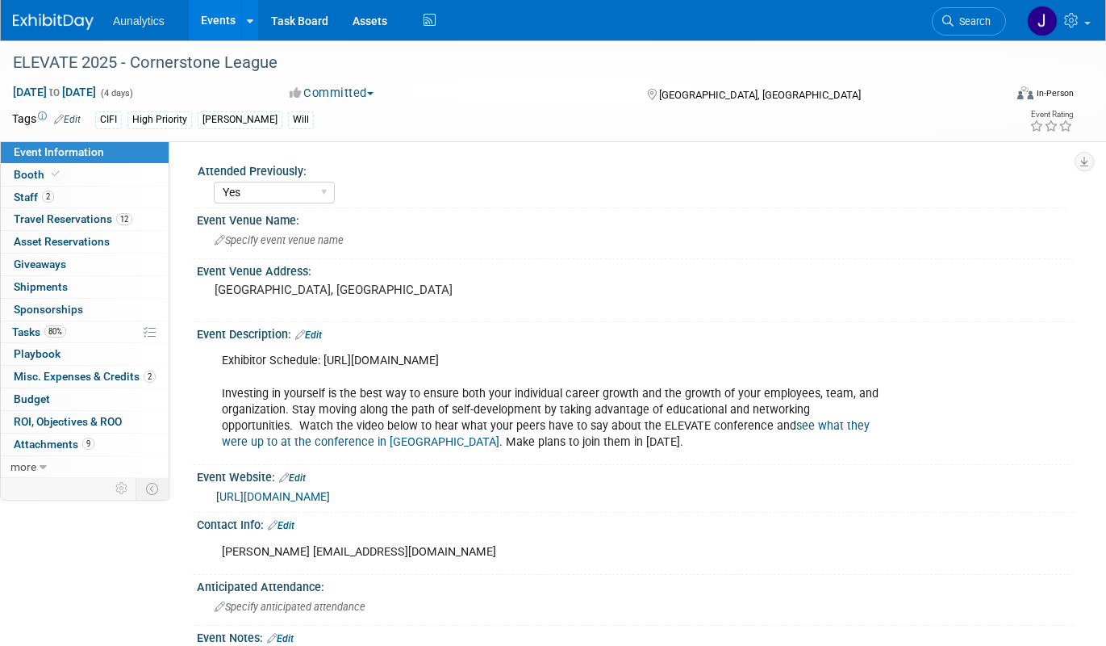
select select "Yes"
select select "Financial"
select select "Credit Union"
select select "Regional"
select select "Submitted"
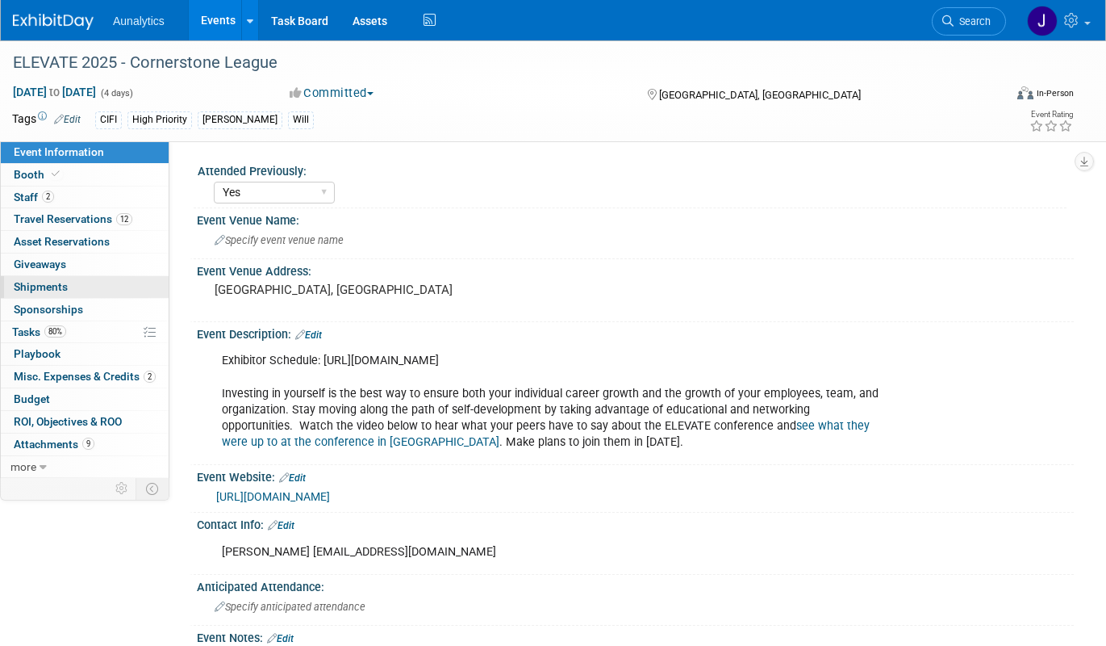
click at [70, 290] on link "0 Shipments 0" at bounding box center [85, 287] width 168 height 22
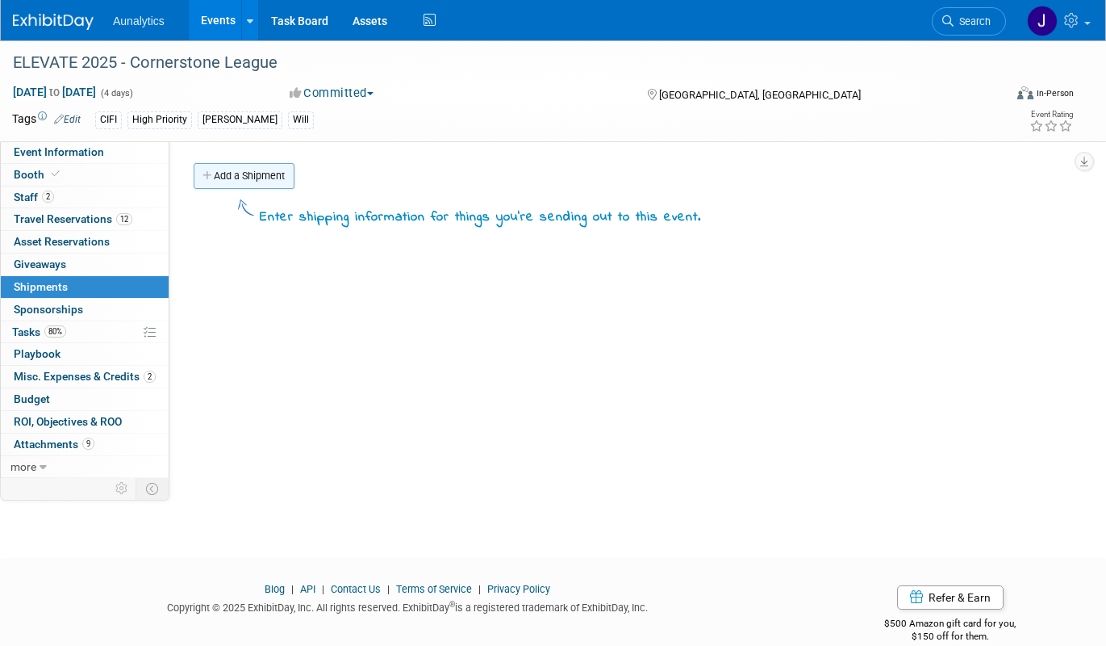
click at [243, 180] on link "Add a Shipment" at bounding box center [244, 176] width 101 height 26
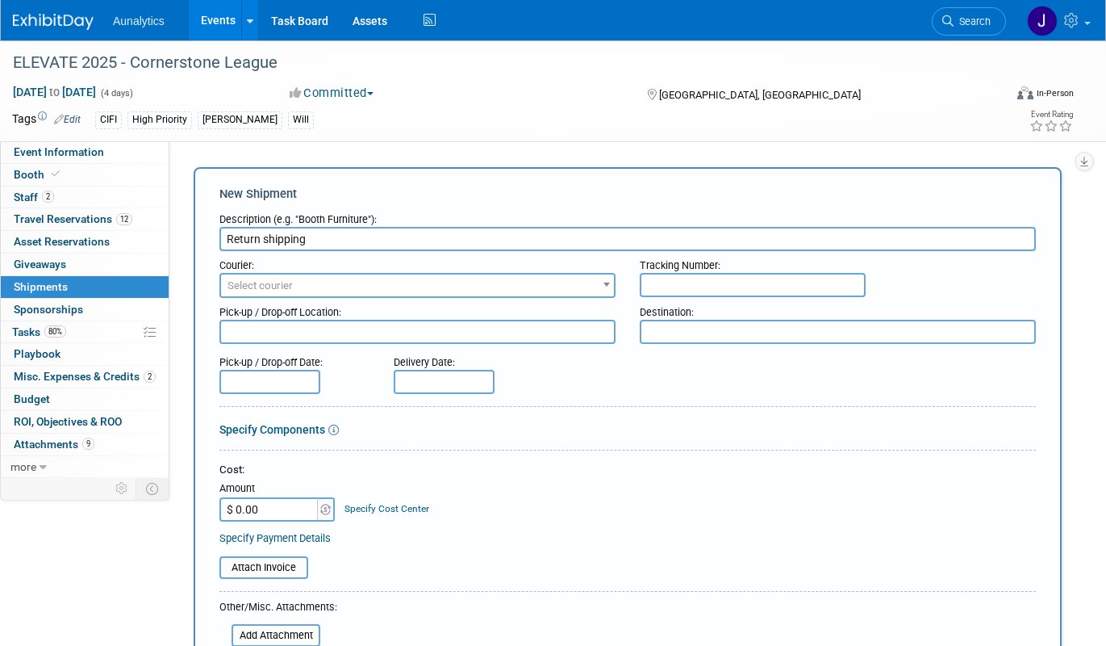
type input "Return shipping"
click at [278, 295] on span "Select courier" at bounding box center [417, 285] width 393 height 23
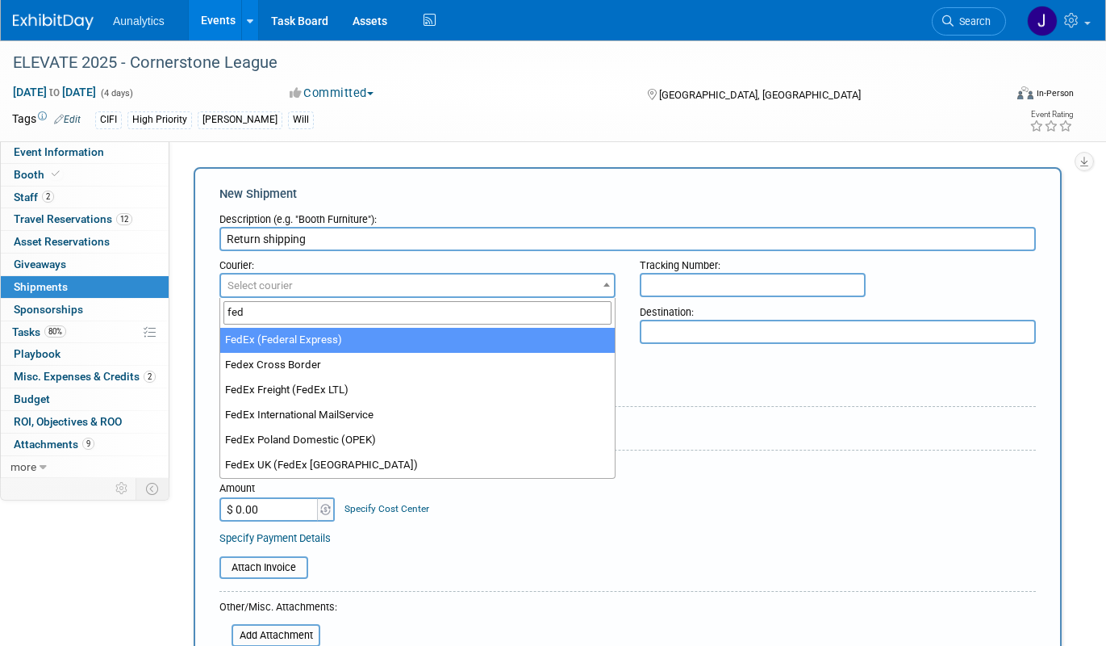
type input "fed"
select select "206"
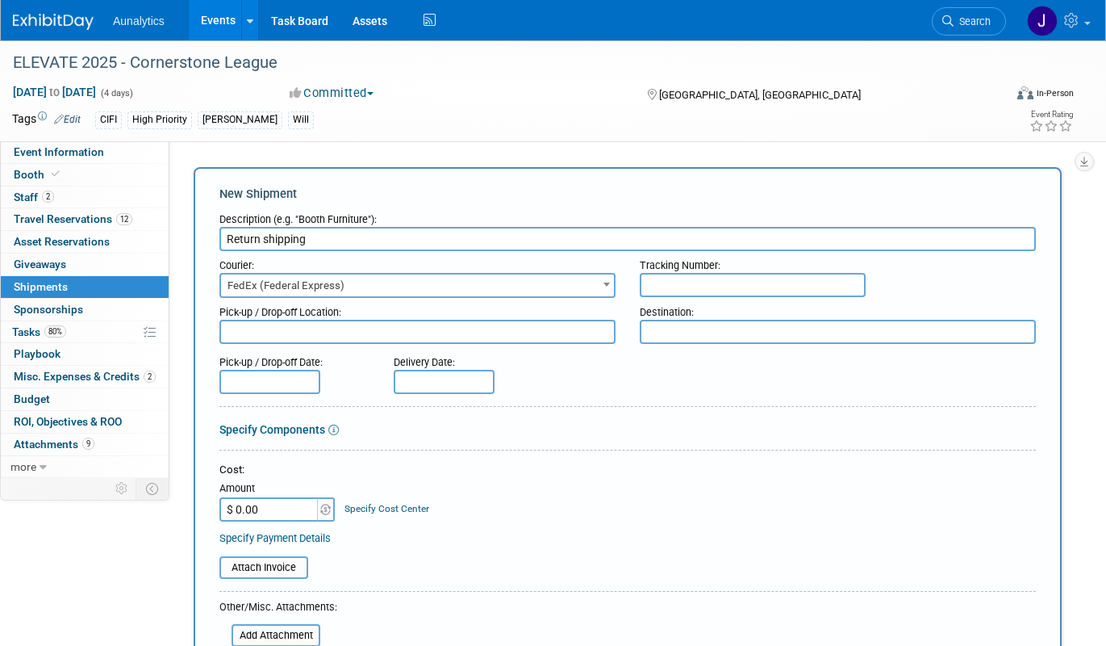
click at [755, 270] on div "Tracking Number:" at bounding box center [838, 262] width 396 height 22
click at [755, 279] on input "text" at bounding box center [753, 285] width 226 height 24
paste input "884106649698"
type input "884106649698"
click at [275, 514] on input "$ 0.00" at bounding box center [270, 509] width 101 height 24
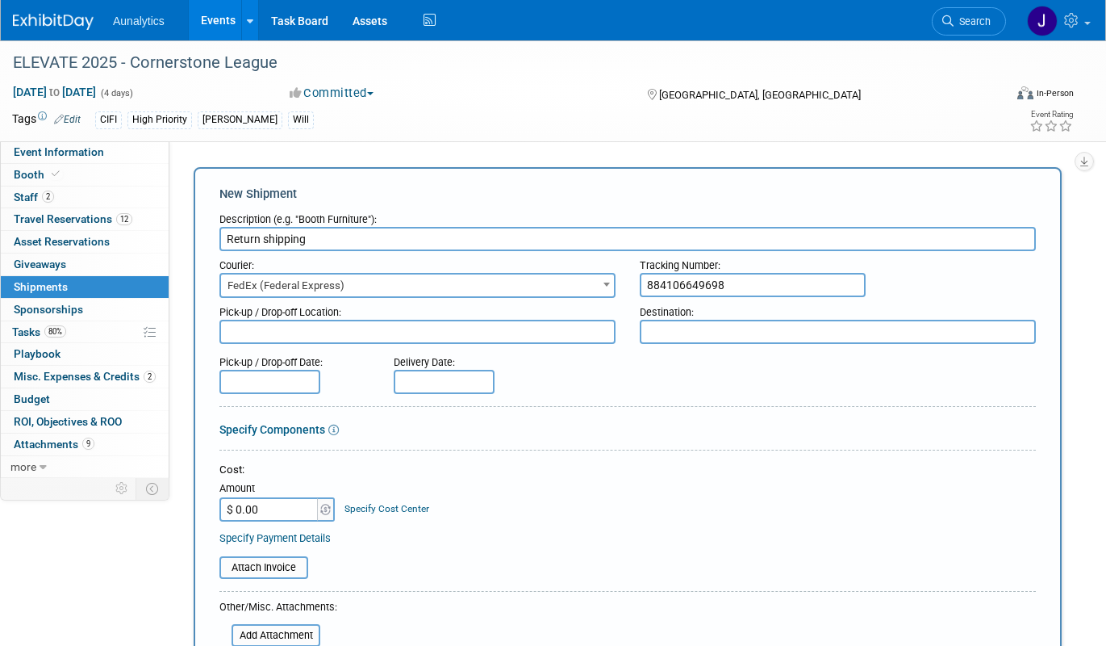
paste input "482.52"
type input "$ 482.52"
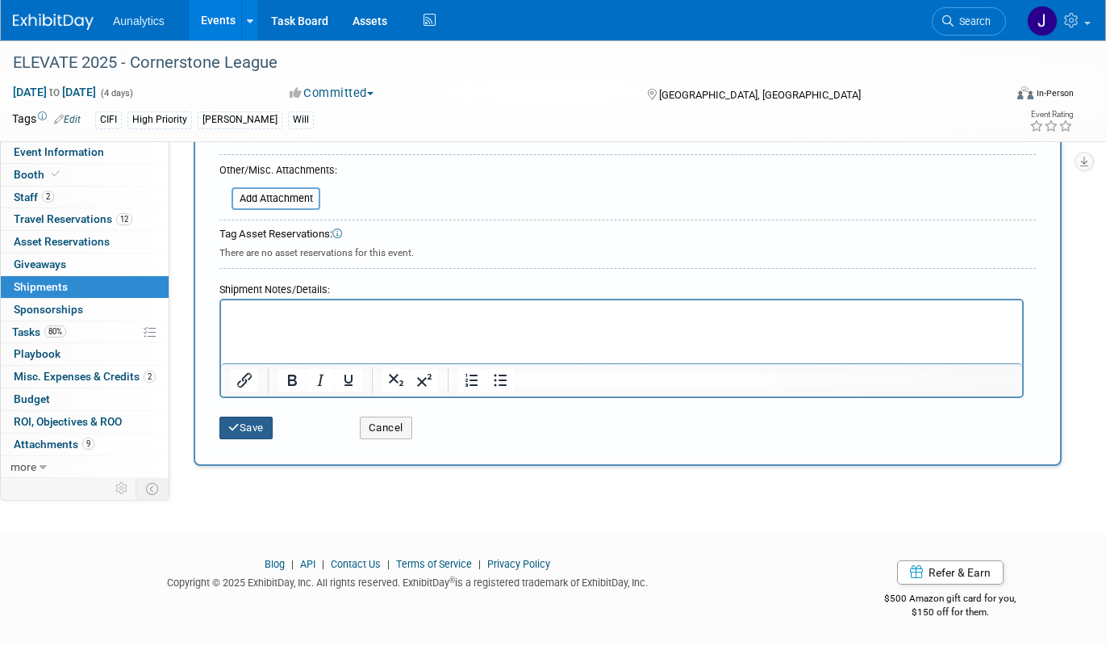
click at [257, 429] on button "Save" at bounding box center [246, 427] width 53 height 23
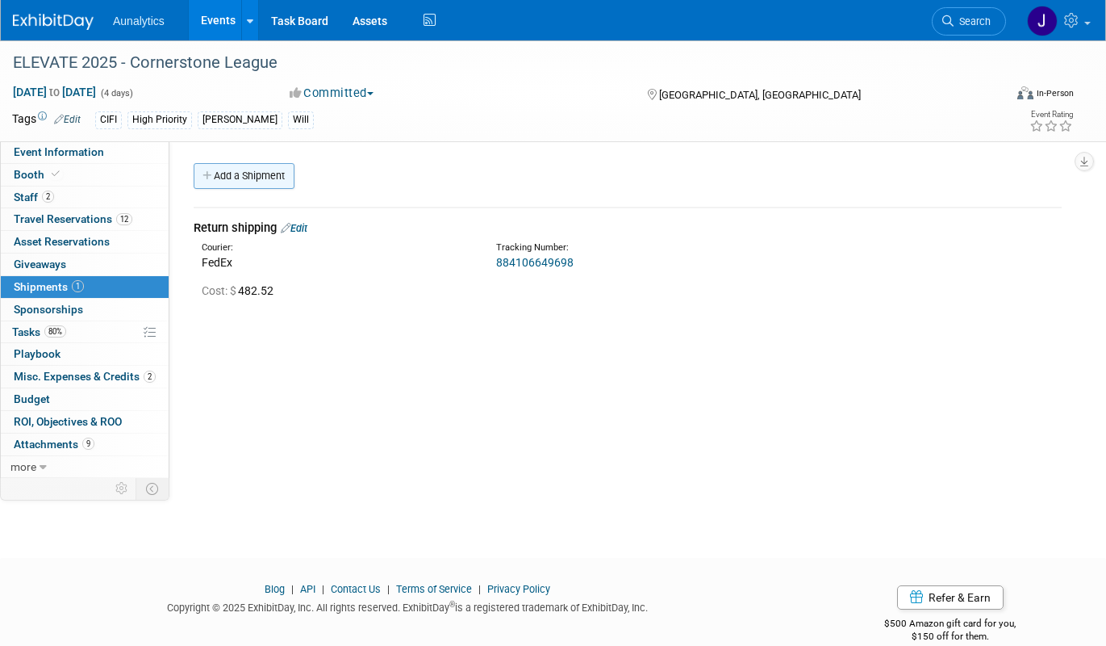
click at [268, 171] on link "Add a Shipment" at bounding box center [244, 176] width 101 height 26
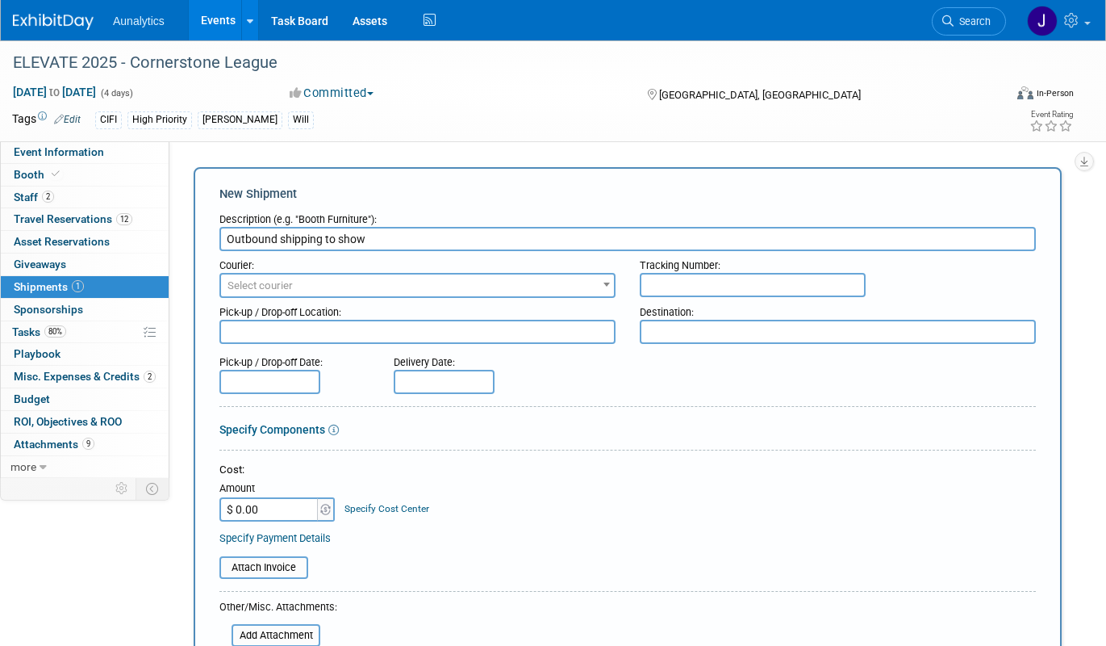
type input "Outbound shipping to show"
click at [641, 278] on input "text" at bounding box center [753, 285] width 226 height 24
paste input "883571533364"
type input "883571533364"
click at [513, 286] on span "Select courier" at bounding box center [417, 285] width 393 height 23
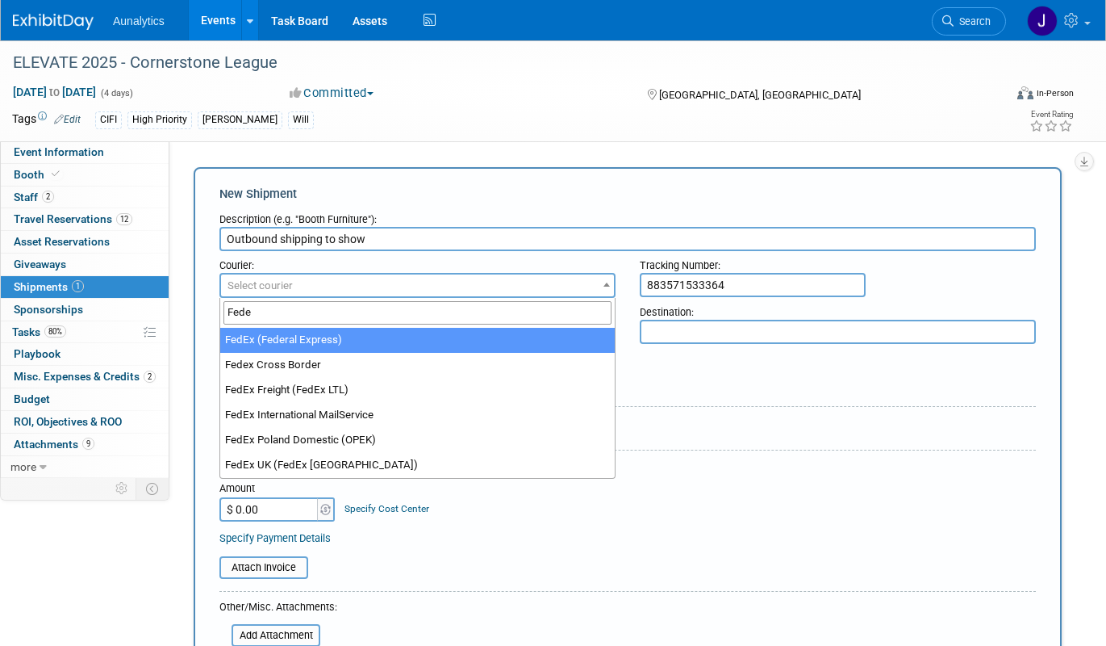
type input "Fede"
select select "206"
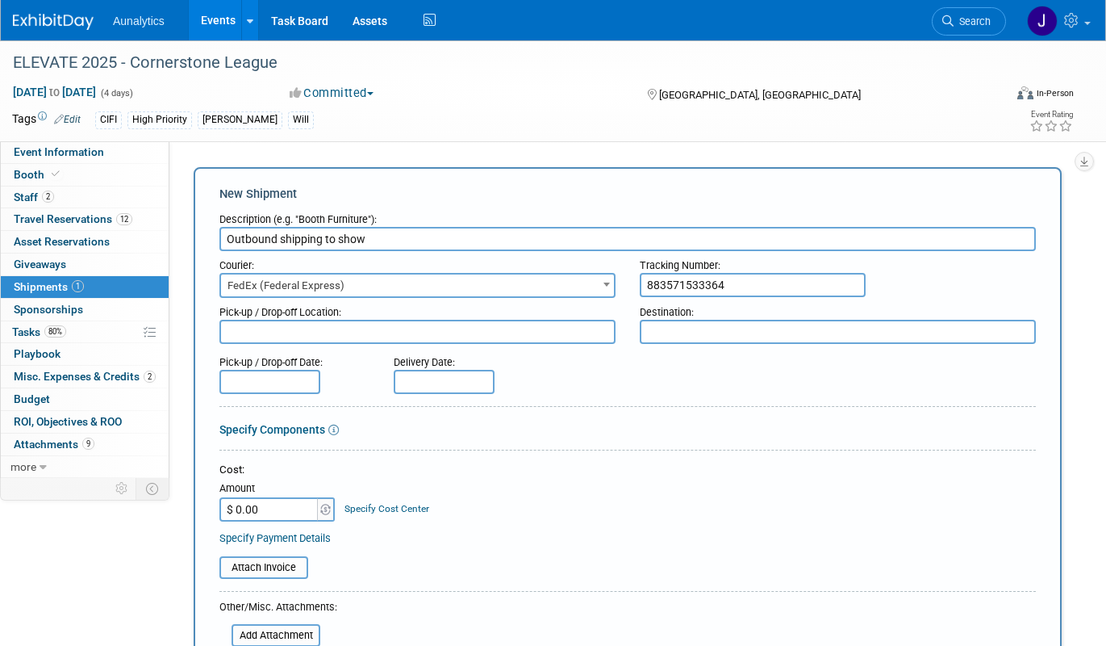
click at [275, 500] on input "$ 0.00" at bounding box center [270, 509] width 101 height 24
paste input "176.7"
type input "$ 176.70"
click at [351, 479] on td "Specify Cost Center Cost Center -- Not Specified --" at bounding box center [383, 500] width 93 height 44
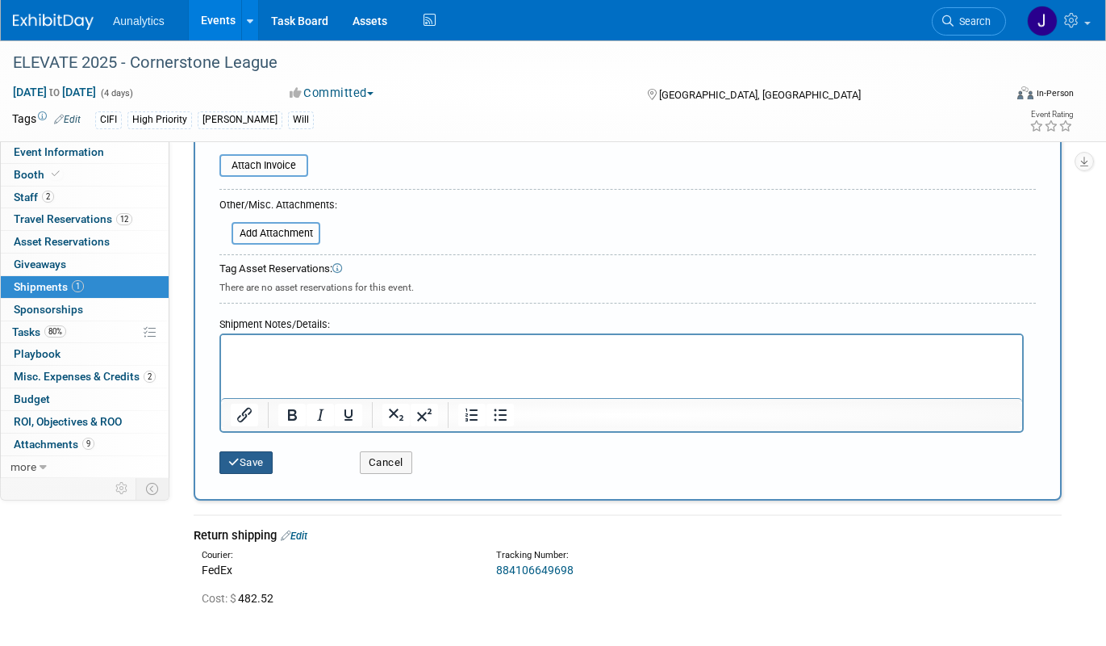
click at [265, 458] on button "Save" at bounding box center [246, 462] width 53 height 23
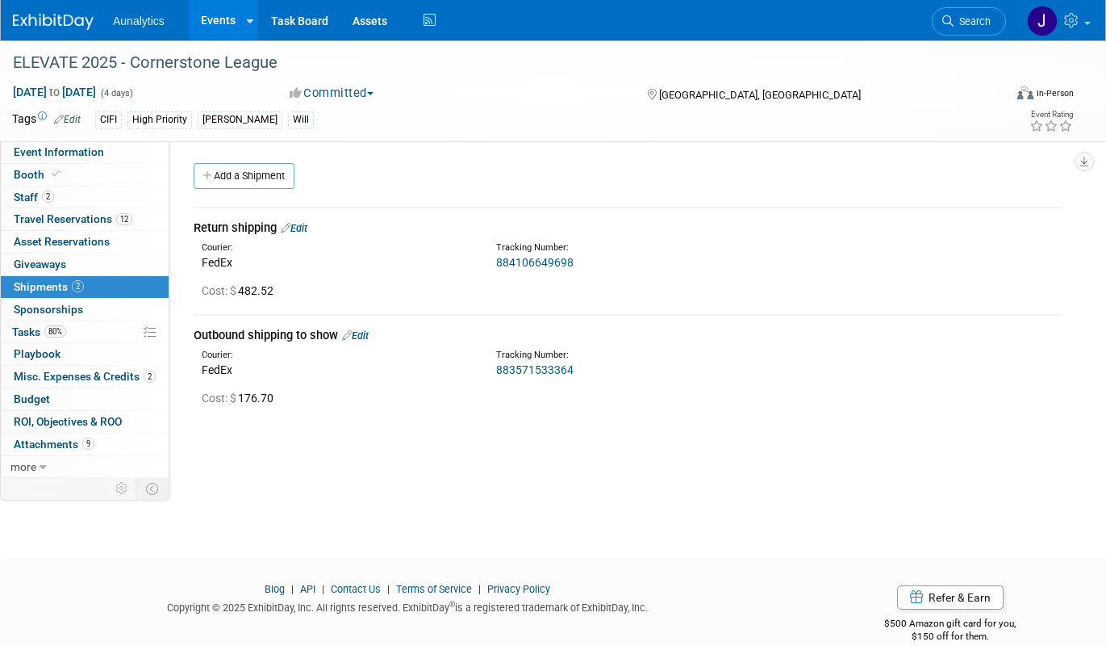
click at [226, 25] on link "Events" at bounding box center [218, 20] width 59 height 40
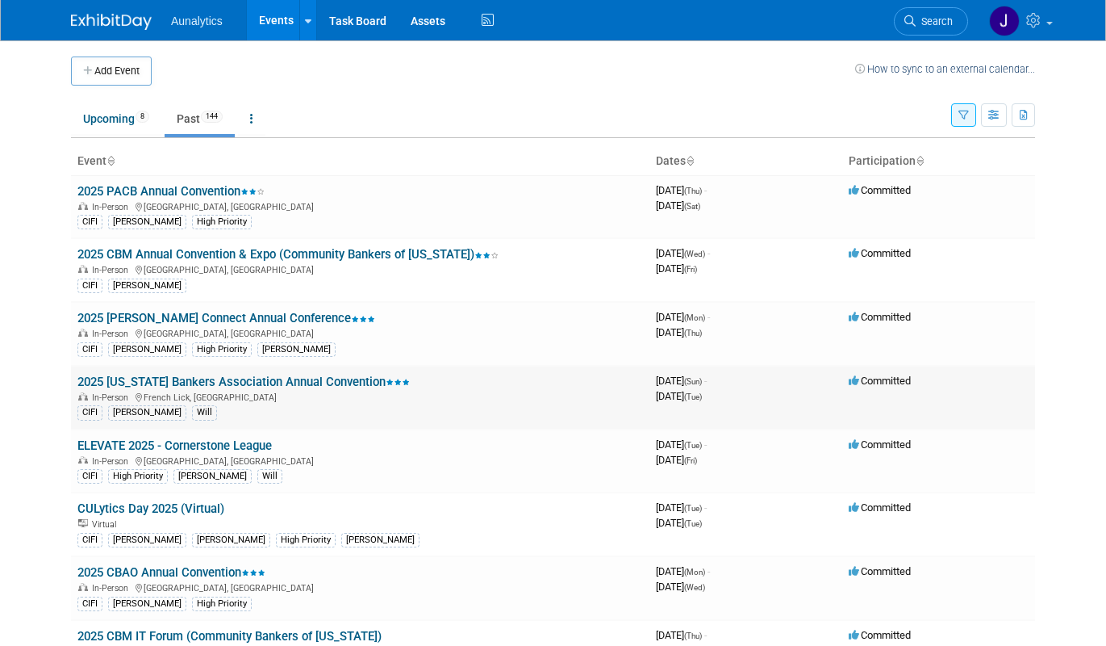
click at [224, 387] on link "2025 [US_STATE] Bankers Association Annual Convention" at bounding box center [243, 381] width 332 height 15
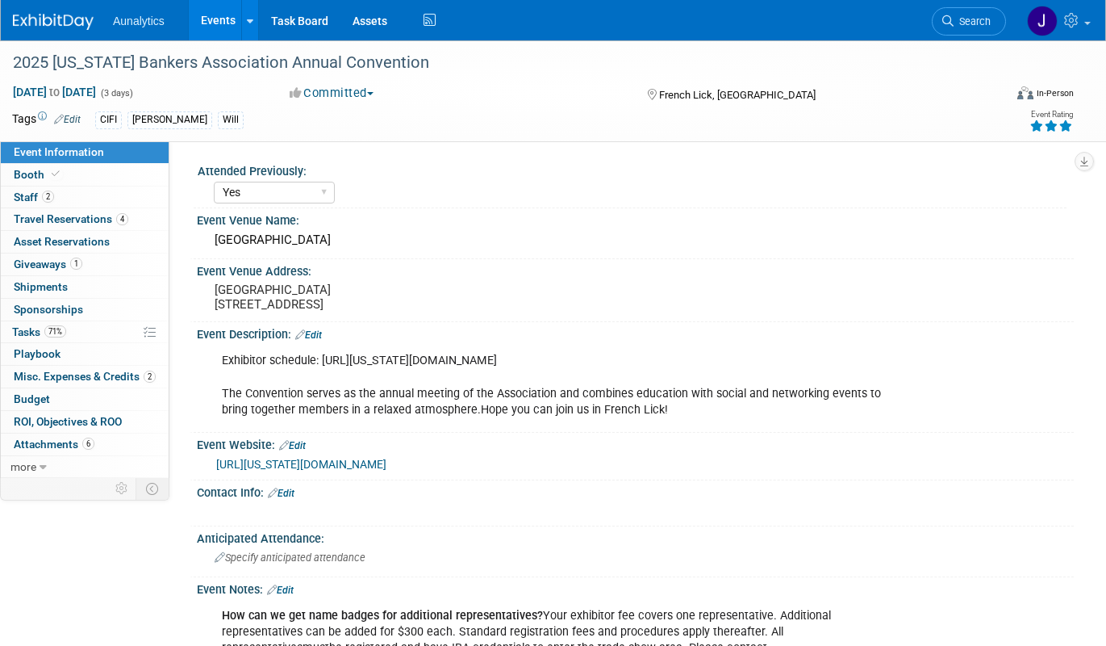
select select "Yes"
select select "CIFI Sales"
select select "Financial"
select select "Bank"
select select "State"
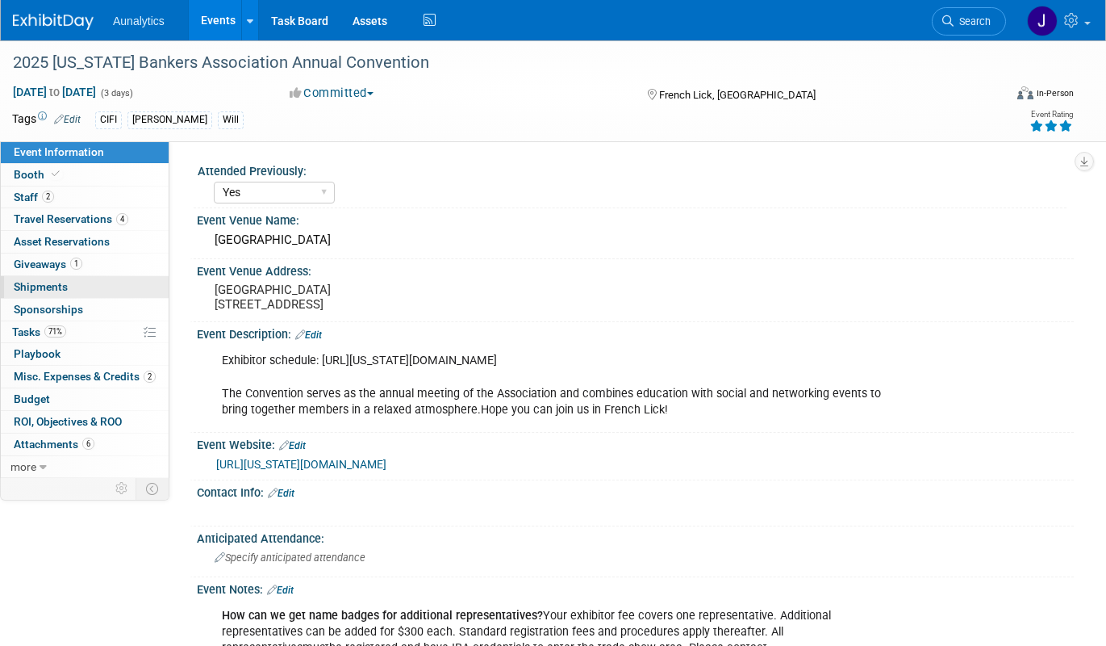
click at [93, 283] on link "0 Shipments 0" at bounding box center [85, 287] width 168 height 22
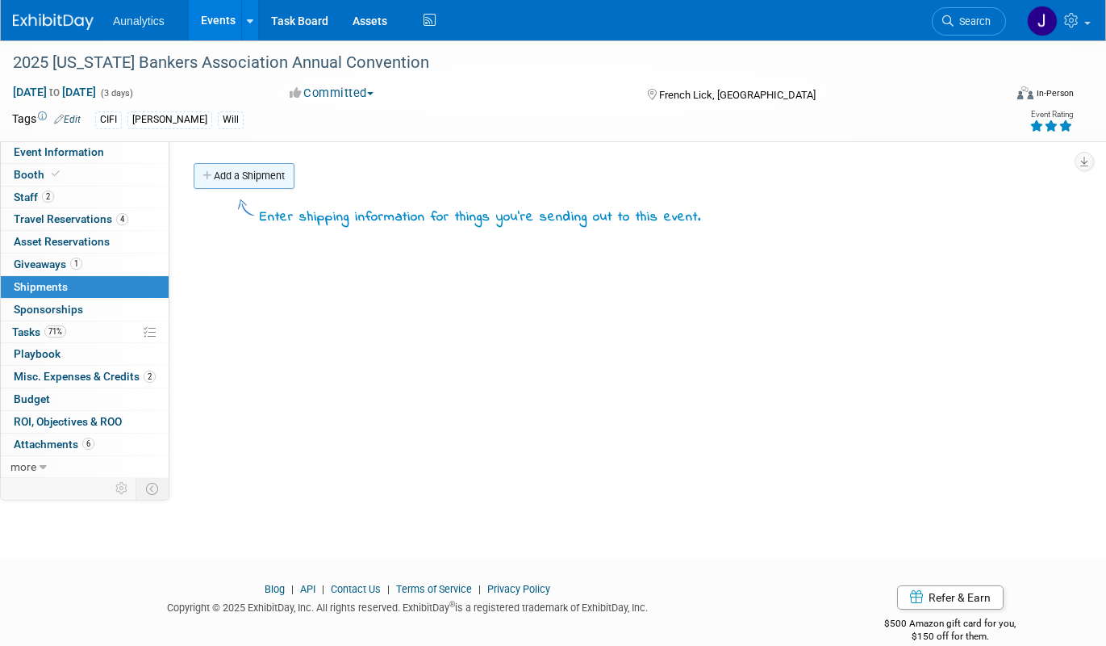
click at [240, 172] on link "Add a Shipment" at bounding box center [244, 176] width 101 height 26
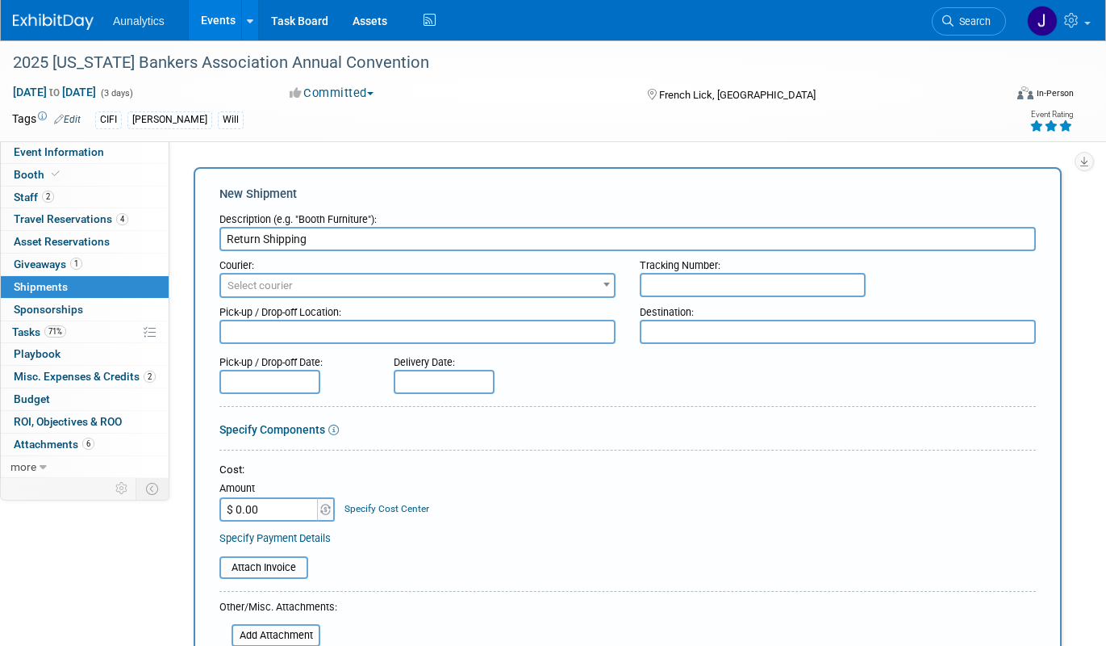
type input "Return Shipping"
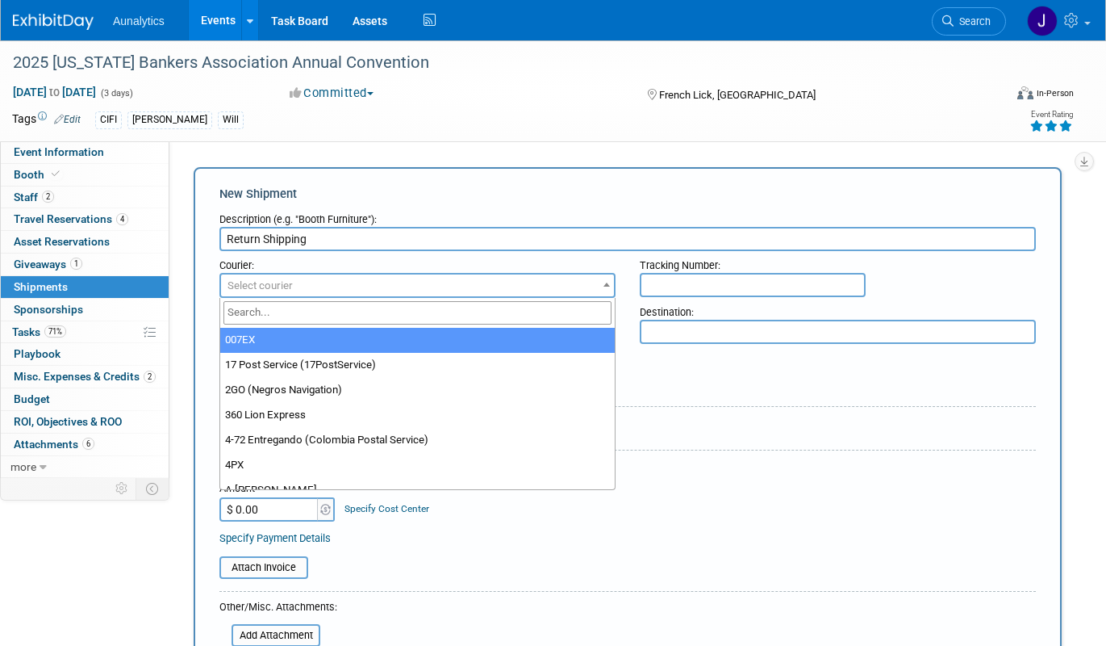
click at [367, 286] on span "Select courier" at bounding box center [417, 285] width 393 height 23
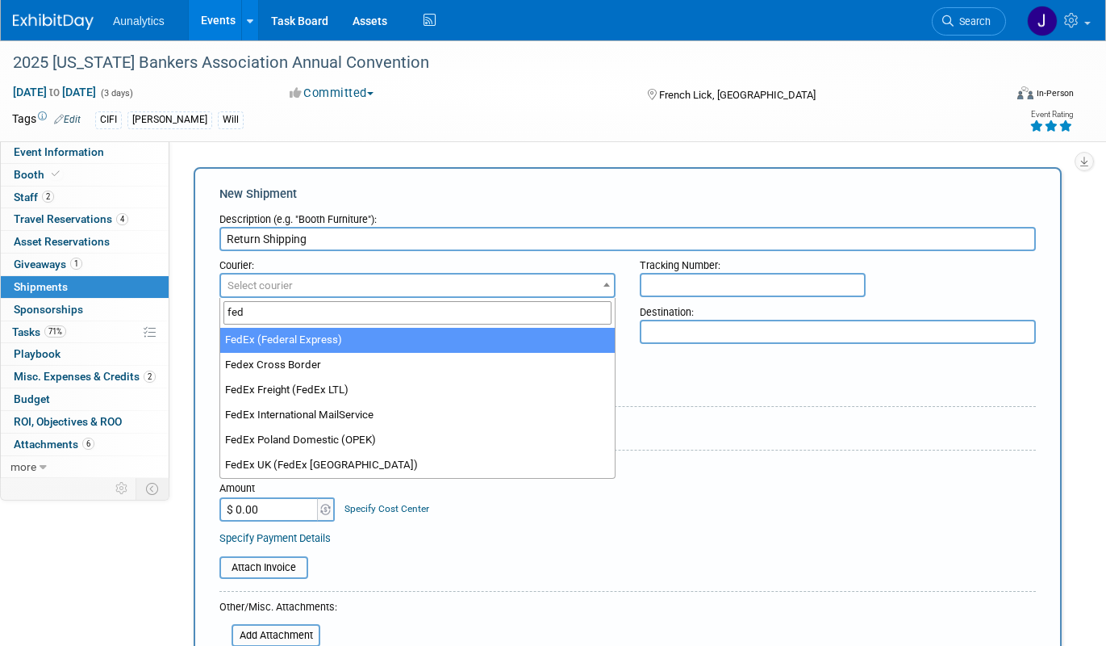
type input "fed"
select select "206"
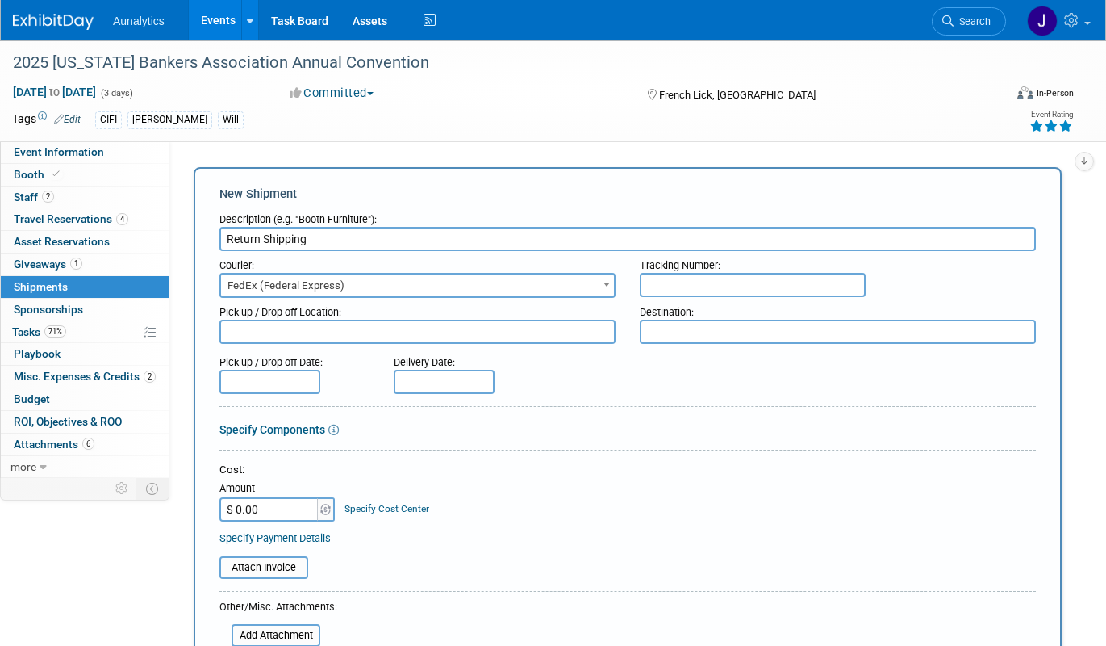
click at [751, 280] on input "text" at bounding box center [753, 285] width 226 height 24
paste input "$1,097.46"
type input "$1,097.46"
click at [278, 506] on input "$ 0.00" at bounding box center [270, 509] width 101 height 24
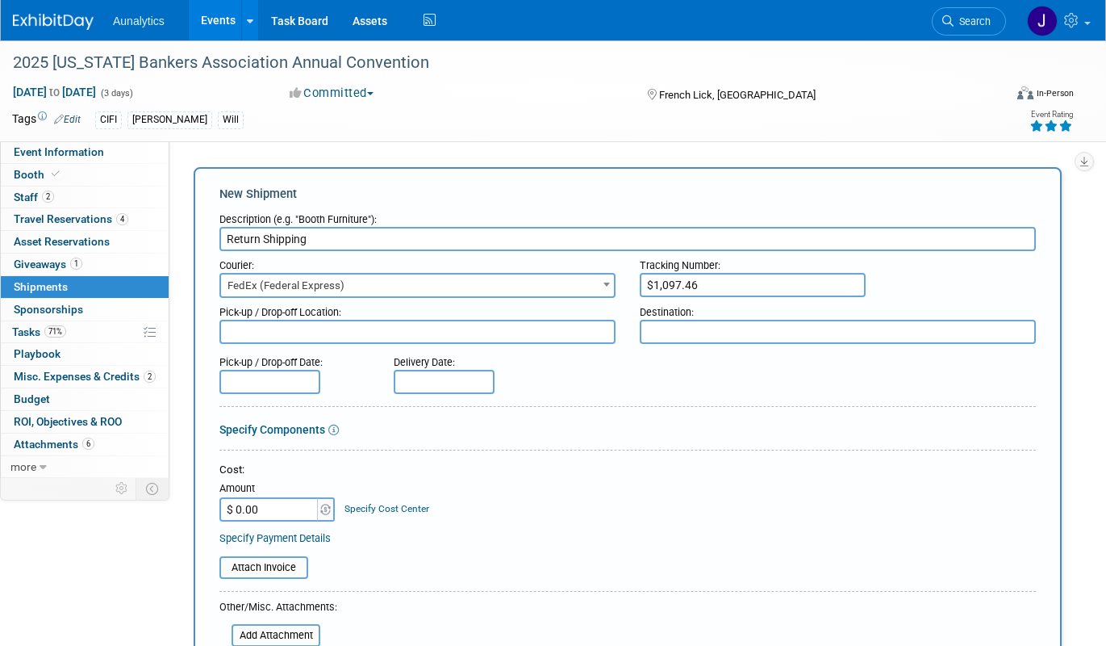
paste input "1,097.46"
type input "$ 1,097.46"
click at [715, 287] on input "$1,097.46" at bounding box center [753, 285] width 226 height 24
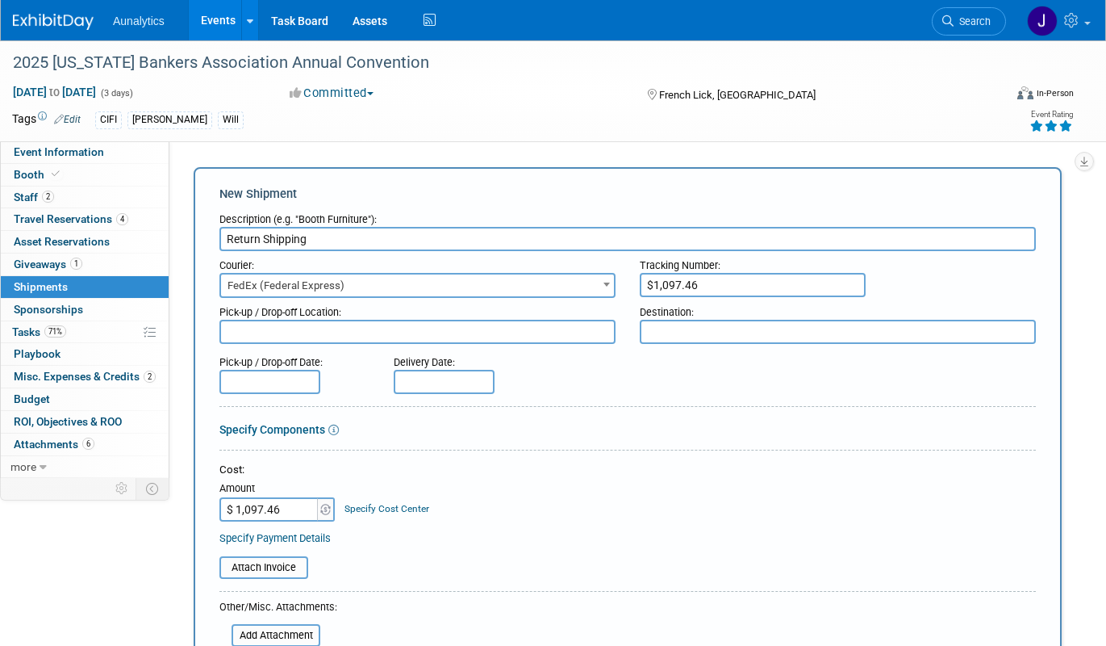
paste input "884228606464"
type input "884228606464"
click at [655, 451] on div at bounding box center [628, 453] width 817 height 7
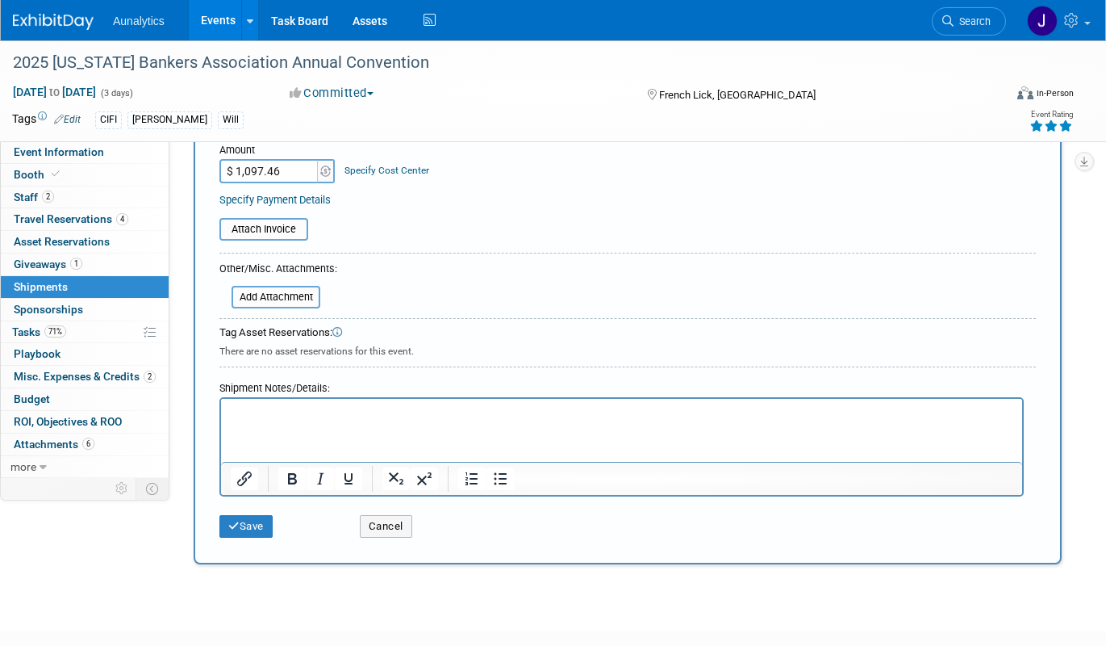
scroll to position [349, 0]
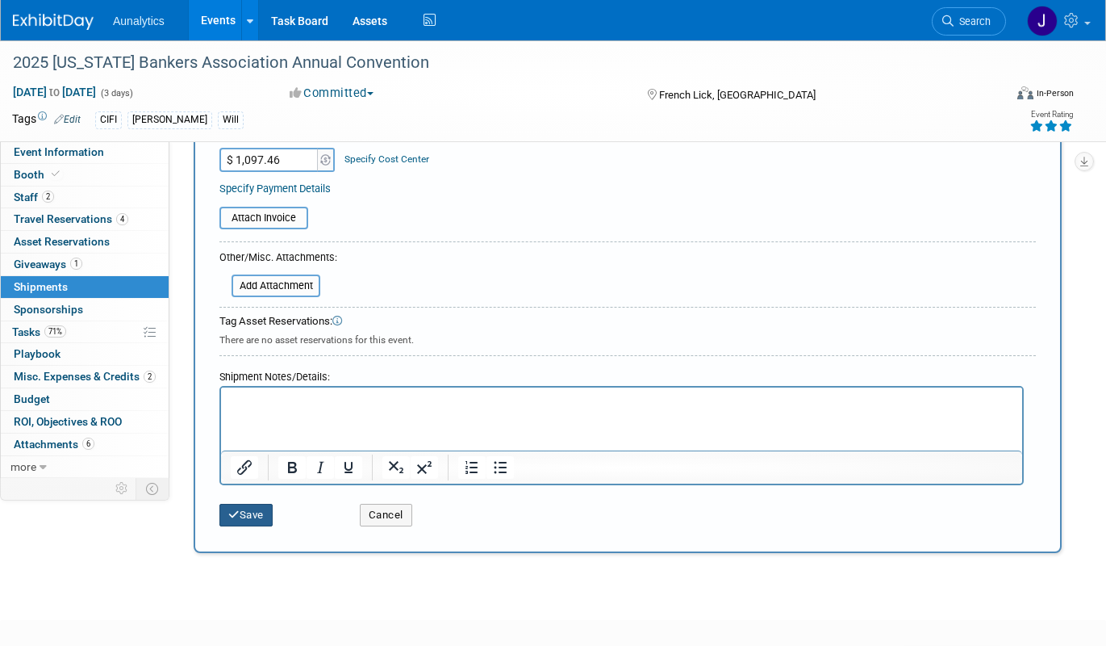
click at [258, 512] on button "Save" at bounding box center [246, 515] width 53 height 23
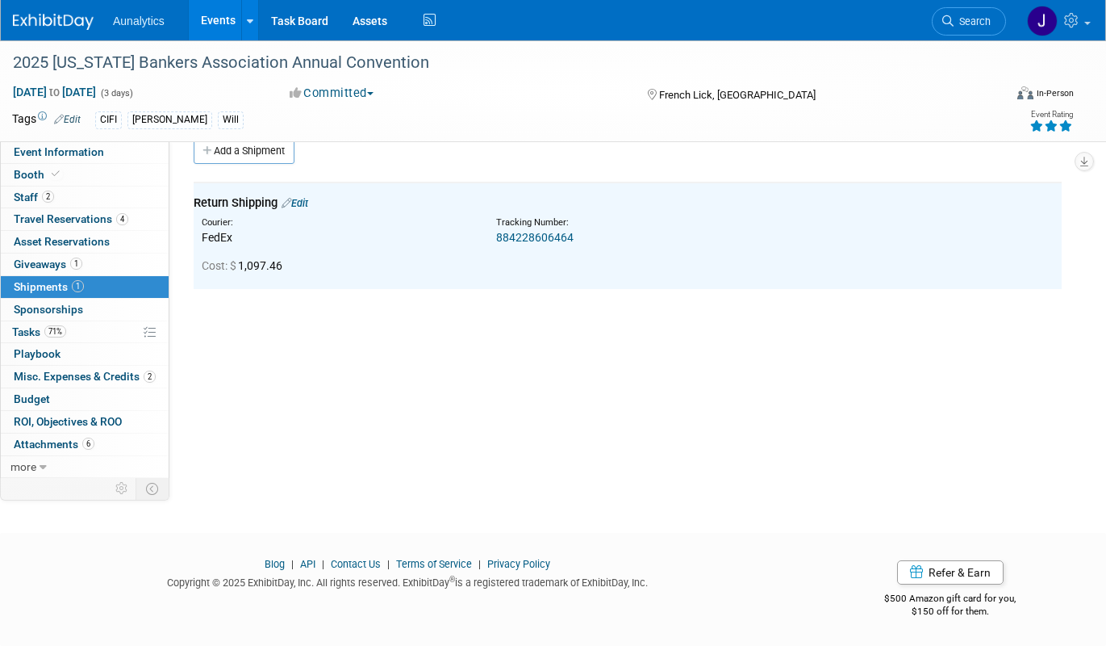
scroll to position [0, 0]
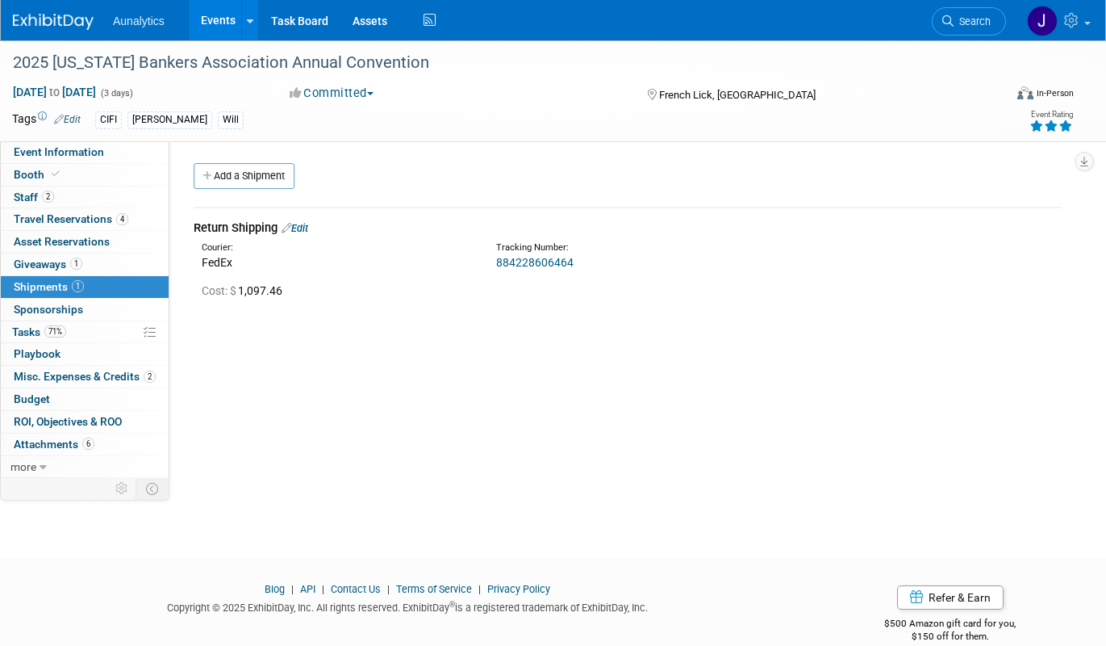
click at [218, 16] on link "Events" at bounding box center [218, 20] width 59 height 40
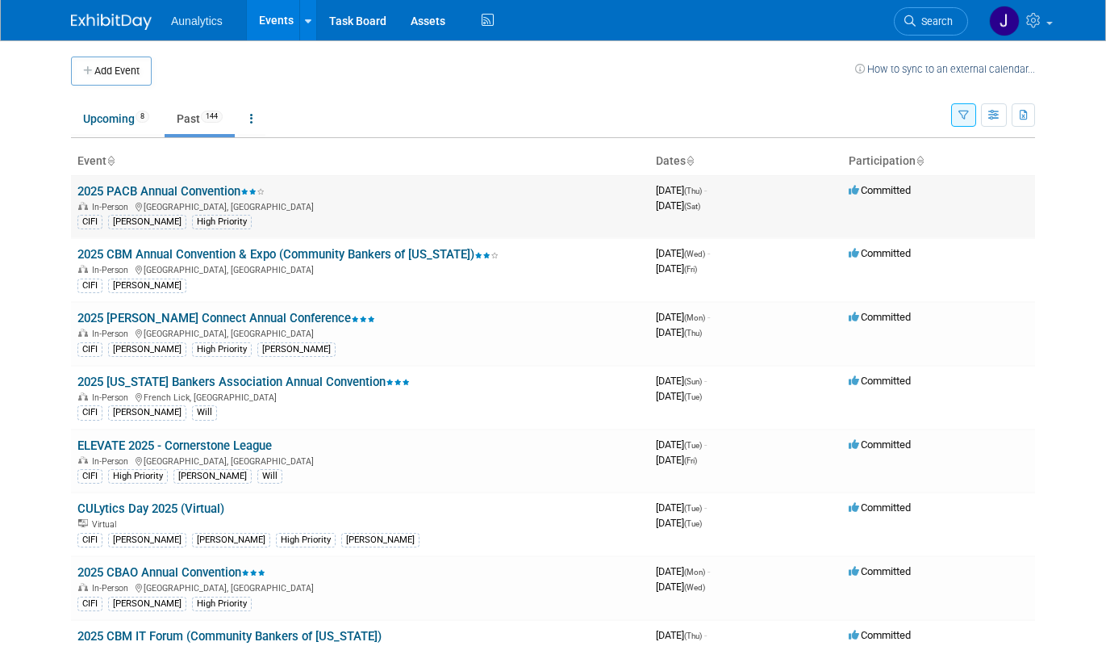
click at [163, 190] on link "2025 PACB Annual Convention" at bounding box center [170, 191] width 187 height 15
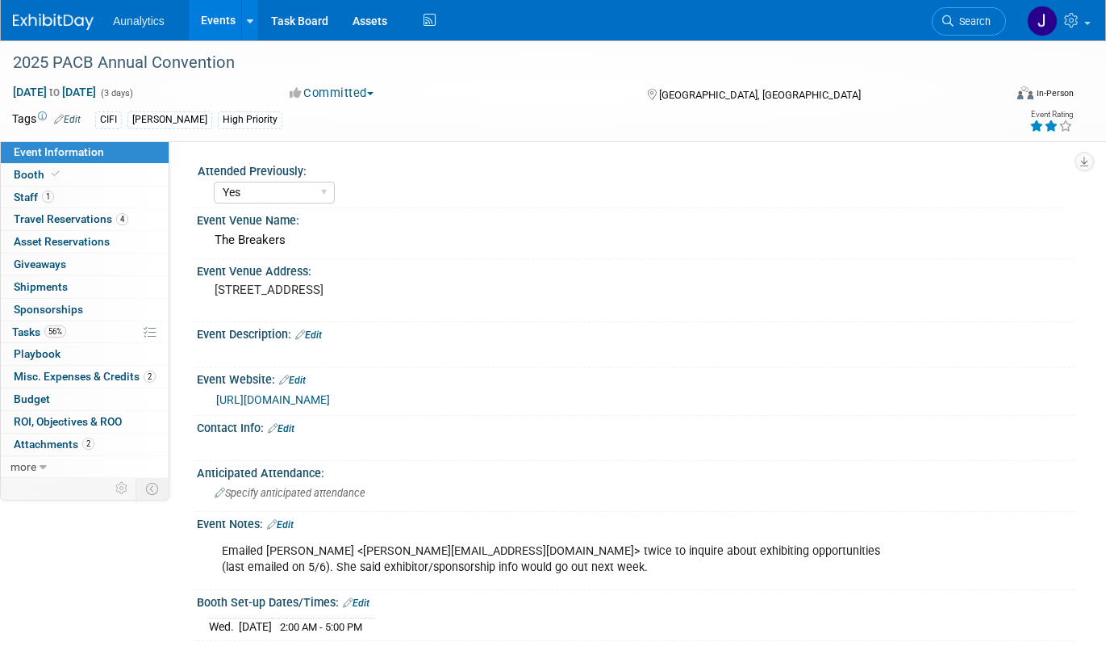
select select "Yes"
click at [86, 281] on link "0 Shipments 0" at bounding box center [85, 287] width 168 height 22
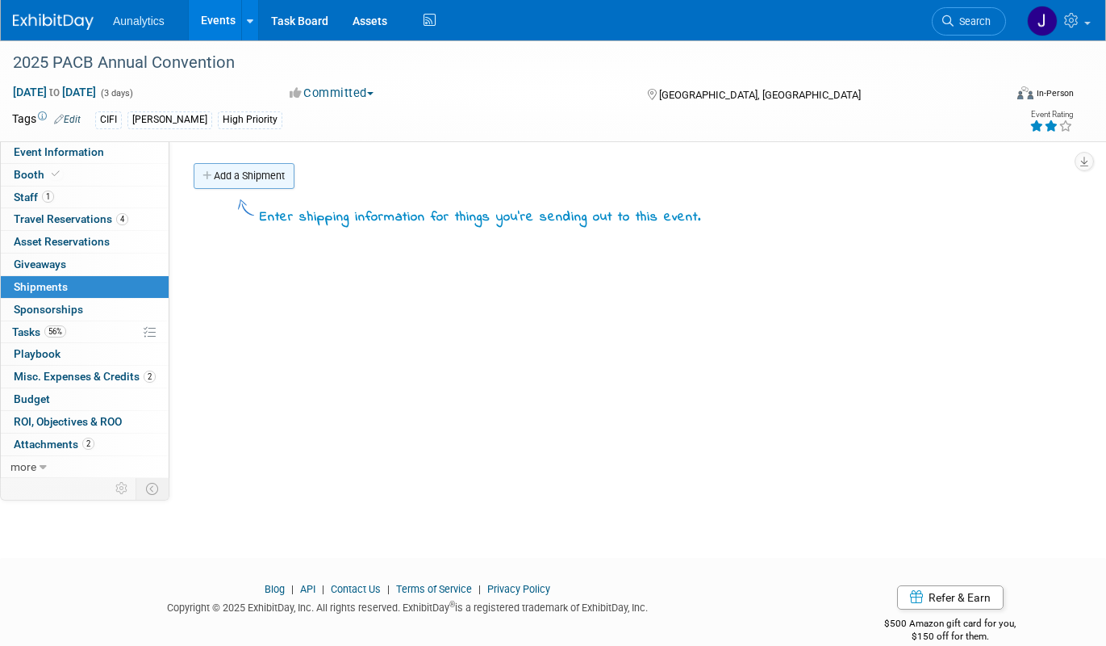
click at [285, 179] on link "Add a Shipment" at bounding box center [244, 176] width 101 height 26
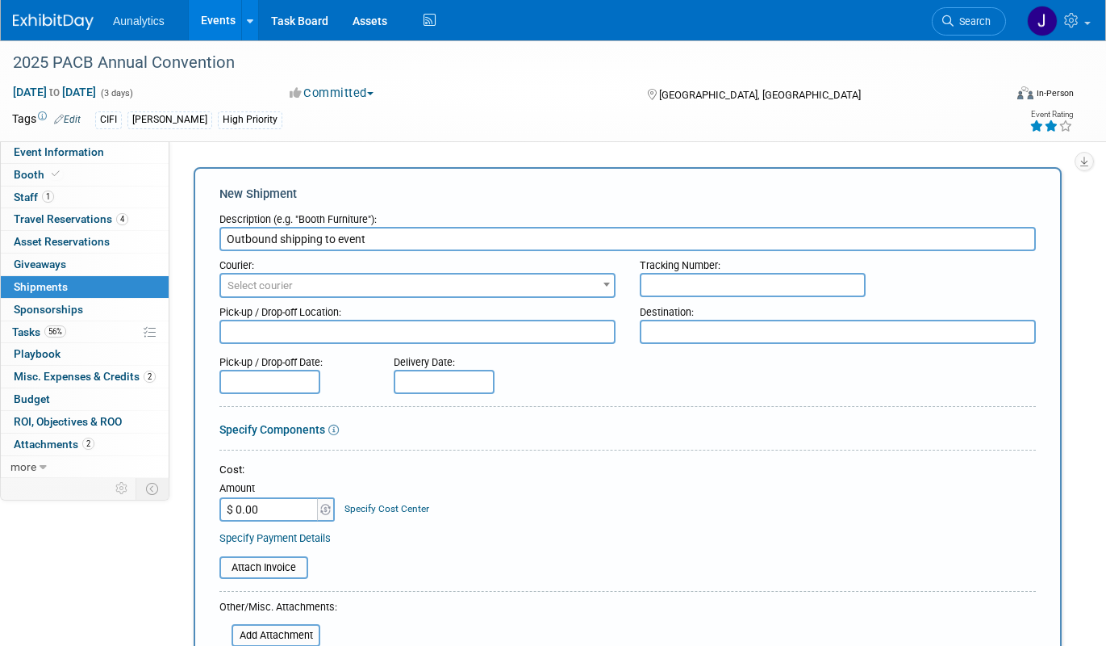
type input "Outbound shipping to event"
click at [674, 282] on input "text" at bounding box center [753, 285] width 226 height 24
paste input "883932085486"
type input "883932085486"
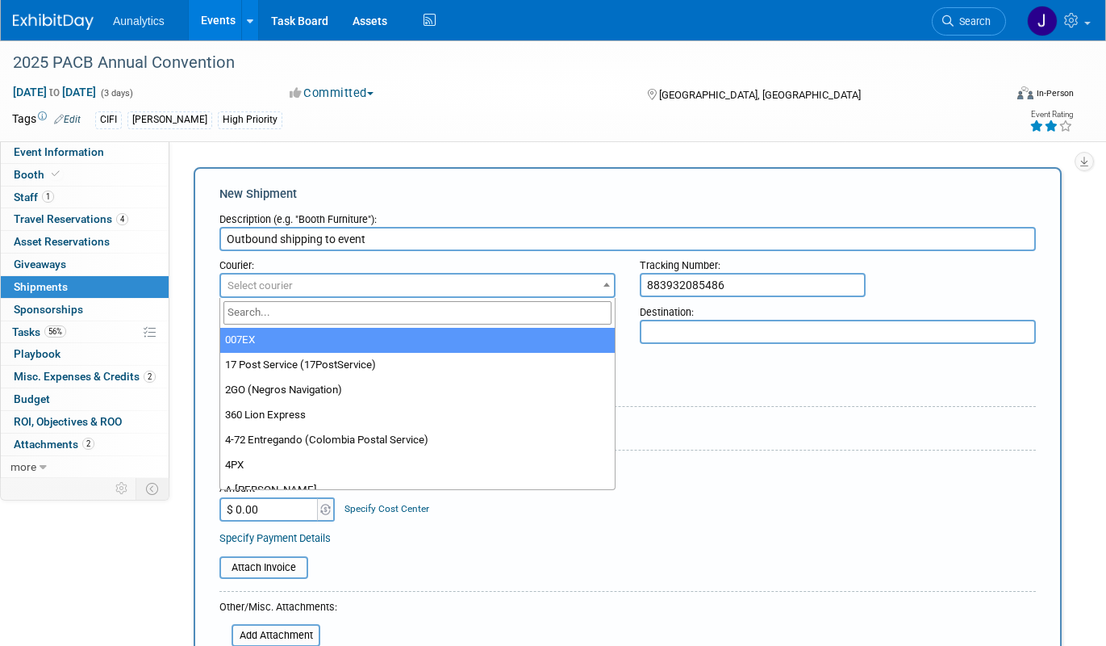
click at [546, 287] on span "Select courier" at bounding box center [417, 285] width 393 height 23
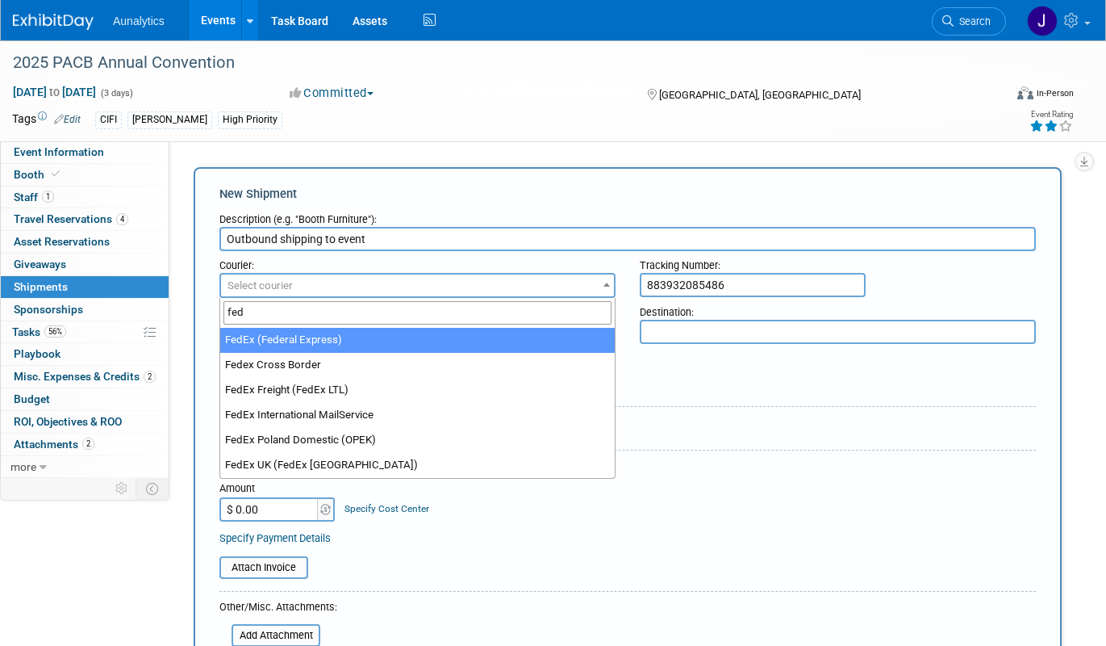
type input "fed"
select select "206"
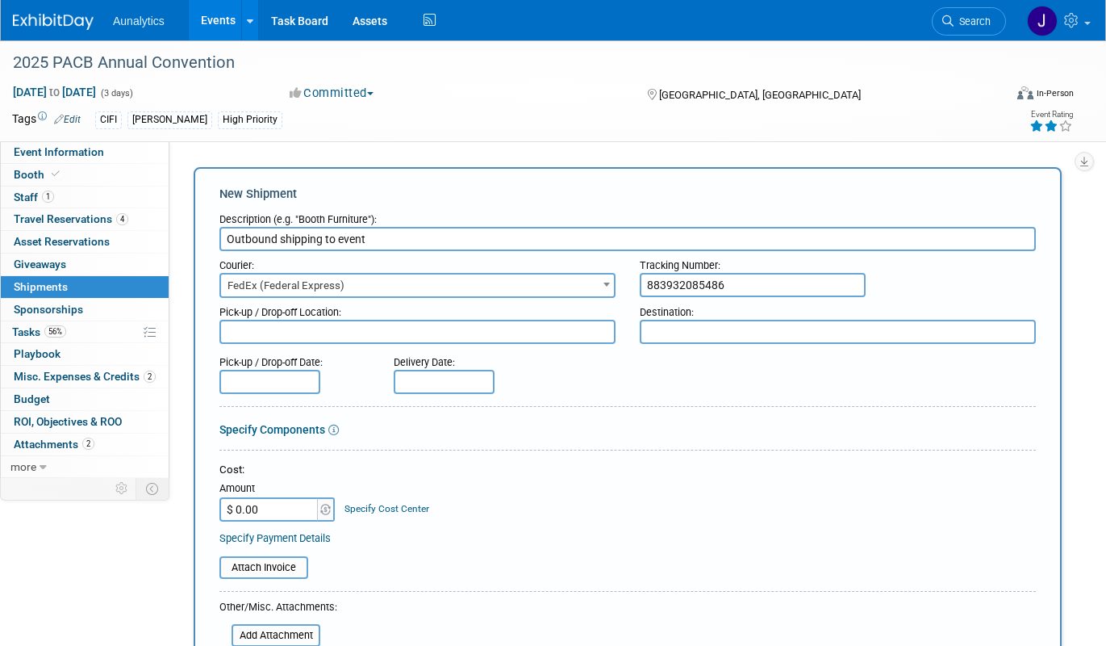
click at [266, 504] on input "$ 0.00" at bounding box center [270, 509] width 101 height 24
paste input "491.27"
type input "$ 491.27"
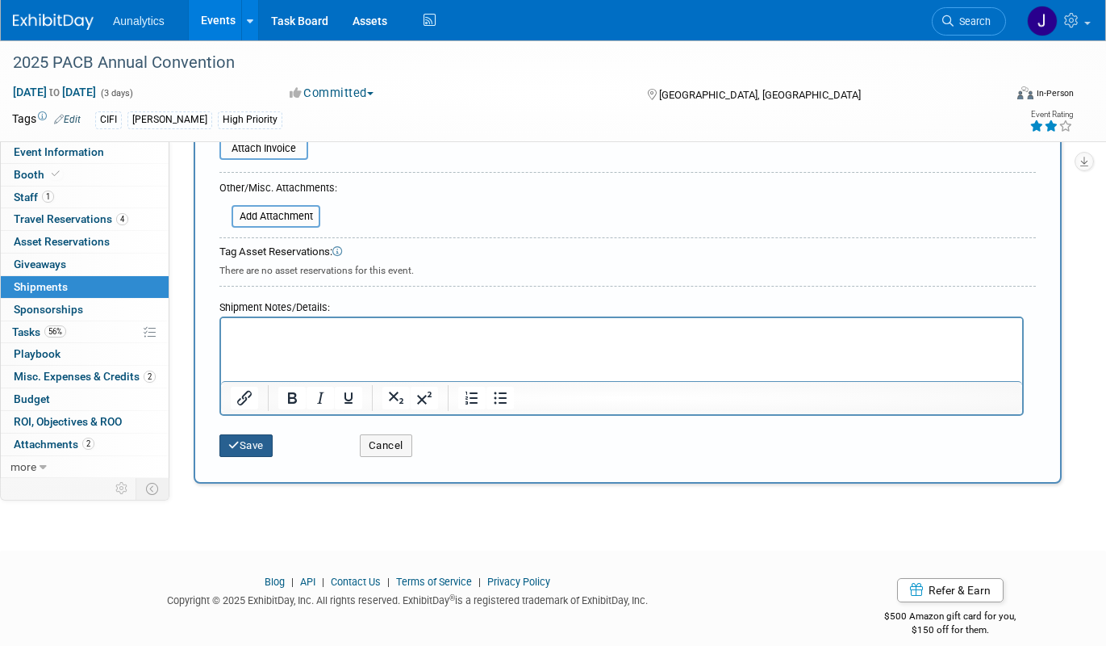
click at [257, 450] on button "Save" at bounding box center [246, 445] width 53 height 23
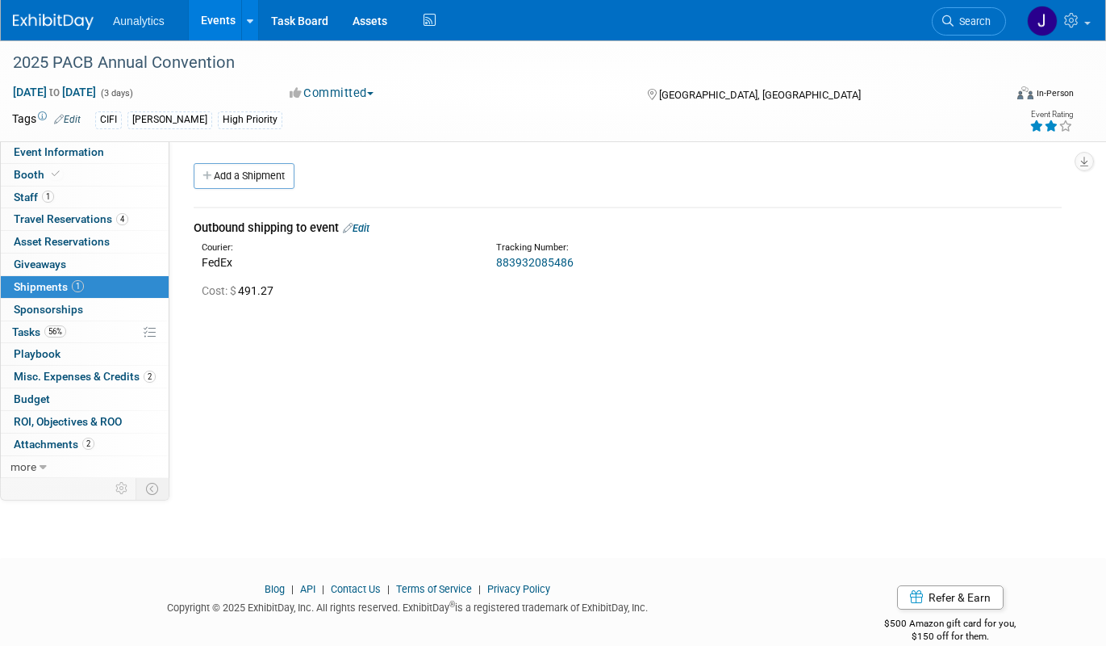
click at [228, 24] on link "Events" at bounding box center [218, 20] width 59 height 40
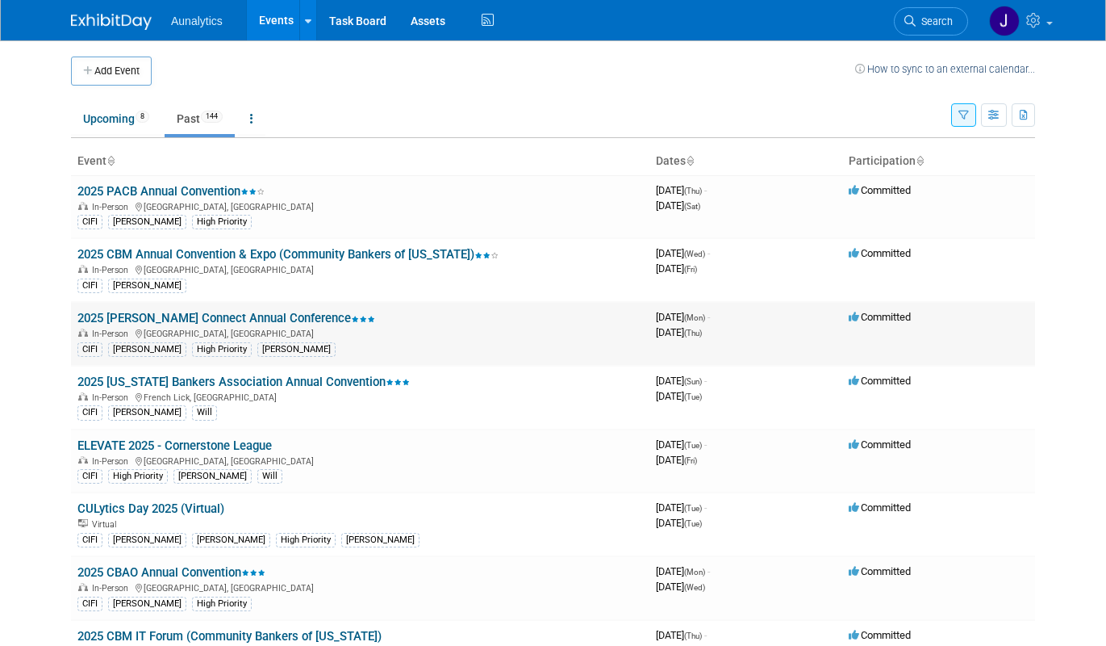
click at [287, 318] on link "2025 [PERSON_NAME] Connect Annual Conference" at bounding box center [226, 318] width 298 height 15
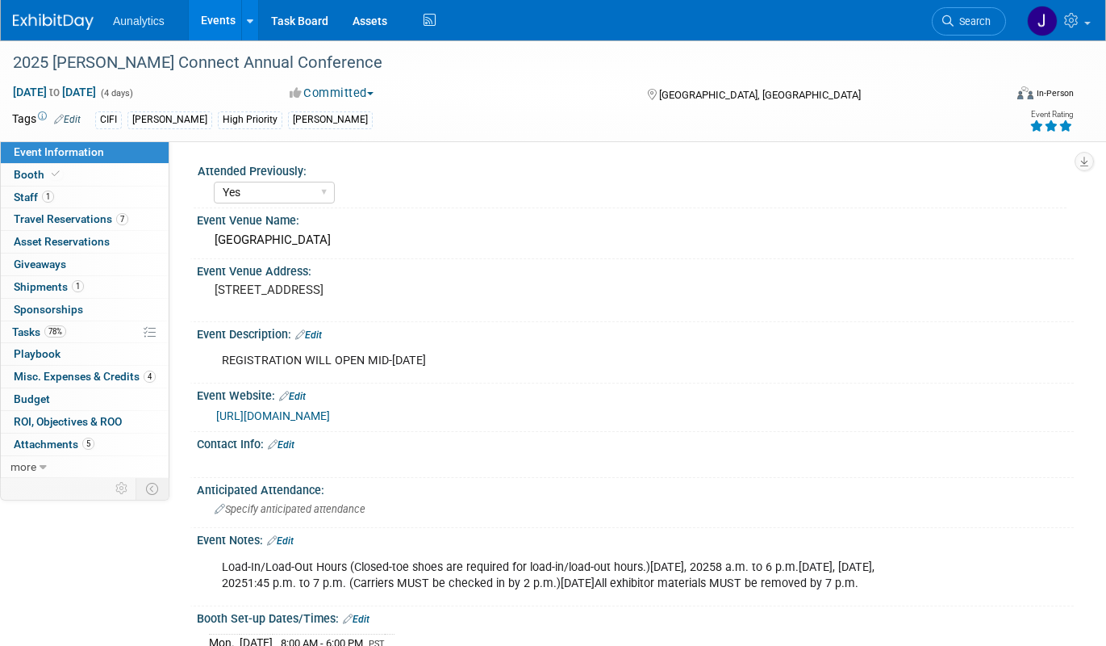
select select "Yes"
click at [67, 291] on span "Shipments 1" at bounding box center [49, 286] width 70 height 13
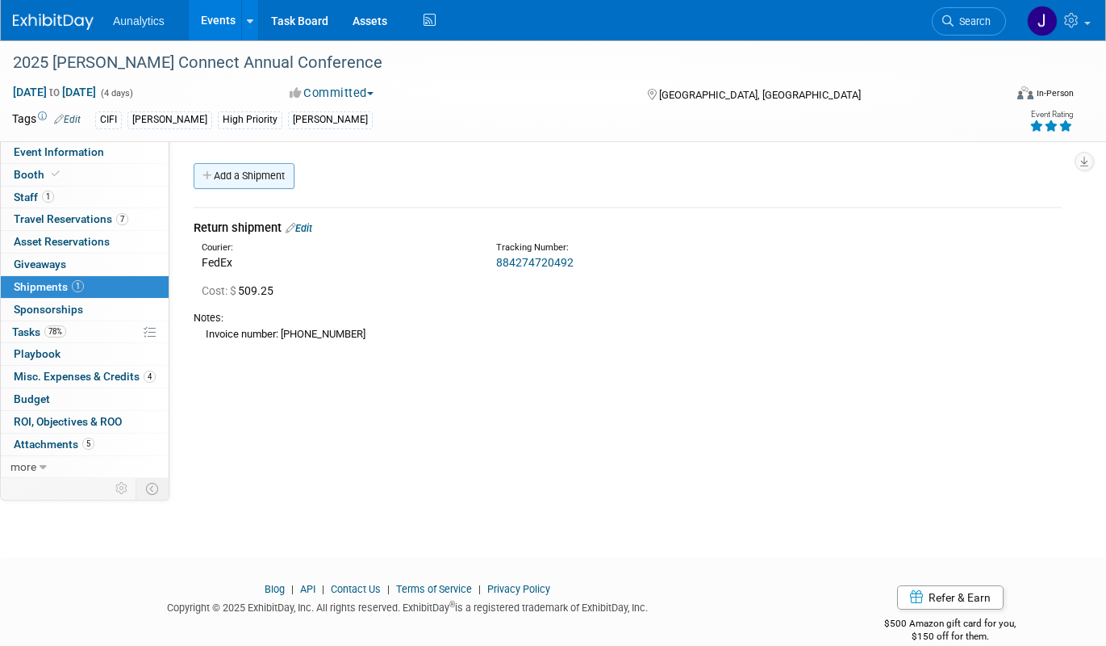
click at [260, 163] on link "Add a Shipment" at bounding box center [244, 176] width 101 height 26
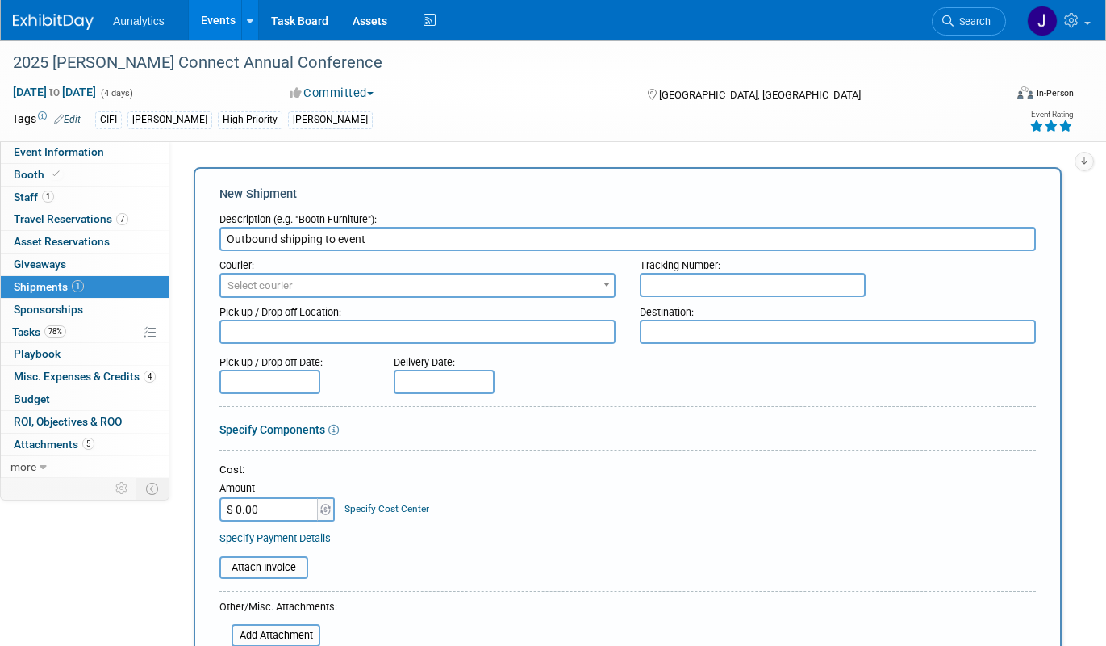
type input "Outbound shipping to event"
click at [687, 282] on input "text" at bounding box center [753, 285] width 226 height 24
paste input "883507439144"
type input "883507439144"
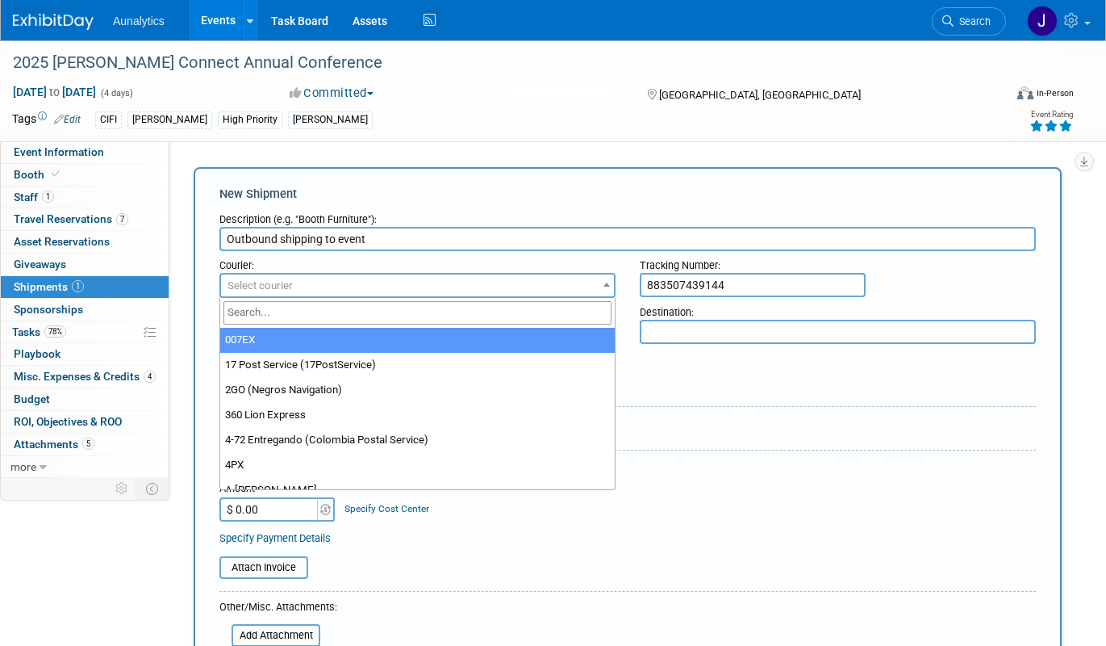
click at [512, 286] on span "Select courier" at bounding box center [417, 285] width 393 height 23
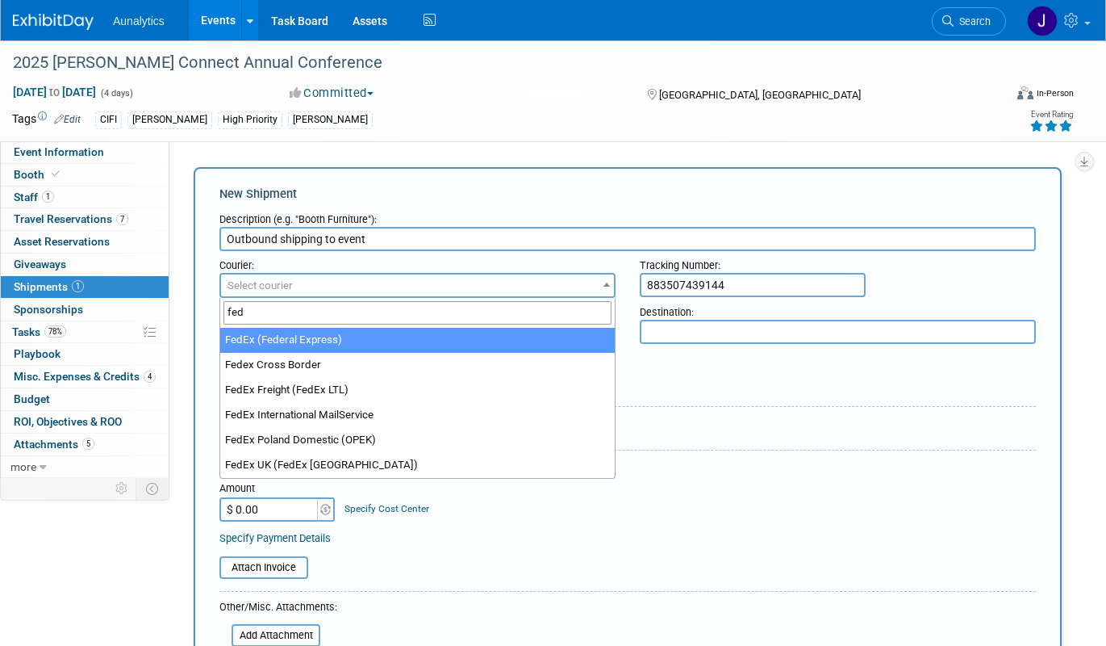
type input "fed"
select select "206"
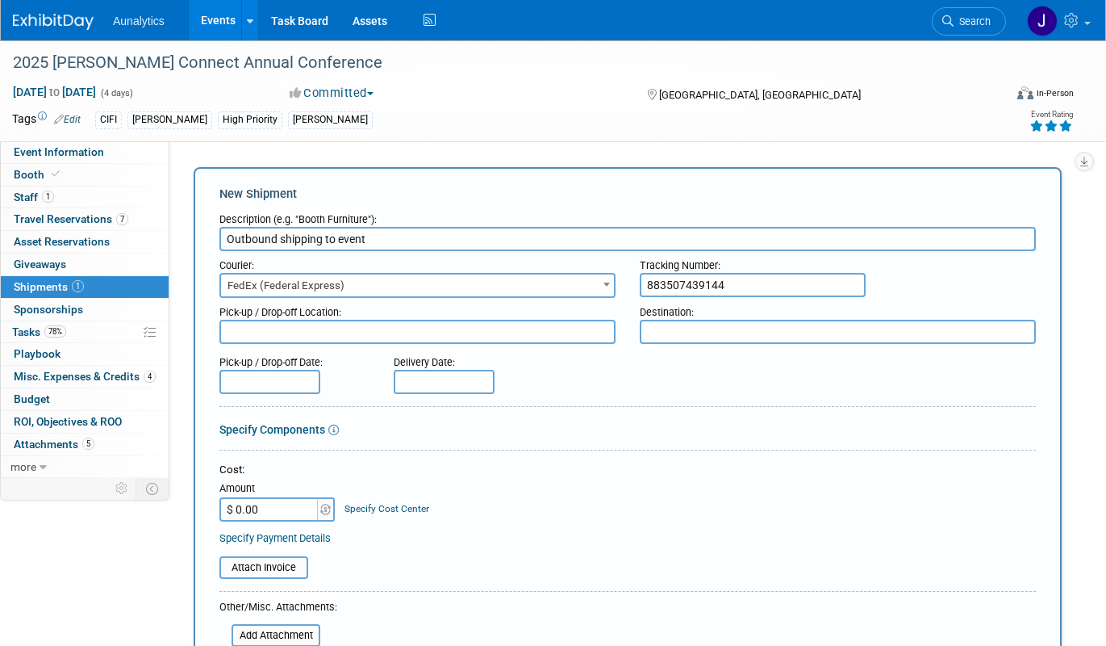
click at [295, 507] on input "$ 0.00" at bounding box center [270, 509] width 101 height 24
paste input "509.25"
type input "$ 509.25"
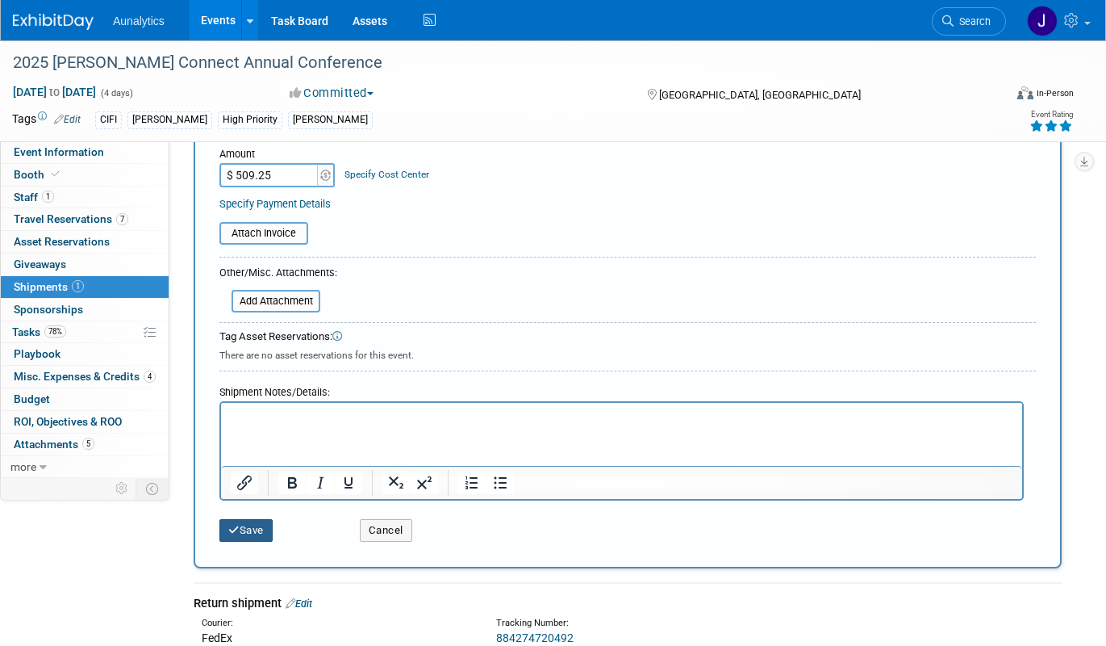
click at [266, 527] on button "Save" at bounding box center [246, 530] width 53 height 23
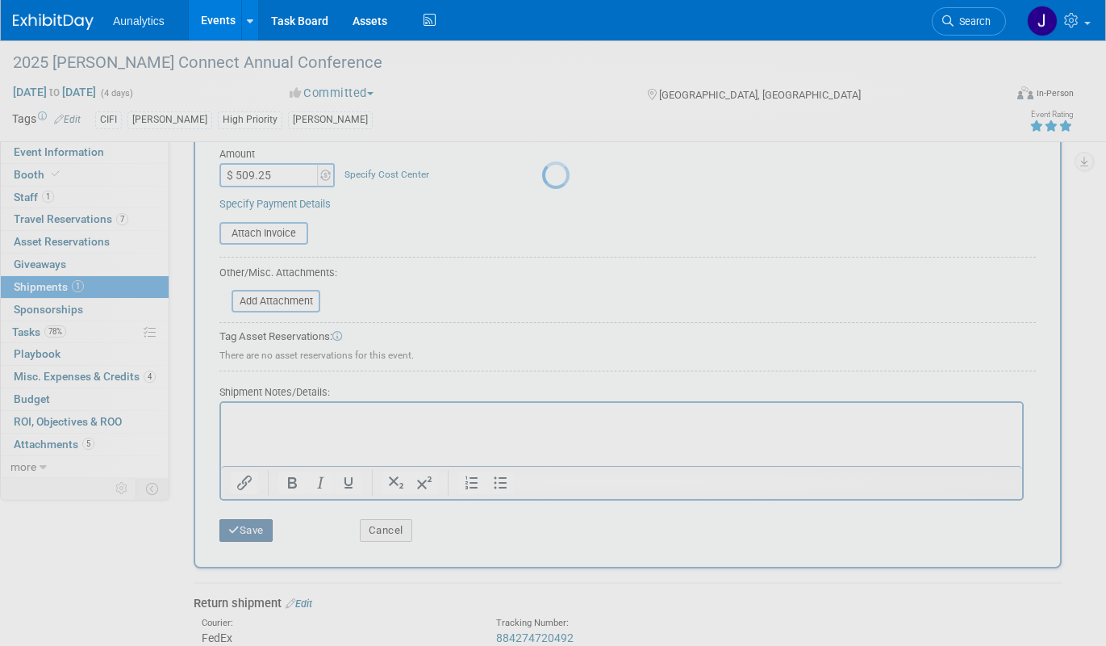
scroll to position [25, 0]
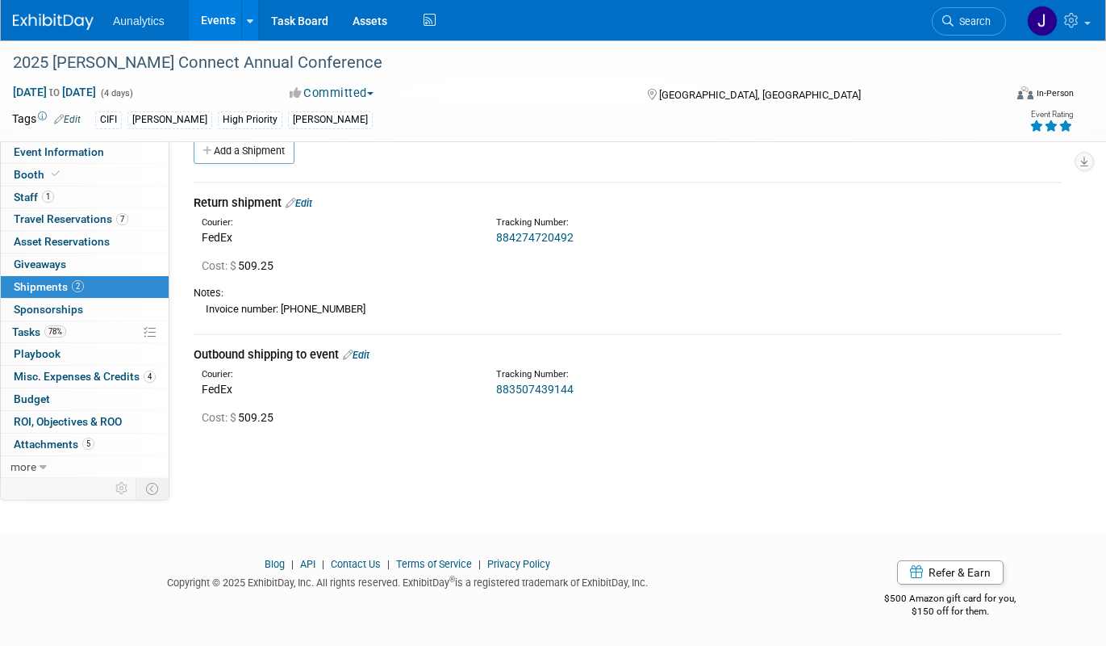
click at [227, 13] on link "Events" at bounding box center [218, 20] width 59 height 40
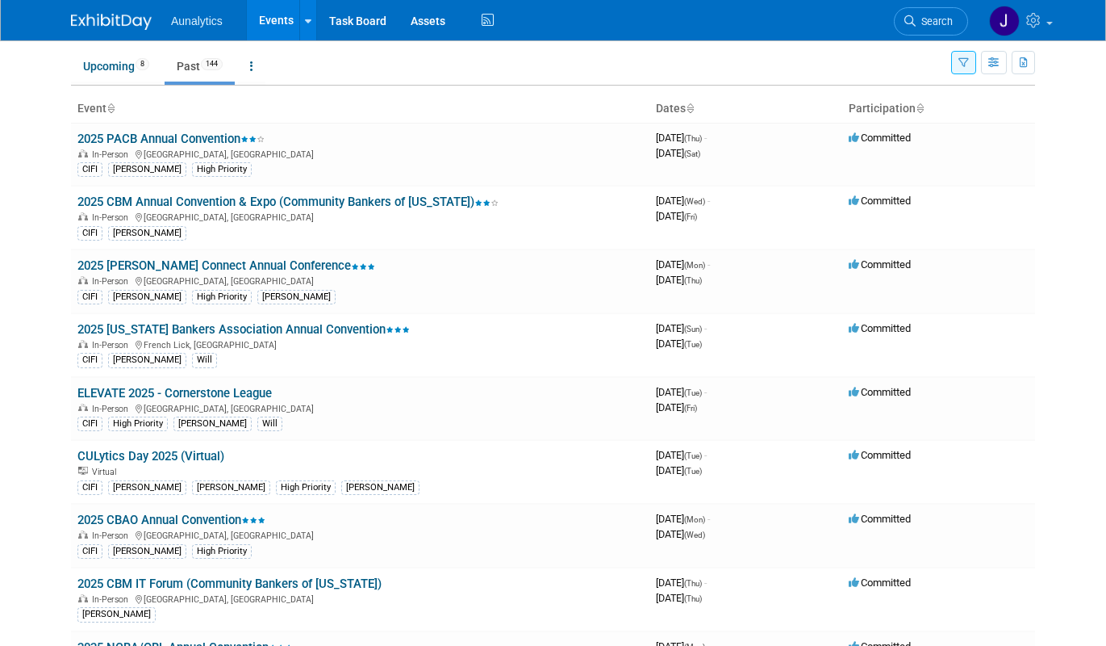
scroll to position [61, 0]
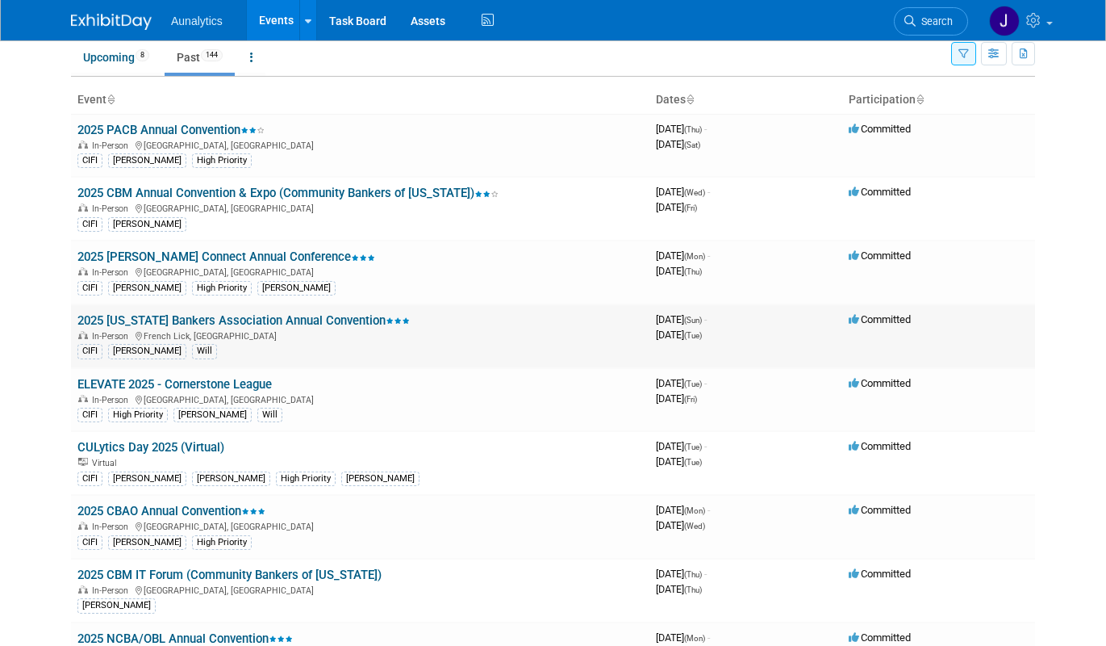
click at [236, 323] on link "2025 [US_STATE] Bankers Association Annual Convention" at bounding box center [243, 320] width 332 height 15
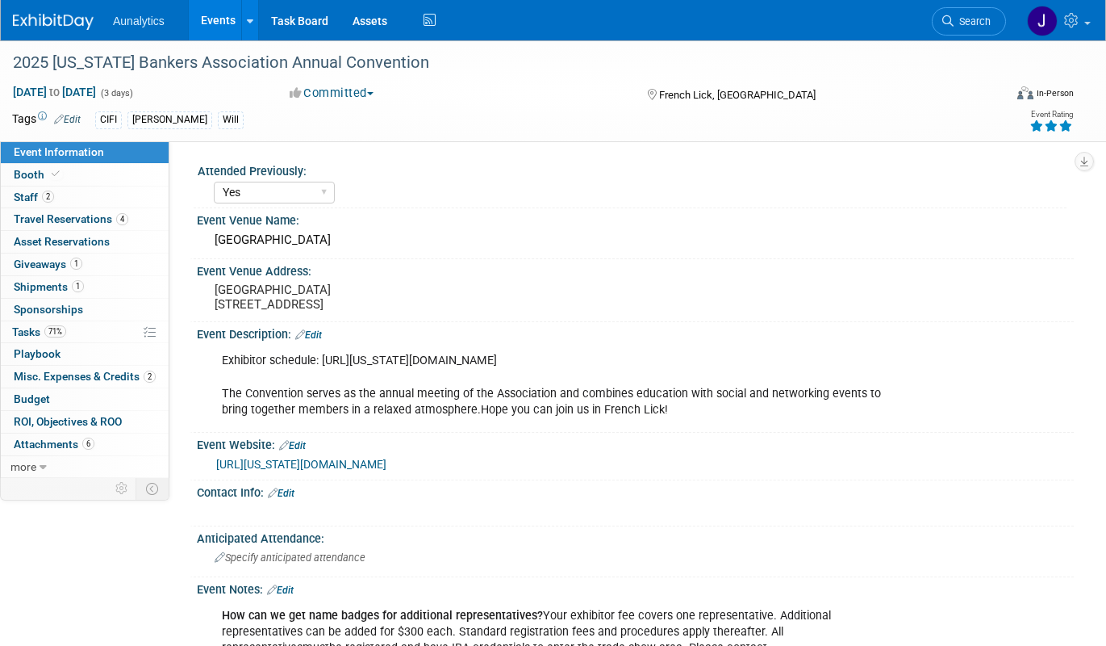
select select "Yes"
select select "CIFI Sales"
select select "Financial"
select select "Bank"
select select "State"
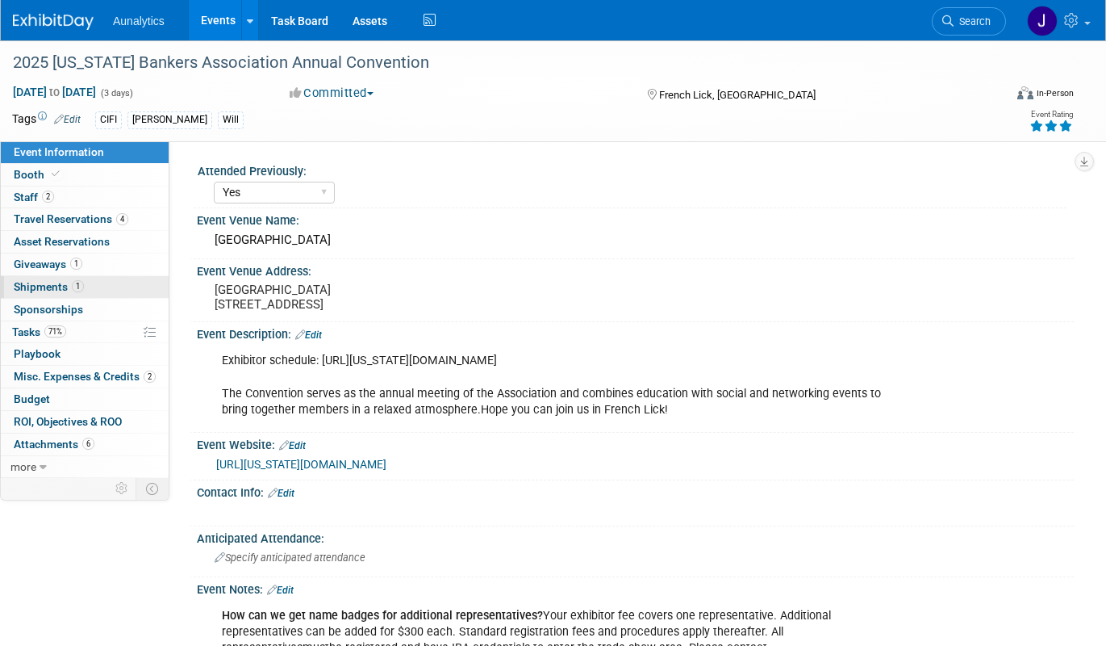
click at [46, 289] on span "Shipments 1" at bounding box center [49, 286] width 70 height 13
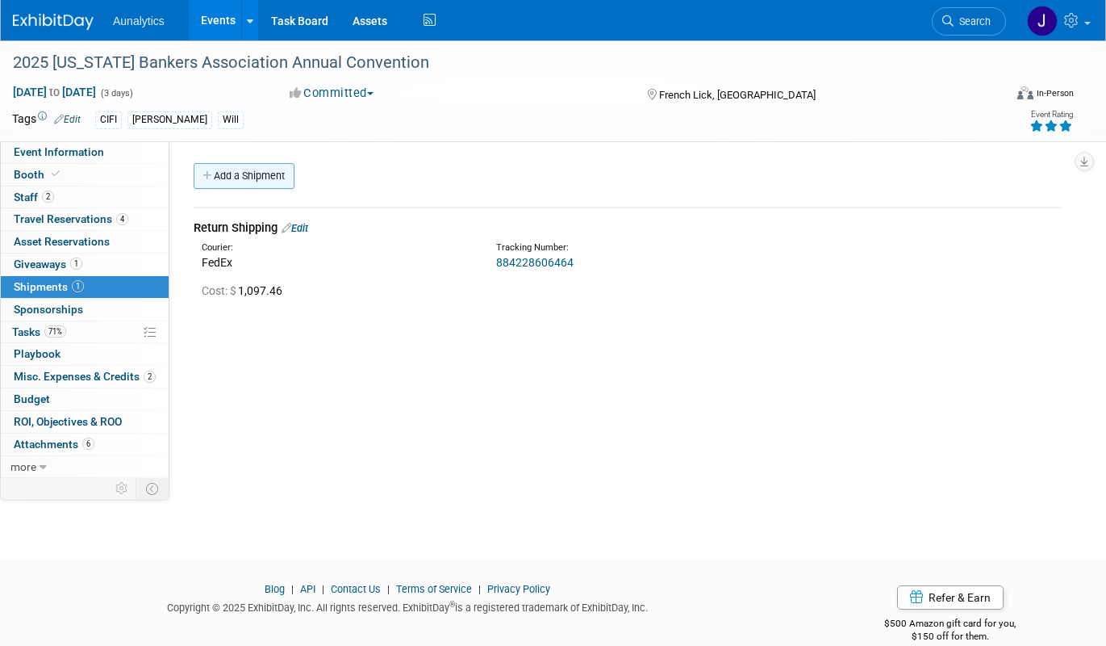
click at [278, 176] on link "Add a Shipment" at bounding box center [244, 176] width 101 height 26
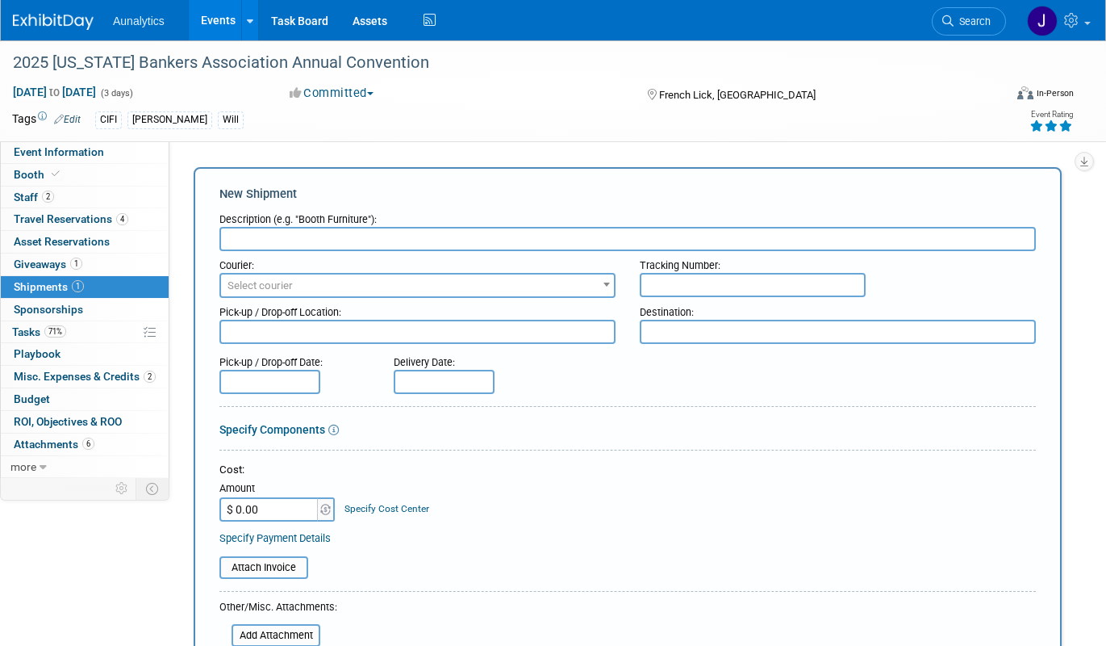
click at [260, 507] on input "$ 0.00" at bounding box center [270, 509] width 101 height 24
paste input "883,571,180,715"
click at [307, 508] on input "$ 883,571,180,715.00" at bounding box center [270, 509] width 101 height 24
type input "$"
type input "$ 0.00"
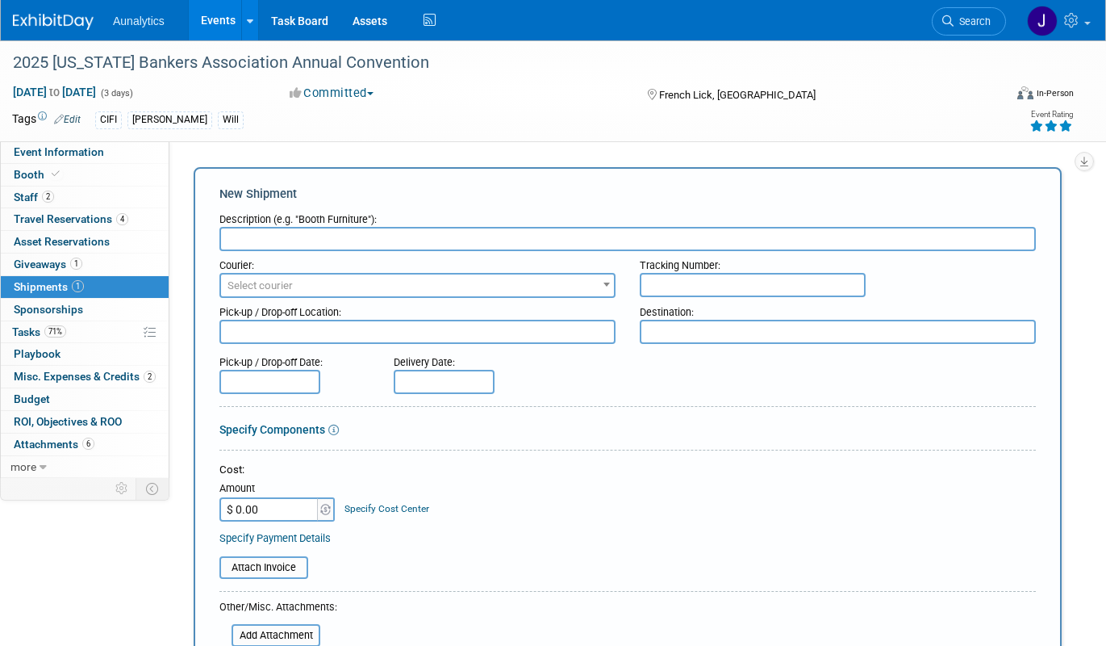
click at [693, 288] on input "text" at bounding box center [753, 285] width 226 height 24
paste input "883571180715"
type input "883571180715"
click at [278, 233] on input "text" at bounding box center [628, 239] width 817 height 24
type input "Outbound shipping to show"
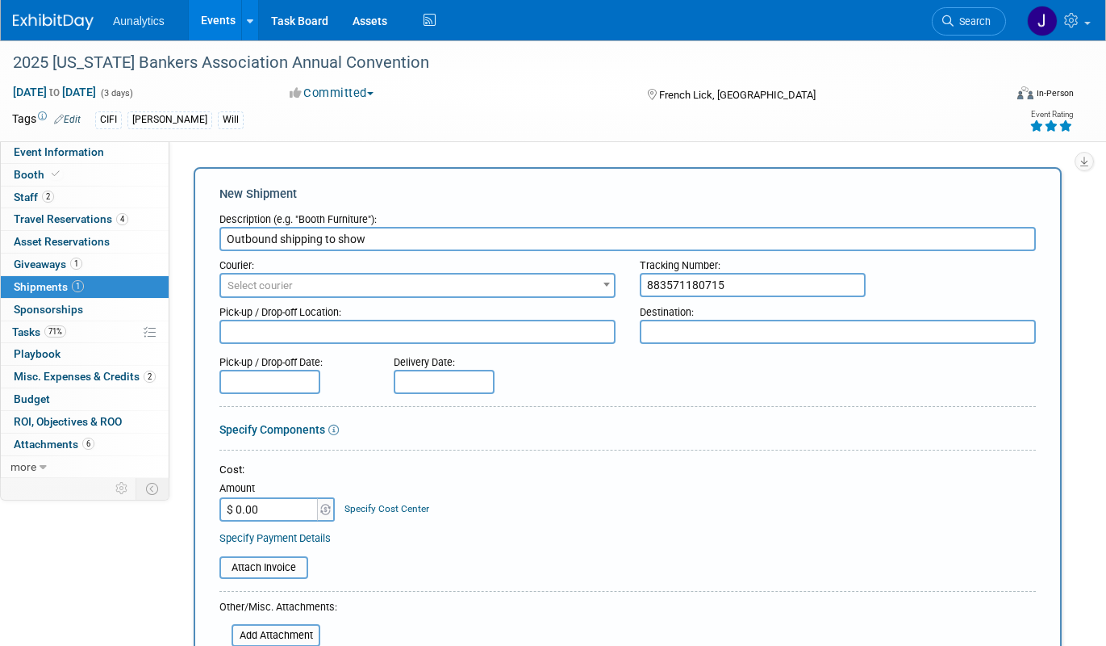
click at [308, 284] on span "Select courier" at bounding box center [417, 285] width 393 height 23
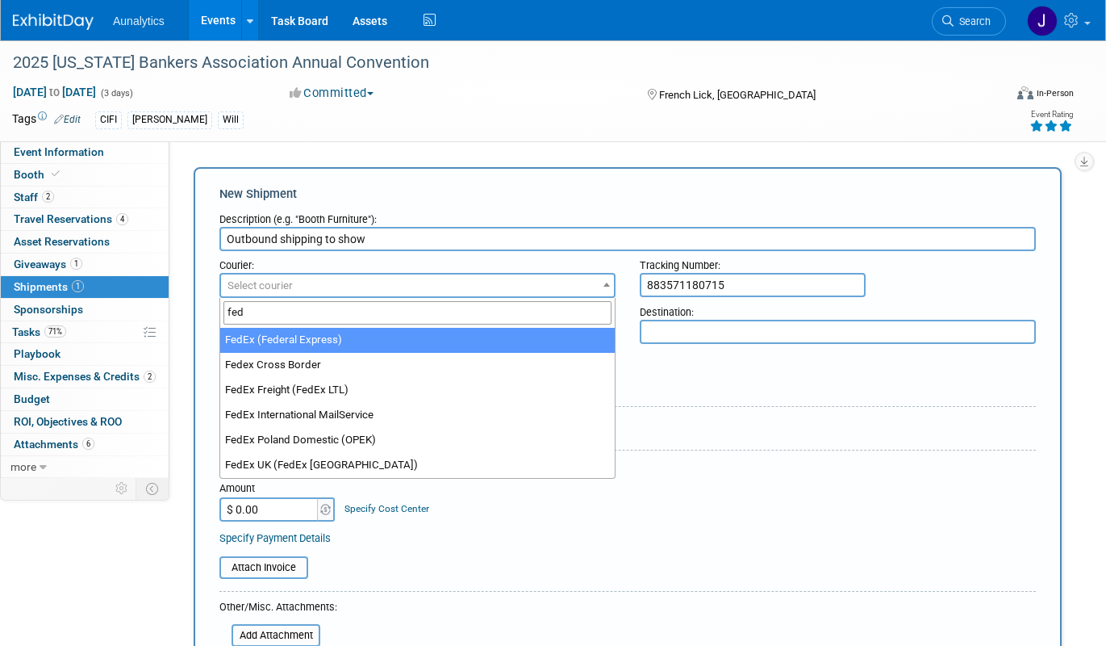
type input "fed"
select select "206"
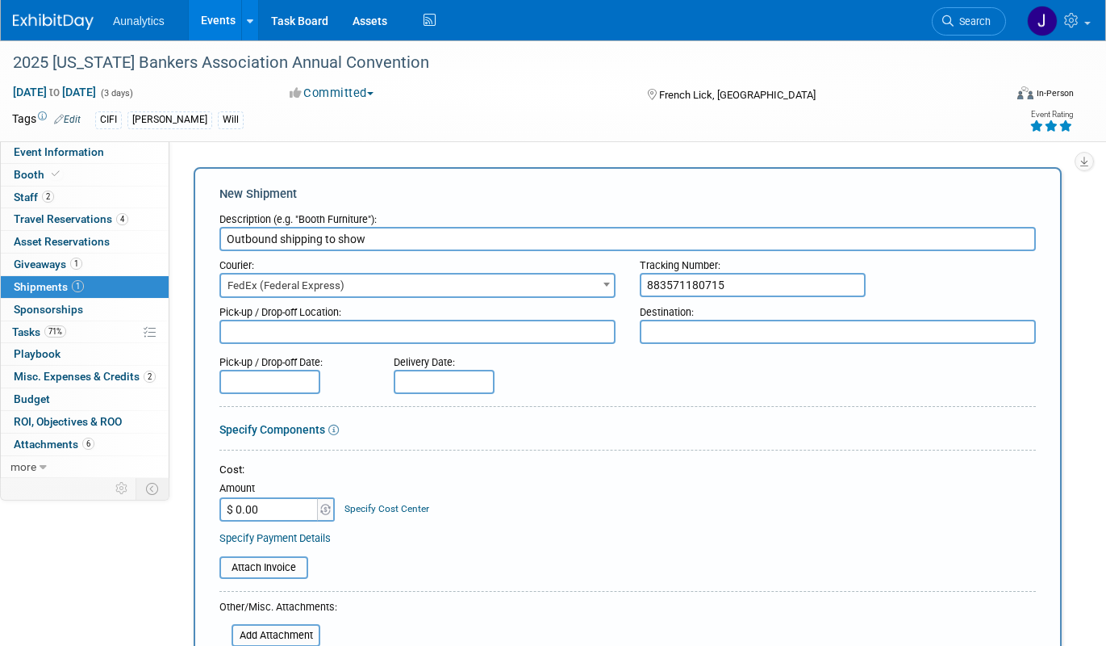
click at [279, 512] on input "$ 0.00" at bounding box center [270, 509] width 101 height 24
paste input "393.91"
type input "$ 393.91"
click at [408, 495] on div "Specify Cost Center" at bounding box center [387, 501] width 85 height 30
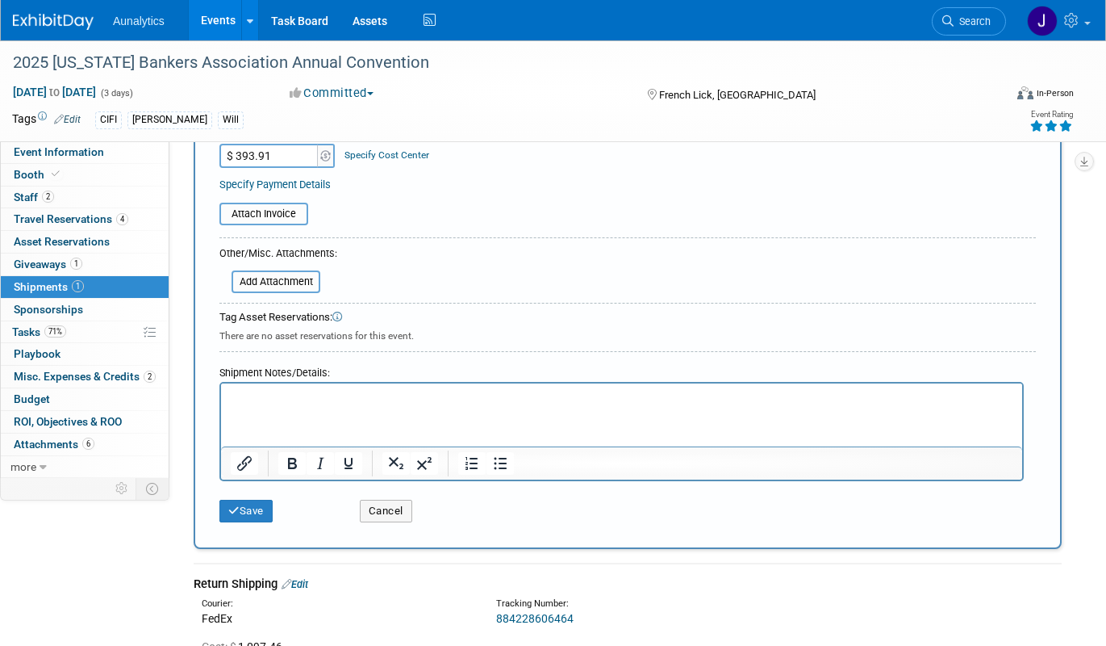
scroll to position [365, 0]
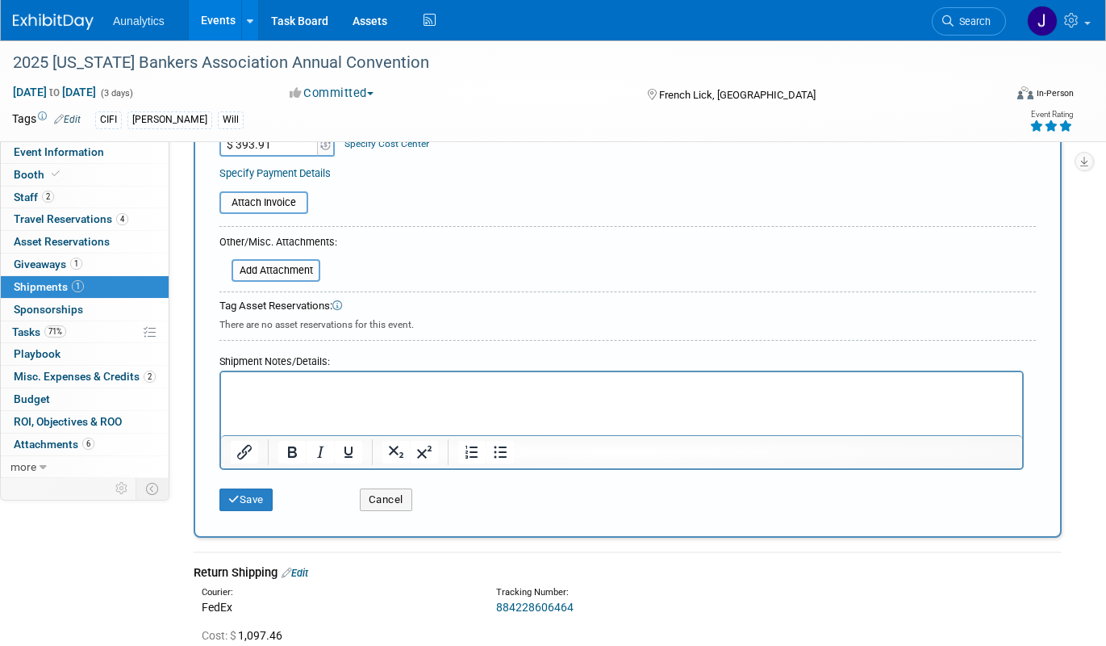
click at [252, 512] on div "Save Cancel" at bounding box center [628, 494] width 817 height 49
click at [253, 499] on button "Save" at bounding box center [246, 499] width 53 height 23
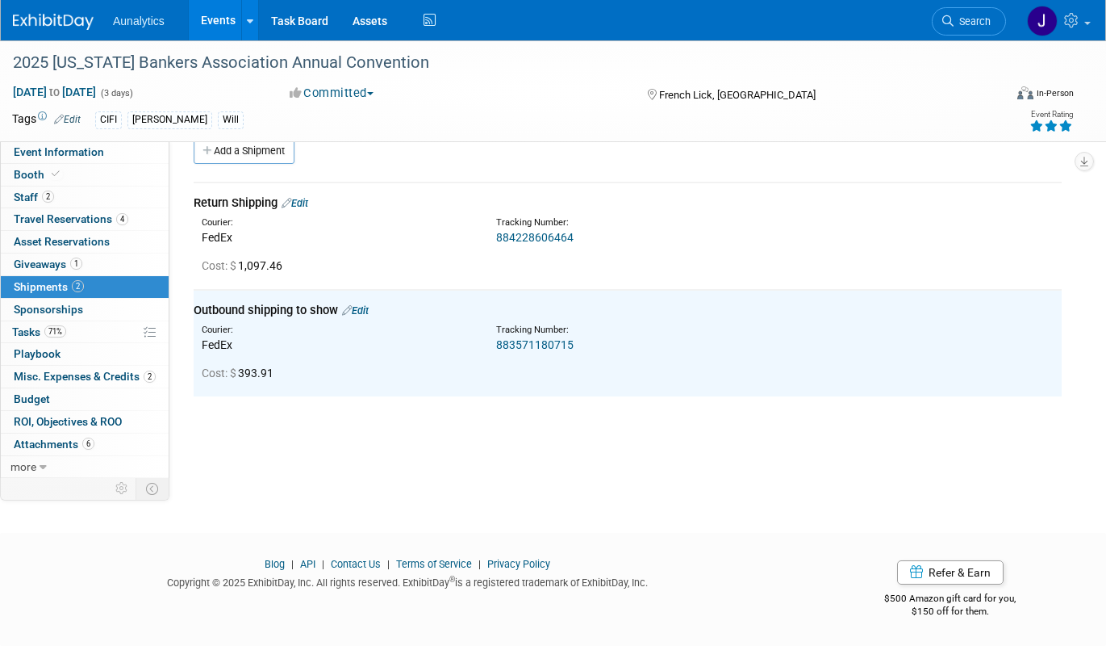
scroll to position [0, 0]
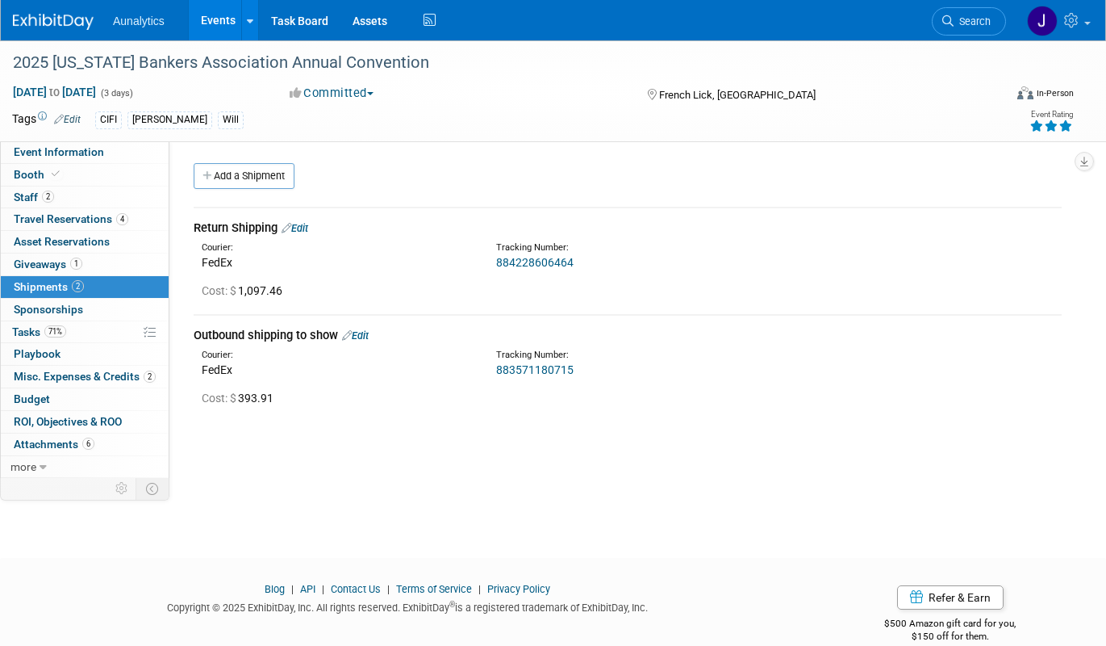
click at [224, 15] on link "Events" at bounding box center [218, 20] width 59 height 40
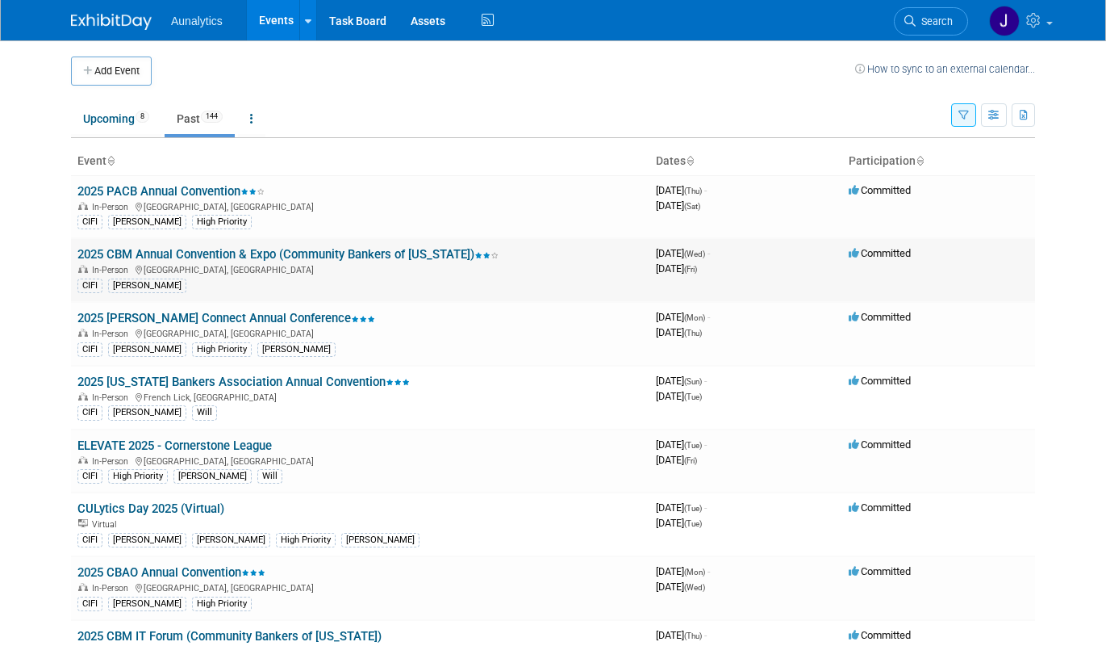
click at [218, 260] on link "2025 CBM Annual Convention & Expo (Community Bankers of [US_STATE])" at bounding box center [287, 254] width 421 height 15
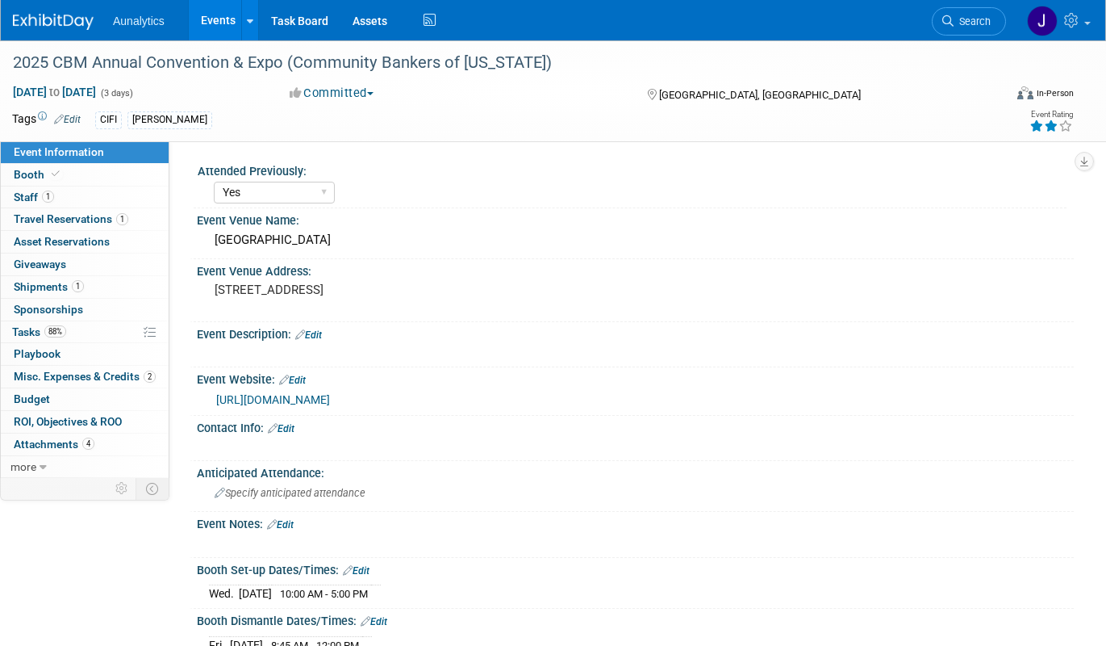
select select "Yes"
click at [100, 289] on link "1 Shipments 1" at bounding box center [85, 287] width 168 height 22
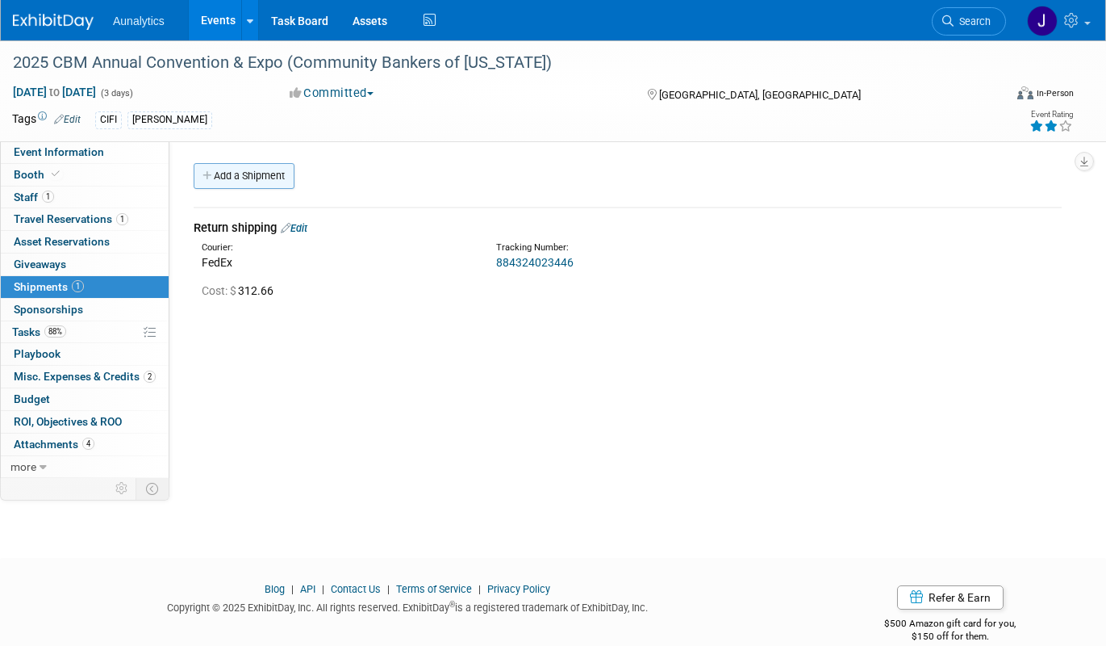
click at [250, 183] on link "Add a Shipment" at bounding box center [244, 176] width 101 height 26
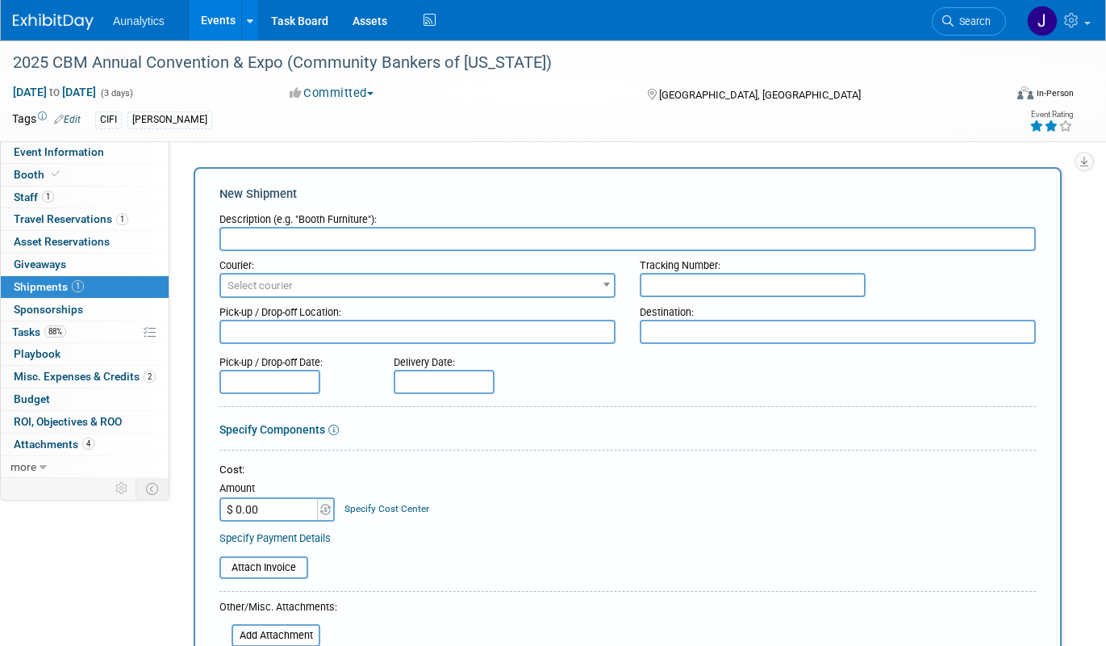
click at [257, 508] on input "$ 0.00" at bounding box center [270, 509] width 101 height 24
paste input "397.53"
type input "$ 397.53"
click at [307, 239] on input "text" at bounding box center [628, 239] width 817 height 24
type input "Outbound shipping to show"
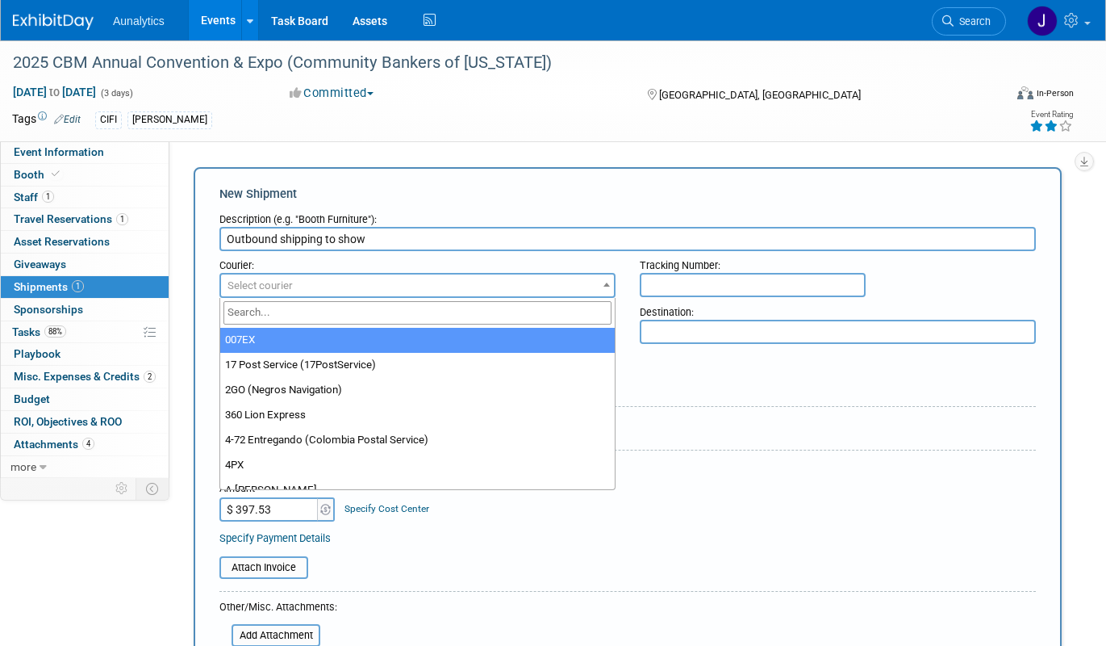
click at [462, 276] on span "Select courier" at bounding box center [417, 285] width 393 height 23
type input "fed"
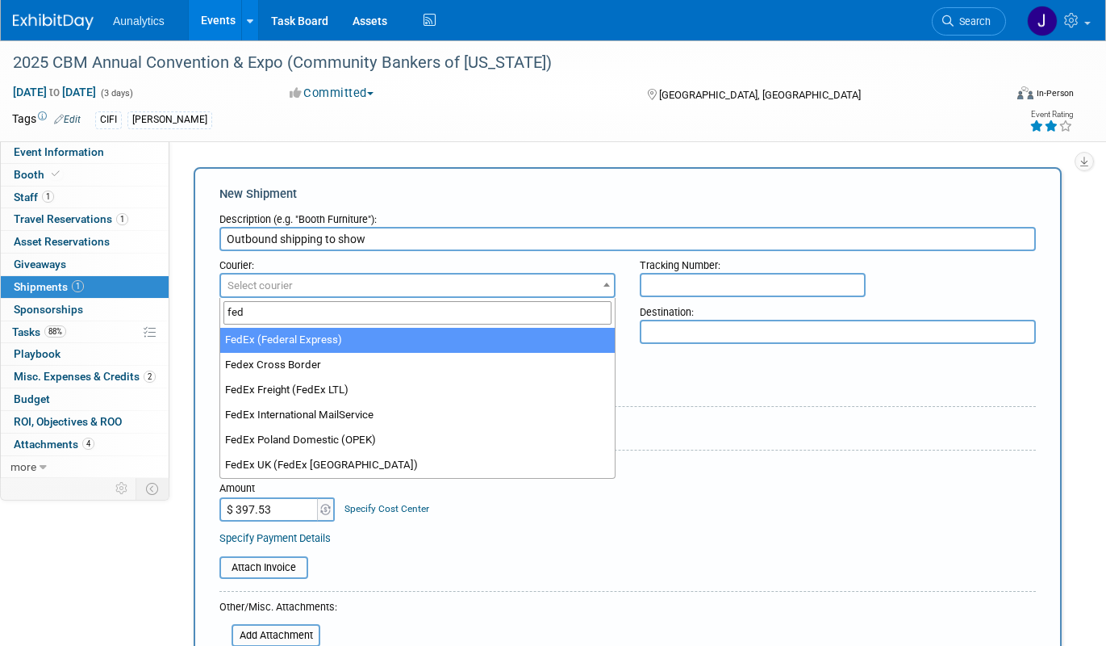
select select "206"
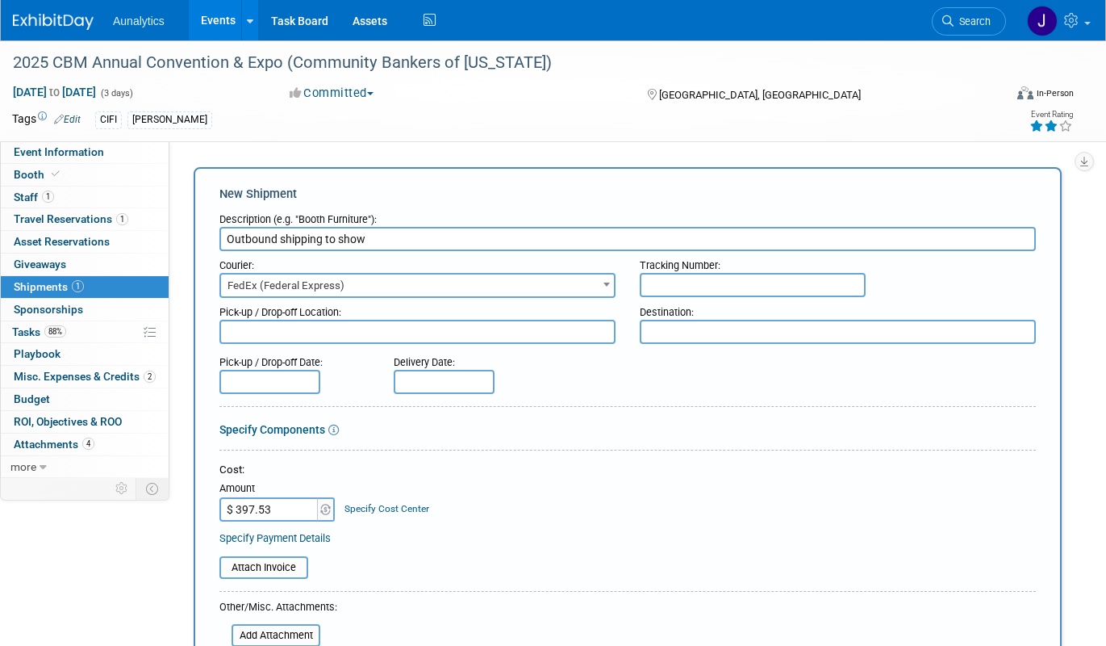
click at [707, 286] on input "text" at bounding box center [753, 285] width 226 height 24
paste input "883507806213"
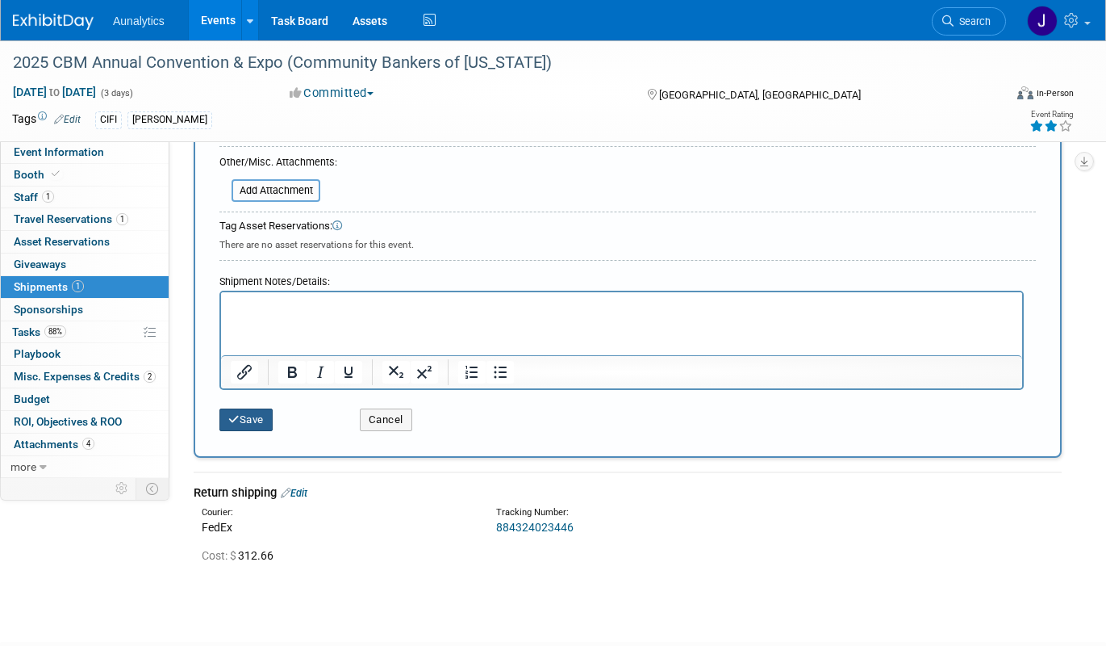
type input "883507806213"
click at [267, 426] on button "Save" at bounding box center [246, 419] width 53 height 23
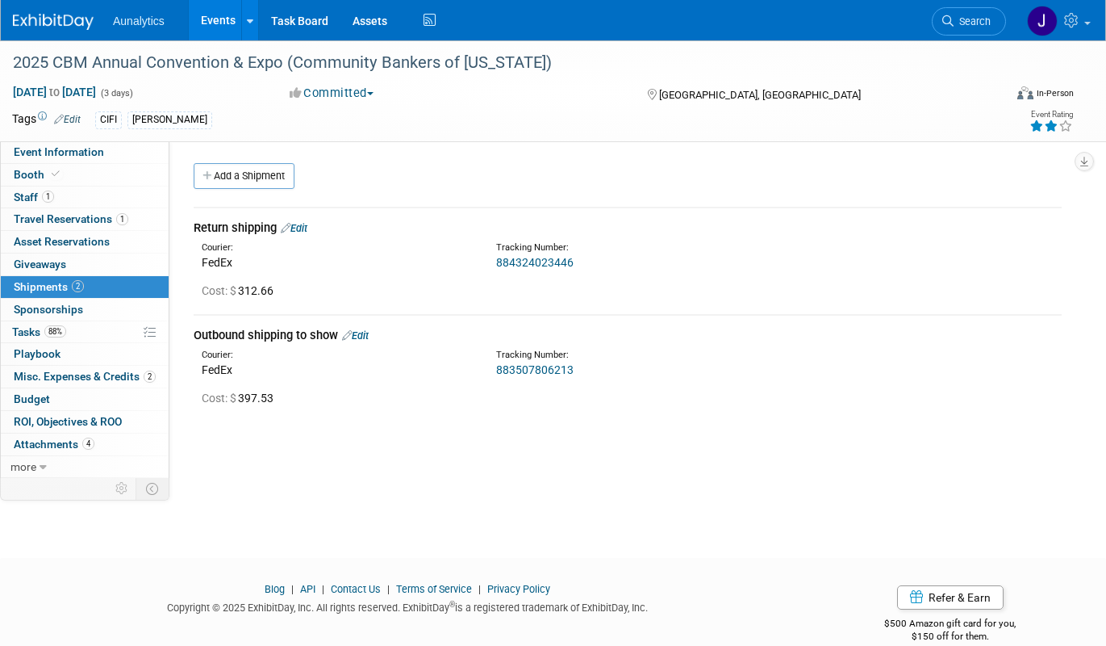
click at [224, 19] on link "Events" at bounding box center [218, 20] width 59 height 40
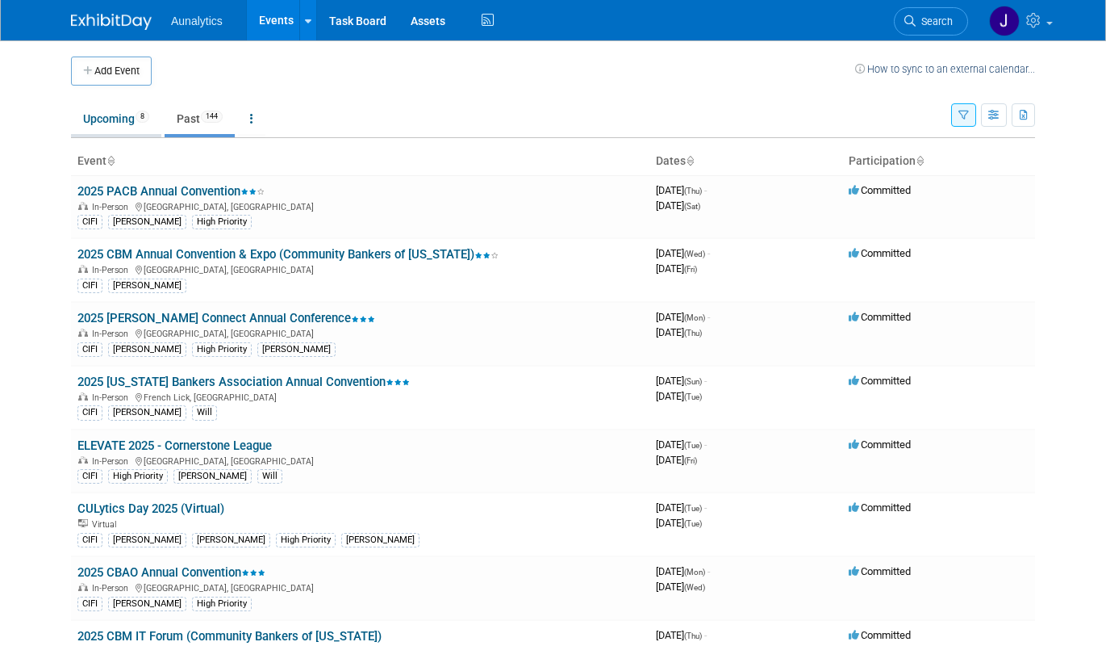
click at [120, 119] on link "Upcoming 8" at bounding box center [116, 118] width 90 height 31
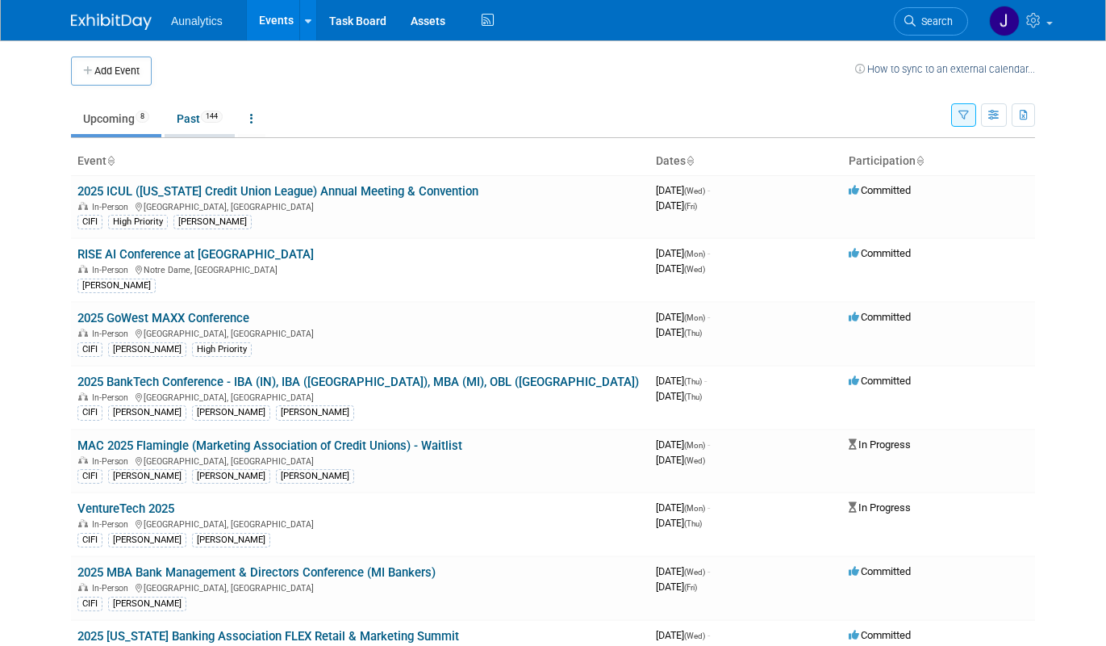
click at [200, 116] on link "Past 144" at bounding box center [200, 118] width 70 height 31
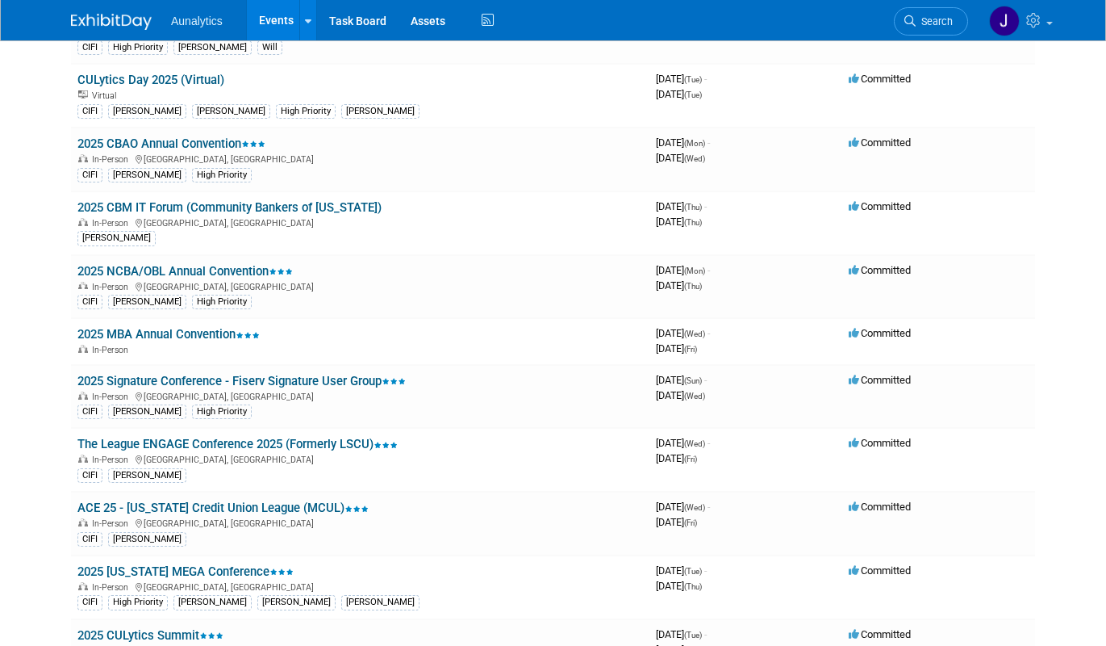
scroll to position [454, 0]
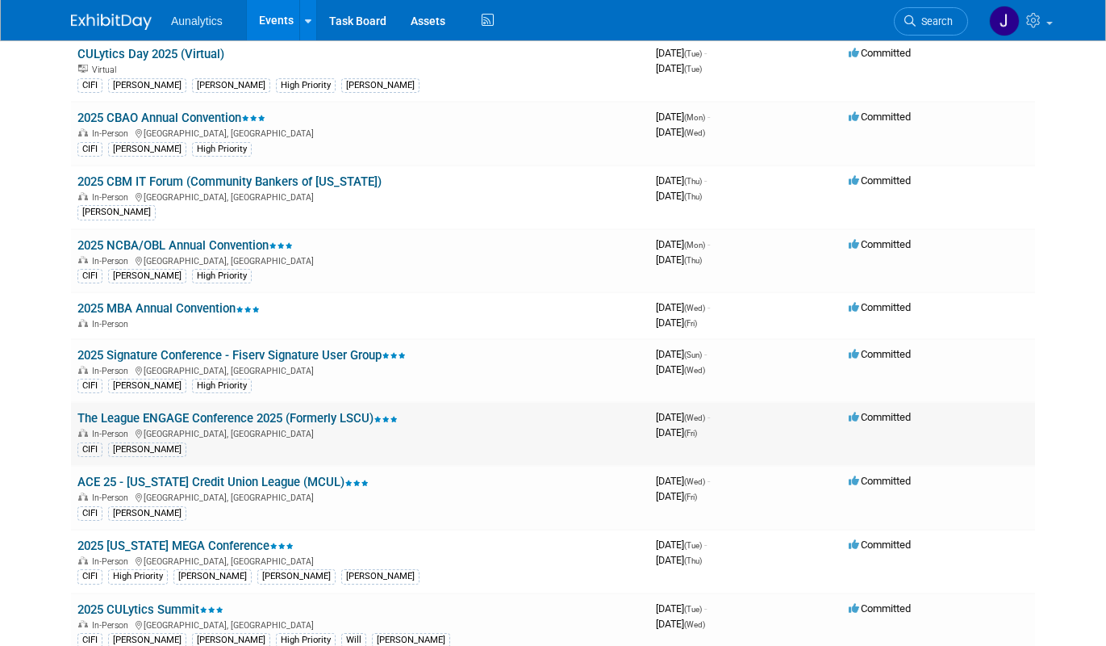
click at [230, 418] on link "The League ENGAGE Conference 2025 (Formerly LSCU)" at bounding box center [237, 418] width 320 height 15
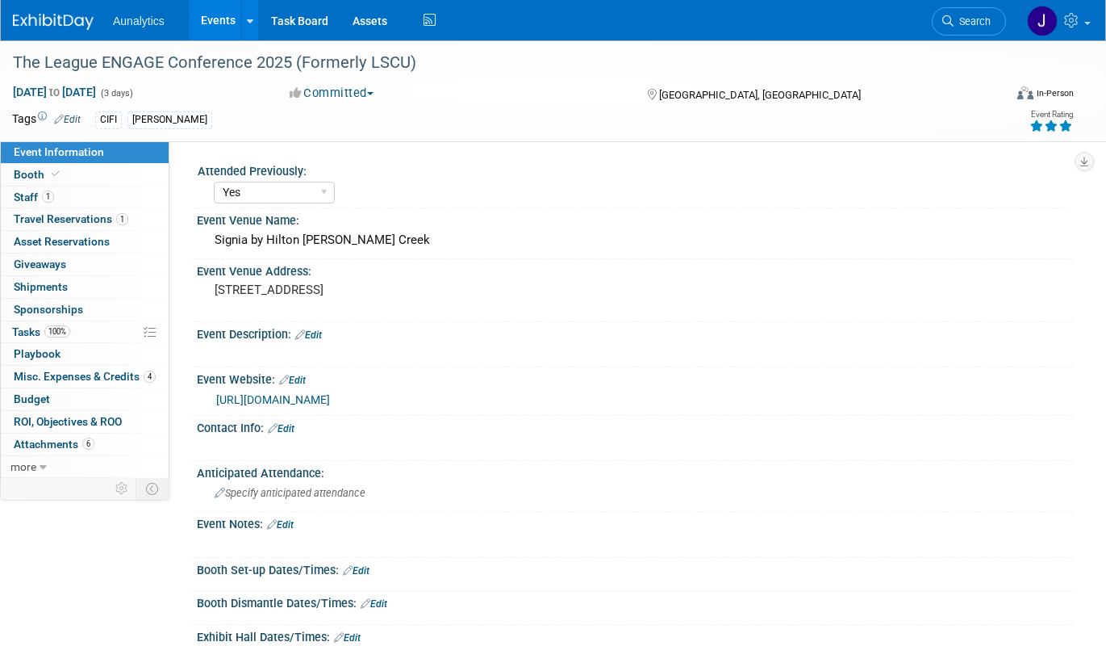
select select "Yes"
click at [77, 339] on link "100% Tasks 100%" at bounding box center [85, 332] width 168 height 22
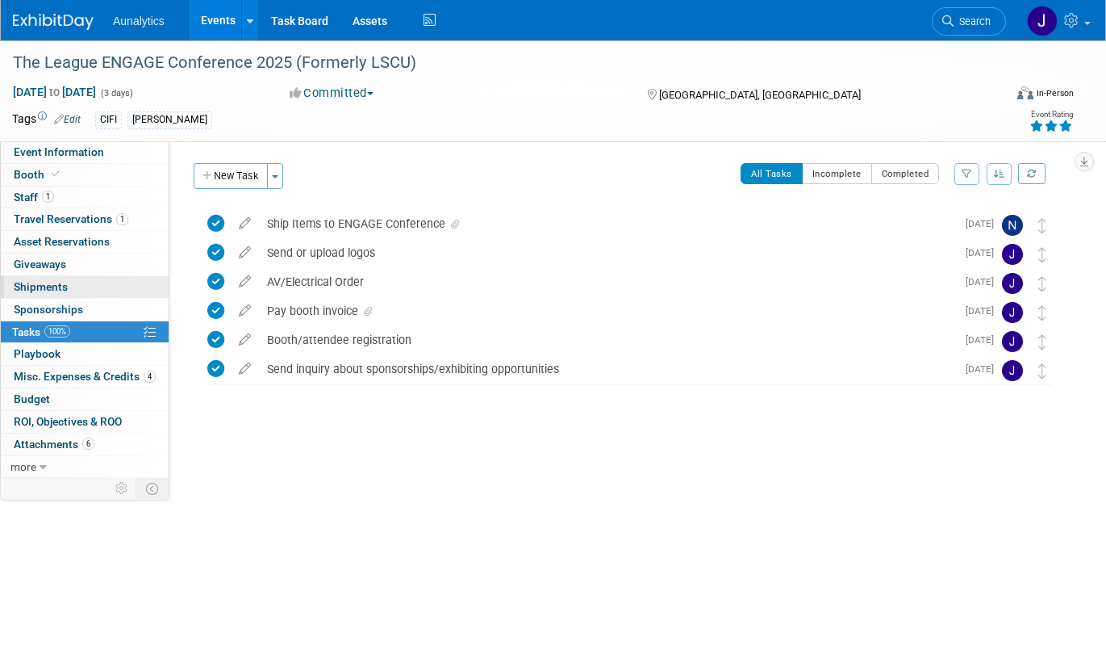
click at [78, 280] on link "0 Shipments 0" at bounding box center [85, 287] width 168 height 22
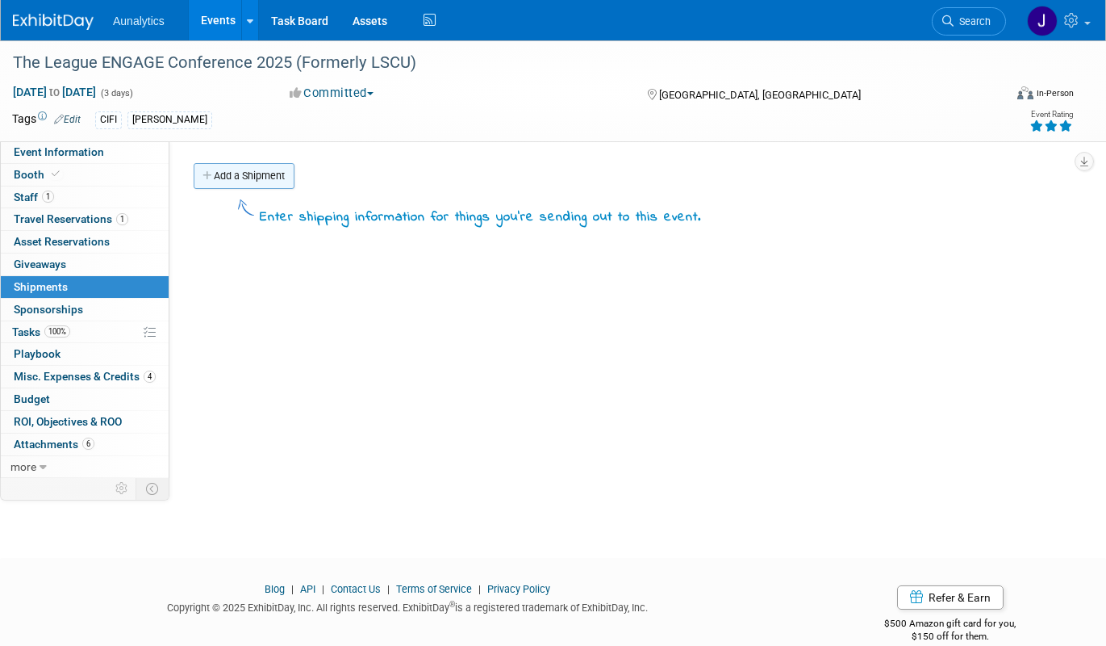
click at [265, 175] on link "Add a Shipment" at bounding box center [244, 176] width 101 height 26
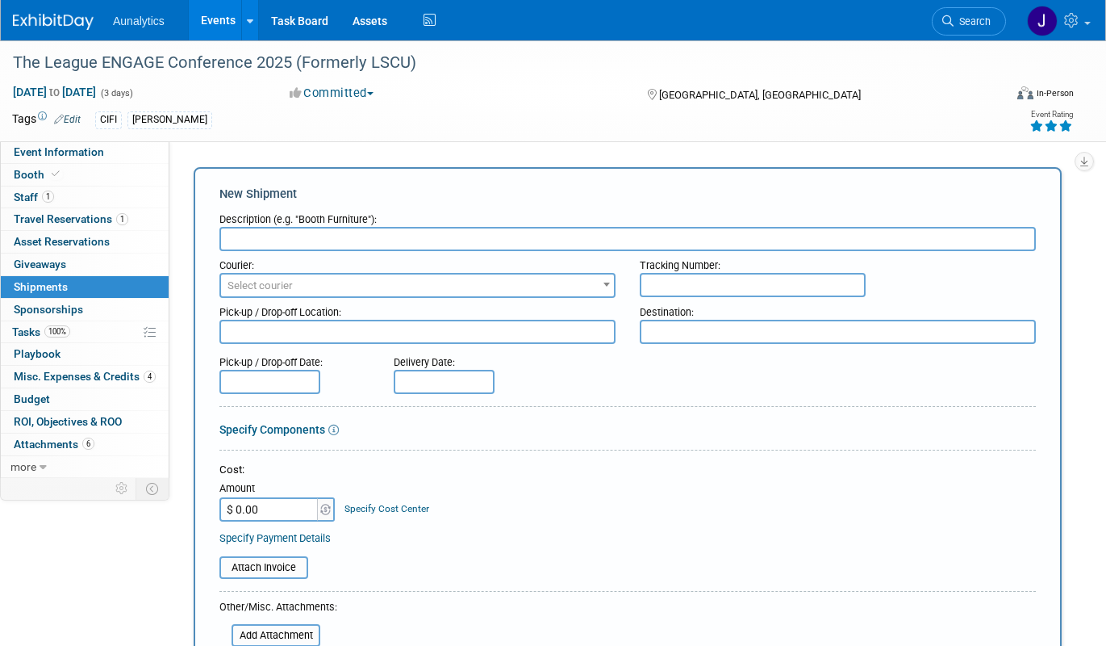
click at [278, 242] on input "text" at bounding box center [628, 239] width 817 height 24
click at [729, 252] on div "Tracking Number:" at bounding box center [838, 262] width 396 height 22
click at [729, 277] on input "text" at bounding box center [753, 285] width 226 height 24
paste input "881395422948"
type input "881395422948"
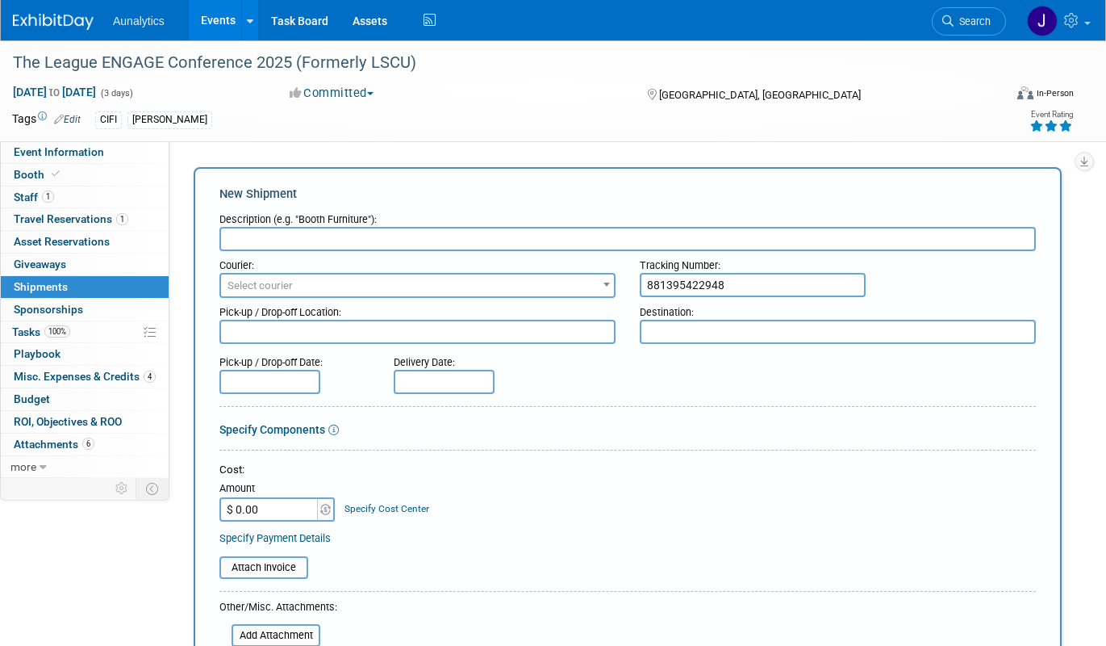
click at [276, 232] on input "text" at bounding box center [628, 239] width 817 height 24
type input "Outbound shipping to event"
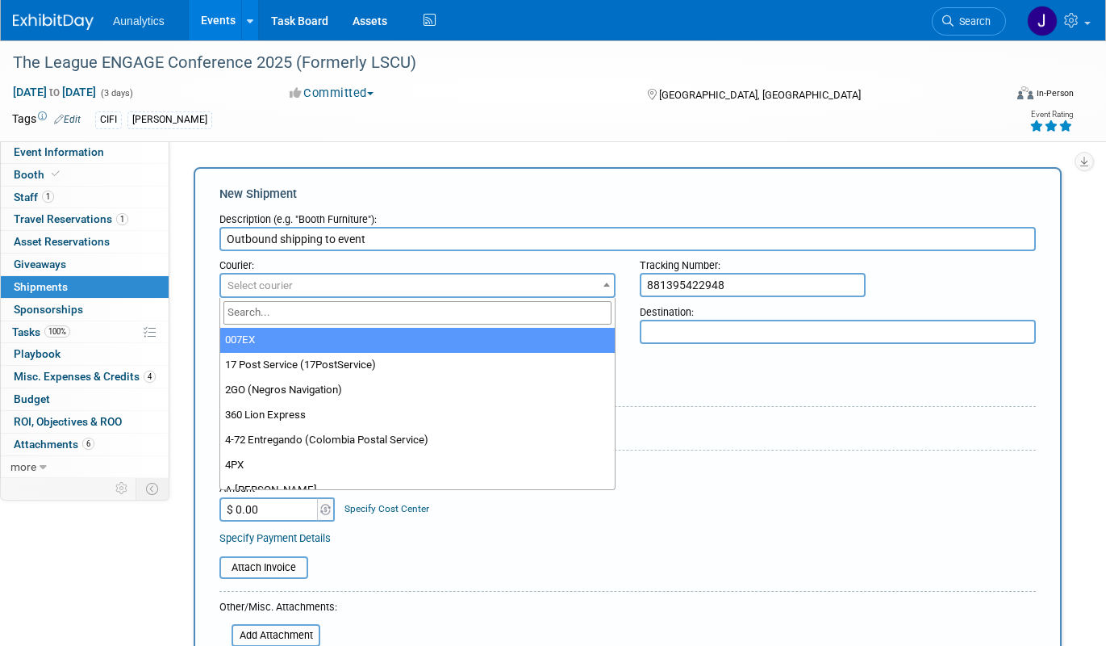
click at [283, 282] on span "Select courier" at bounding box center [260, 285] width 65 height 12
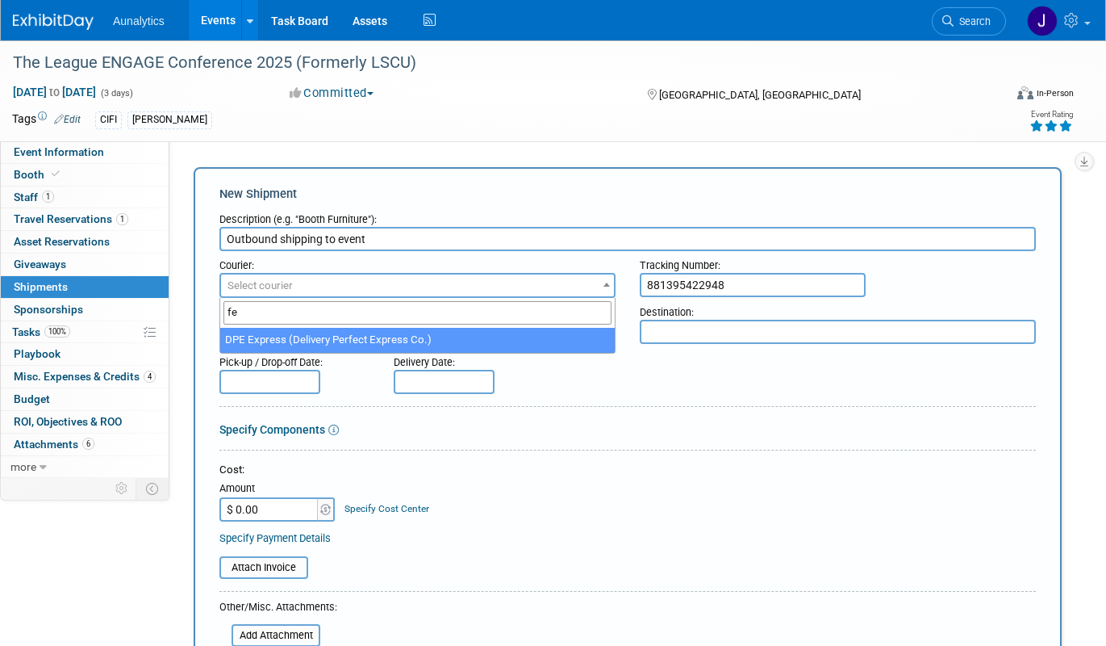
type input "fed"
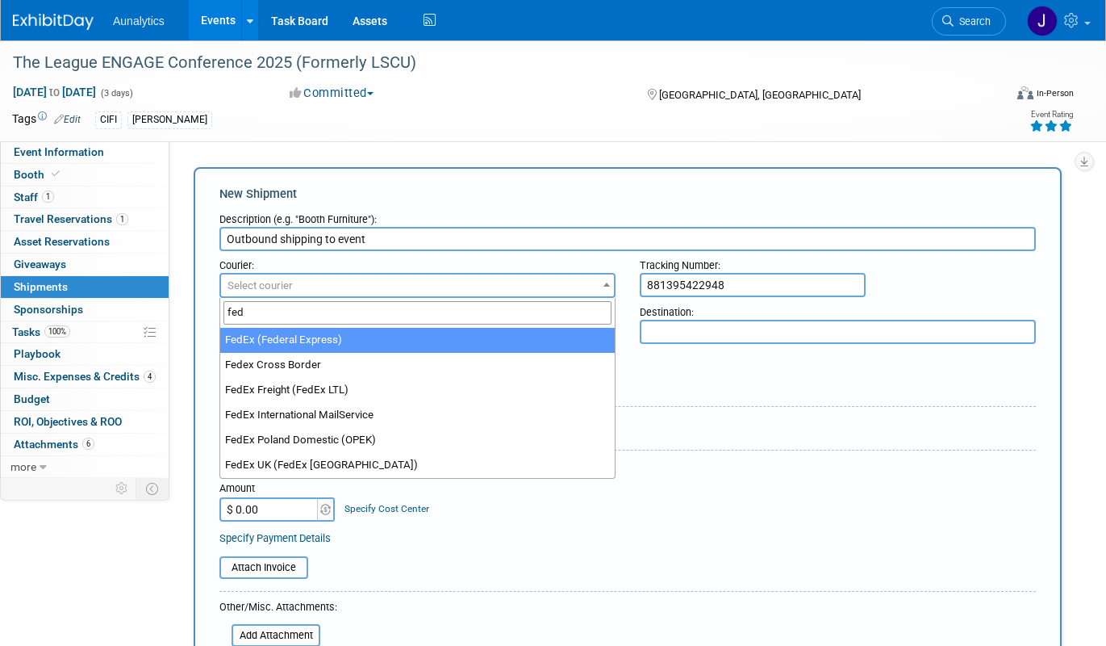
select select "206"
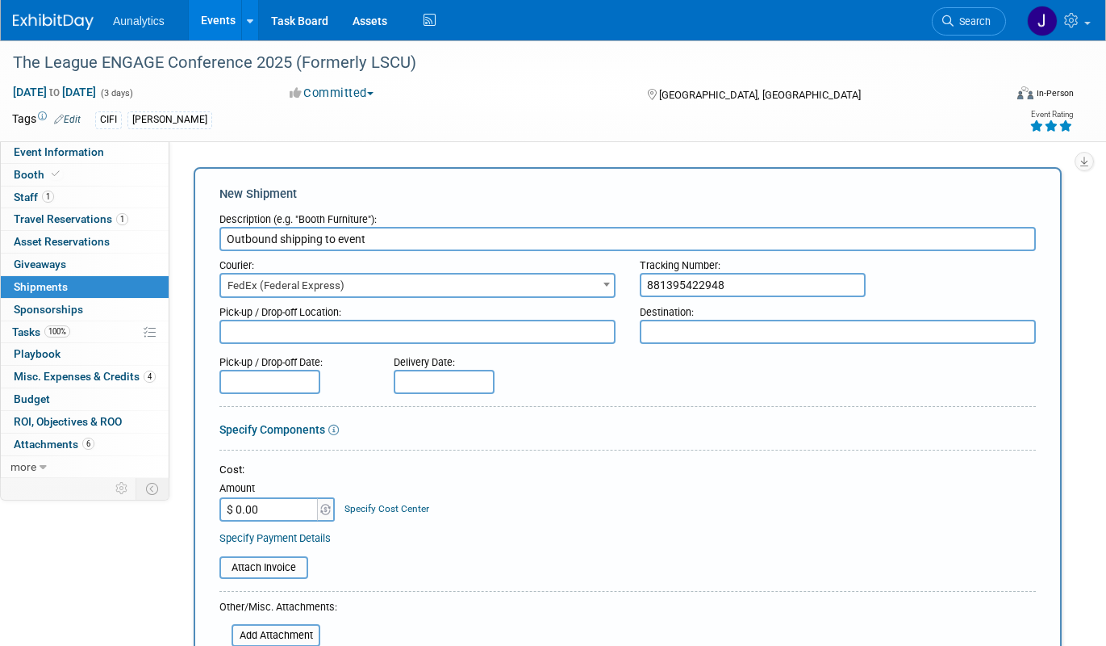
click at [270, 501] on input "$ 0.00" at bounding box center [270, 509] width 101 height 24
click at [274, 512] on input "$ 0.00" at bounding box center [270, 509] width 101 height 24
paste input "401.49"
type input "$ 401.49"
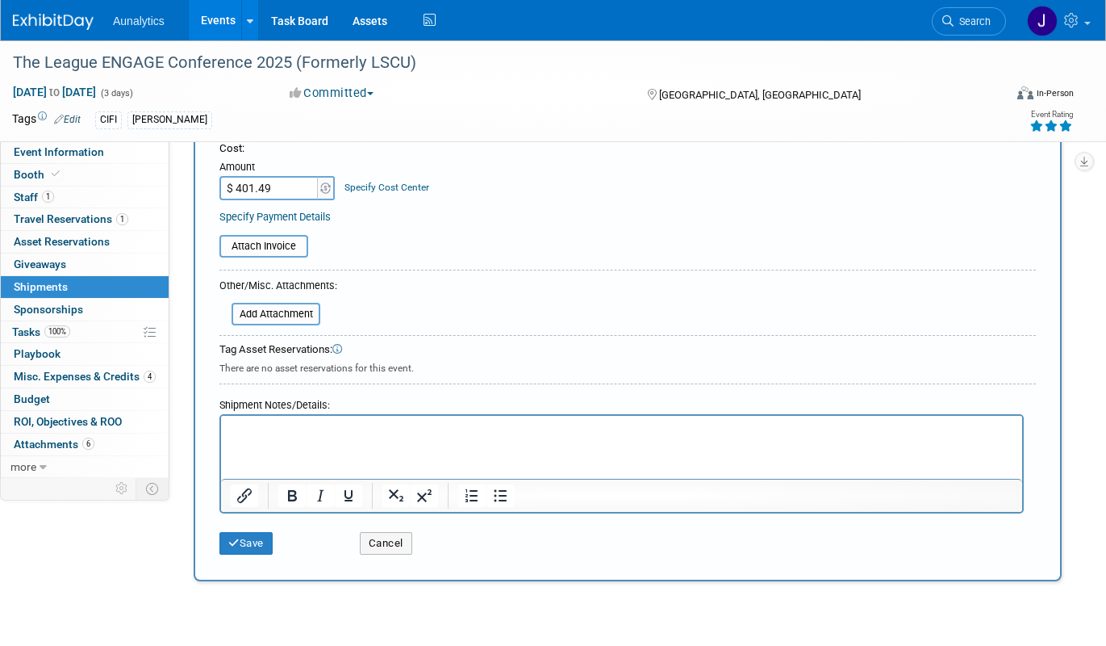
scroll to position [341, 0]
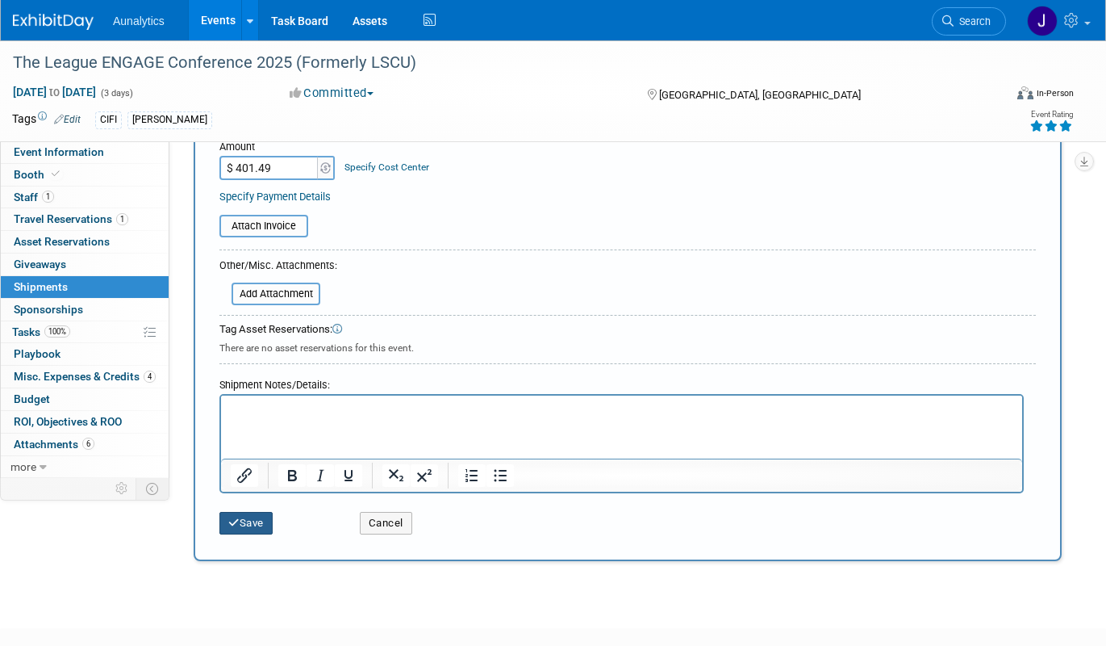
click at [264, 526] on button "Save" at bounding box center [246, 523] width 53 height 23
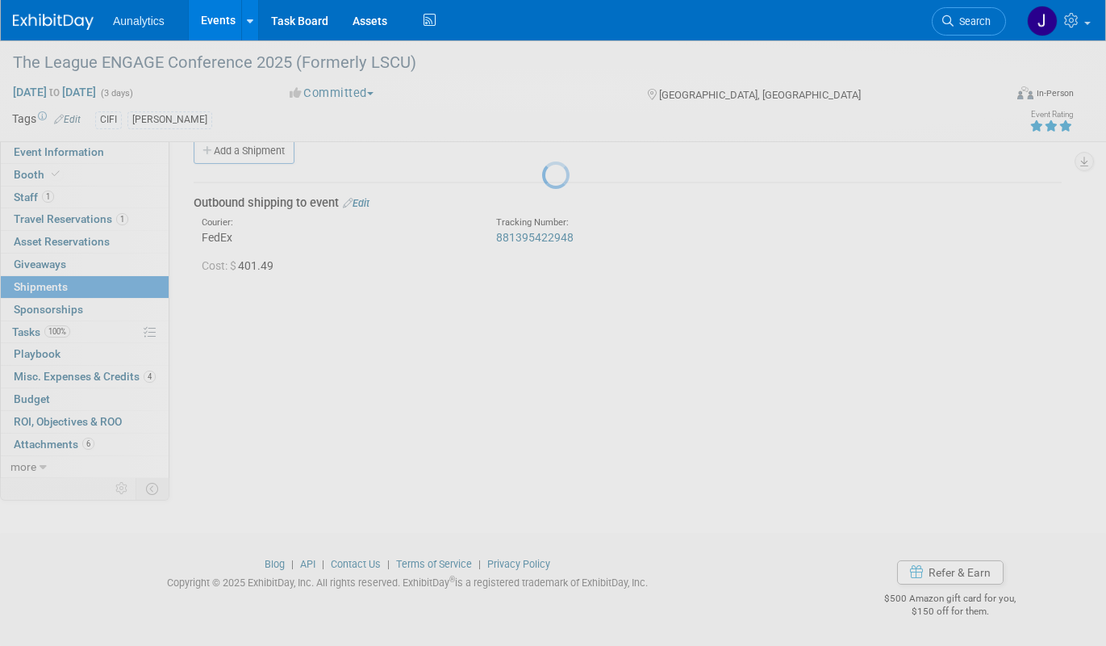
scroll to position [25, 0]
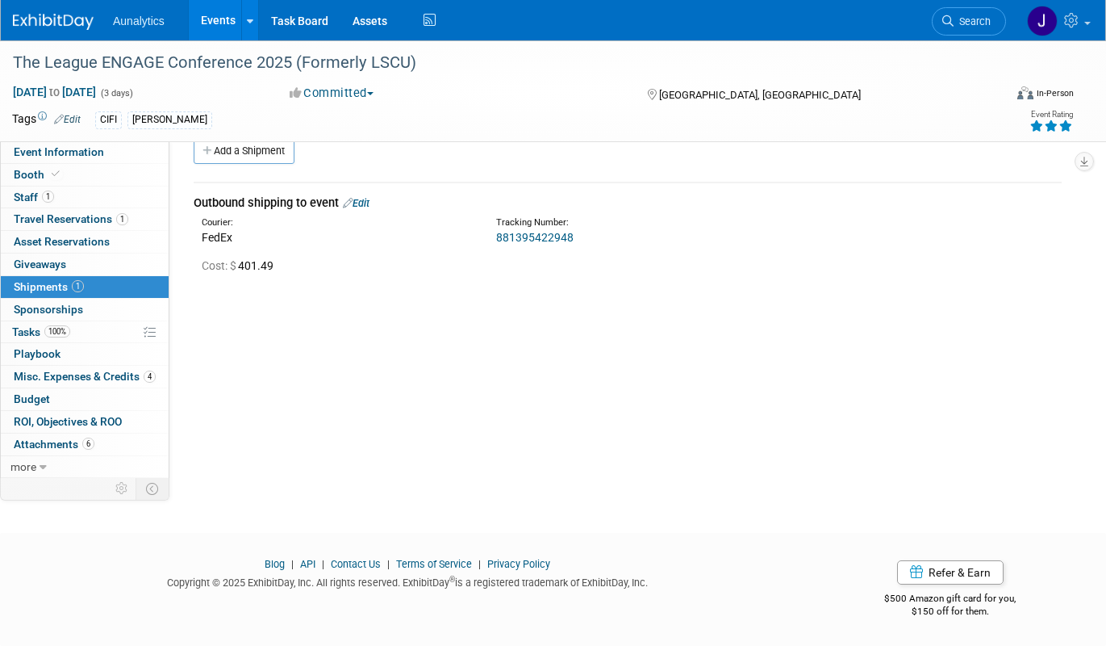
click at [223, 15] on link "Events" at bounding box center [218, 20] width 59 height 40
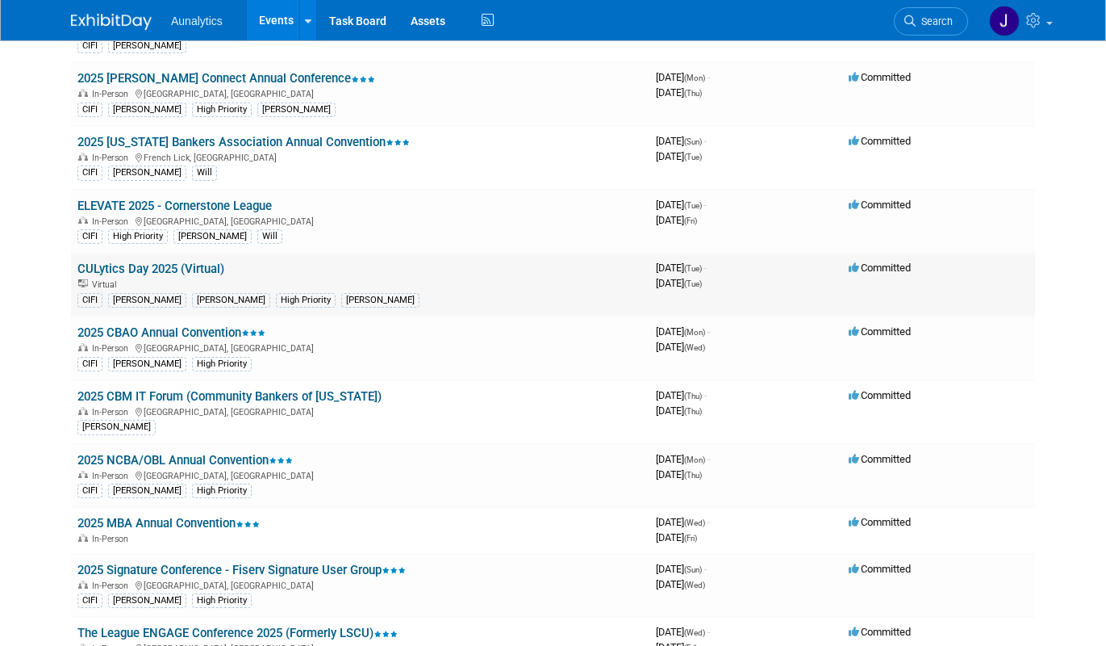
scroll to position [240, 0]
click at [192, 564] on link "2025 Signature Conference - Fiserv Signature User Group" at bounding box center [241, 569] width 328 height 15
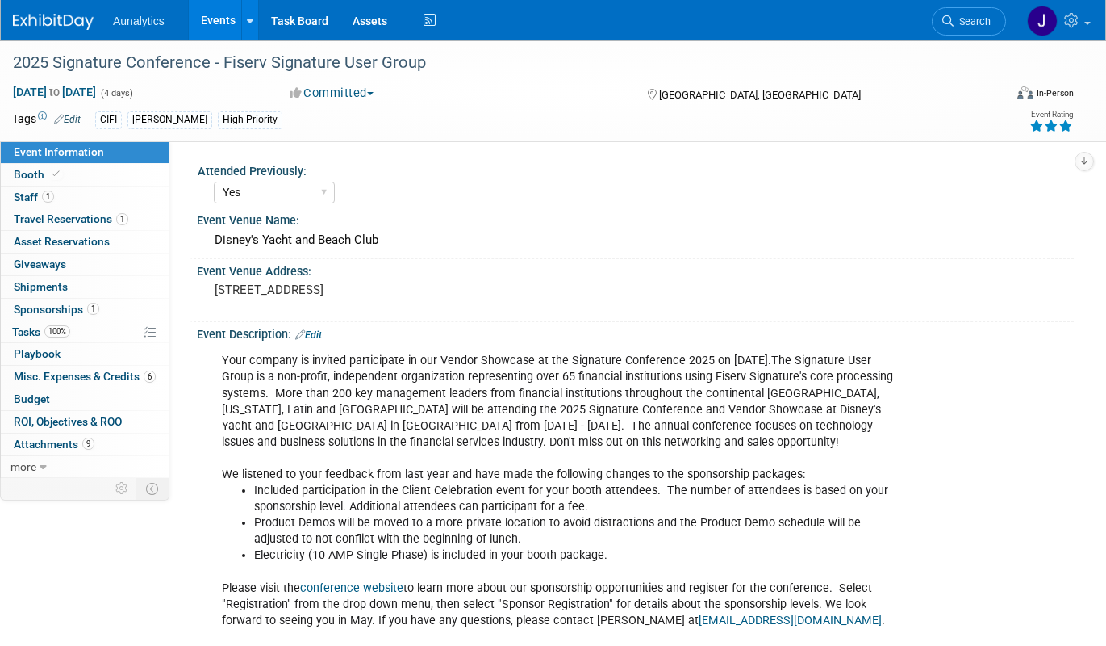
select select "Yes"
select select "CIFI Sales"
select select "Financial"
select select "National"
select select "Accepted"
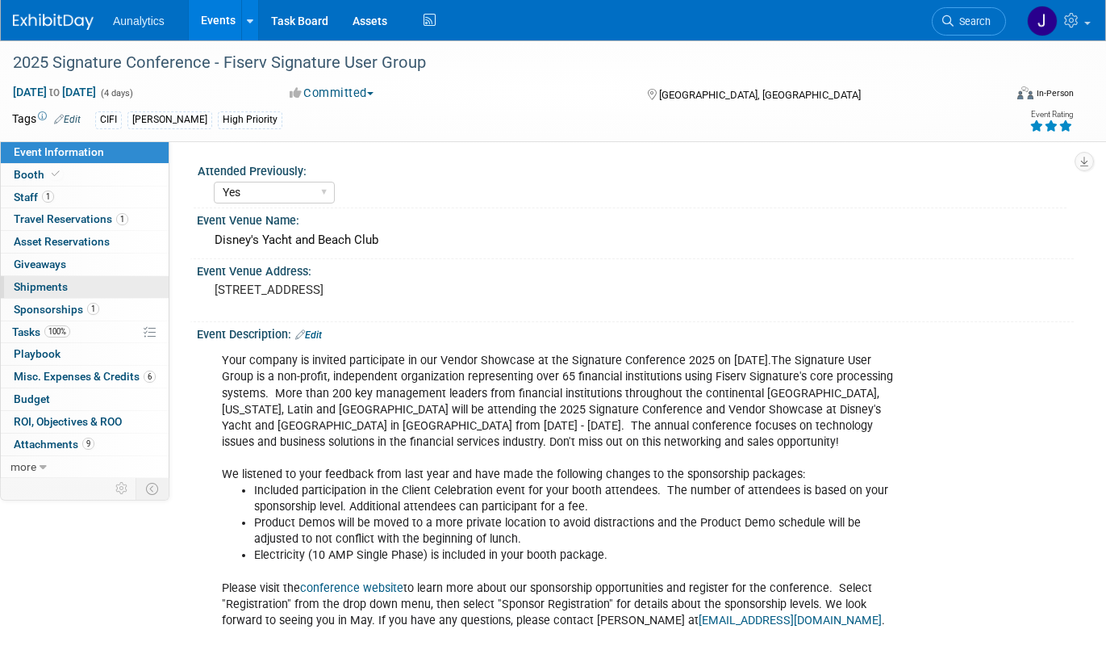
click at [84, 288] on link "0 Shipments 0" at bounding box center [85, 287] width 168 height 22
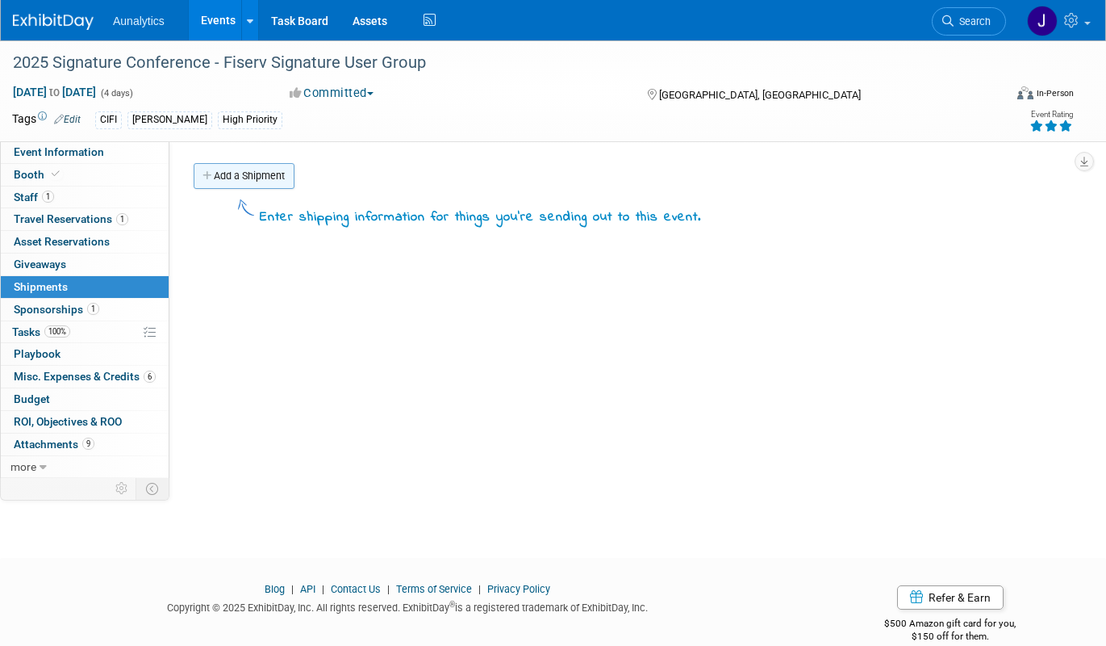
click at [250, 174] on link "Add a Shipment" at bounding box center [244, 176] width 101 height 26
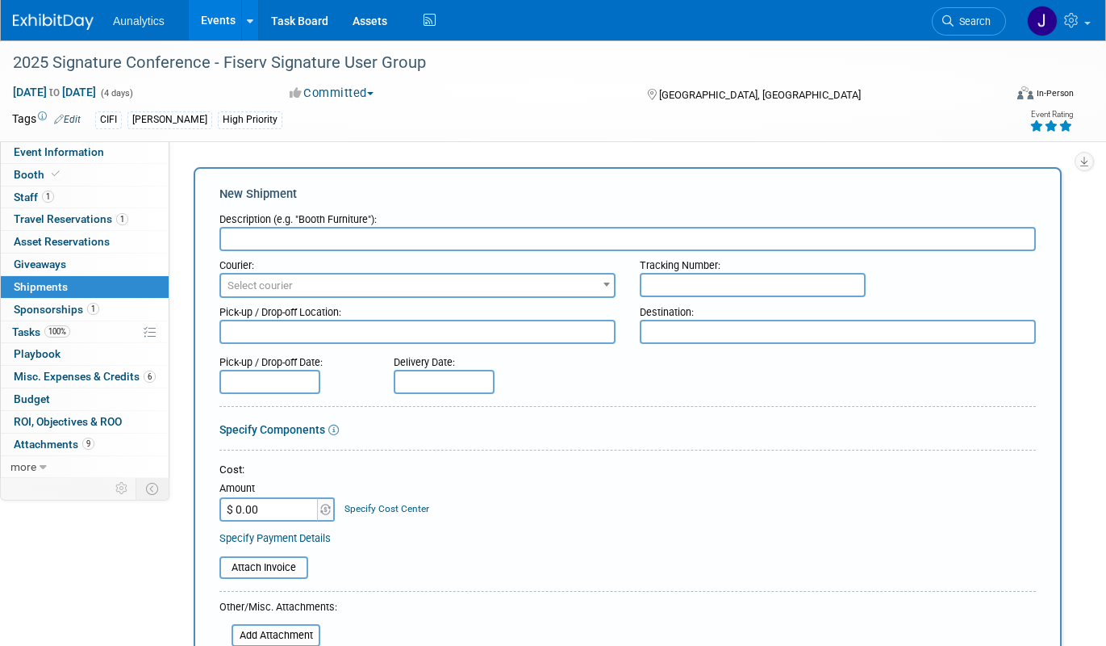
click at [282, 233] on input "text" at bounding box center [628, 239] width 817 height 24
type input "Outbound shipping to event"
click at [322, 275] on span "Select courier" at bounding box center [417, 285] width 393 height 23
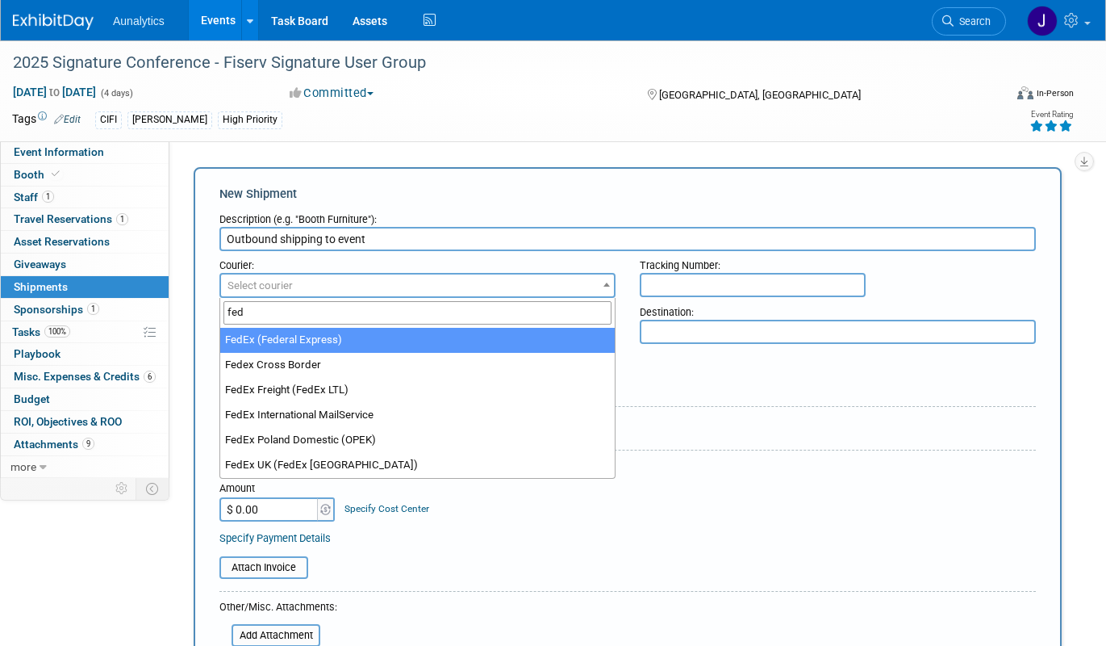
type input "fed"
select select "206"
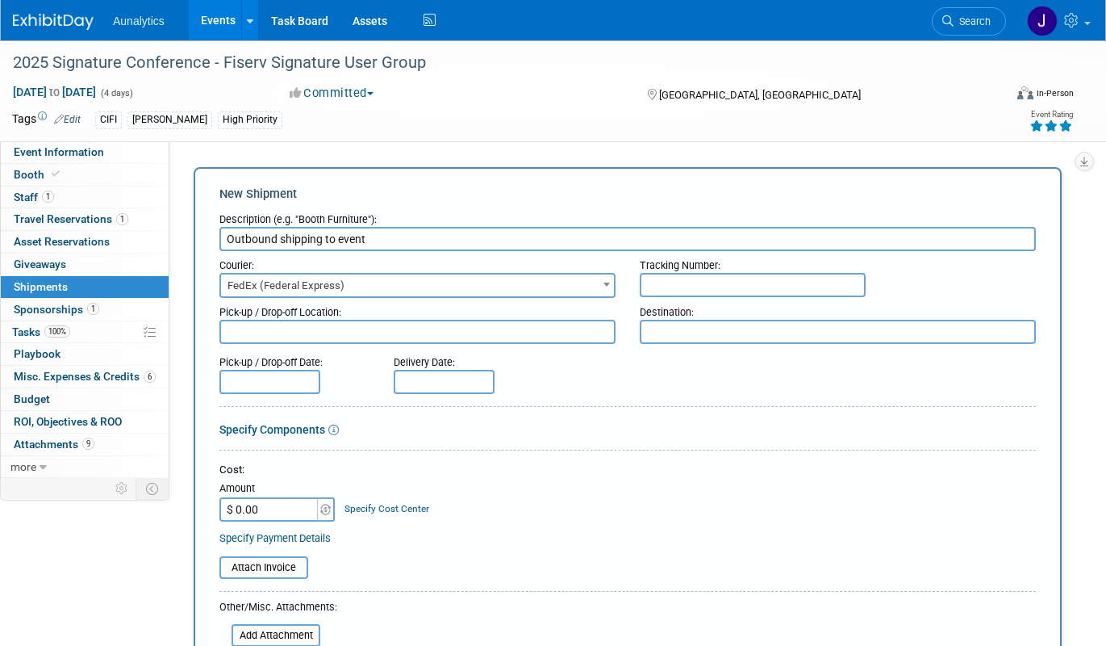
click at [752, 283] on input "text" at bounding box center [753, 285] width 226 height 24
paste input "881397401254"
type input "881397401254"
click at [282, 508] on input "$ 0.00" at bounding box center [270, 509] width 101 height 24
paste input "174.53"
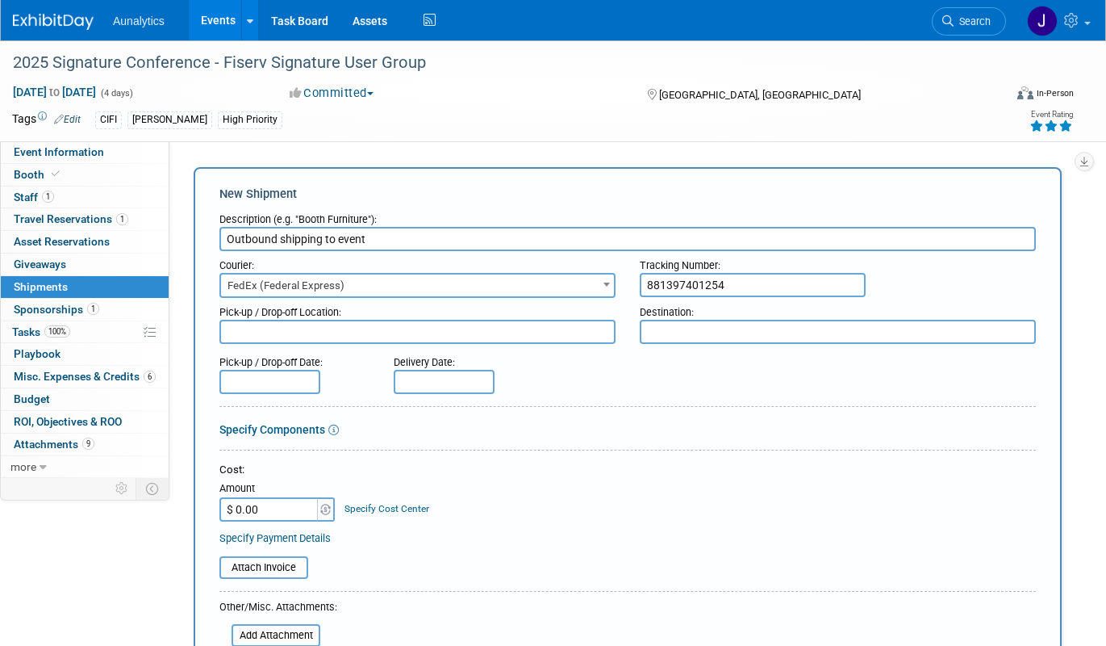
type input "$ 174.53"
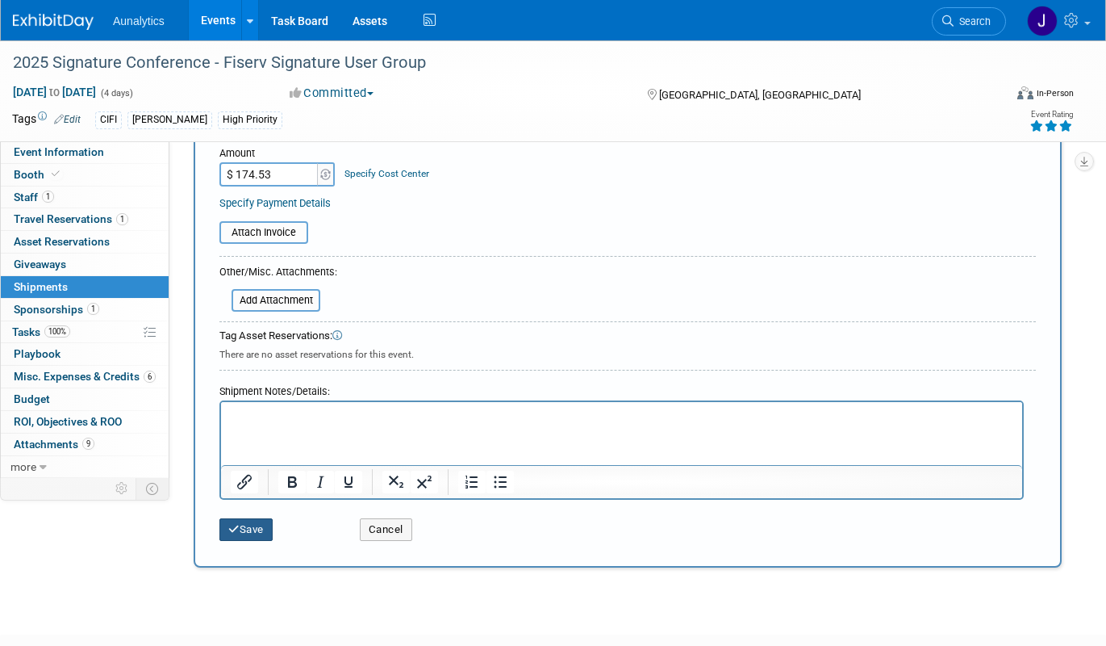
click at [265, 528] on button "Save" at bounding box center [246, 529] width 53 height 23
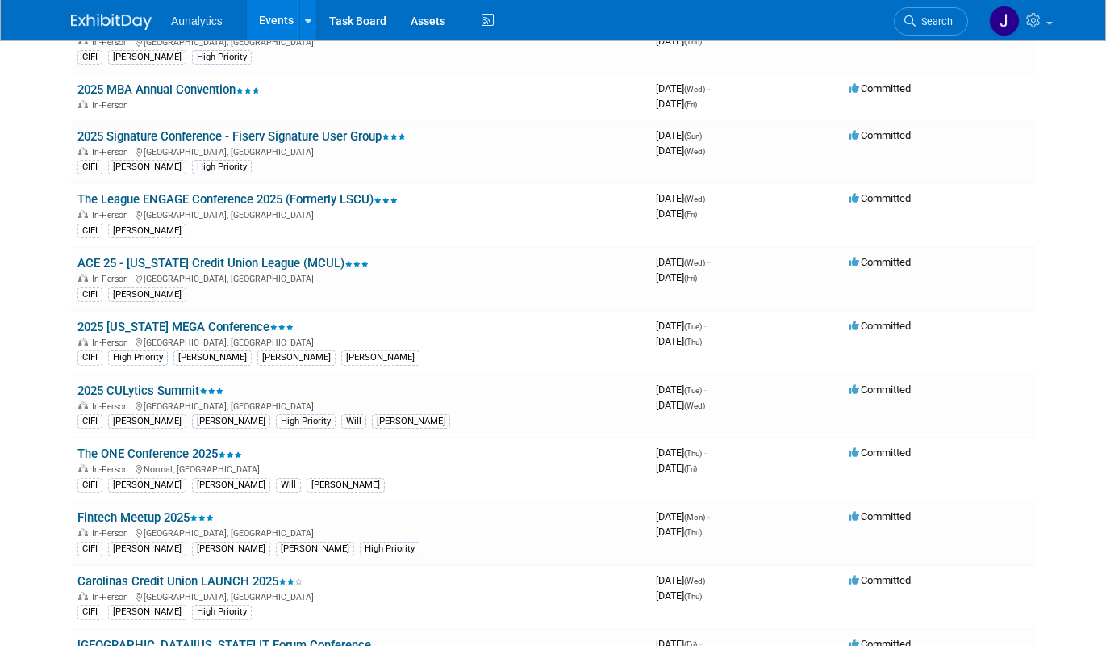
scroll to position [680, 0]
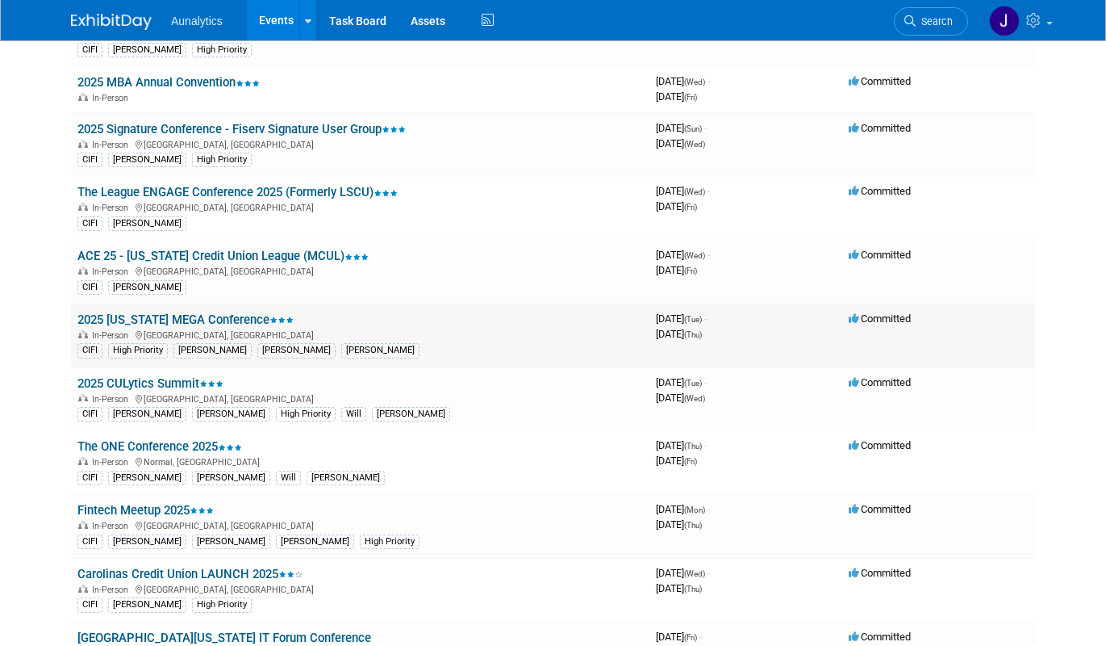
click at [195, 321] on link "2025 [US_STATE] MEGA Conference" at bounding box center [185, 319] width 216 height 15
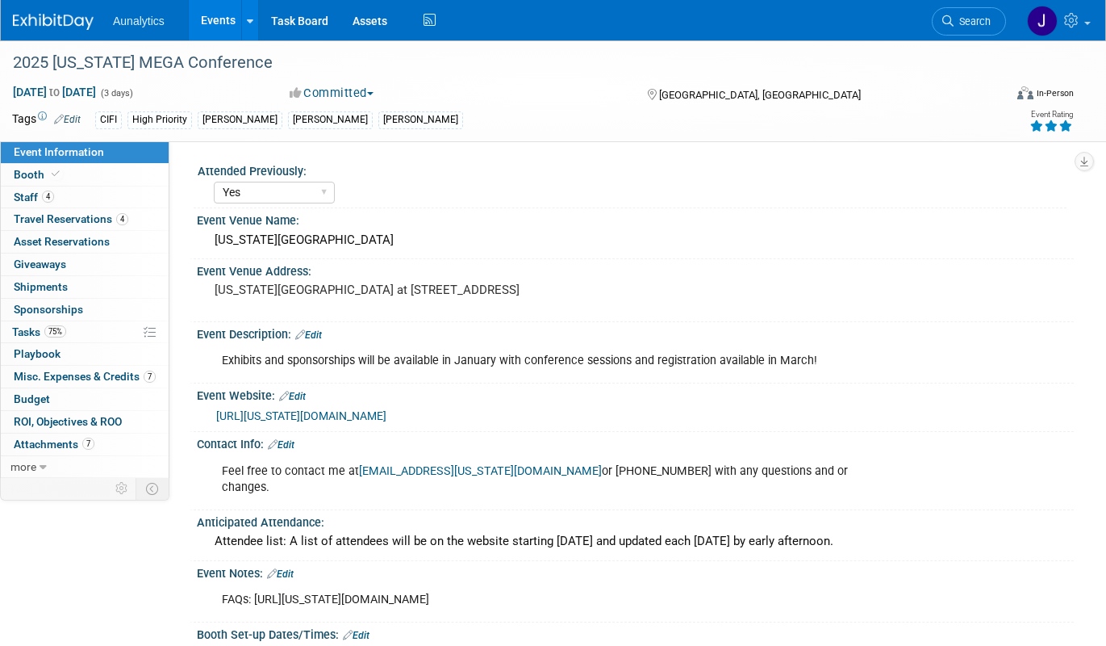
select select "Yes"
click at [65, 284] on span "Shipments 0" at bounding box center [41, 286] width 54 height 13
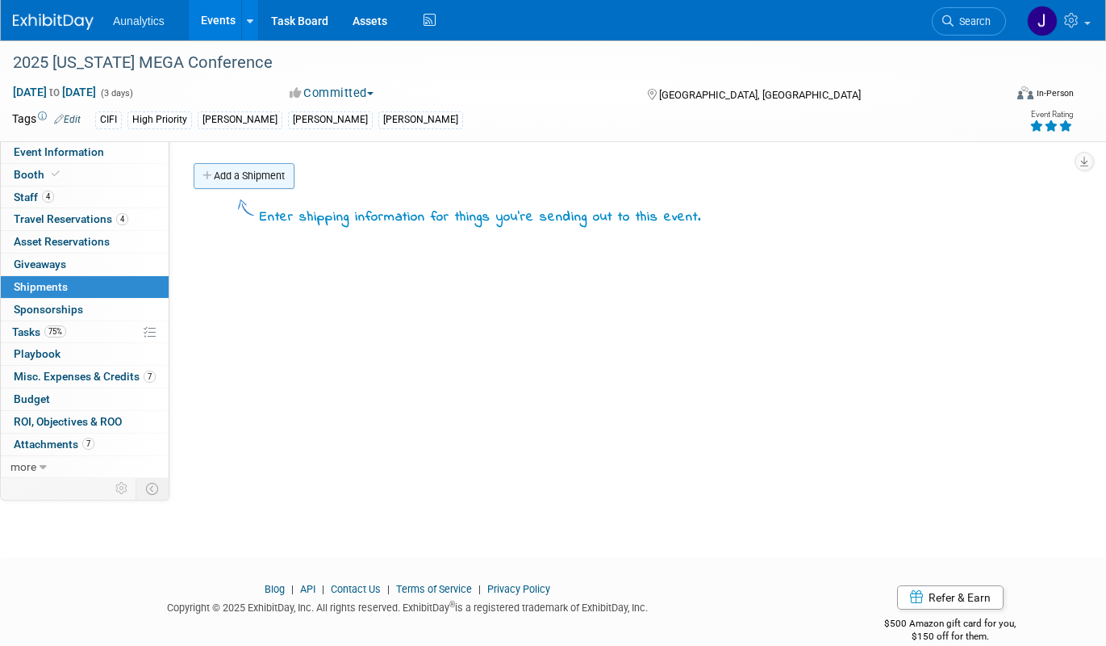
click at [269, 174] on link "Add a Shipment" at bounding box center [244, 176] width 101 height 26
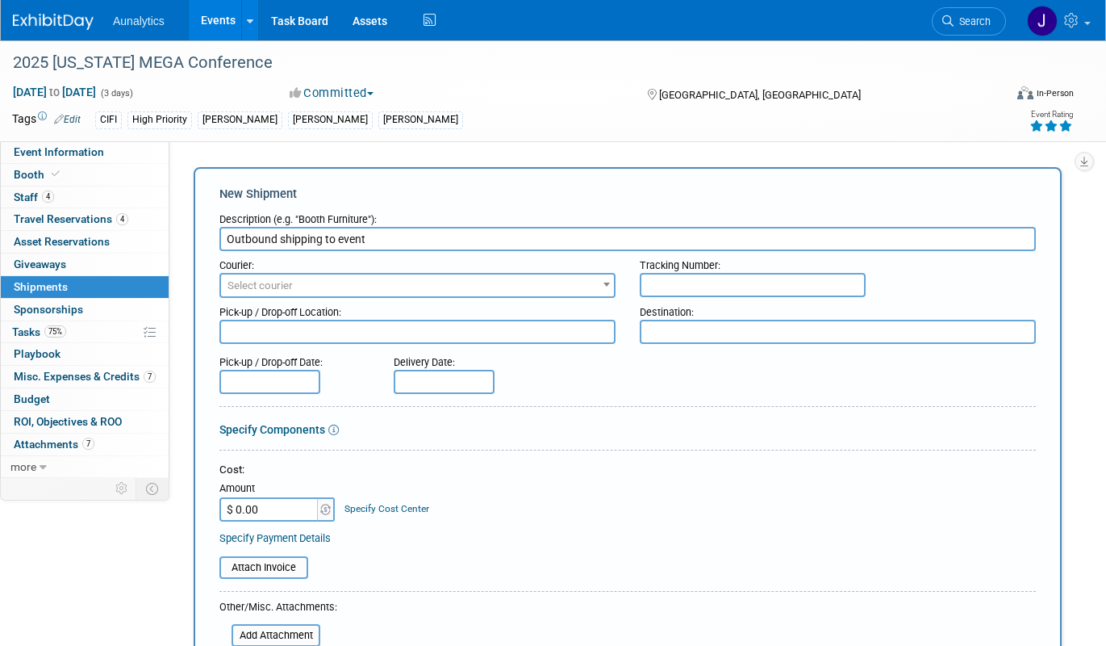
type input "Outbound shipping to event"
click at [660, 282] on input "text" at bounding box center [753, 285] width 226 height 24
paste input "881252556005"
type input "881252556005"
click at [521, 286] on span "Select courier" at bounding box center [417, 285] width 393 height 23
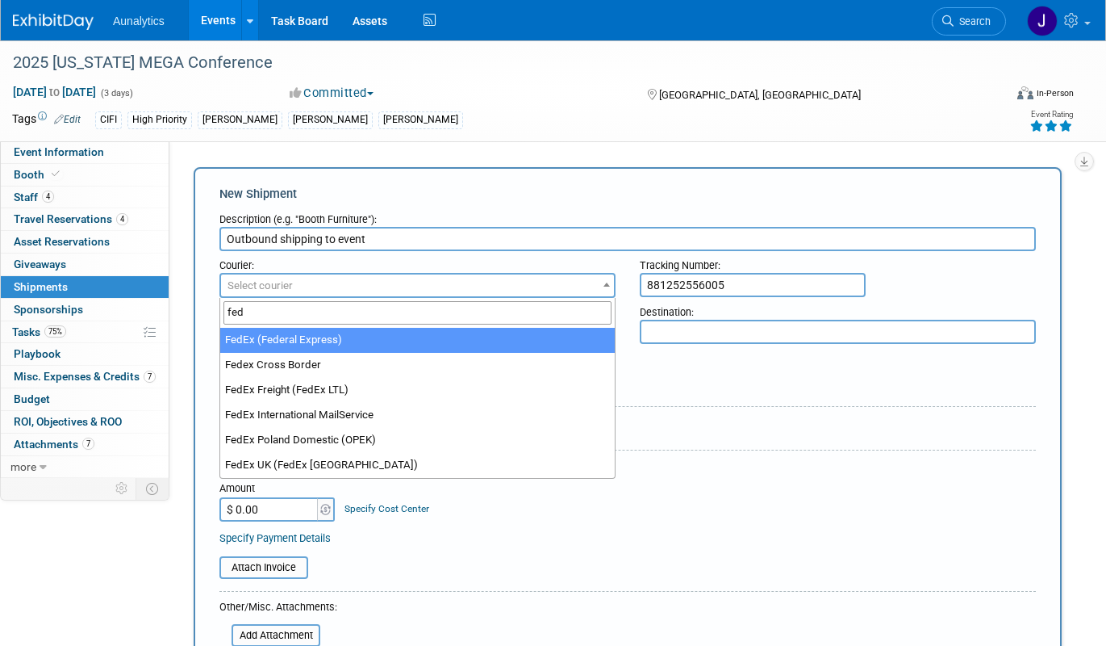
type input "fed"
select select "206"
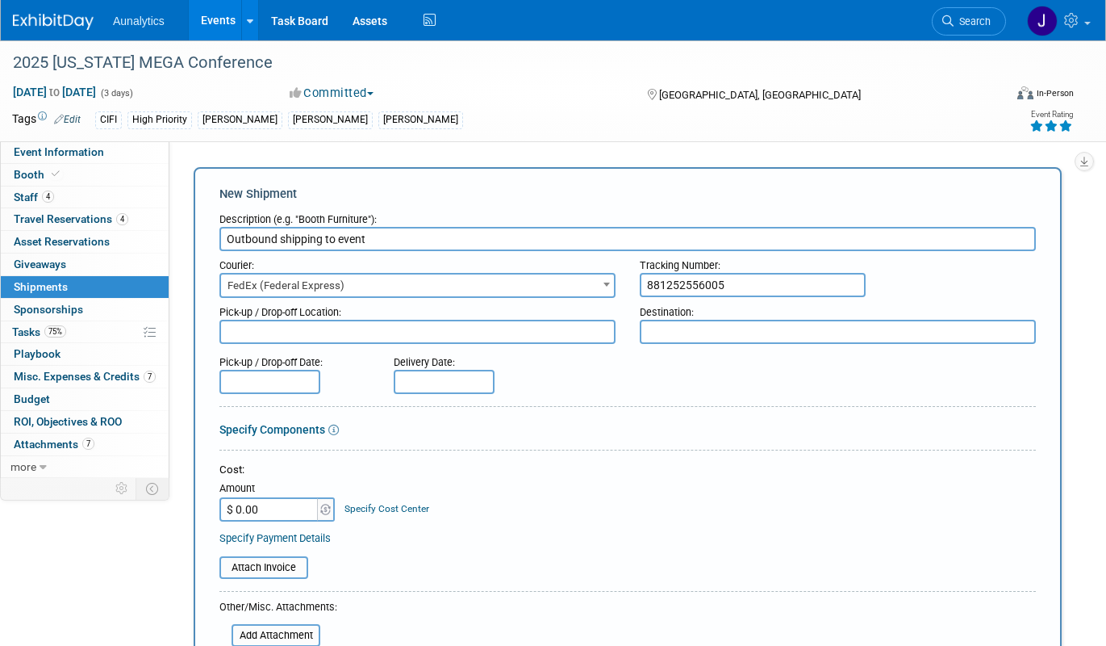
click at [284, 522] on div "Cost: Amount $ 0.00 Specify Cost Center Cost Center -- Not Specified --" at bounding box center [628, 503] width 817 height 82
click at [284, 512] on input "$ 0.00" at bounding box center [270, 509] width 101 height 24
paste input "345.9"
type input "$ 345.90"
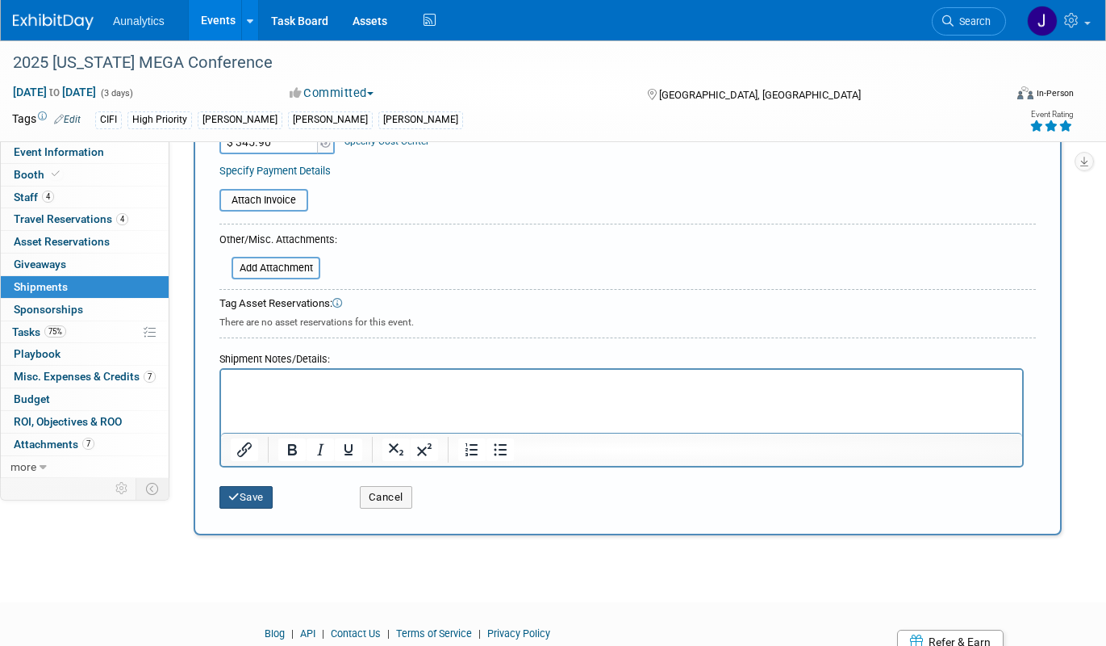
click at [257, 497] on button "Save" at bounding box center [246, 497] width 53 height 23
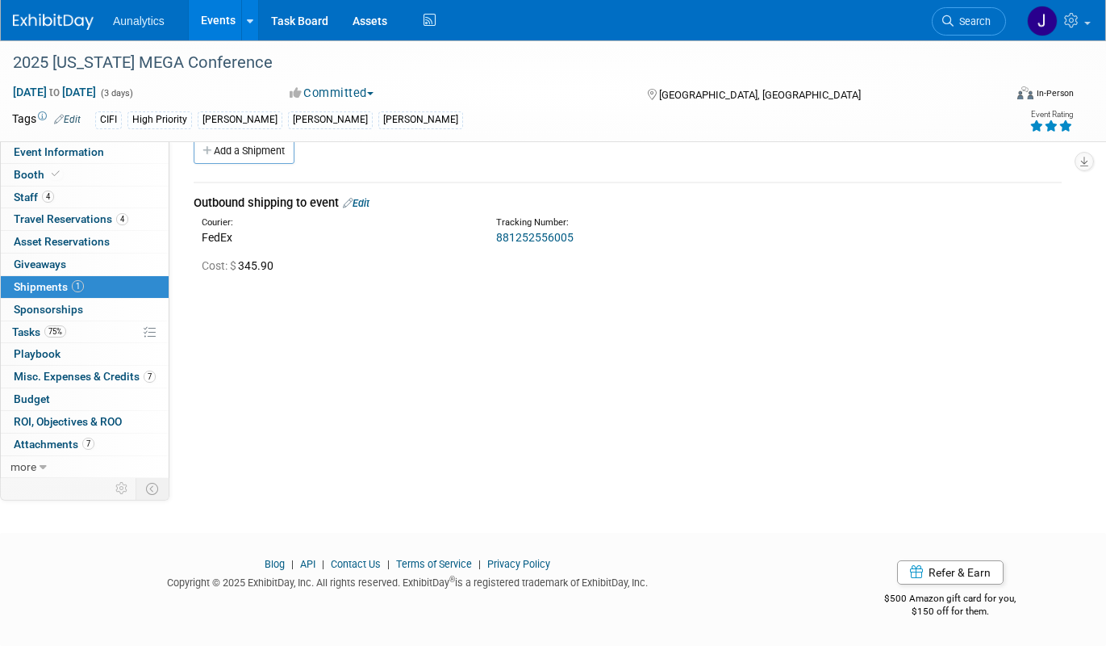
click at [231, 21] on link "Events" at bounding box center [218, 20] width 59 height 40
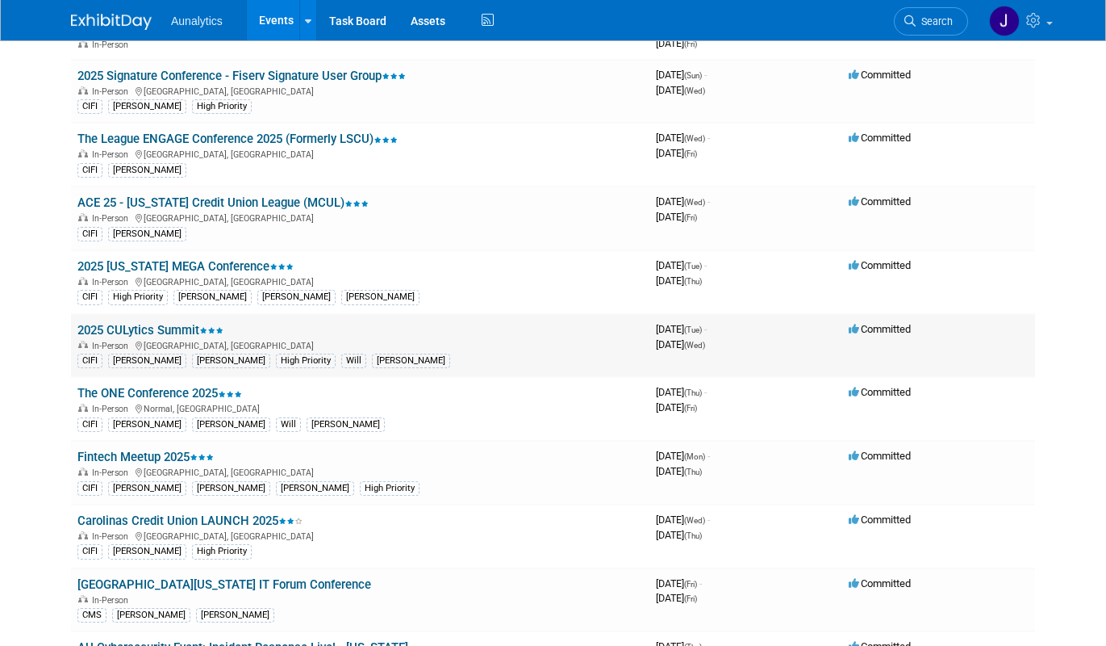
scroll to position [758, 0]
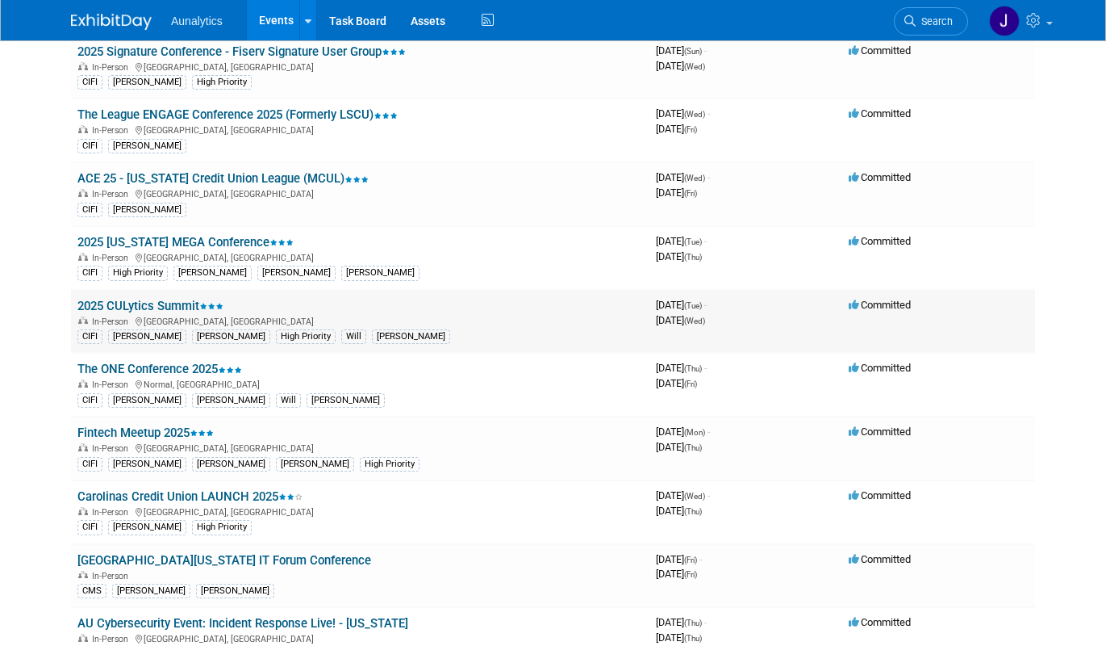
click at [179, 307] on link "2025 CULytics Summit" at bounding box center [150, 306] width 146 height 15
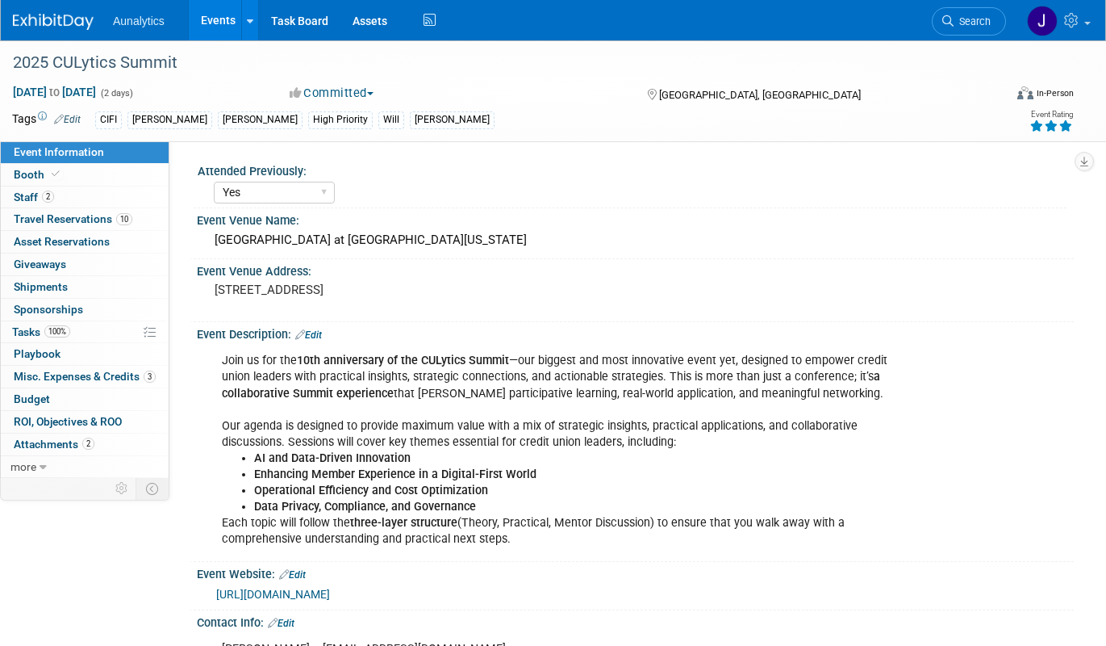
select select "Yes"
select select "Submitted"
click at [69, 289] on link "0 Shipments 0" at bounding box center [85, 287] width 168 height 22
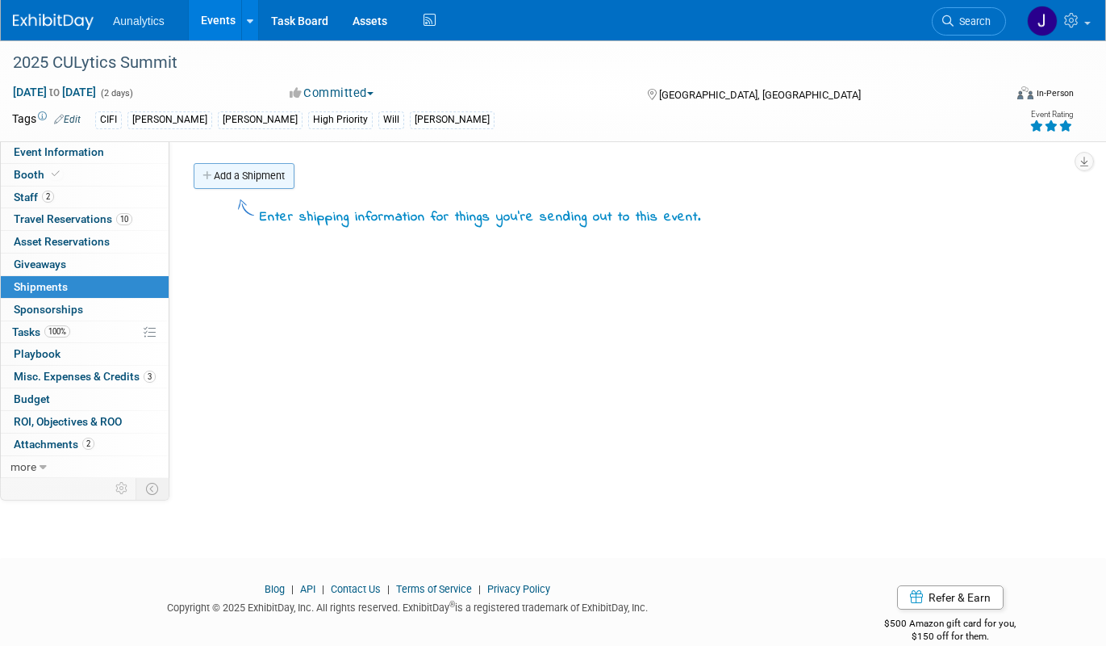
click at [278, 184] on link "Add a Shipment" at bounding box center [244, 176] width 101 height 26
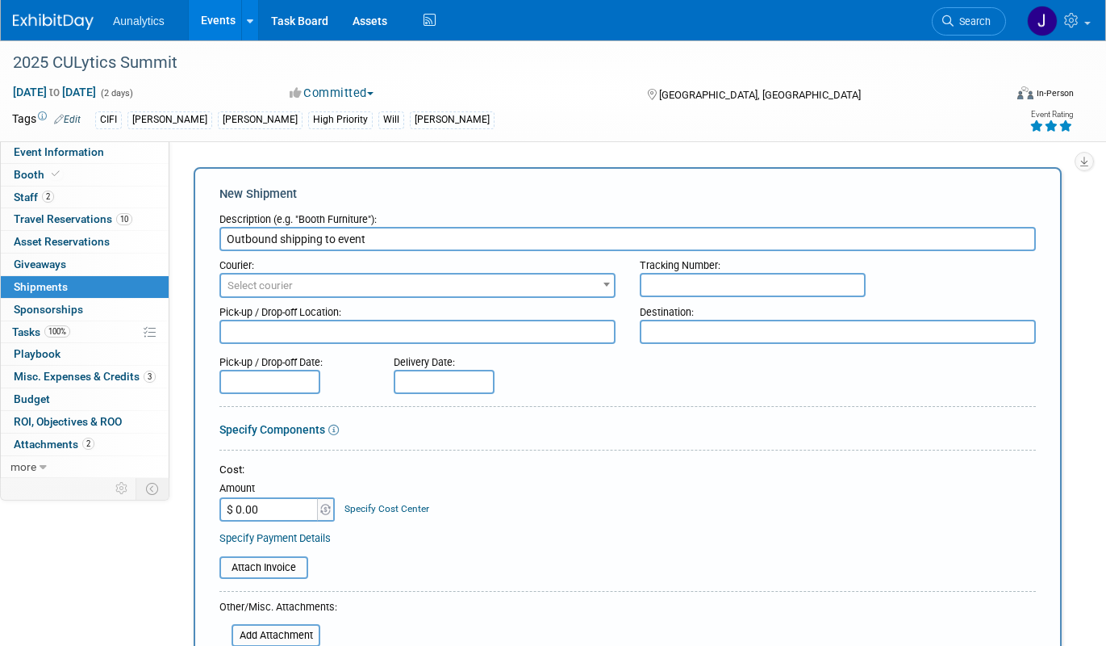
type input "Outbound shipping to event"
click at [673, 287] on input "text" at bounding box center [753, 285] width 226 height 24
paste input "772837999409"
type input "772837999409"
click at [280, 282] on span "Select courier" at bounding box center [260, 285] width 65 height 12
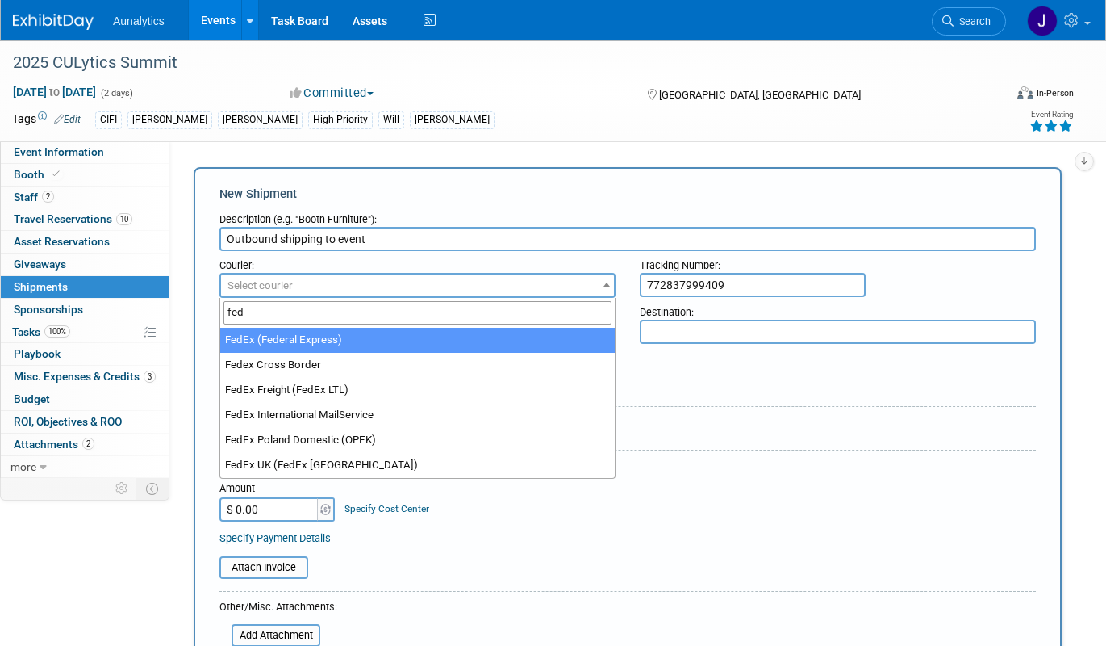
type input "fed"
select select "206"
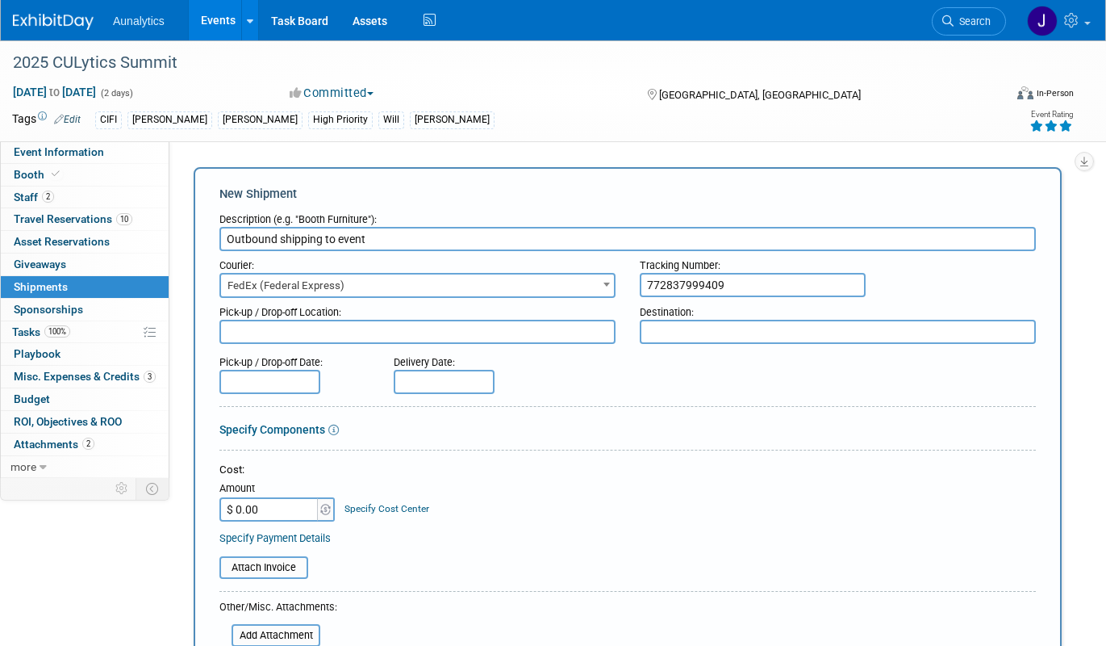
click at [291, 510] on input "$ 0.00" at bounding box center [270, 509] width 101 height 24
paste input "171.52"
type input "$ 171.52"
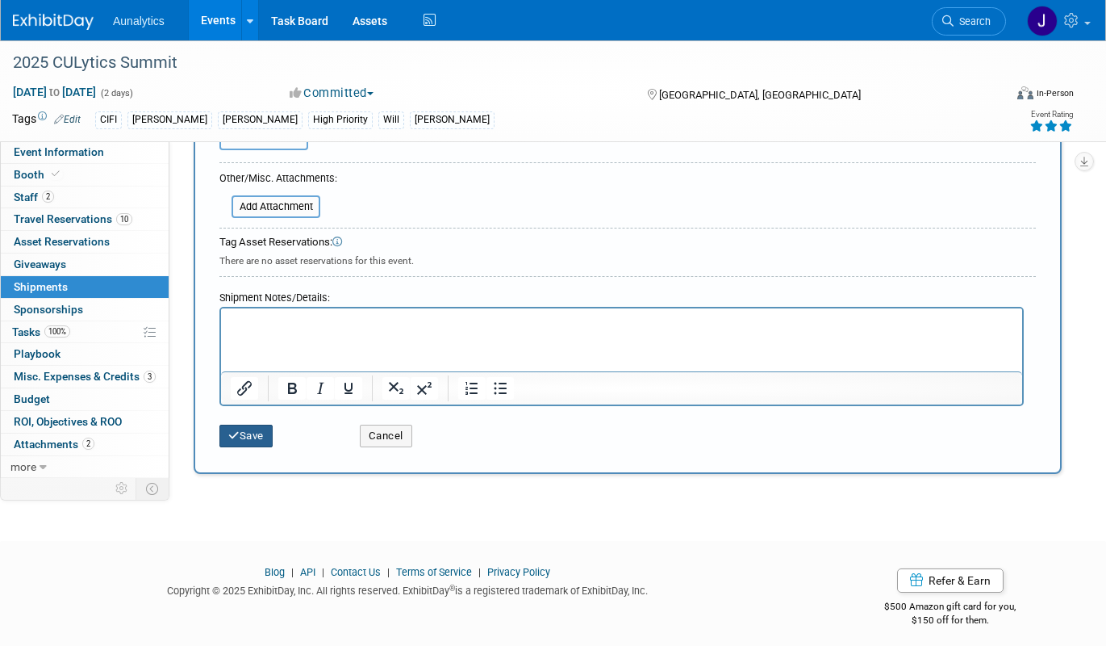
click at [263, 432] on button "Save" at bounding box center [246, 435] width 53 height 23
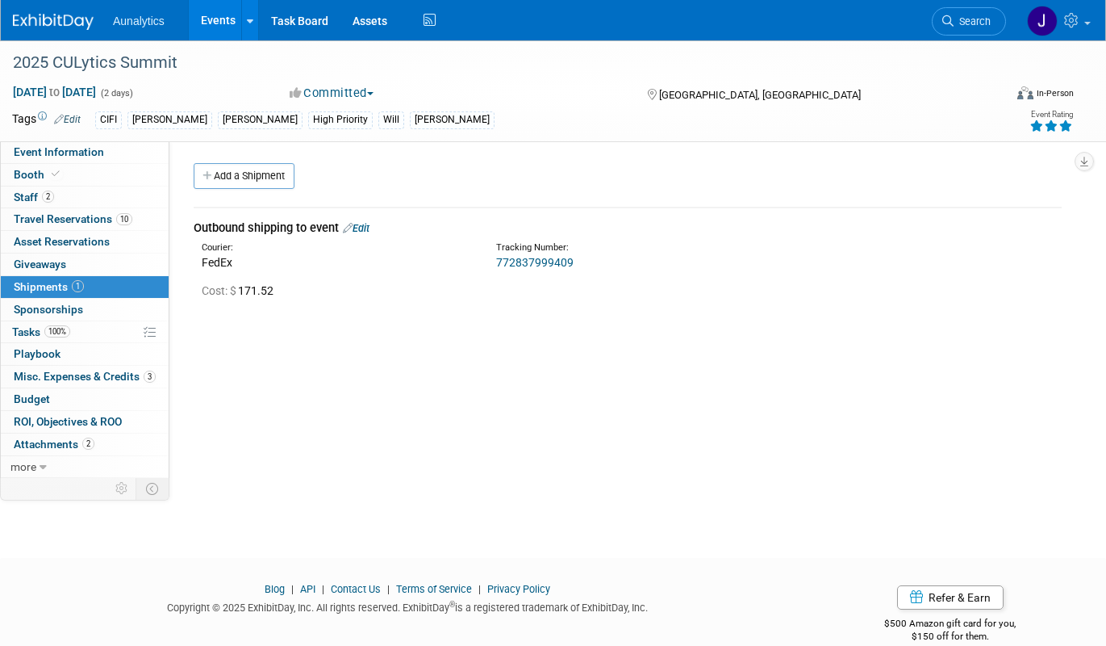
click at [370, 232] on link "Edit" at bounding box center [356, 228] width 27 height 12
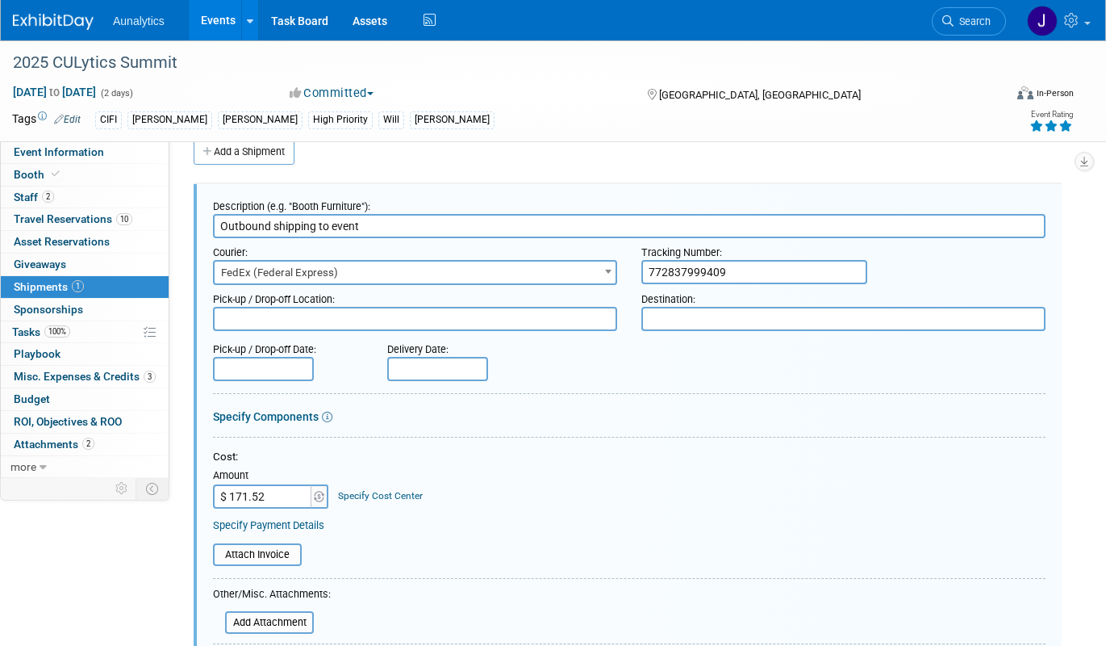
click at [323, 230] on input "Outbound shipping to event" at bounding box center [629, 226] width 833 height 24
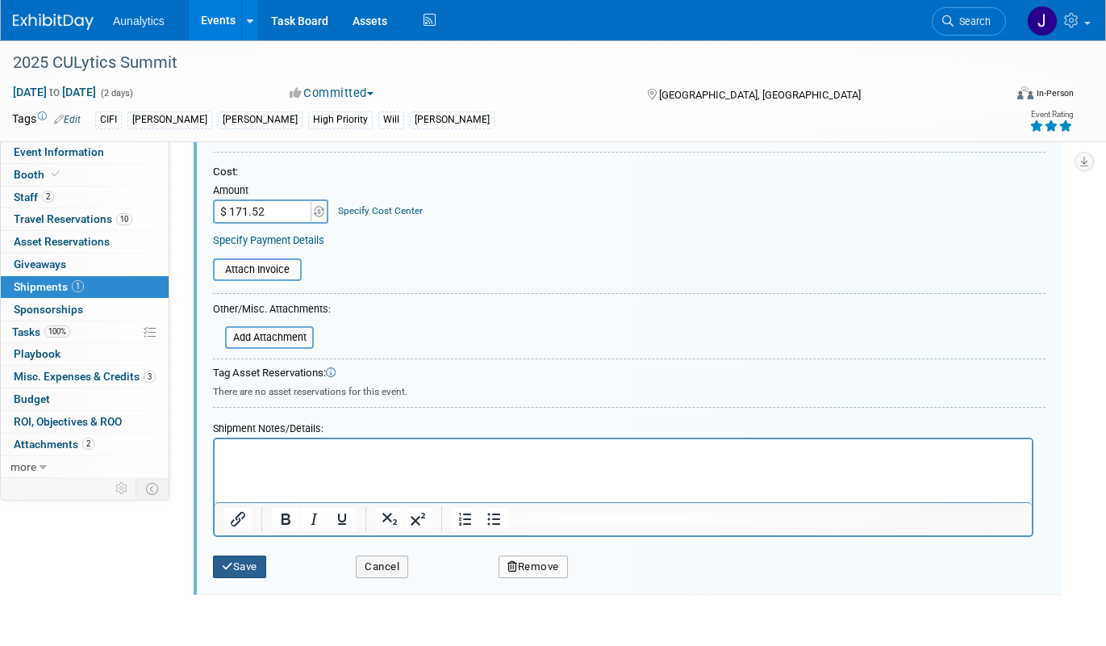
type input "Return Shipping"
click at [254, 566] on button "Save" at bounding box center [239, 566] width 53 height 23
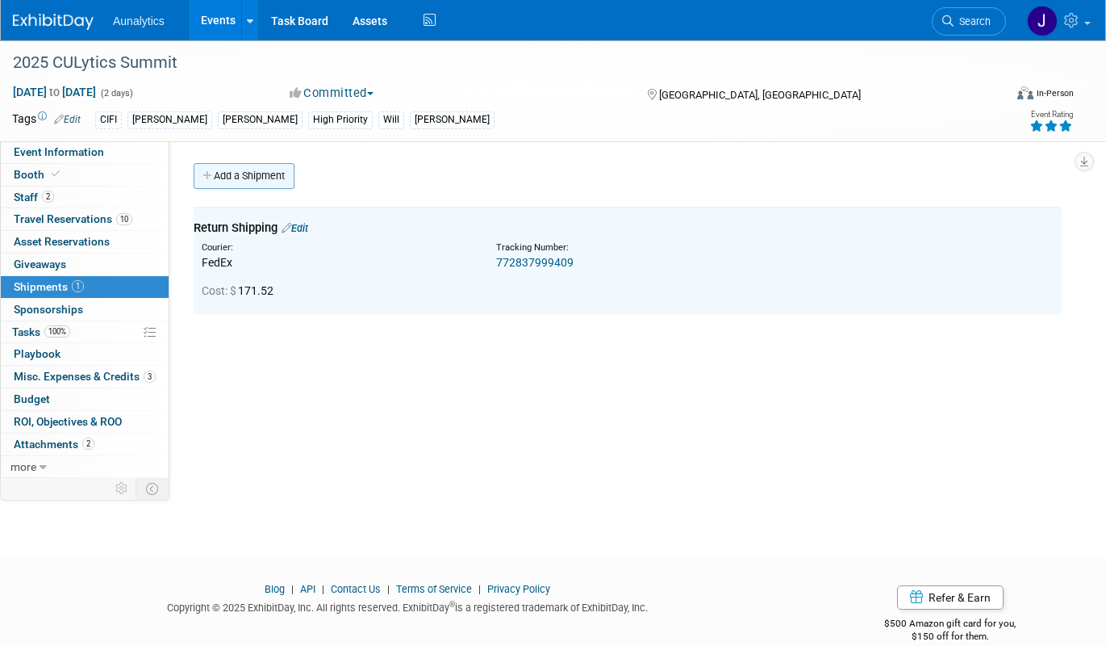
click at [276, 174] on link "Add a Shipment" at bounding box center [244, 176] width 101 height 26
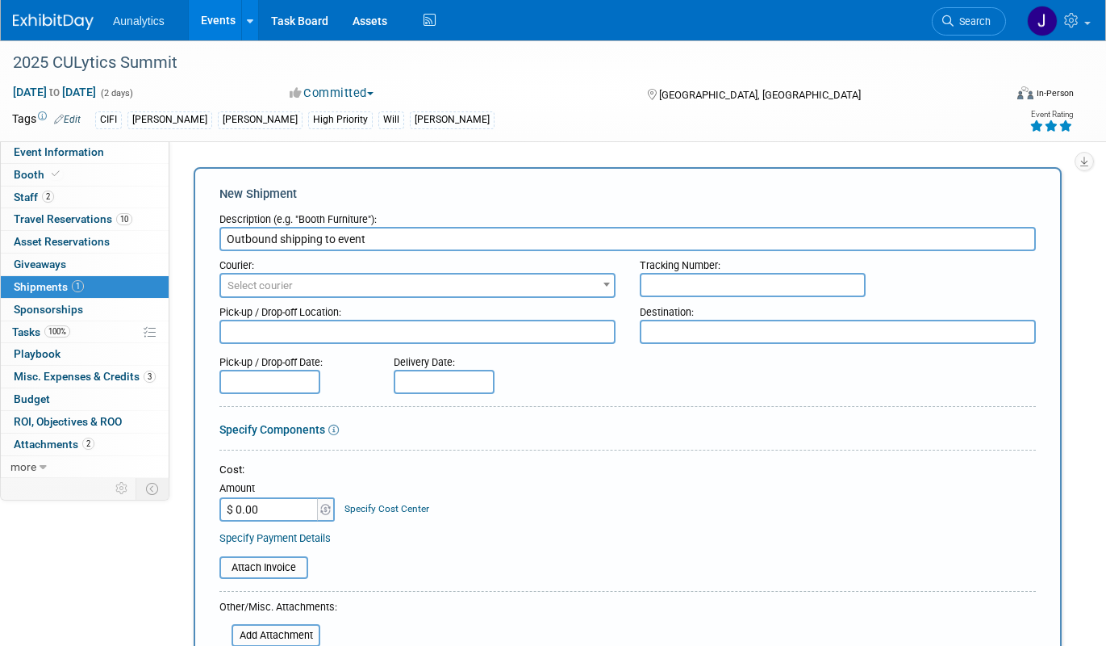
type input "Outbound shipping to event"
click at [676, 284] on input "text" at bounding box center [753, 285] width 226 height 24
paste input "772644132322"
type input "772644132322"
click at [506, 295] on span "Select courier" at bounding box center [417, 285] width 393 height 23
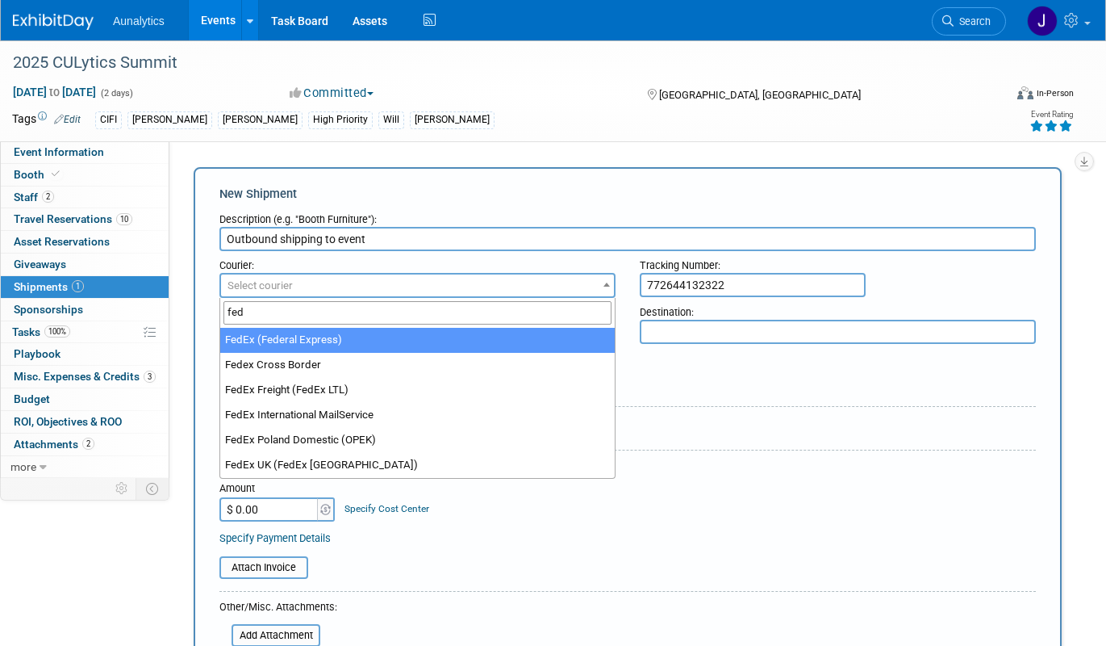
type input "fed"
select select "206"
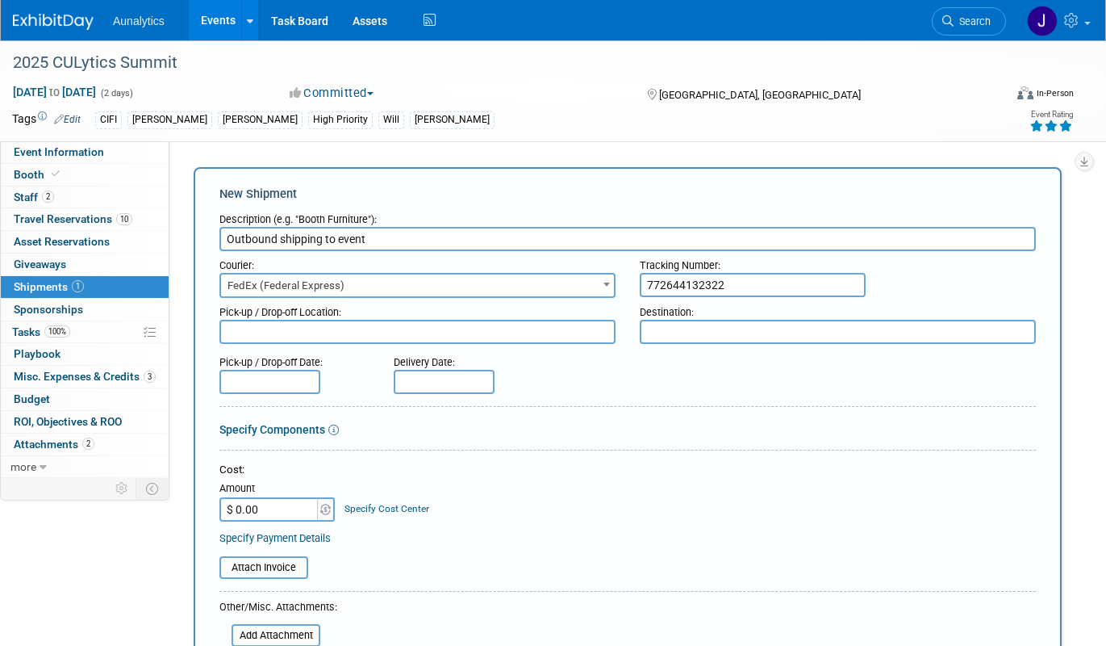
click at [257, 517] on input "$ 0.00" at bounding box center [270, 509] width 101 height 24
paste input "171.89"
type input "$ 171.89"
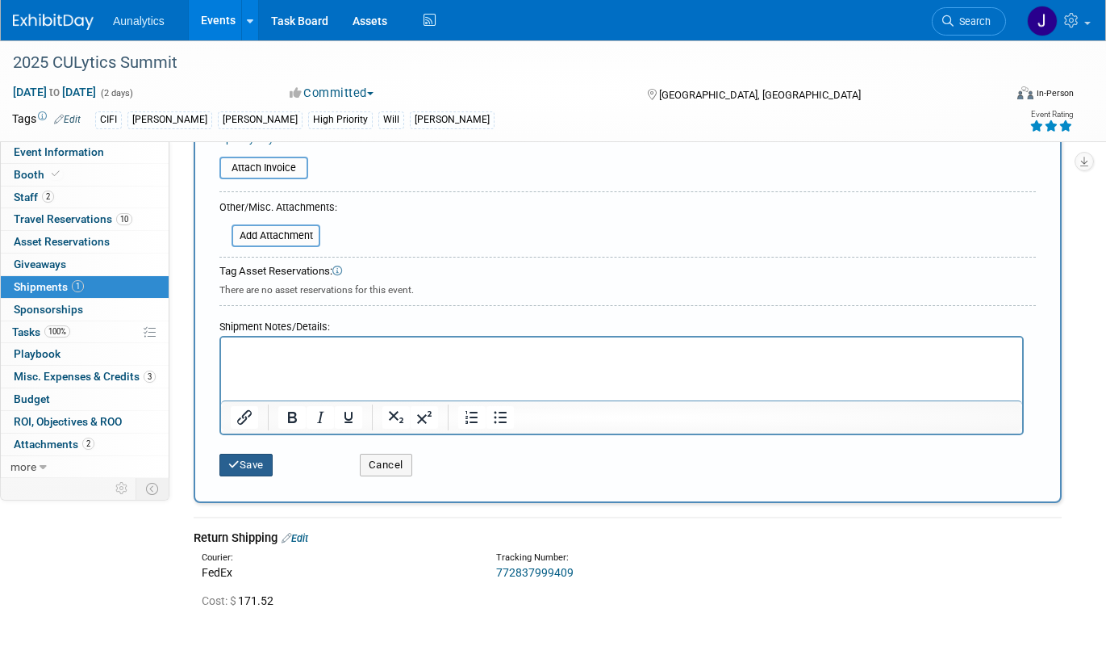
click at [252, 466] on button "Save" at bounding box center [246, 465] width 53 height 23
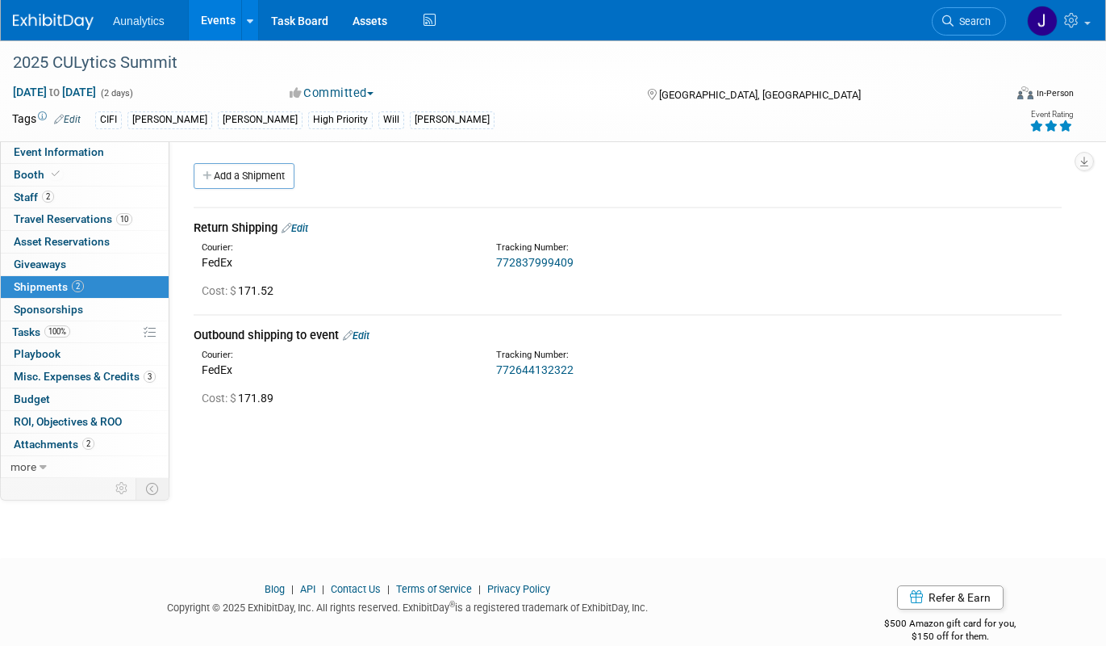
click at [209, 34] on link "Events" at bounding box center [218, 20] width 59 height 40
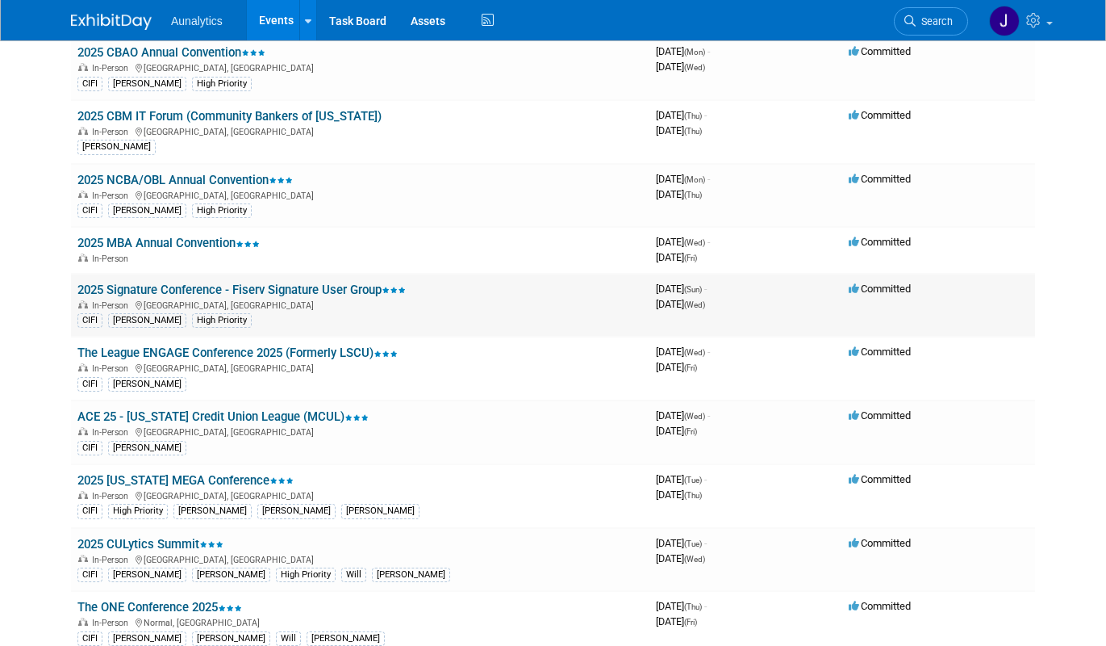
scroll to position [527, 0]
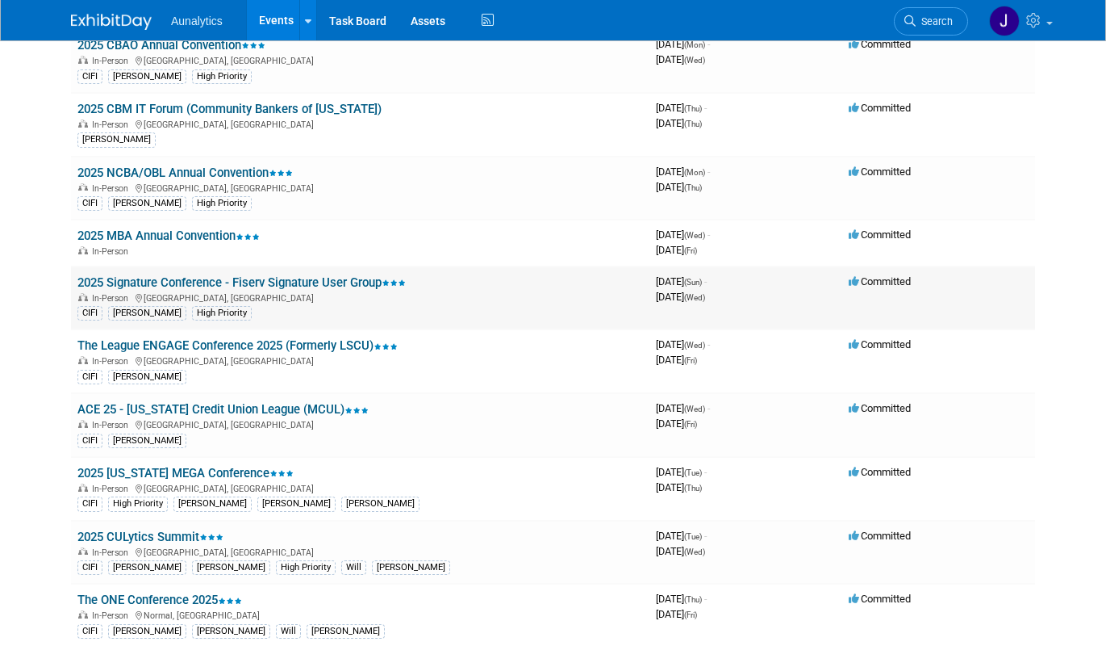
click at [330, 274] on td "2025 Signature Conference - Fiserv Signature User Group In-Person [GEOGRAPHIC_D…" at bounding box center [360, 298] width 579 height 64
click at [332, 282] on link "2025 Signature Conference - Fiserv Signature User Group" at bounding box center [241, 282] width 328 height 15
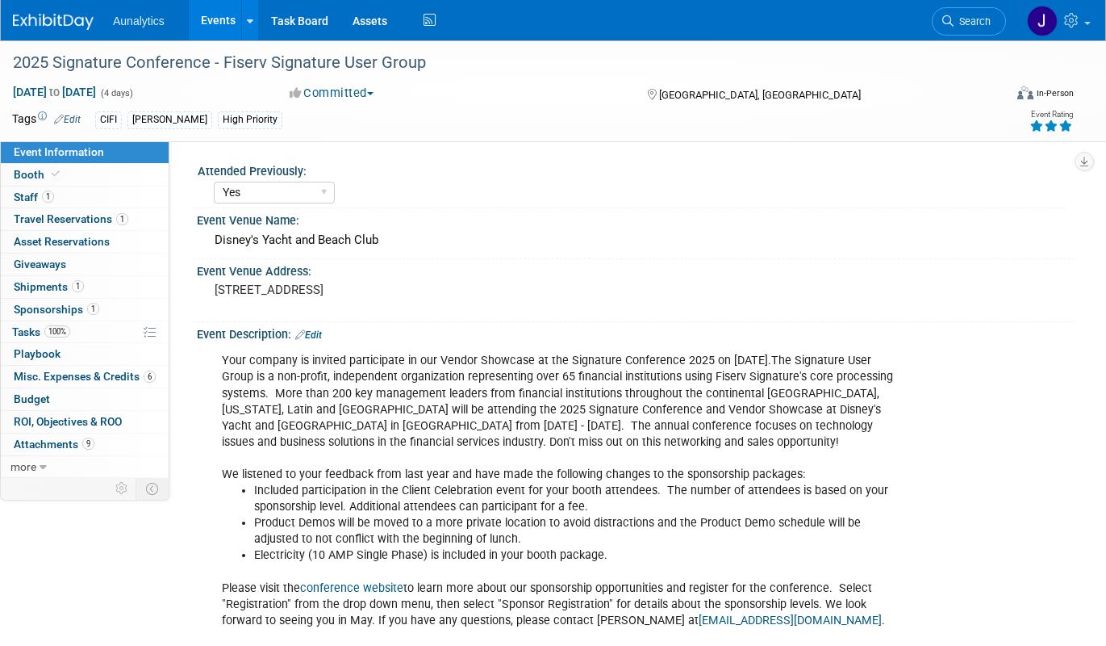
select select "Yes"
select select "CIFI Sales"
select select "Financial"
select select "National"
select select "Accepted"
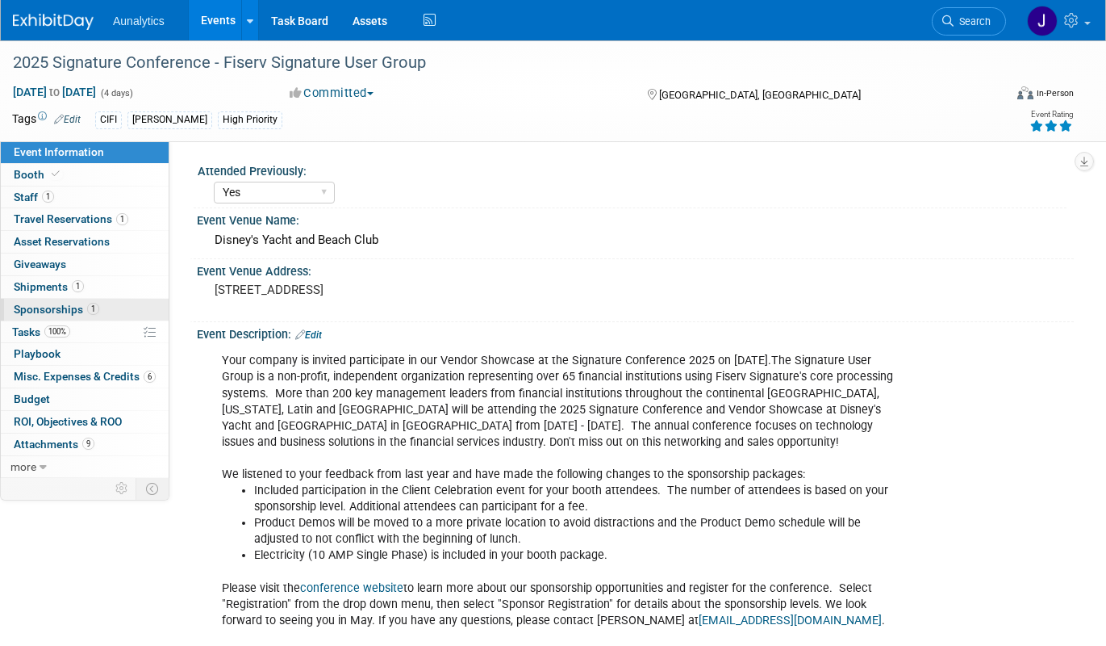
click at [68, 311] on span "Sponsorships 1" at bounding box center [57, 309] width 86 height 13
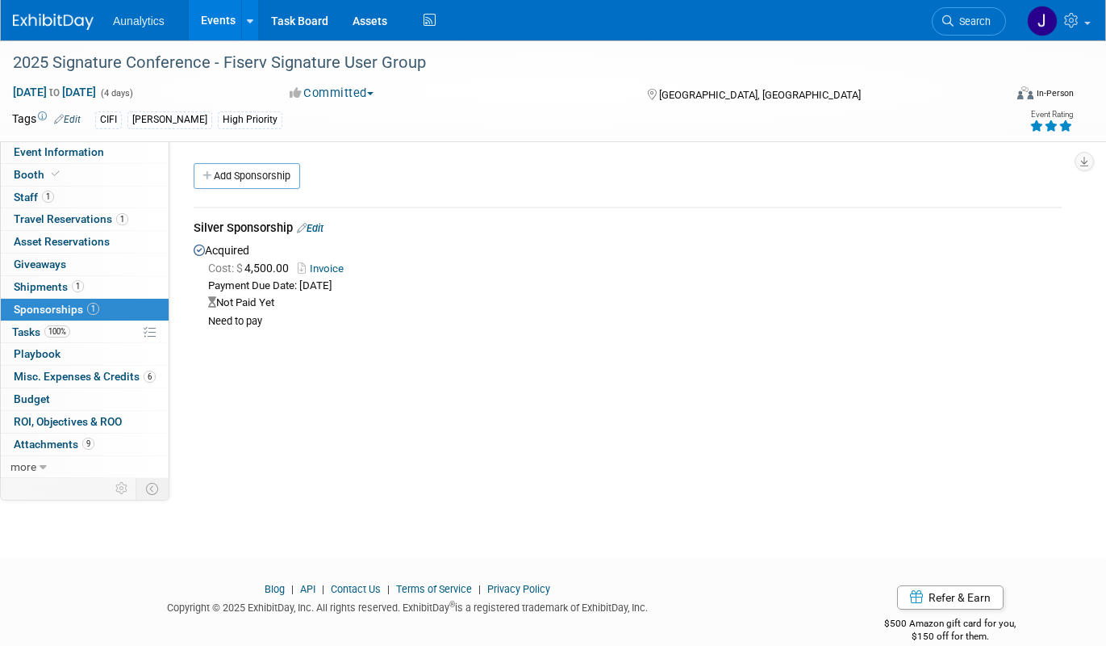
click at [324, 224] on link "Edit" at bounding box center [310, 228] width 27 height 12
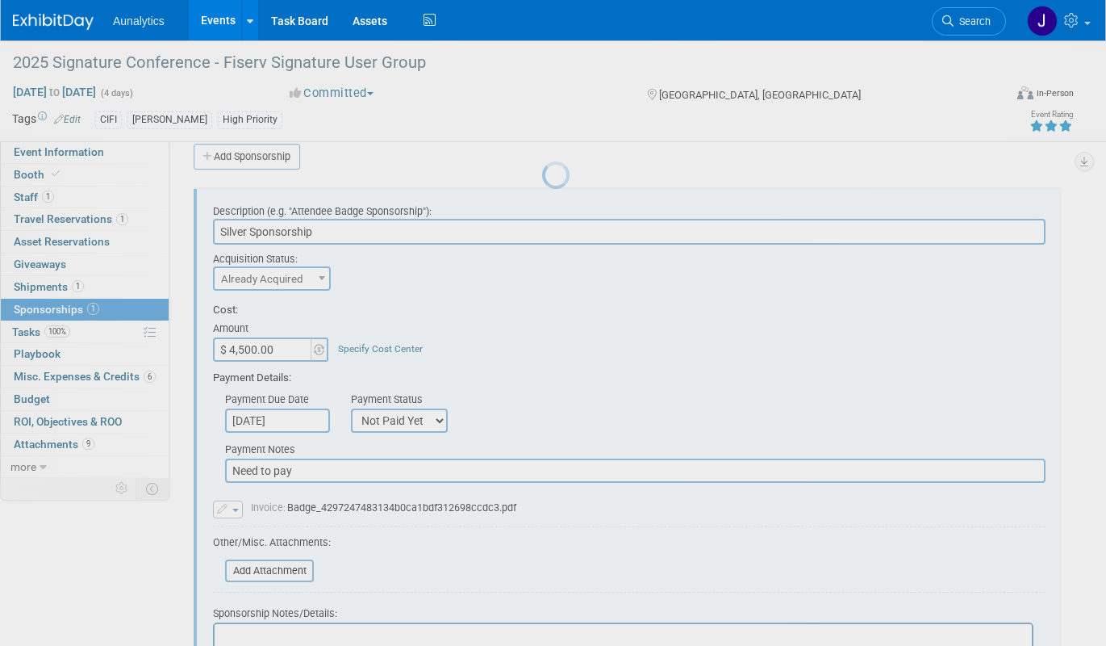
scroll to position [24, 0]
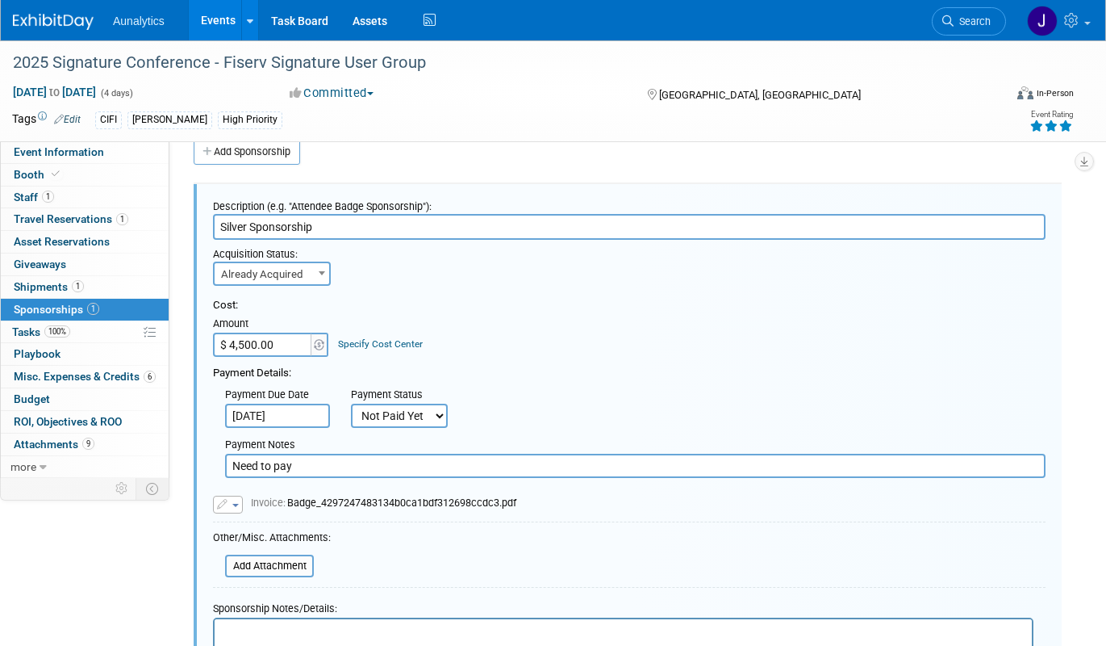
click at [390, 416] on select "Not Paid Yet Partially Paid Paid in Full" at bounding box center [399, 416] width 97 height 24
select select "1"
click at [351, 404] on select "Not Paid Yet Partially Paid Paid in Full" at bounding box center [399, 416] width 97 height 24
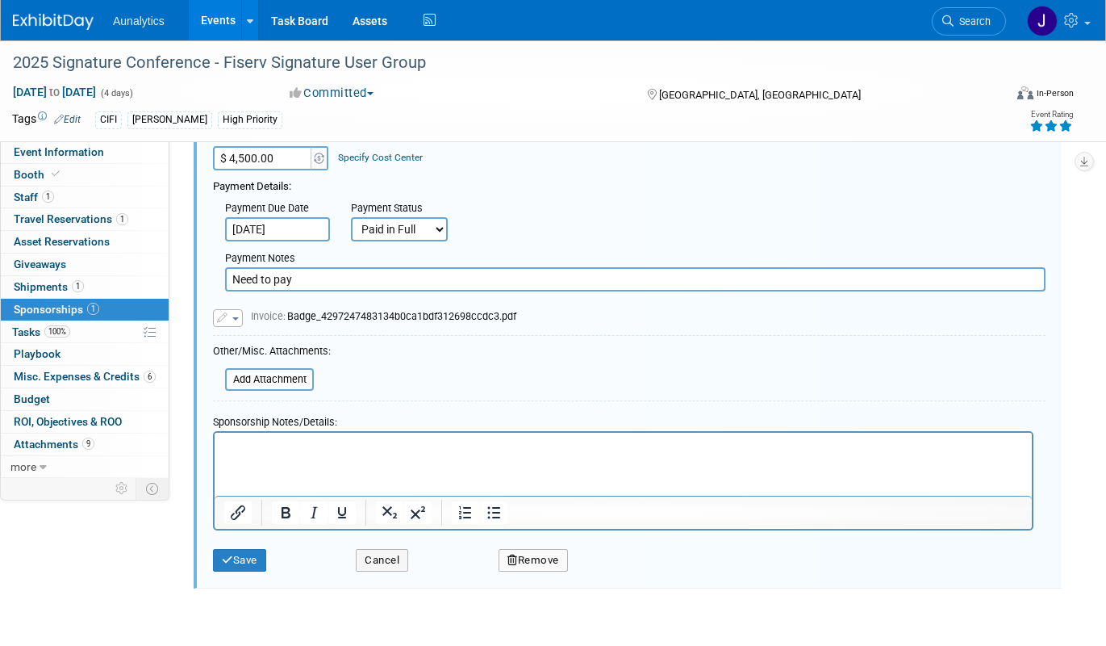
scroll to position [204, 0]
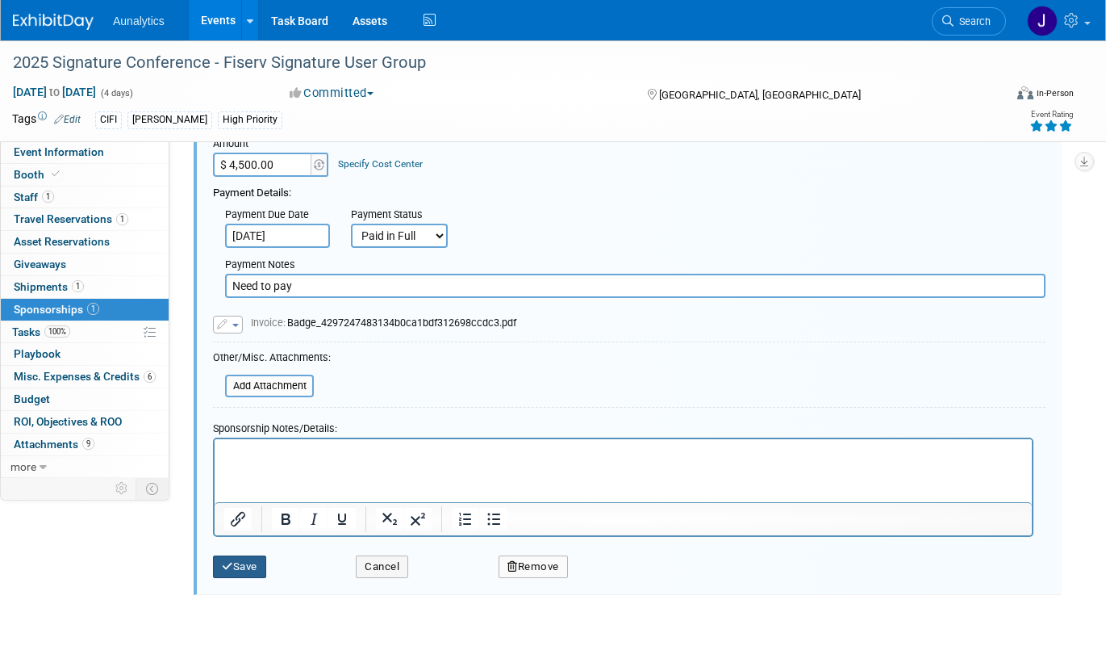
click at [245, 567] on button "Save" at bounding box center [239, 566] width 53 height 23
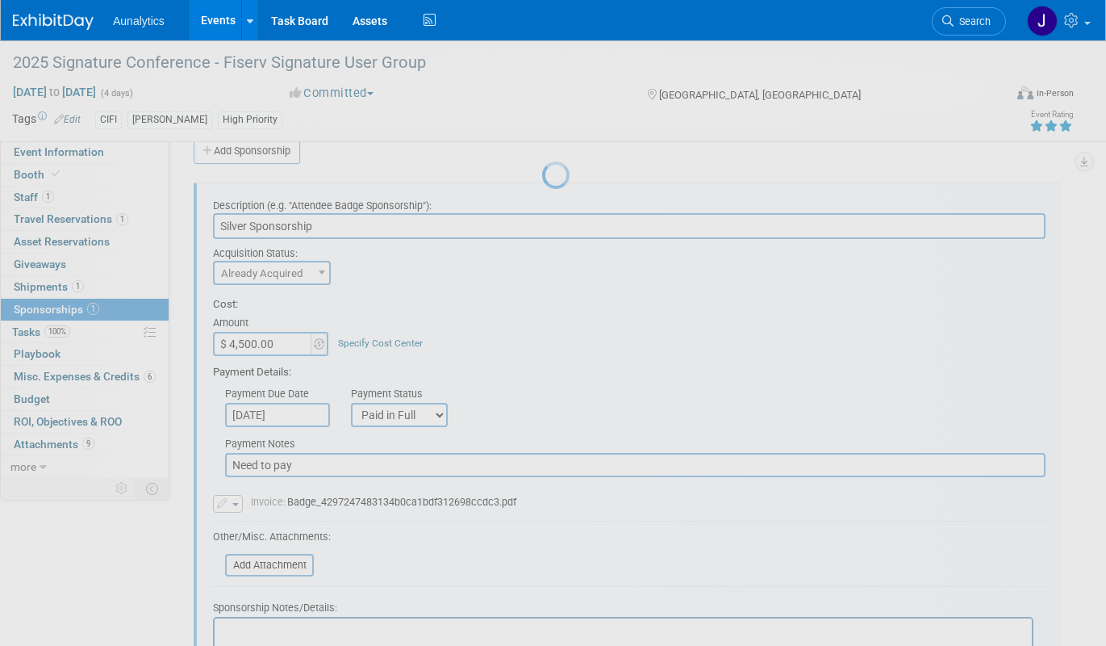
scroll to position [24, 0]
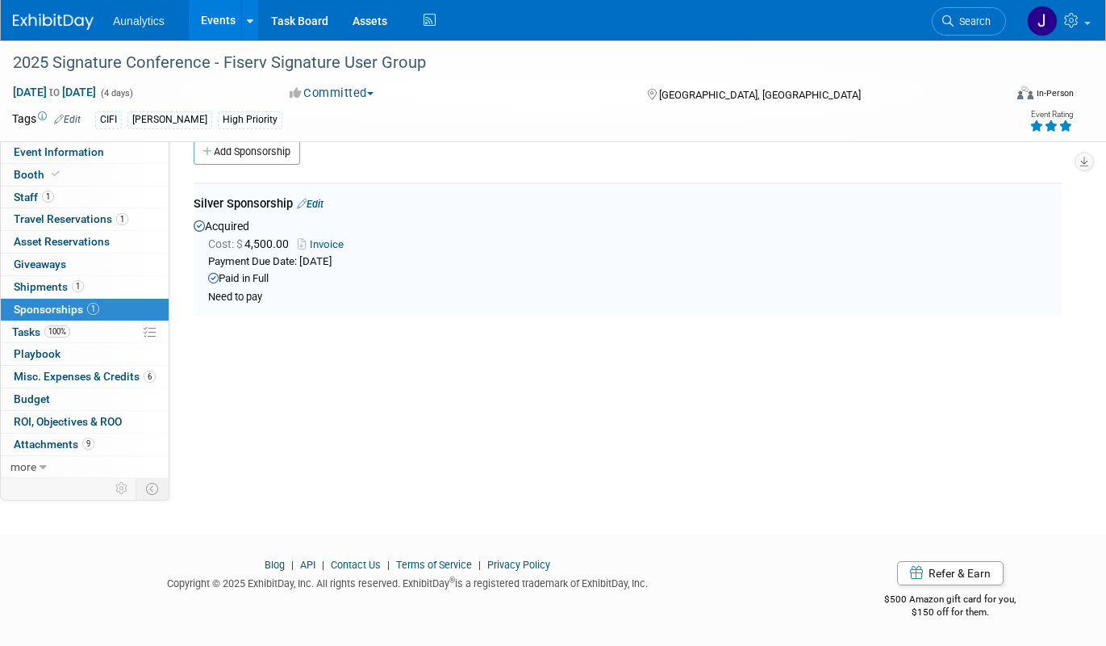
click at [321, 199] on link "Edit" at bounding box center [310, 204] width 27 height 12
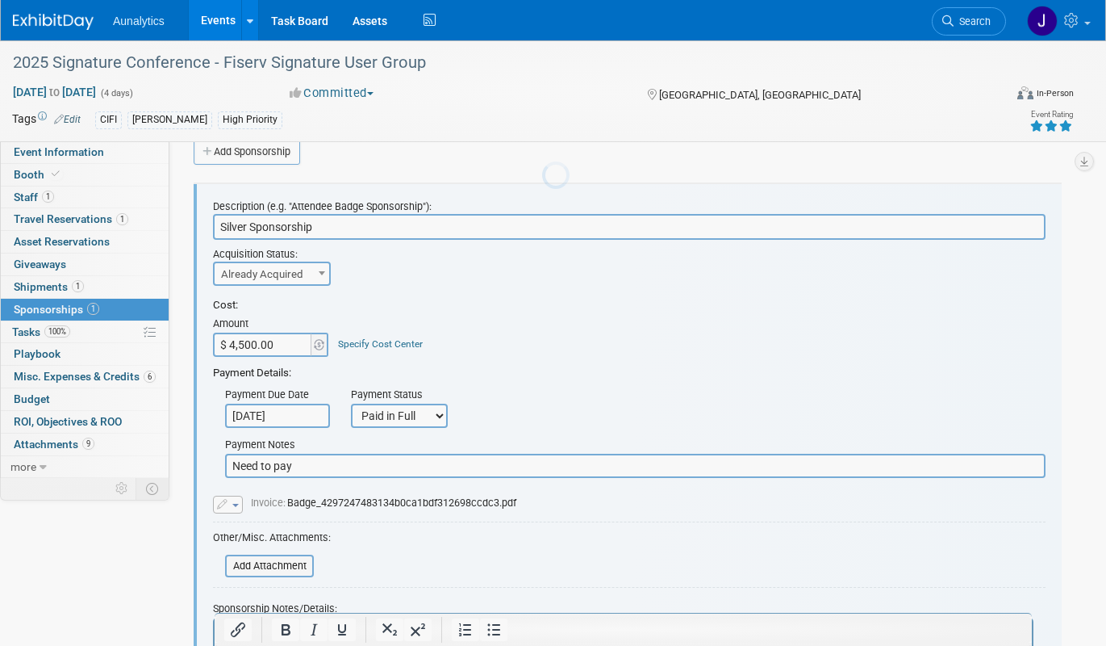
scroll to position [0, 0]
click at [291, 473] on input "Need to pay" at bounding box center [635, 466] width 821 height 24
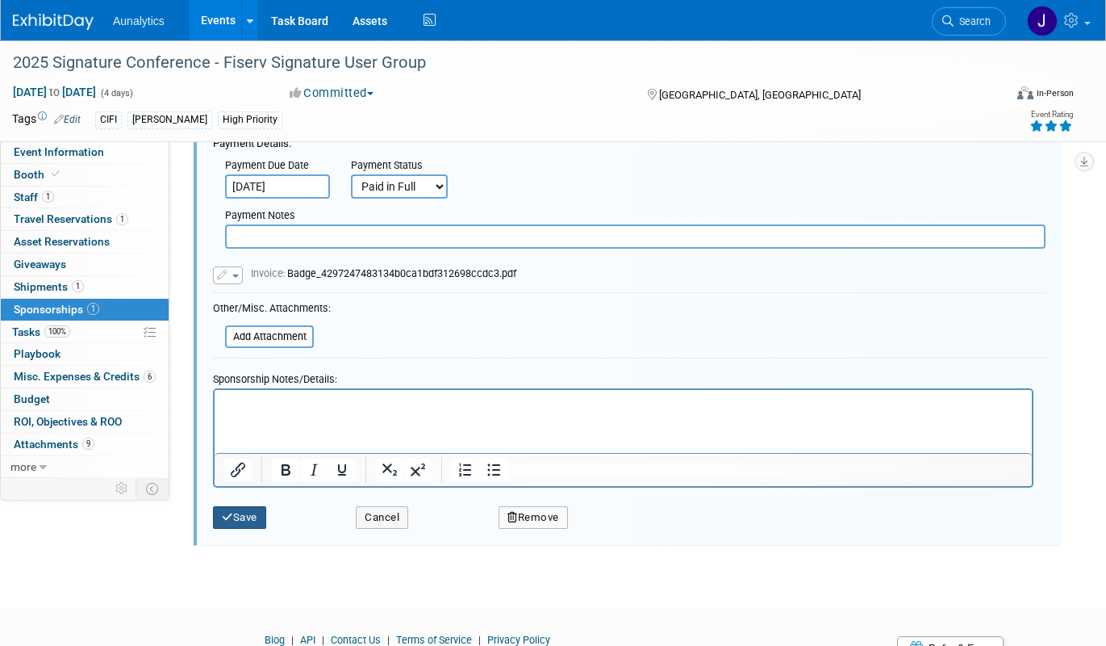
click at [264, 516] on button "Save" at bounding box center [239, 517] width 53 height 23
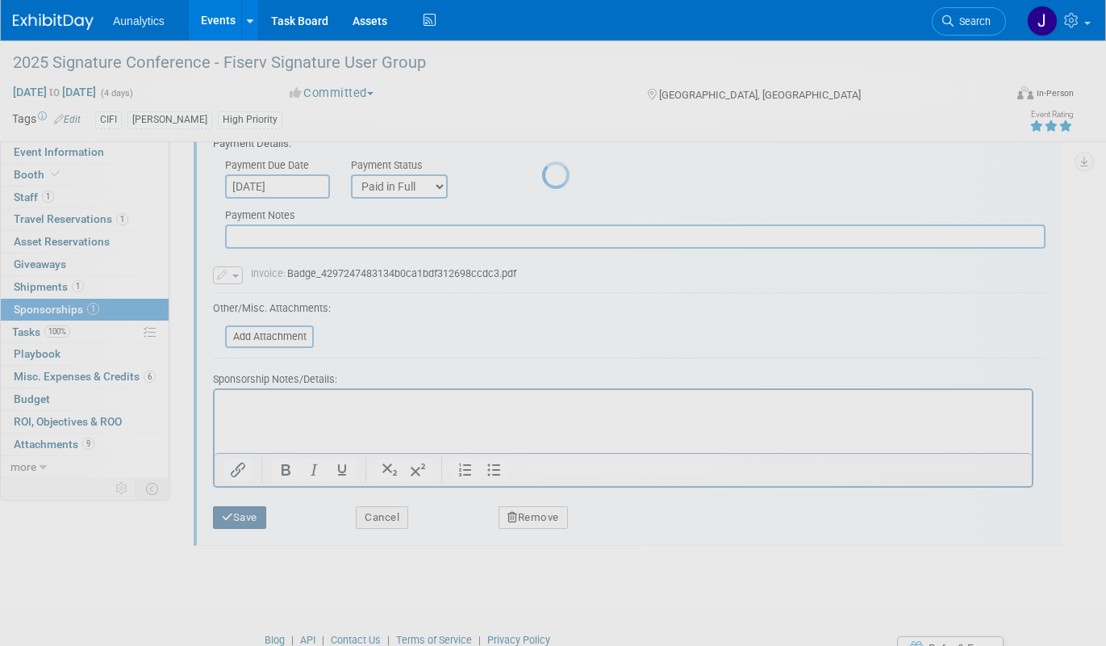
scroll to position [24, 0]
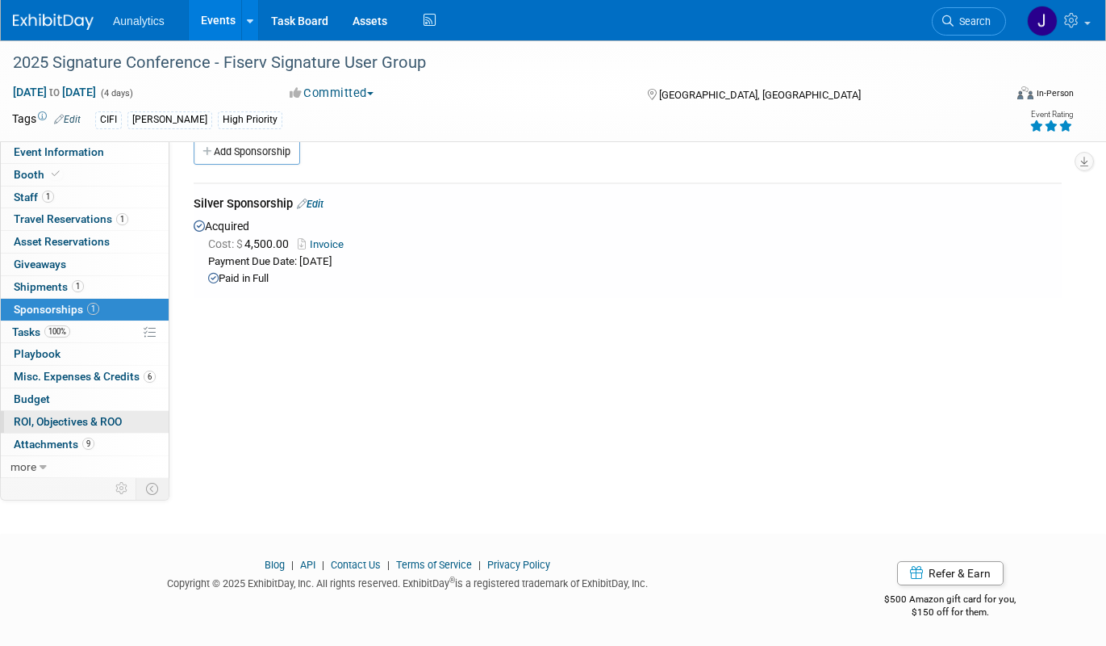
click at [82, 425] on span "ROI, Objectives & ROO 0" at bounding box center [68, 421] width 108 height 13
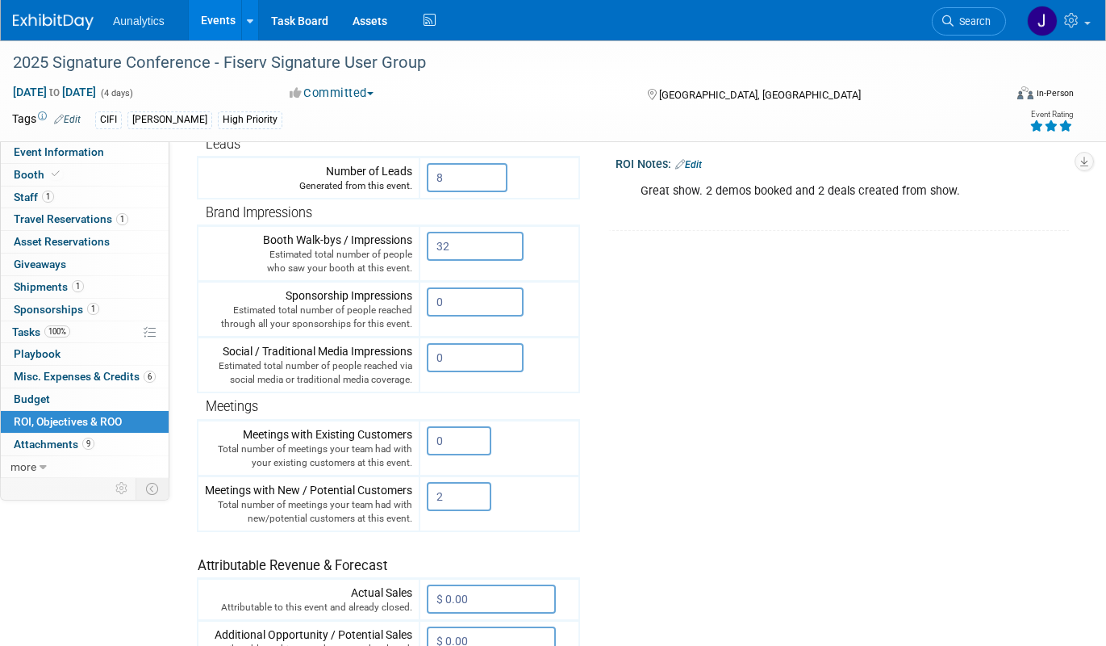
scroll to position [245, 0]
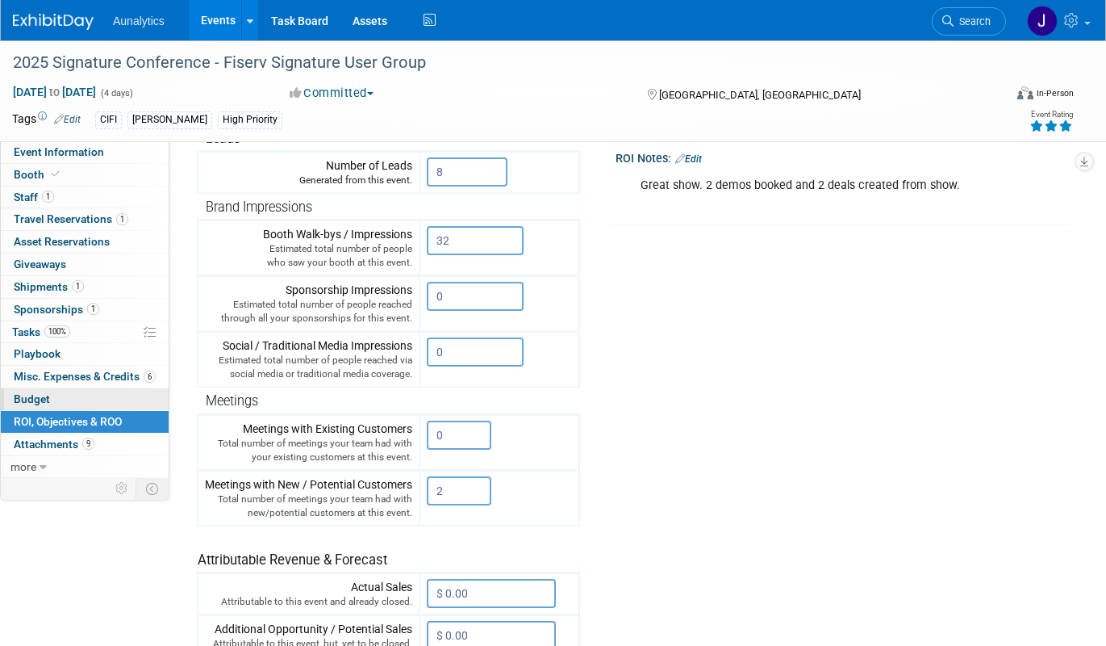
click at [111, 397] on link "Budget" at bounding box center [85, 399] width 168 height 22
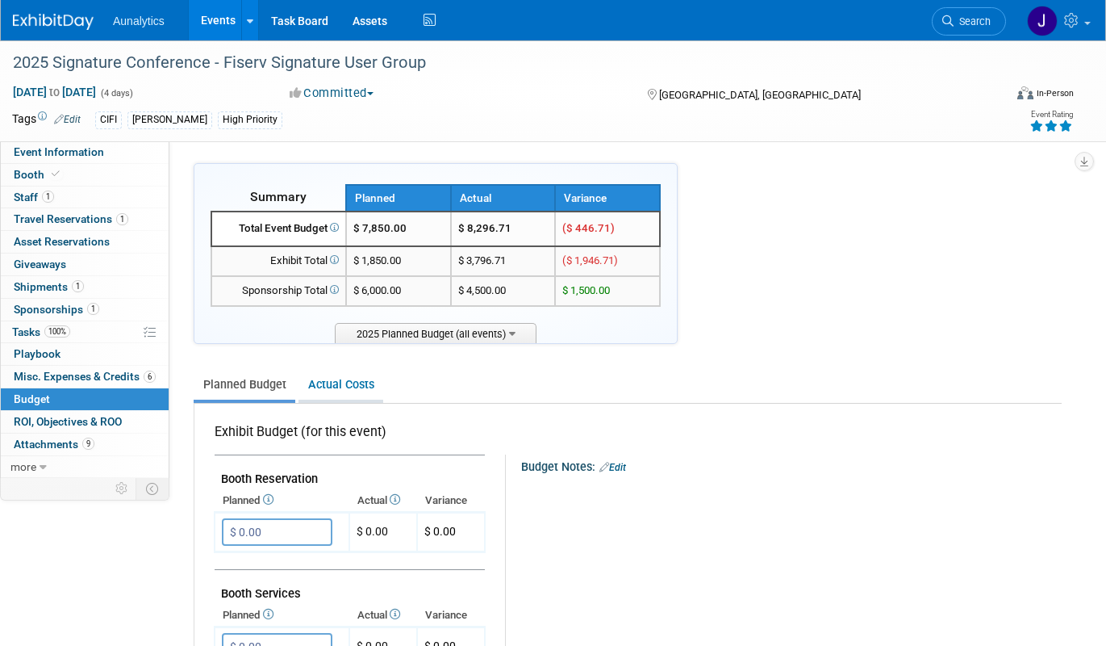
click at [326, 377] on link "Actual Costs" at bounding box center [341, 385] width 85 height 30
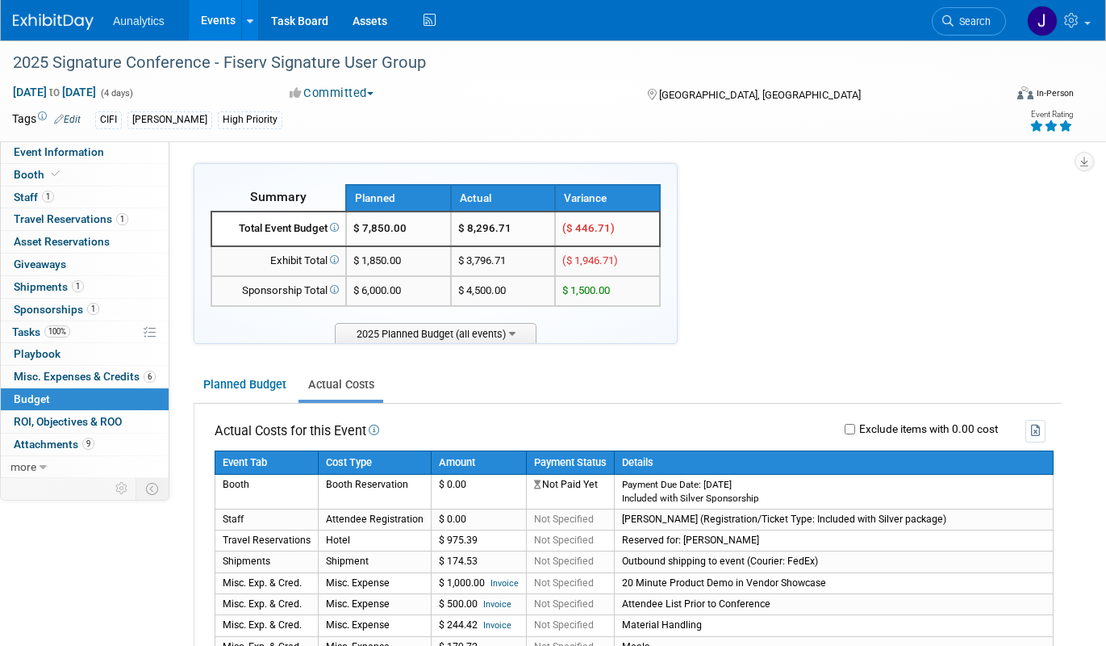
click at [222, 31] on link "Events" at bounding box center [218, 20] width 59 height 40
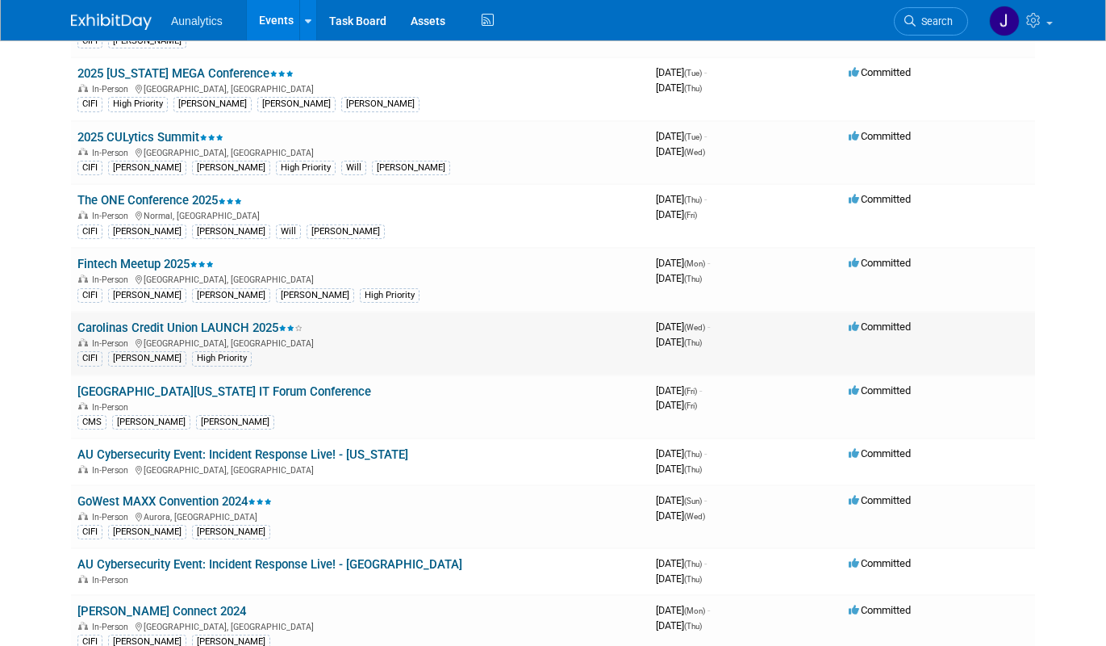
scroll to position [918, 0]
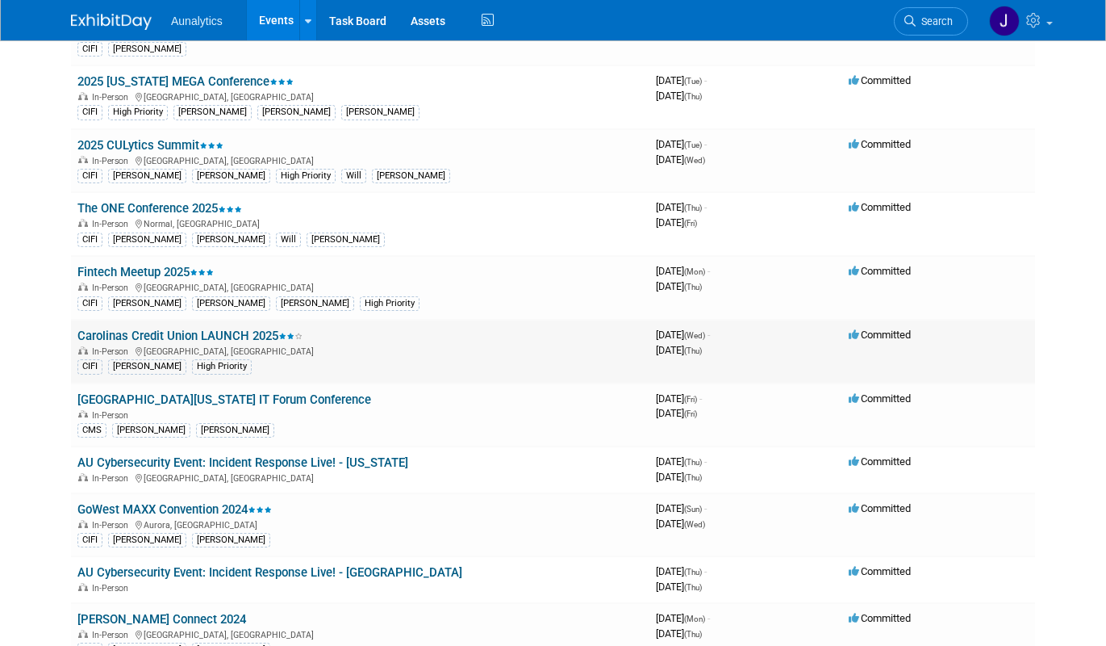
click at [225, 336] on link "Carolinas Credit Union LAUNCH 2025" at bounding box center [189, 335] width 225 height 15
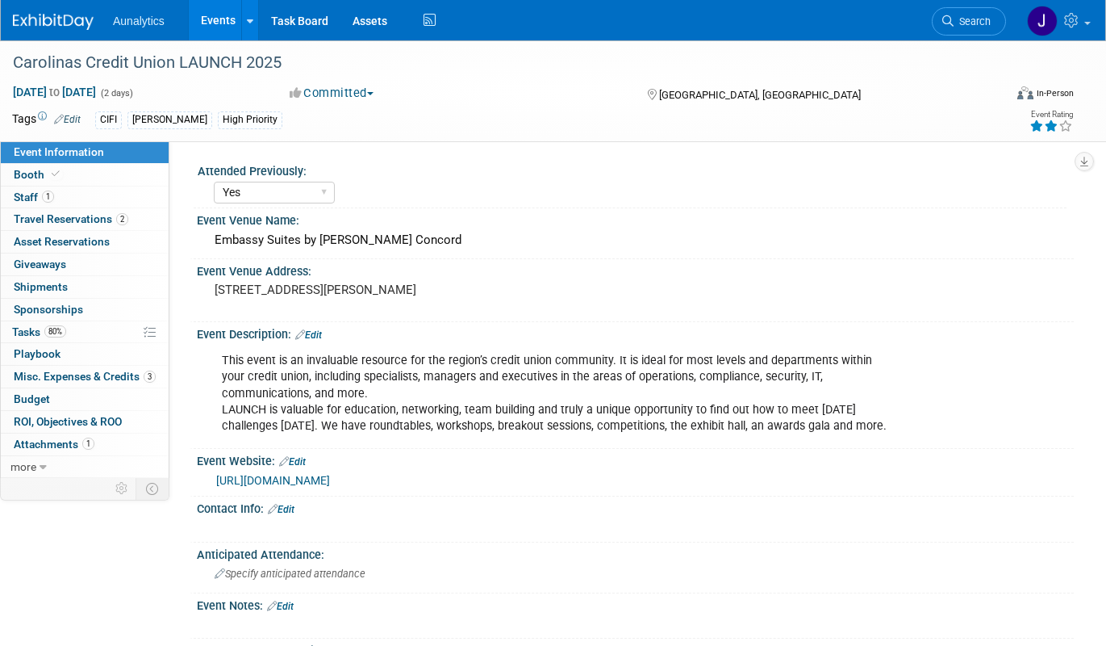
select select "Yes"
select select "CIFI Sales"
select select "Financial"
select select "Credit Union"
select select "Regional"
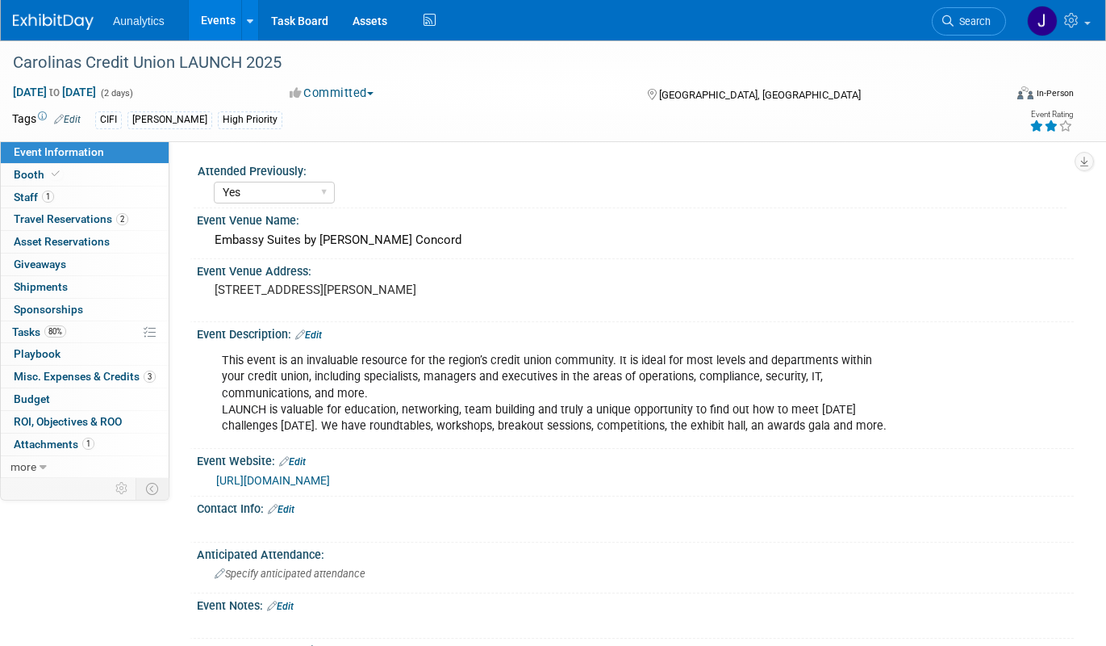
select select "No Submission"
click at [115, 380] on span "Misc. Expenses & Credits 3" at bounding box center [85, 376] width 142 height 13
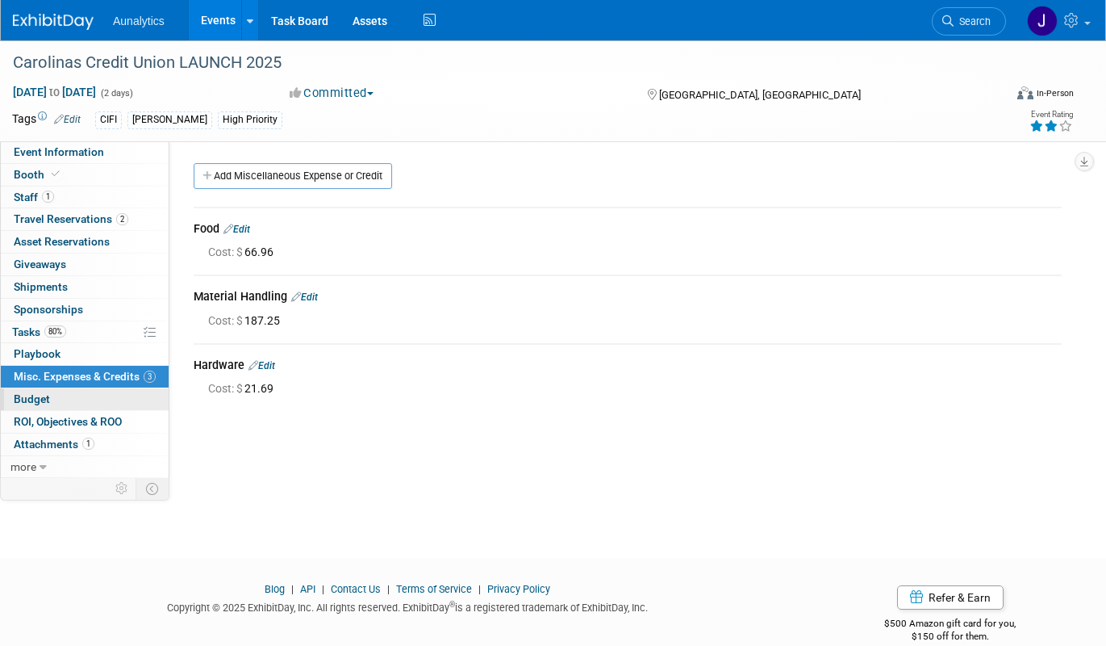
click at [115, 400] on link "Budget" at bounding box center [85, 399] width 168 height 22
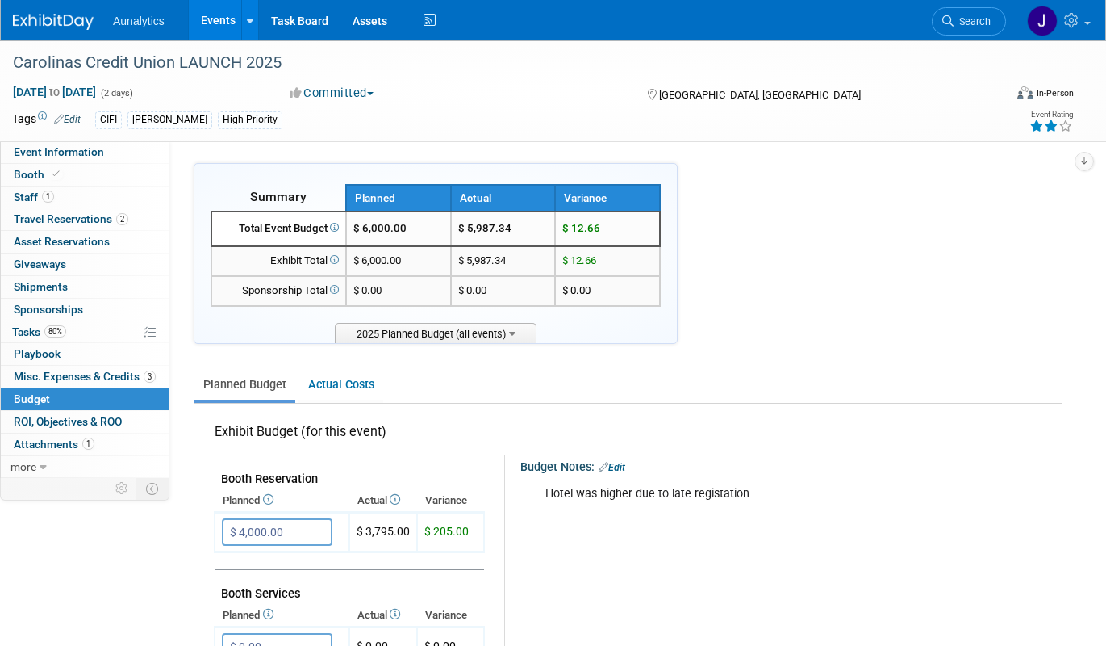
click at [499, 224] on td "$ 5,987.34" at bounding box center [503, 228] width 105 height 35
copy tr "$ 5,987.34"
click at [219, 19] on link "Events" at bounding box center [218, 20] width 59 height 40
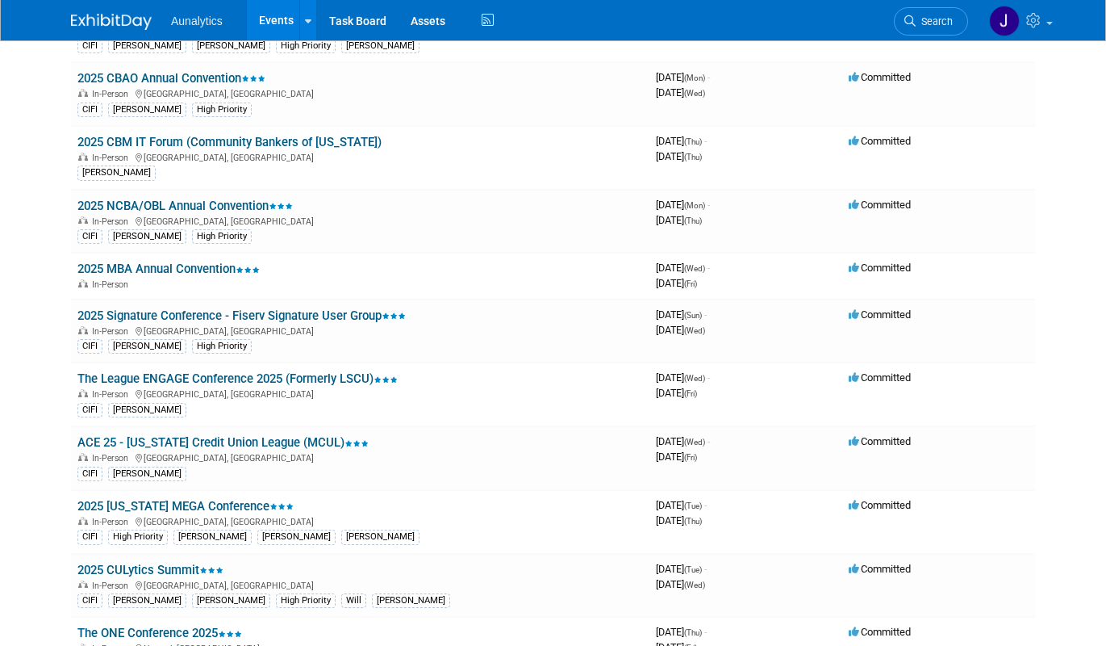
scroll to position [491, 0]
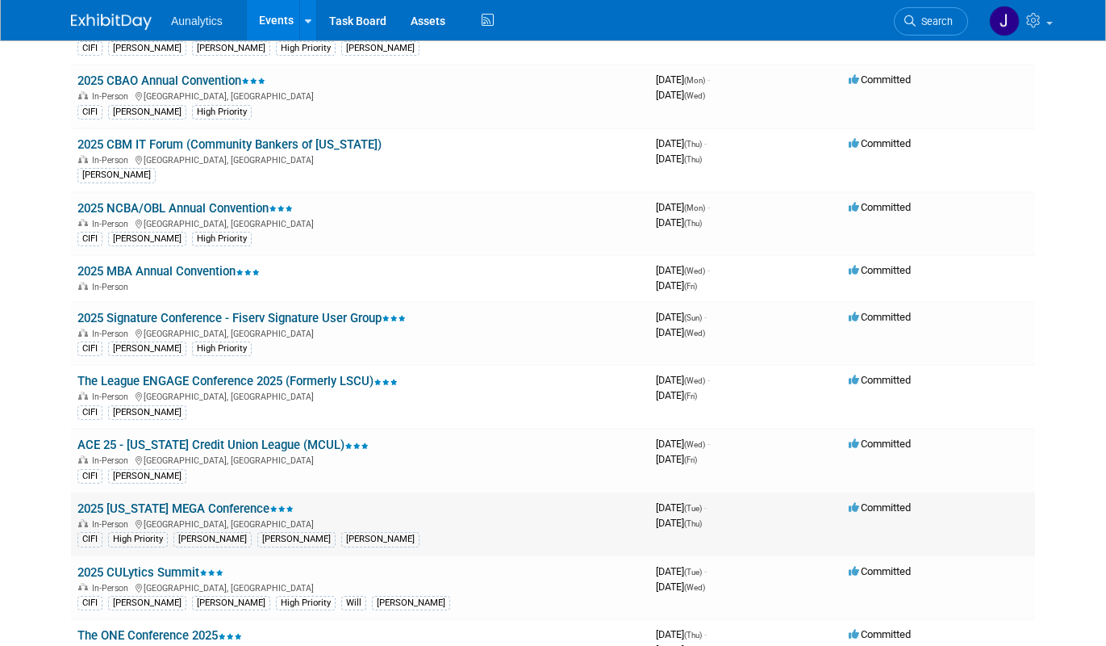
click at [180, 510] on link "2025 [US_STATE] MEGA Conference" at bounding box center [185, 508] width 216 height 15
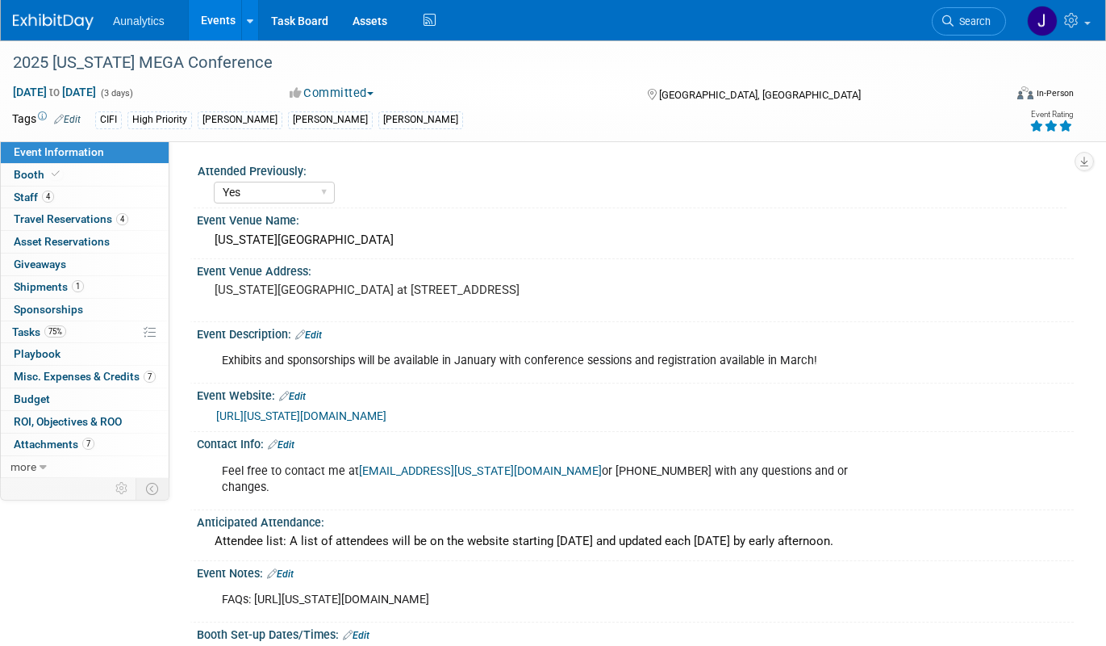
select select "Yes"
click at [94, 405] on link "Budget" at bounding box center [85, 399] width 168 height 22
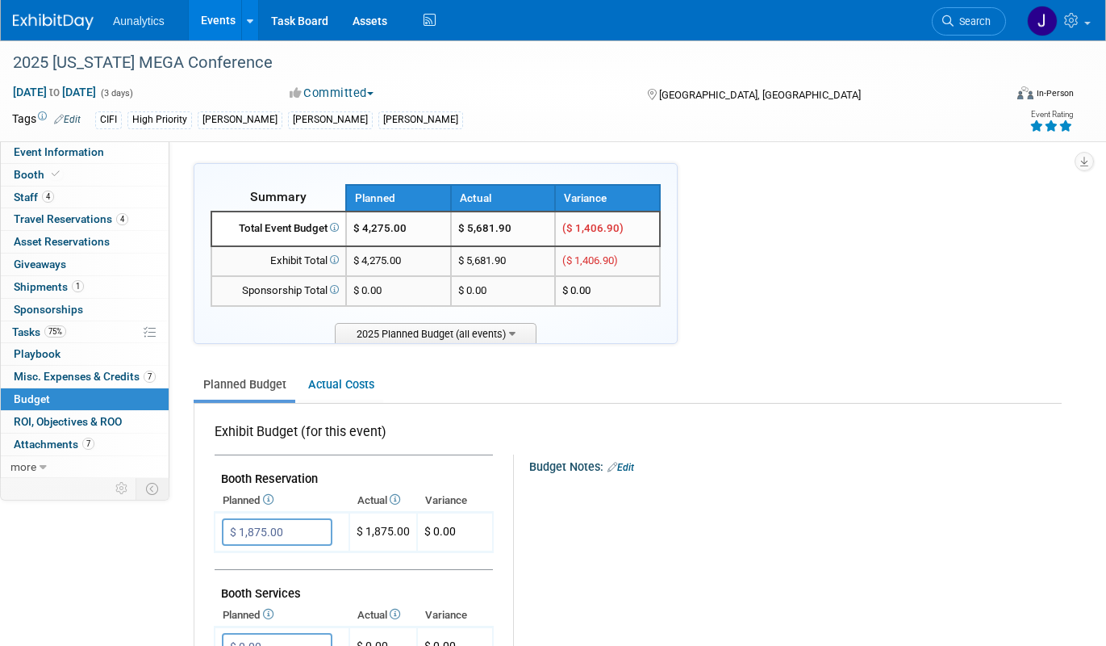
click at [498, 232] on td "$ 5,681.90" at bounding box center [503, 228] width 105 height 35
copy tr "$ 5,681.90"
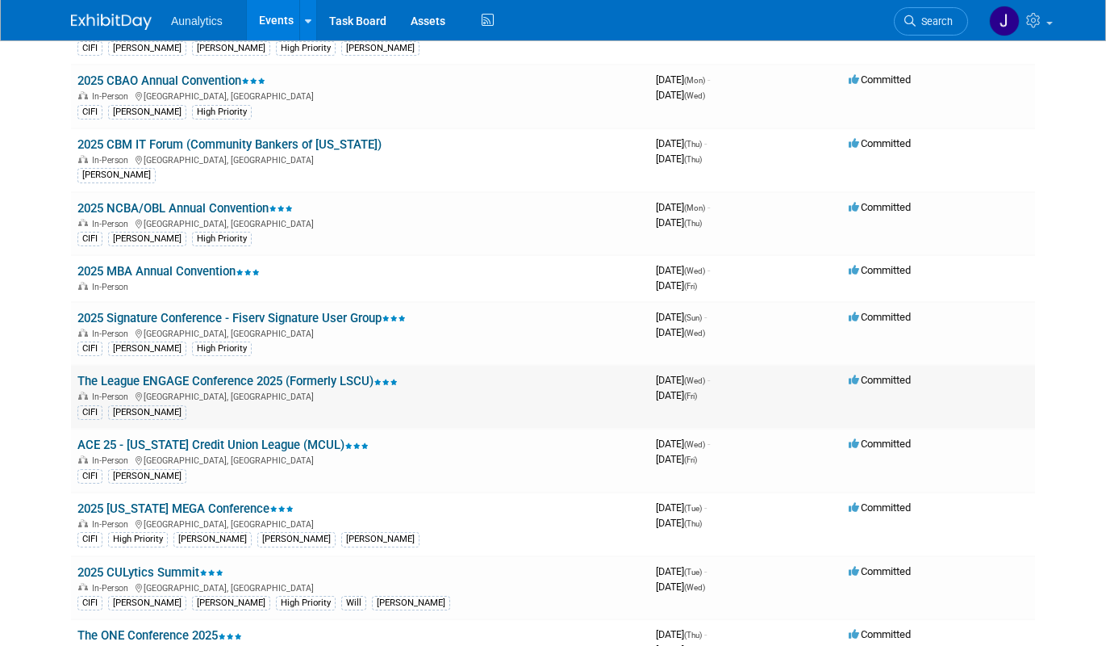
click at [240, 379] on link "The League ENGAGE Conference 2025 (Formerly LSCU)" at bounding box center [237, 381] width 320 height 15
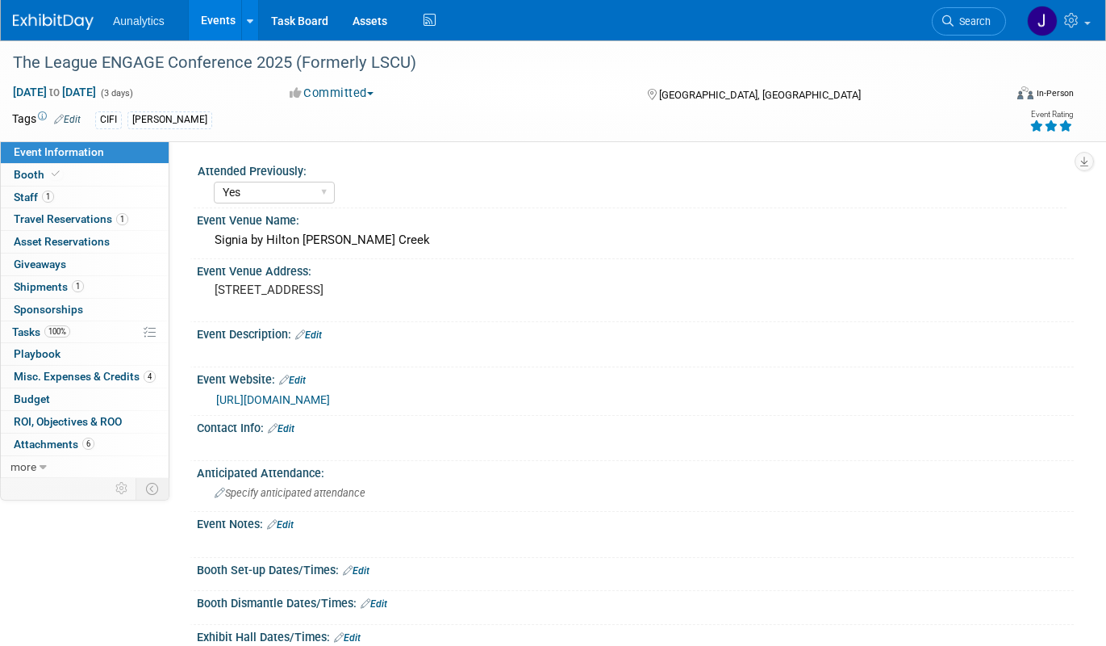
select select "Yes"
click at [91, 403] on link "Budget" at bounding box center [85, 399] width 168 height 22
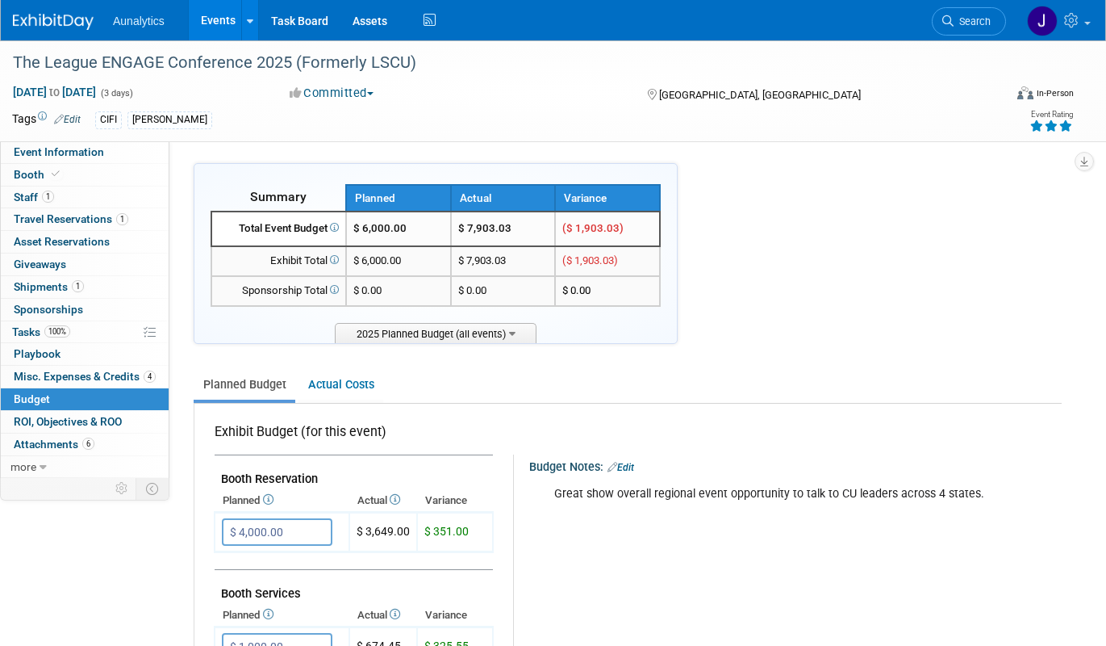
click at [501, 224] on td "$ 7,903.03" at bounding box center [503, 228] width 105 height 35
copy tr "$ 7,903.03"
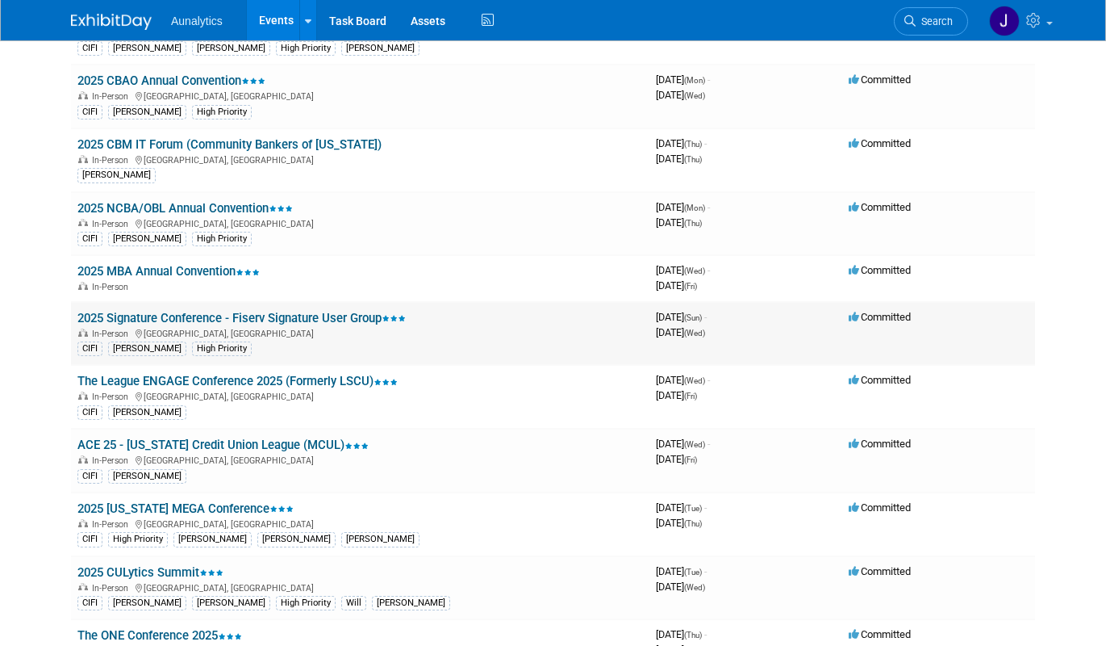
click at [263, 316] on link "2025 Signature Conference - Fiserv Signature User Group" at bounding box center [241, 318] width 328 height 15
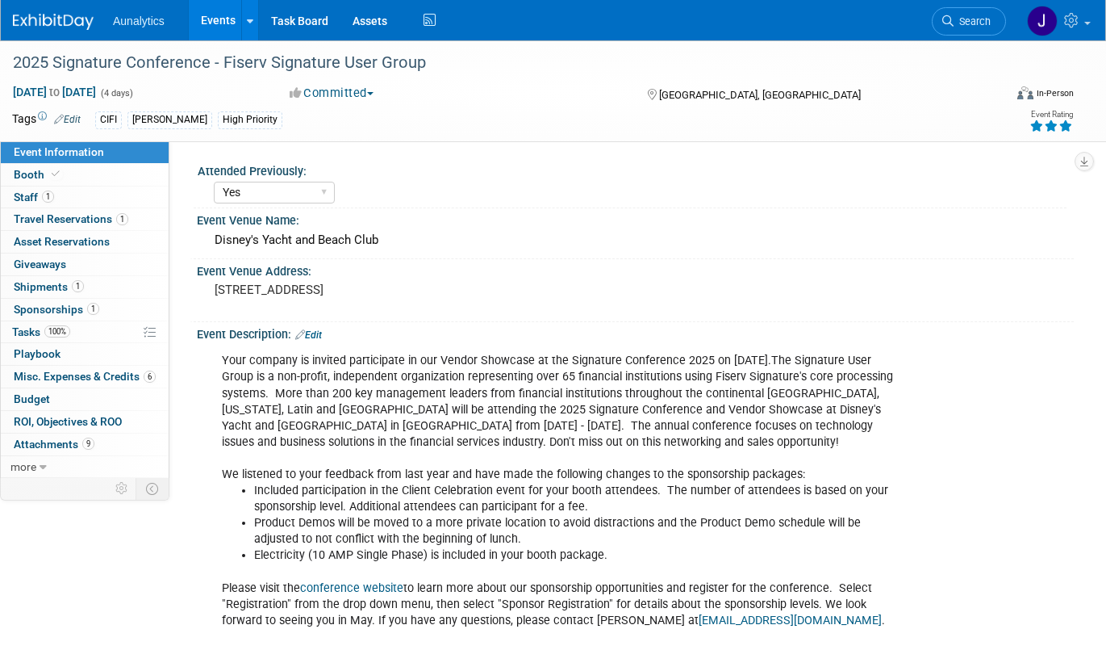
select select "Yes"
select select "CIFI Sales"
select select "Financial"
select select "National"
select select "Accepted"
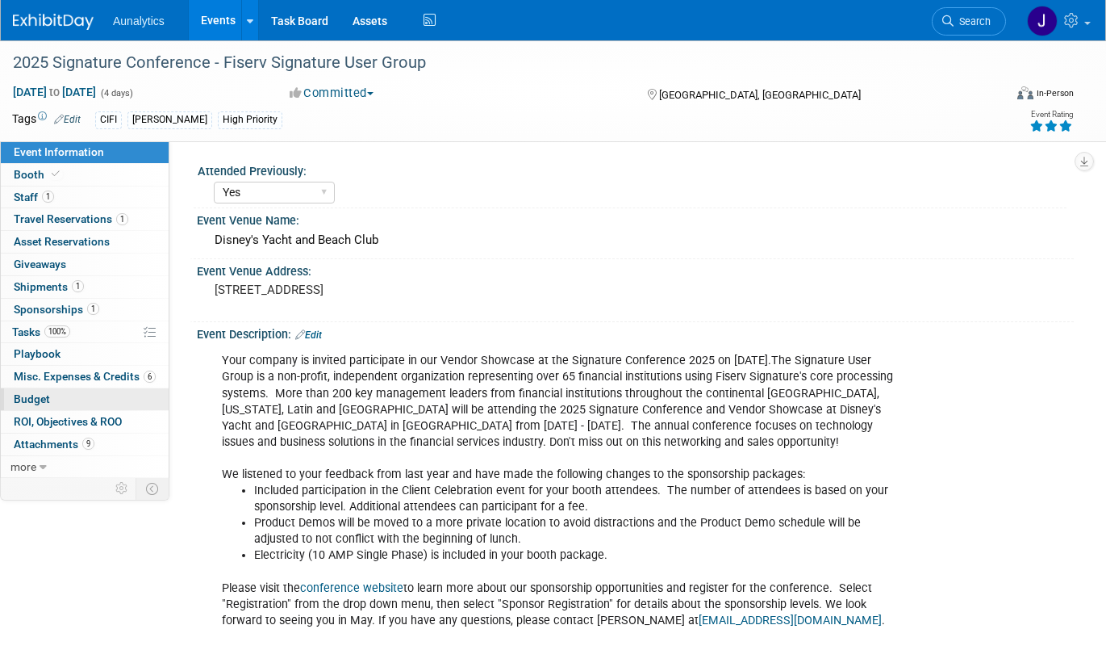
click at [48, 401] on span "Budget" at bounding box center [32, 398] width 36 height 13
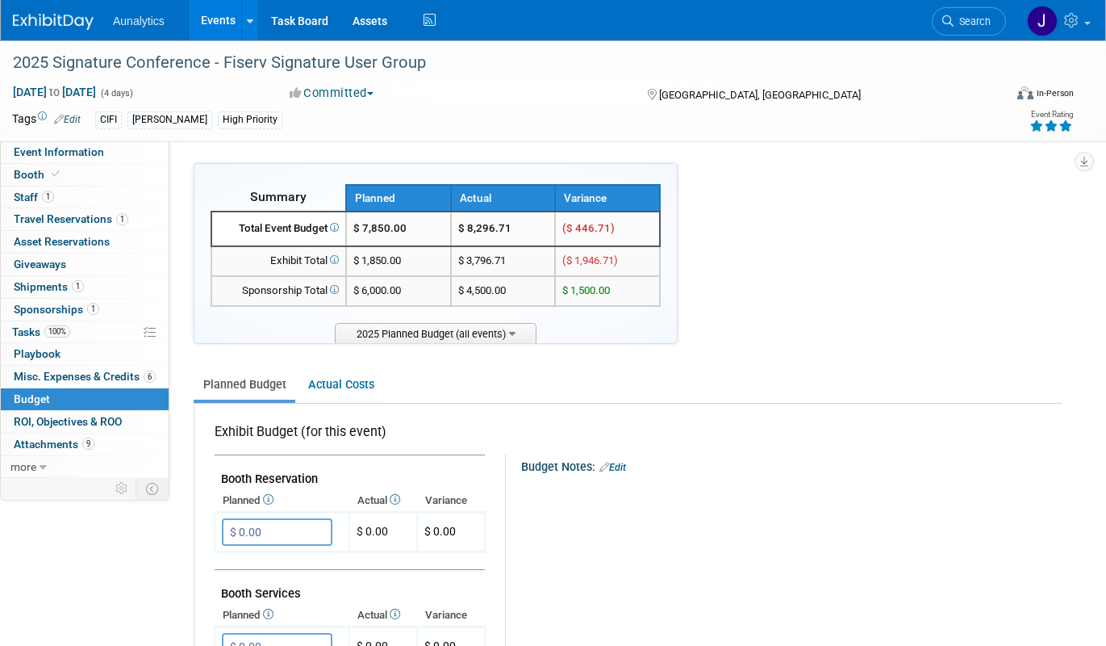
click at [474, 227] on td "$ 8,296.71" at bounding box center [503, 228] width 105 height 35
copy tr "$ 8,296.71"
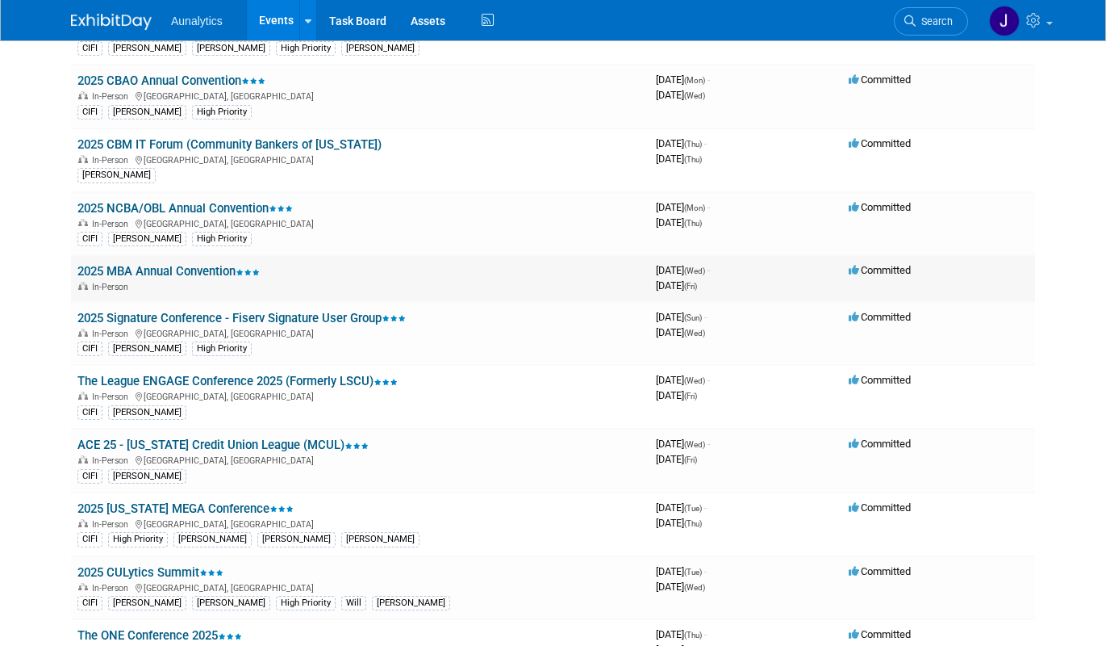
click at [220, 274] on link "2025 MBA Annual Convention" at bounding box center [168, 271] width 182 height 15
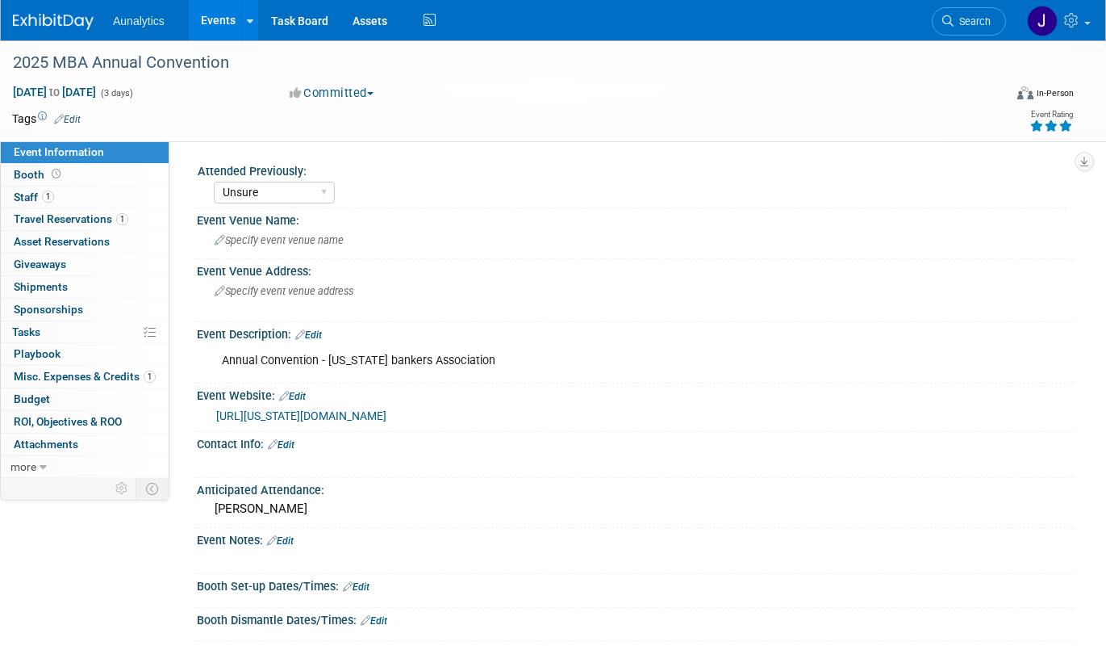
select select "Unsure"
select select "CIFI Sales"
select select "Financial"
select select "Bank"
select select "State"
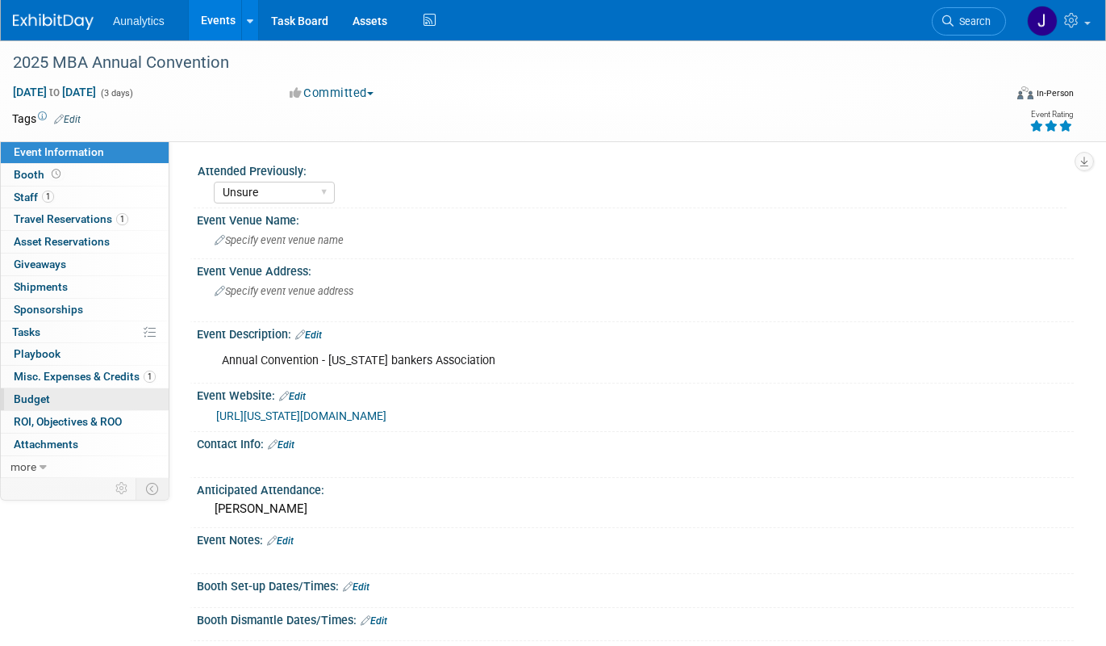
click at [74, 401] on link "Budget" at bounding box center [85, 399] width 168 height 22
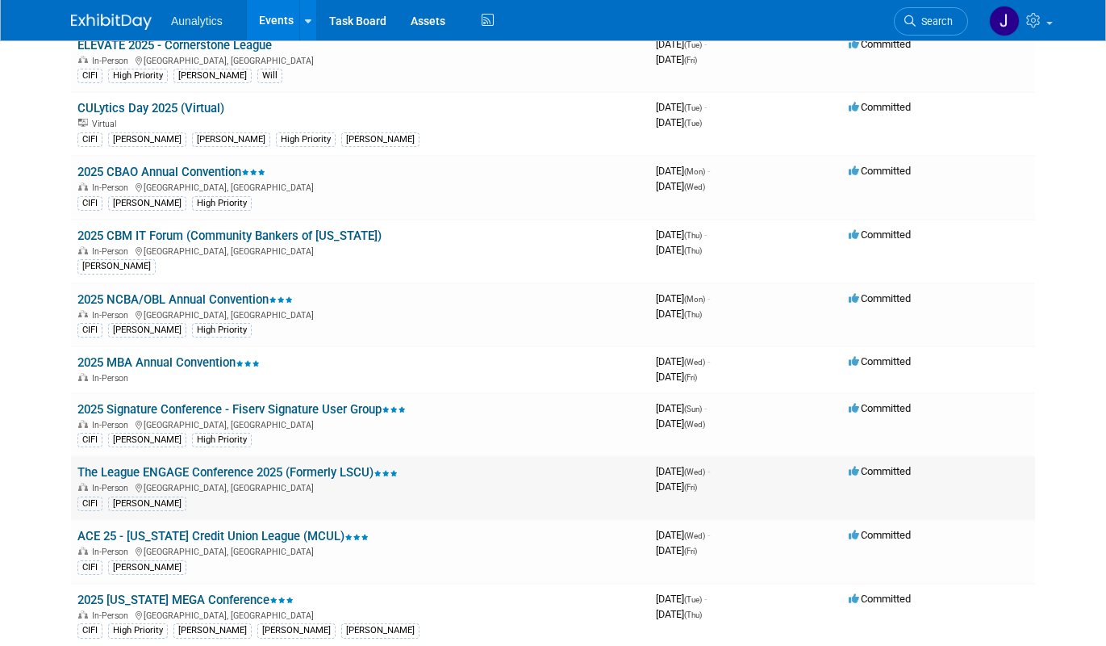
scroll to position [402, 0]
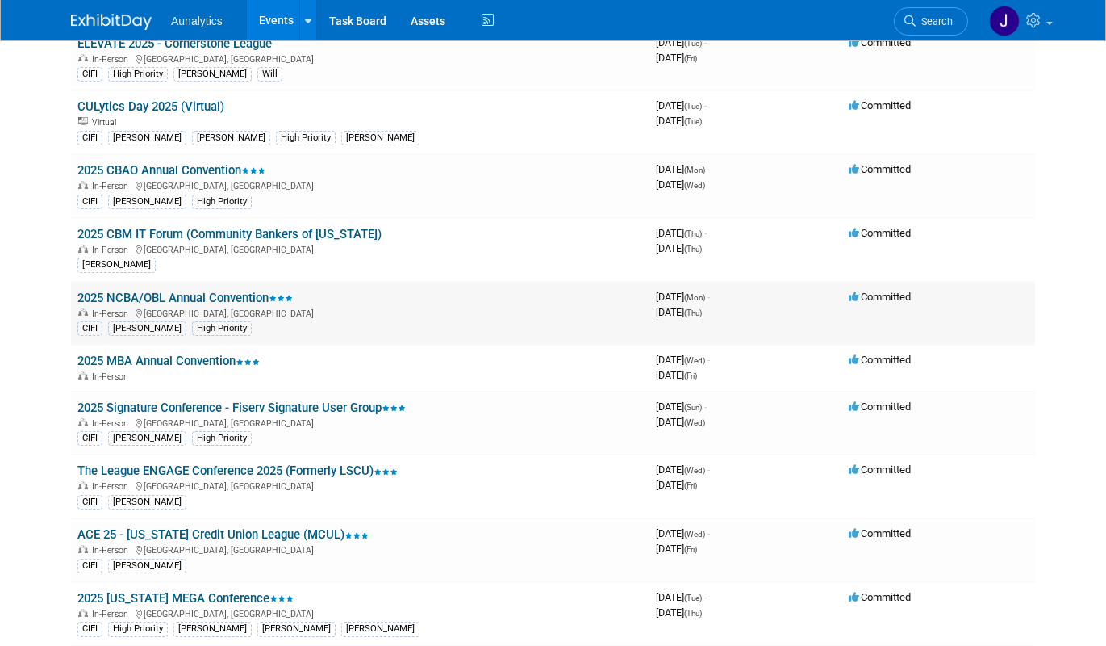
click at [270, 296] on link "2025 NCBA/OBL Annual Convention" at bounding box center [184, 298] width 215 height 15
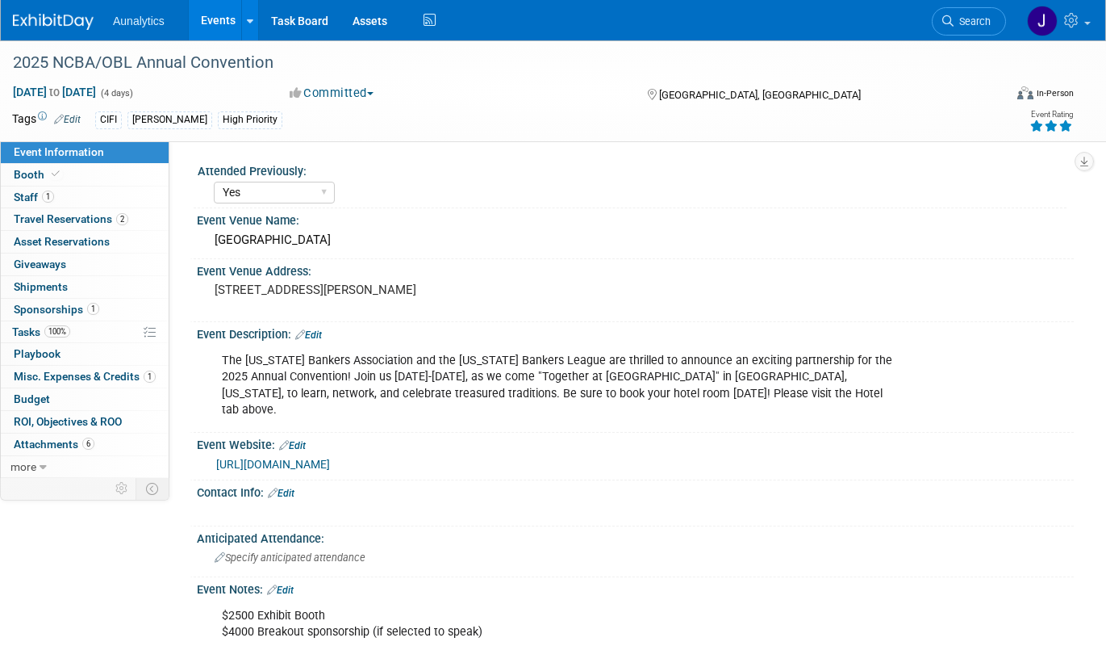
select select "Yes"
select select "CIFI Sales"
select select "Financial"
select select "Bank"
select select "Regional"
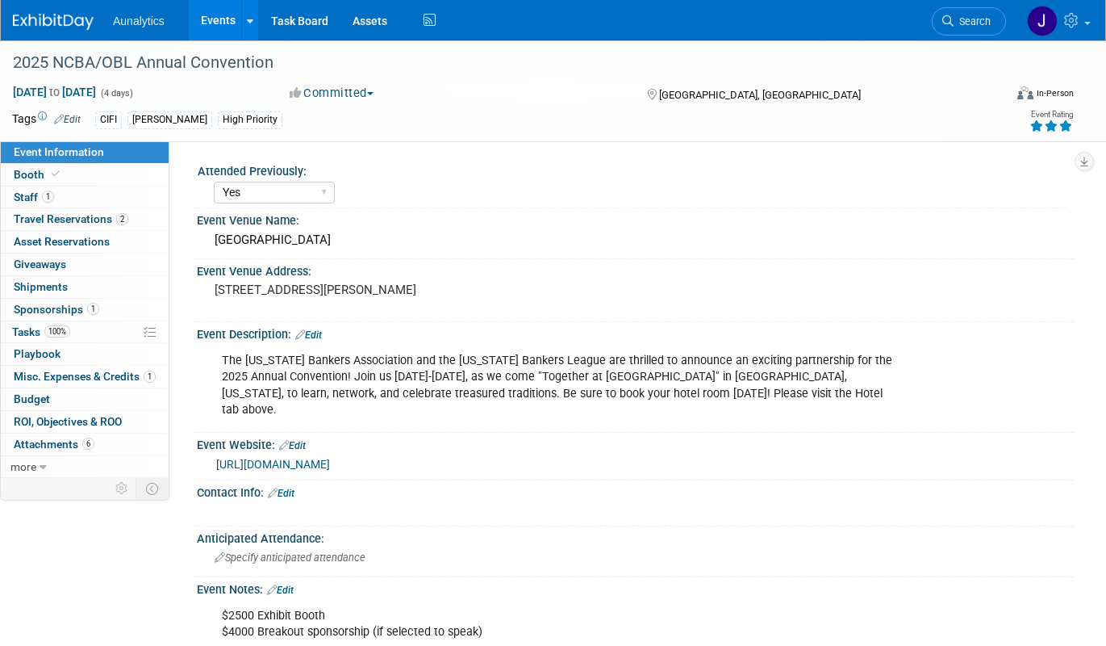
select select "Accepted"
click at [86, 396] on link "Budget" at bounding box center [85, 399] width 168 height 22
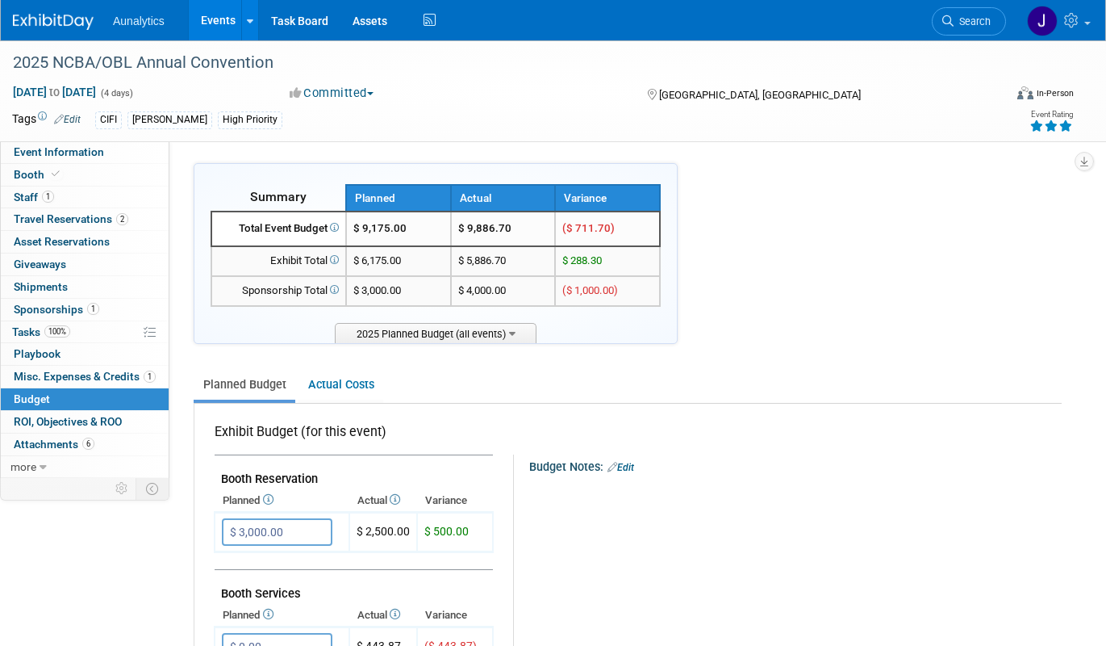
click at [475, 223] on td "$ 9,886.70" at bounding box center [503, 228] width 105 height 35
copy tr "$ 9,886.70"
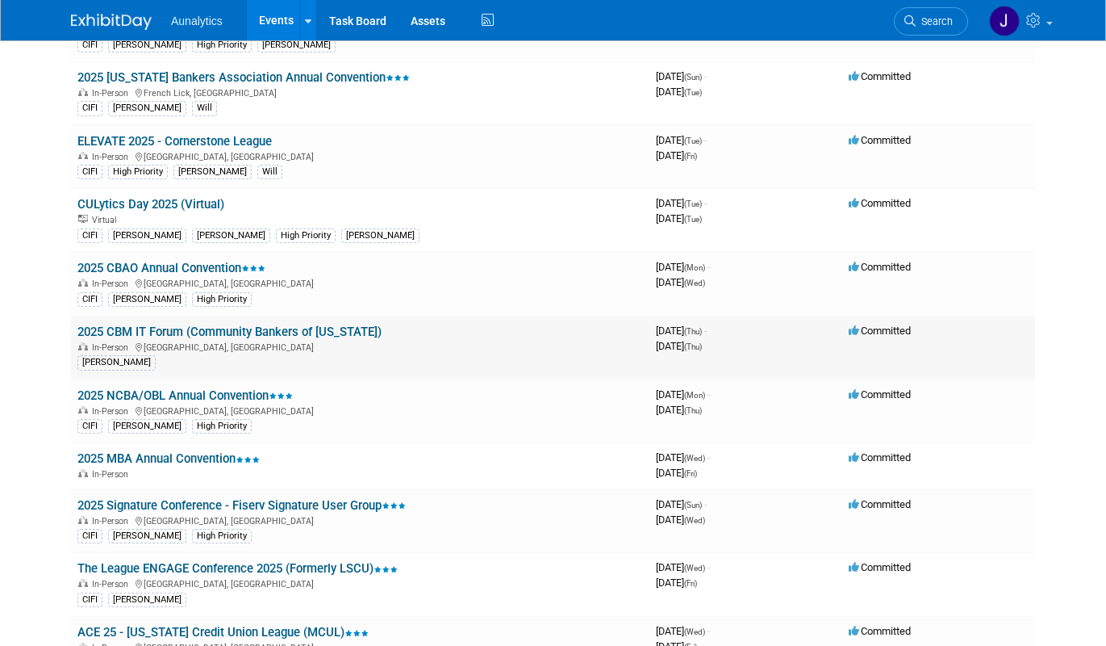
scroll to position [286, 0]
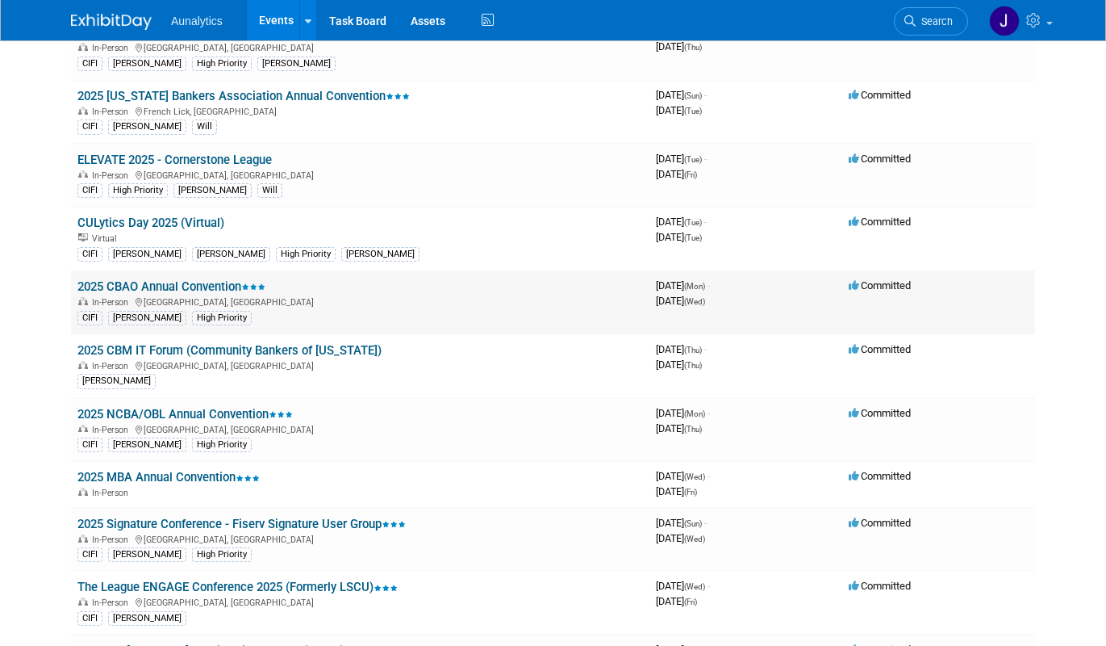
click at [213, 288] on link "2025 CBAO Annual Convention" at bounding box center [171, 286] width 188 height 15
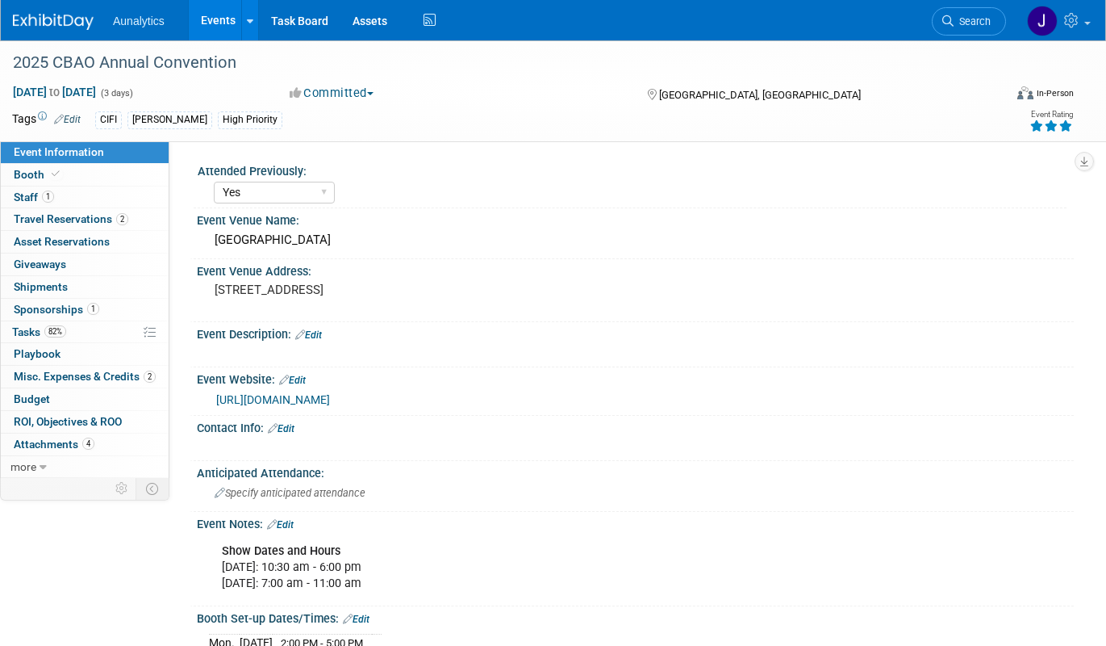
select select "Yes"
click at [76, 385] on link "2 Misc. Expenses & Credits 2" at bounding box center [85, 377] width 168 height 22
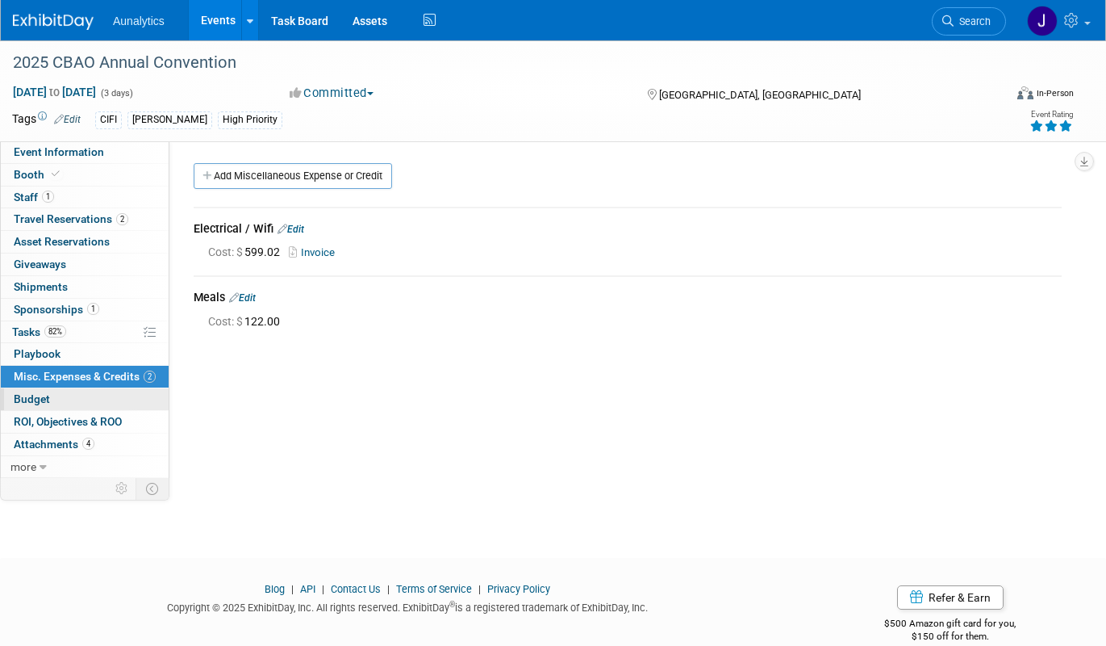
click at [76, 406] on link "Budget" at bounding box center [85, 399] width 168 height 22
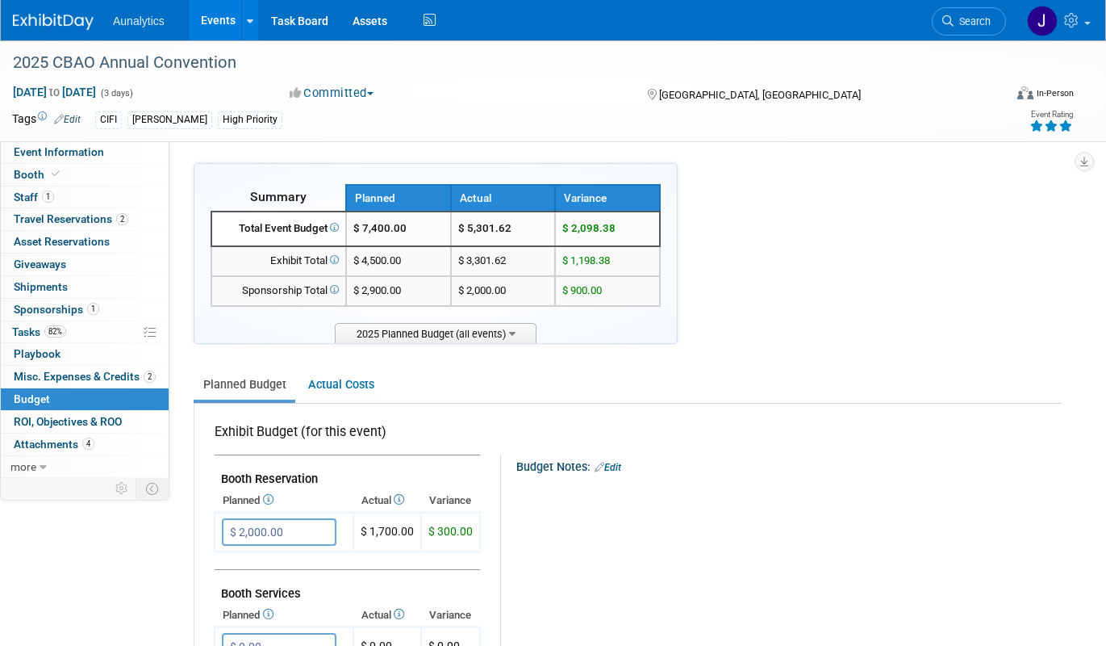
click at [497, 228] on td "$ 5,301.62" at bounding box center [503, 228] width 105 height 35
copy tr "$ 5,301.62"
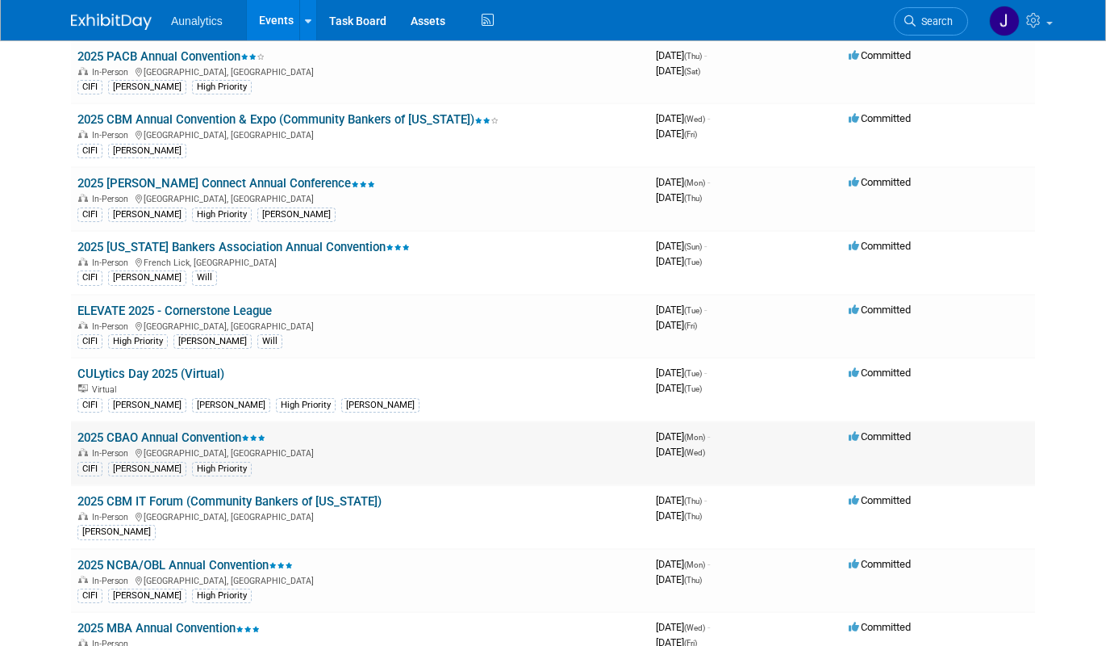
scroll to position [130, 0]
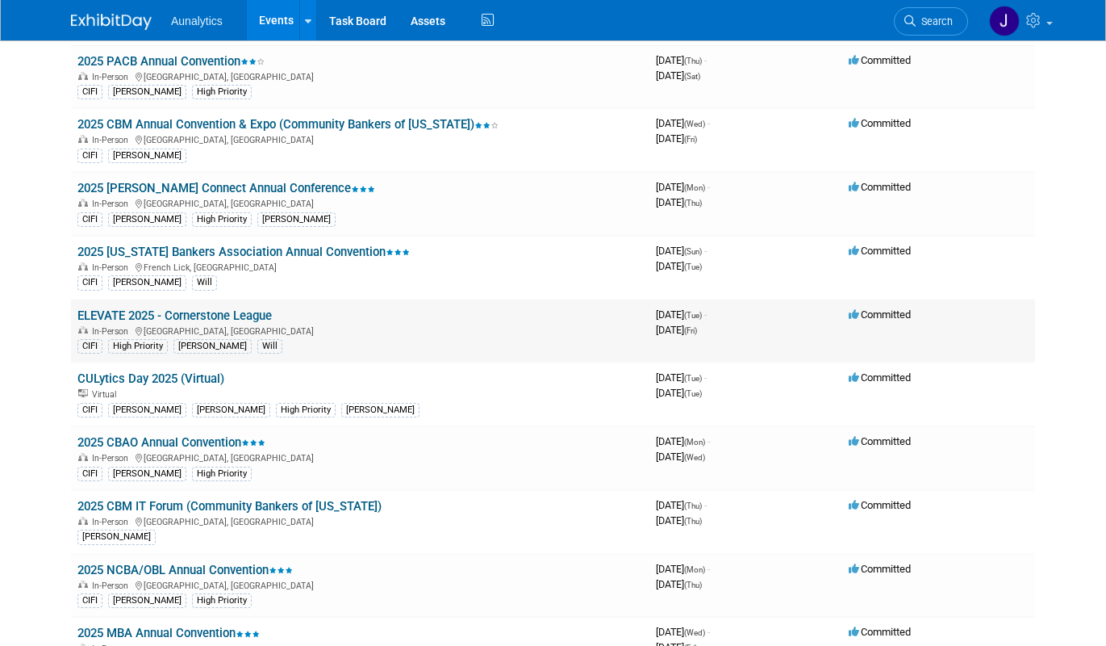
click at [190, 315] on link "ELEVATE 2025 - Cornerstone League" at bounding box center [174, 315] width 194 height 15
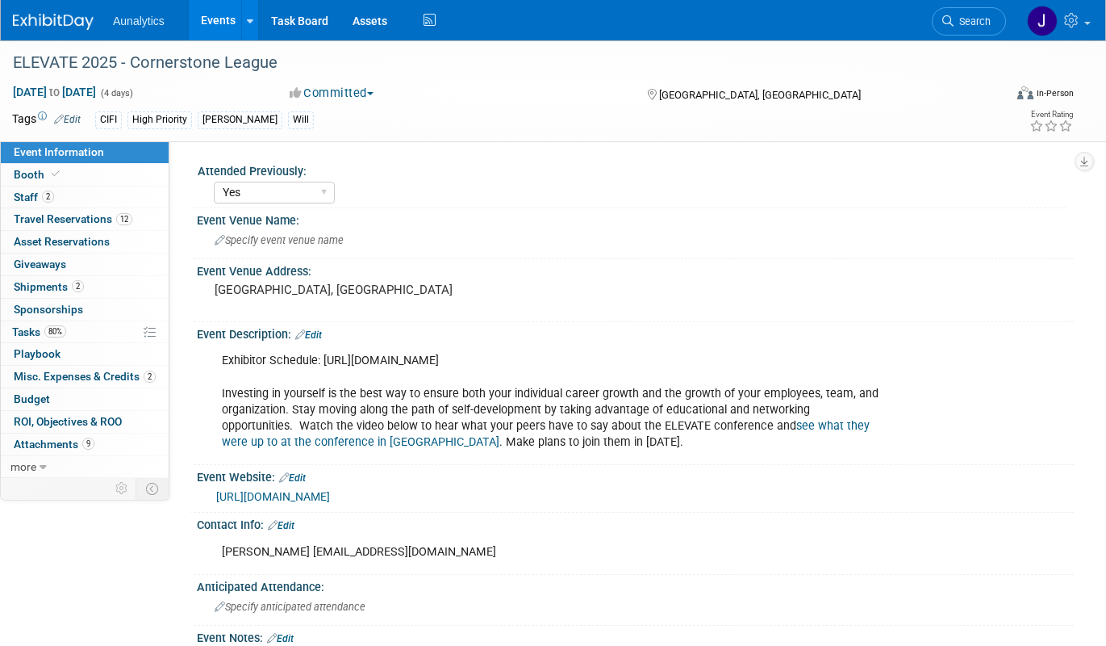
select select "Yes"
select select "Financial"
select select "Credit Union"
select select "Regional"
select select "Submitted"
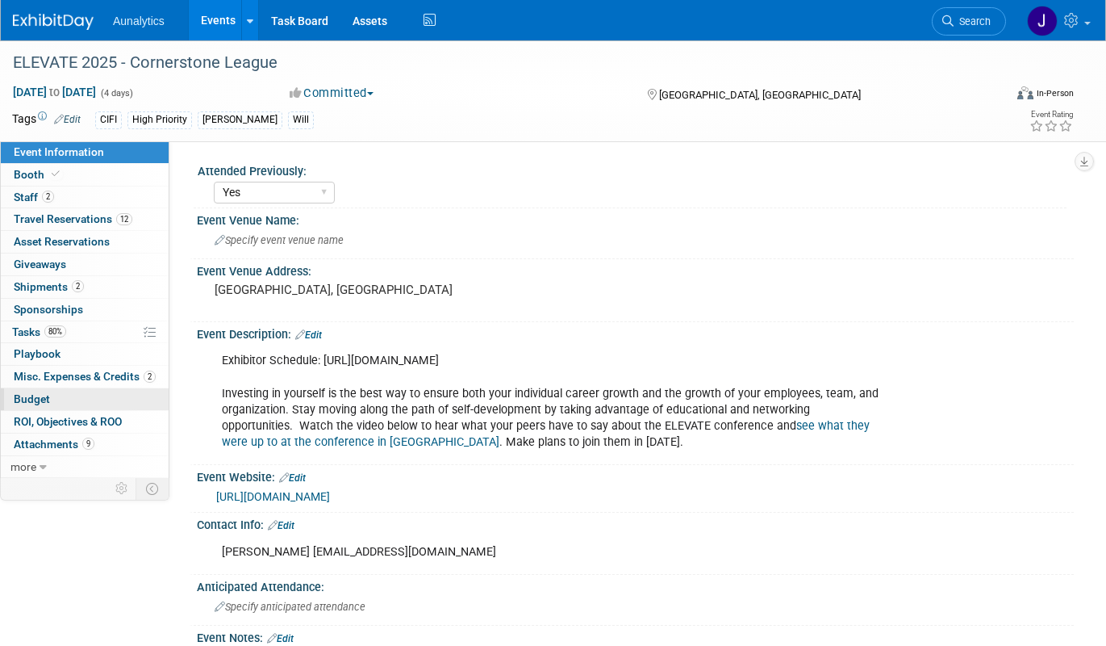
click at [49, 398] on link "Budget" at bounding box center [85, 399] width 168 height 22
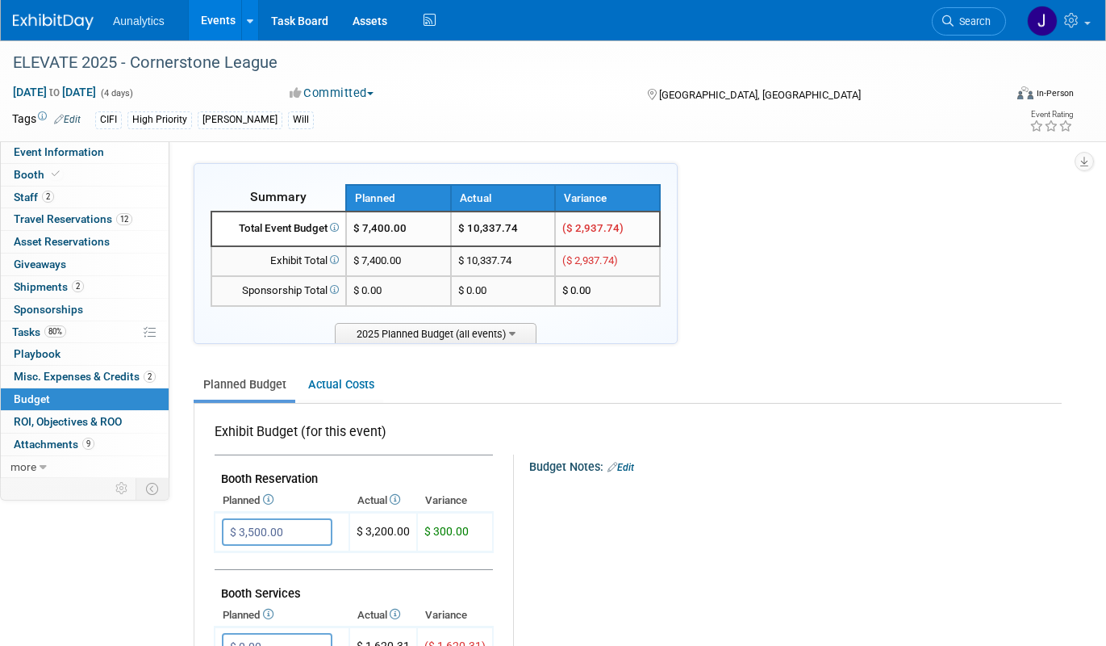
click at [488, 233] on td "$ 10,337.74" at bounding box center [503, 228] width 105 height 35
copy tr "$ 10,337.74"
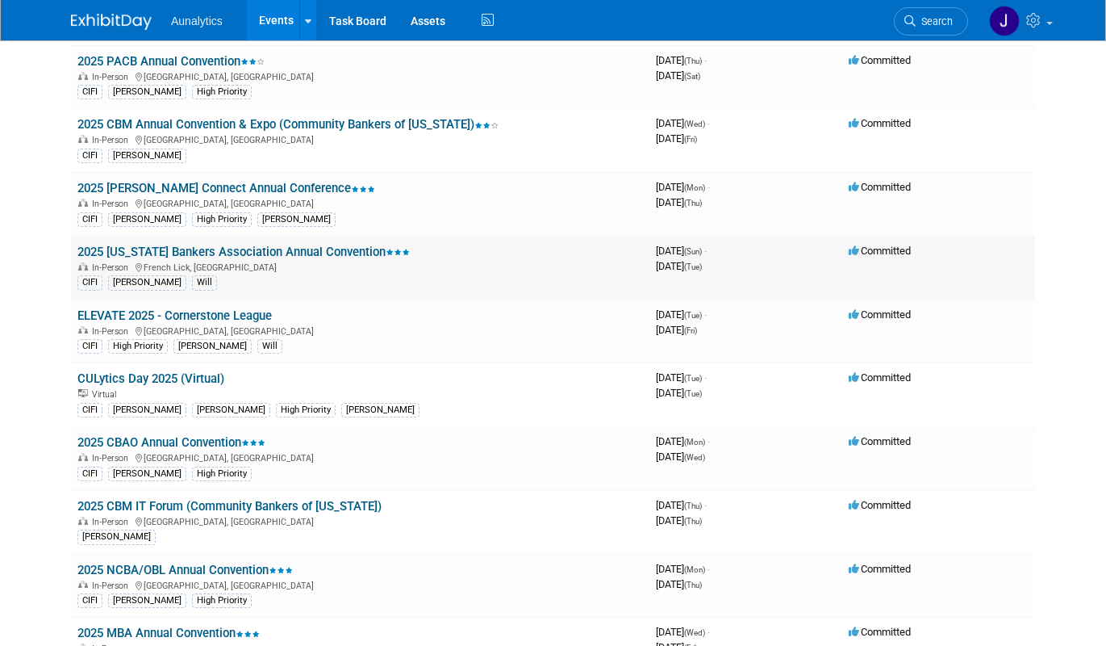
click at [240, 249] on link "2025 [US_STATE] Bankers Association Annual Convention" at bounding box center [243, 252] width 332 height 15
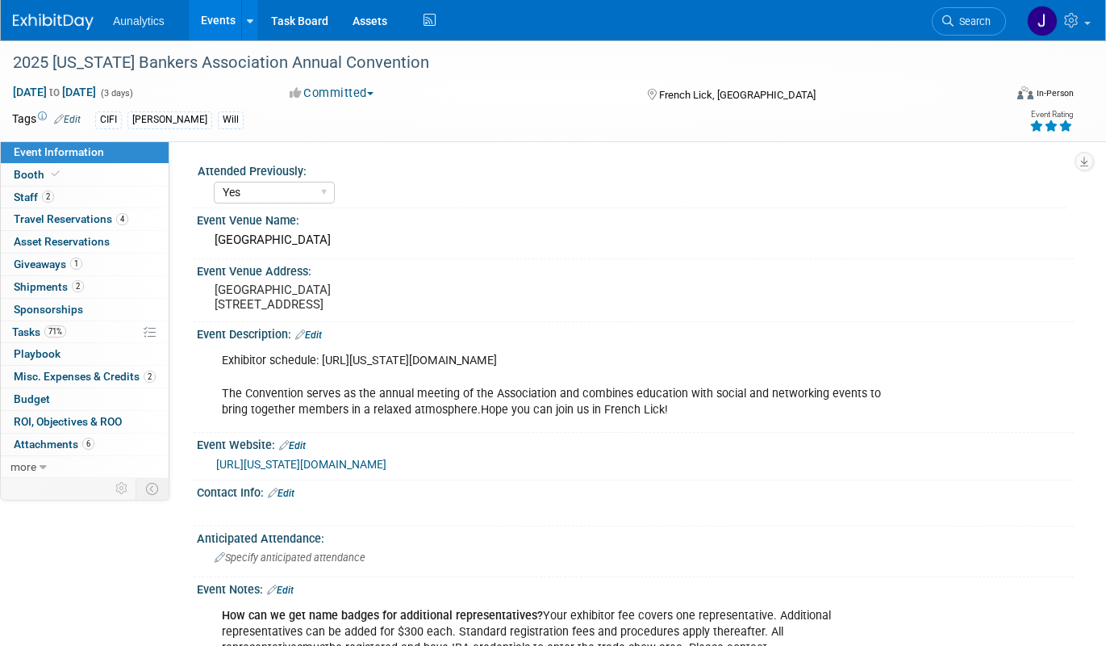
select select "Yes"
select select "CIFI Sales"
select select "Financial"
select select "Bank"
select select "State"
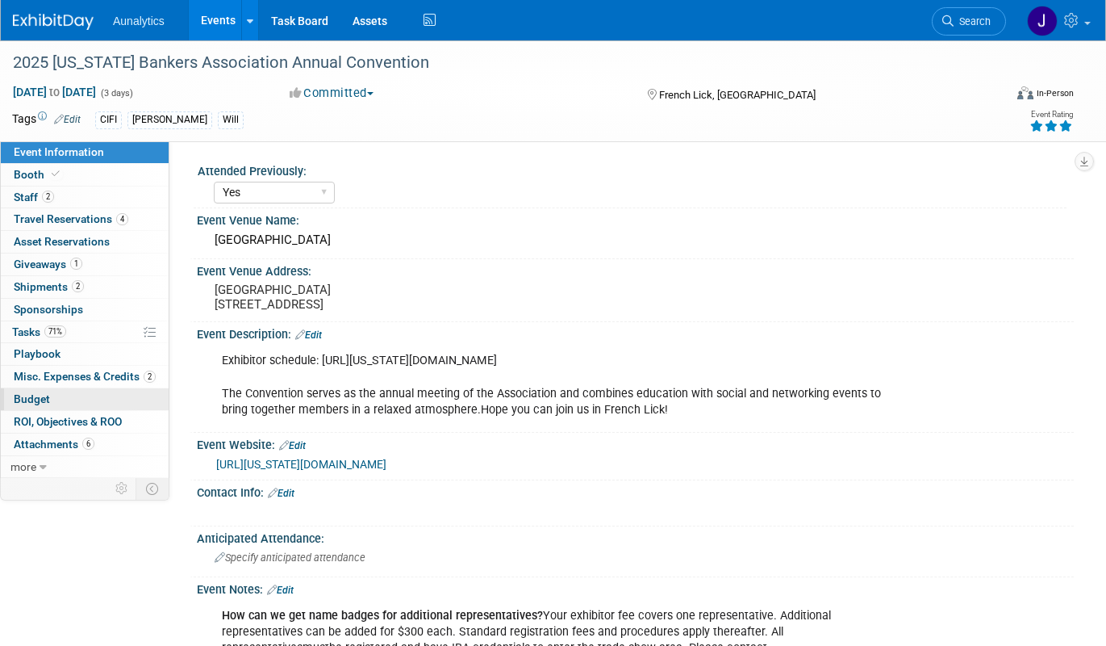
click at [65, 396] on link "Budget" at bounding box center [85, 399] width 168 height 22
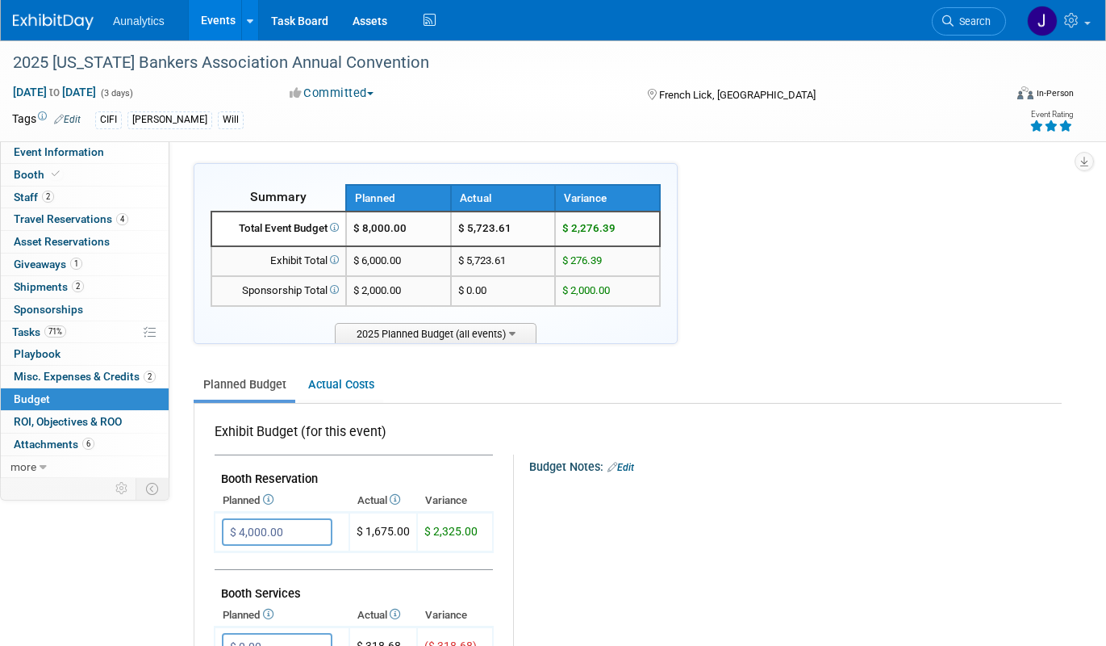
click at [472, 221] on td "$ 5,723.61" at bounding box center [503, 228] width 105 height 35
copy tr "$ 5,723.61"
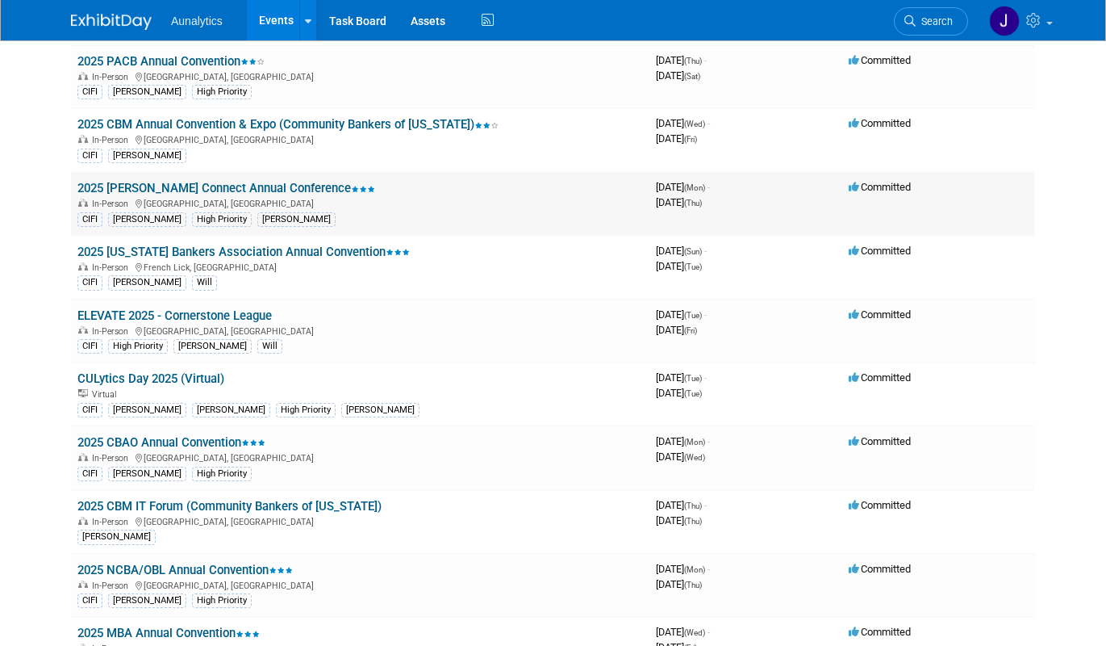
click at [240, 183] on link "2025 [PERSON_NAME] Connect Annual Conference" at bounding box center [226, 188] width 298 height 15
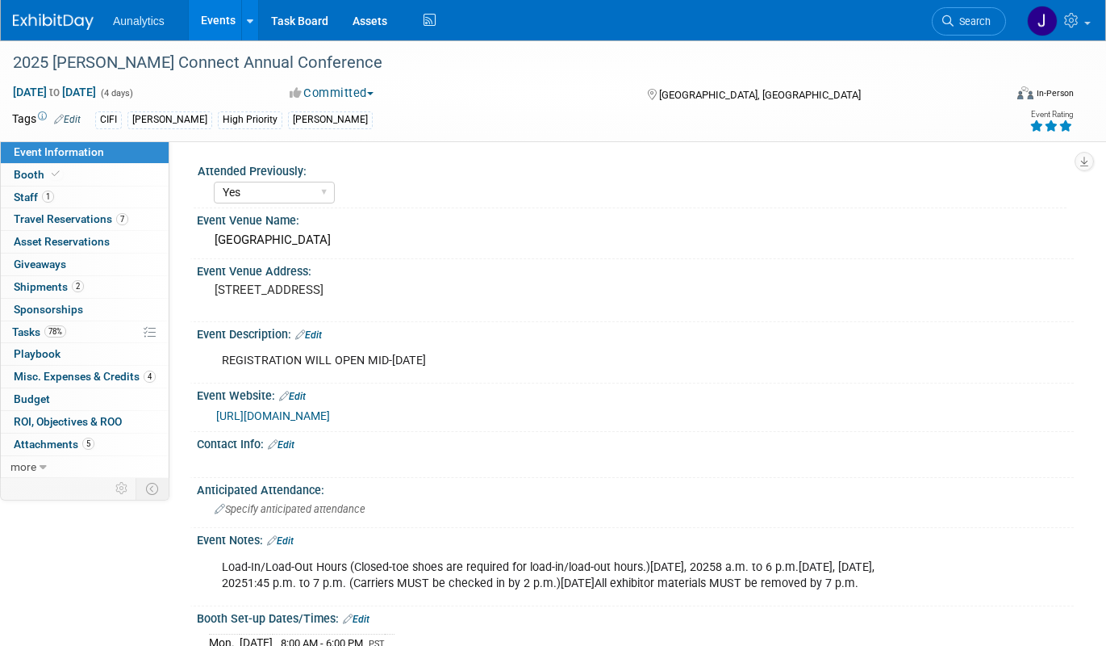
select select "Yes"
click at [92, 394] on link "Budget" at bounding box center [85, 399] width 168 height 22
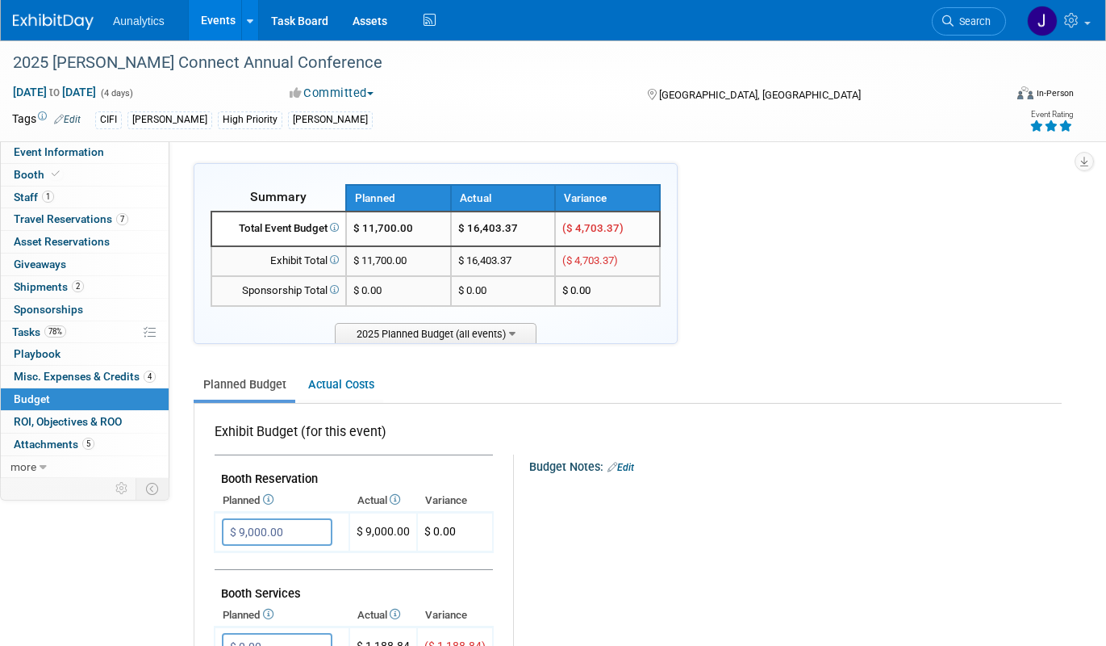
click at [474, 227] on td "$ 16,403.37" at bounding box center [503, 228] width 105 height 35
copy tr "$ 16,403.37"
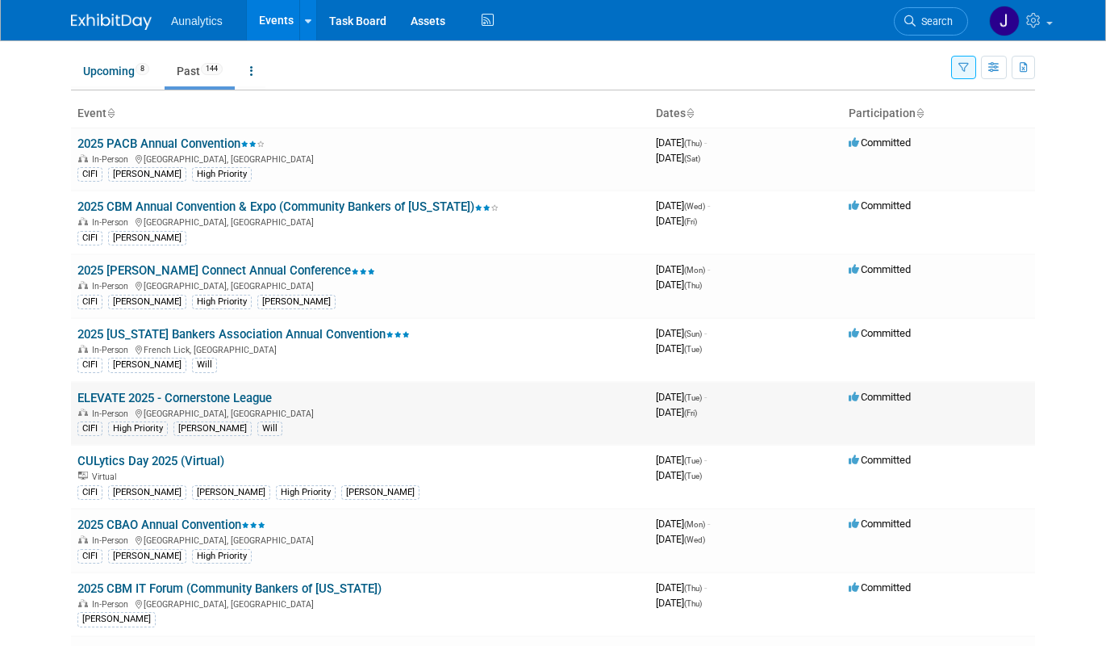
scroll to position [27, 0]
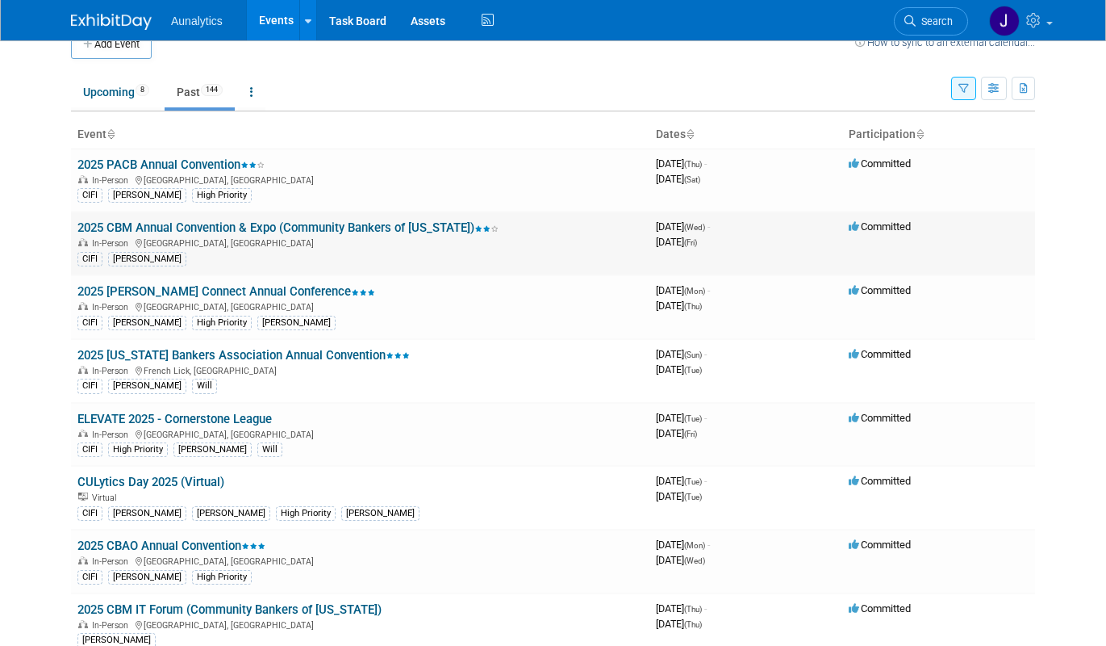
click at [303, 230] on link "2025 CBM Annual Convention & Expo (Community Bankers of [US_STATE])" at bounding box center [287, 227] width 421 height 15
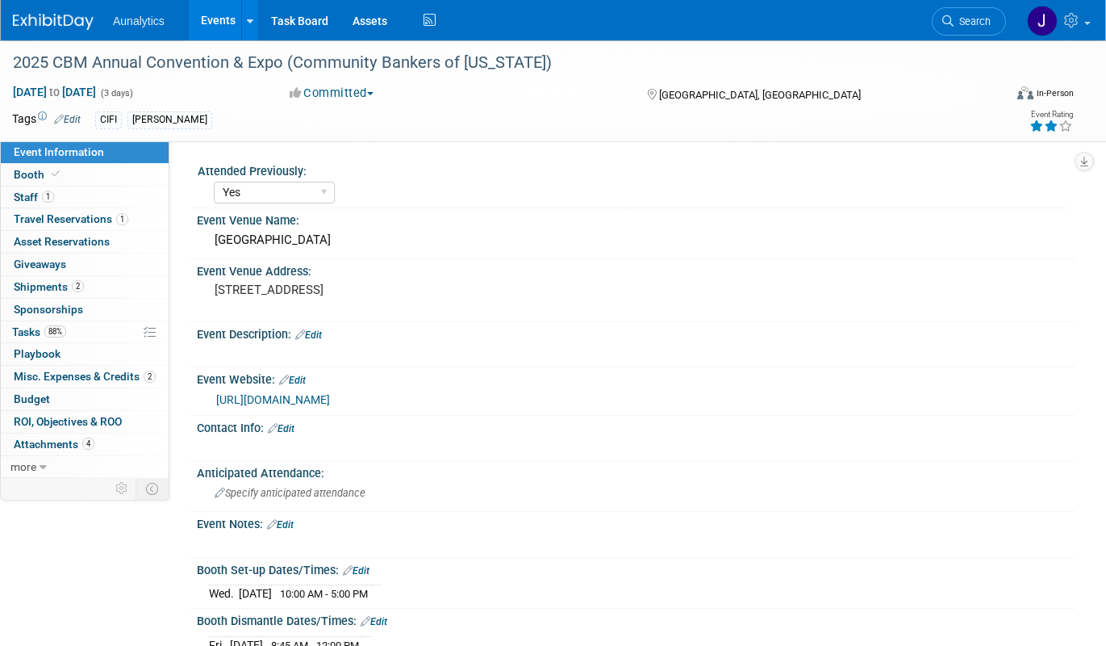
select select "Yes"
click at [68, 391] on link "Budget" at bounding box center [85, 399] width 168 height 22
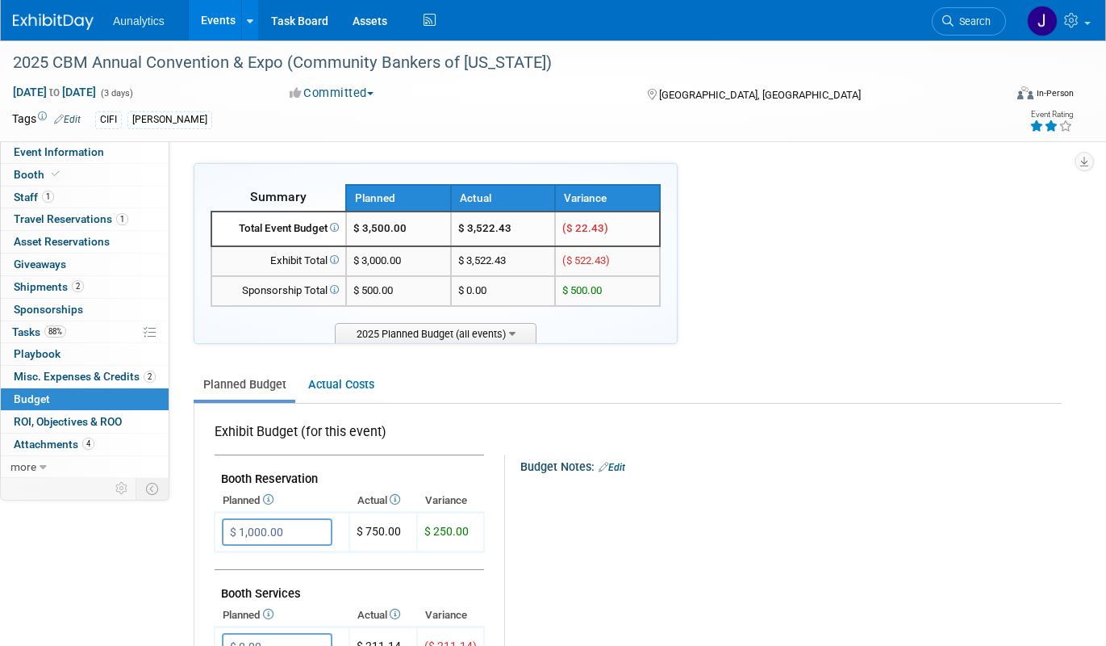
click at [499, 225] on td "$ 3,522.43" at bounding box center [503, 228] width 105 height 35
copy tr "$ 3,522.43"
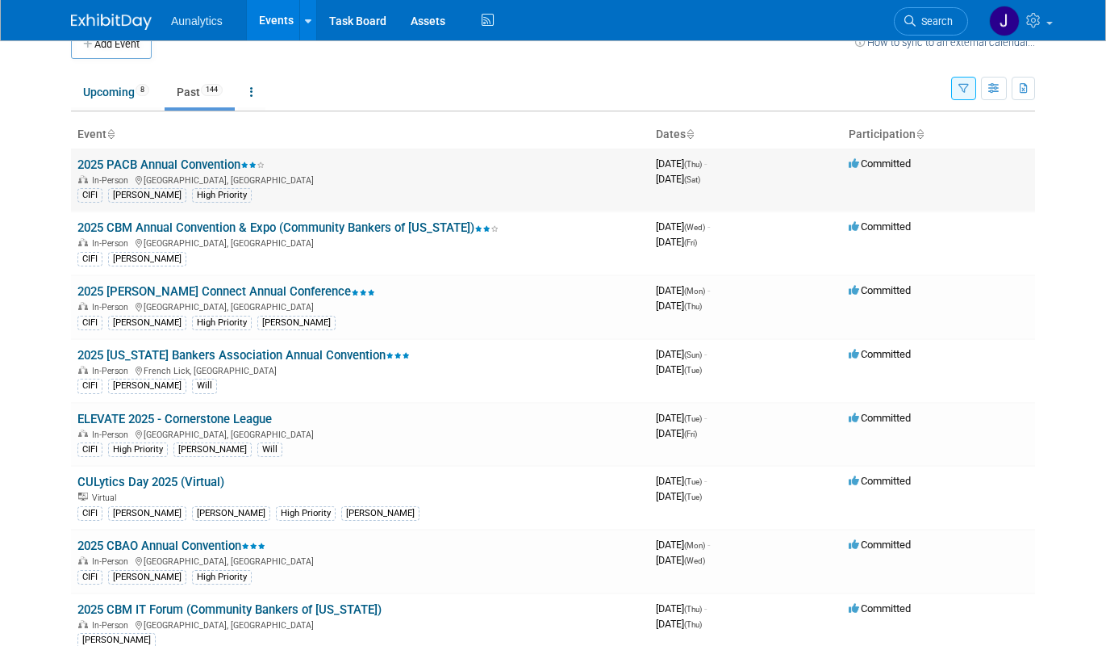
click at [214, 159] on link "2025 PACB Annual Convention" at bounding box center [170, 164] width 187 height 15
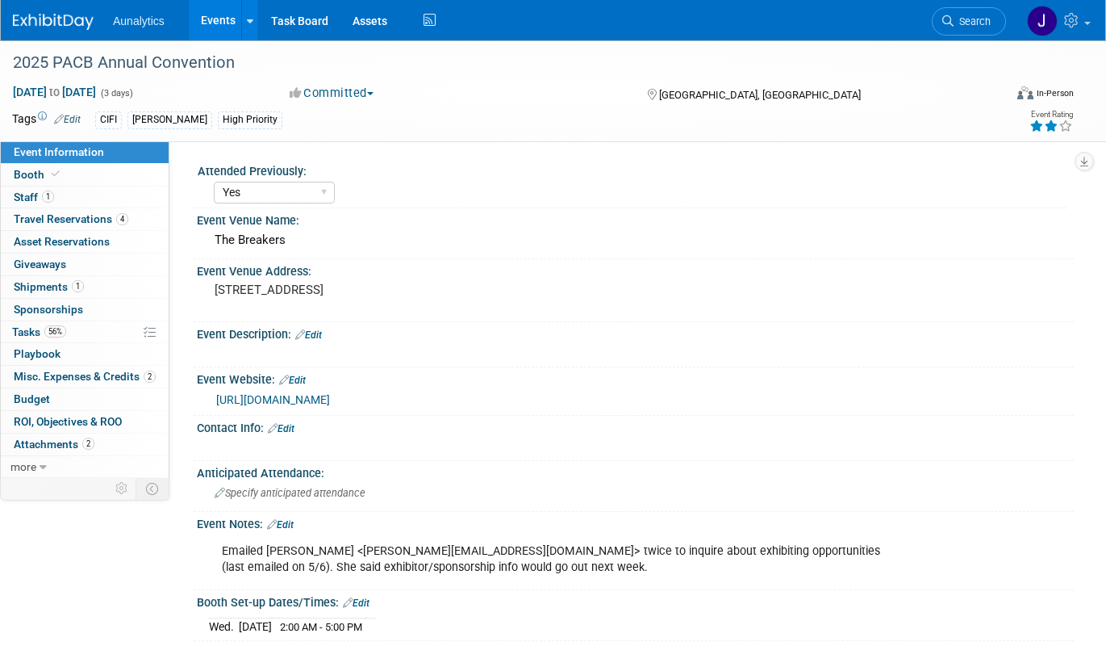
select select "Yes"
click at [61, 396] on link "Budget" at bounding box center [85, 399] width 168 height 22
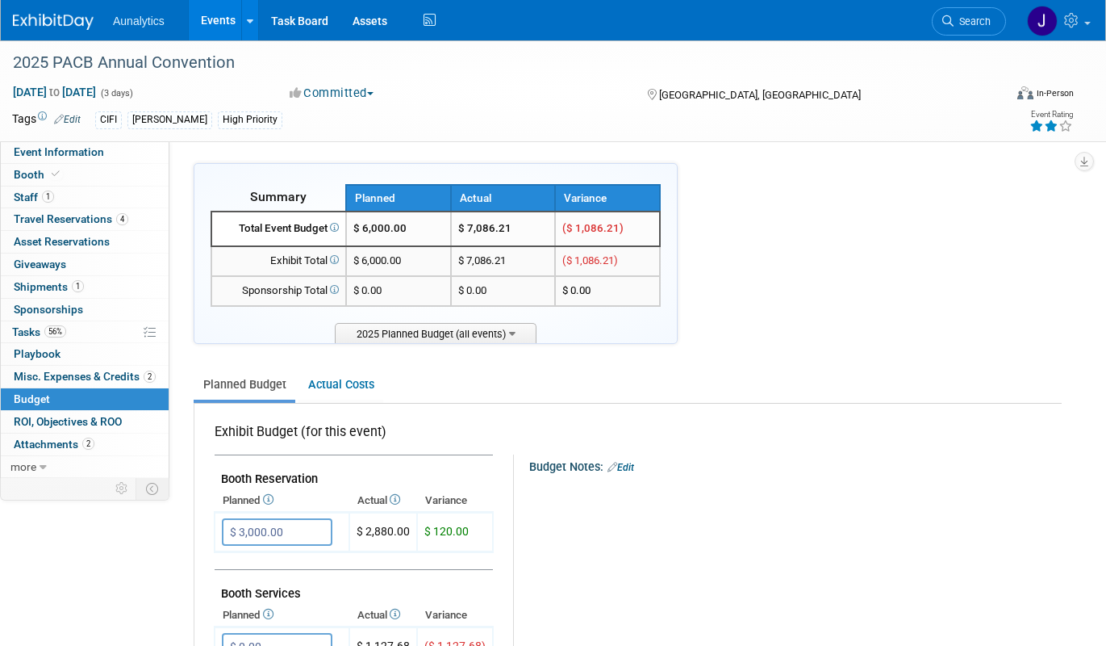
click at [493, 231] on td "$ 7,086.21" at bounding box center [503, 228] width 105 height 35
copy tr "$ 7,086.21"
click at [215, 19] on link "Events" at bounding box center [218, 20] width 59 height 40
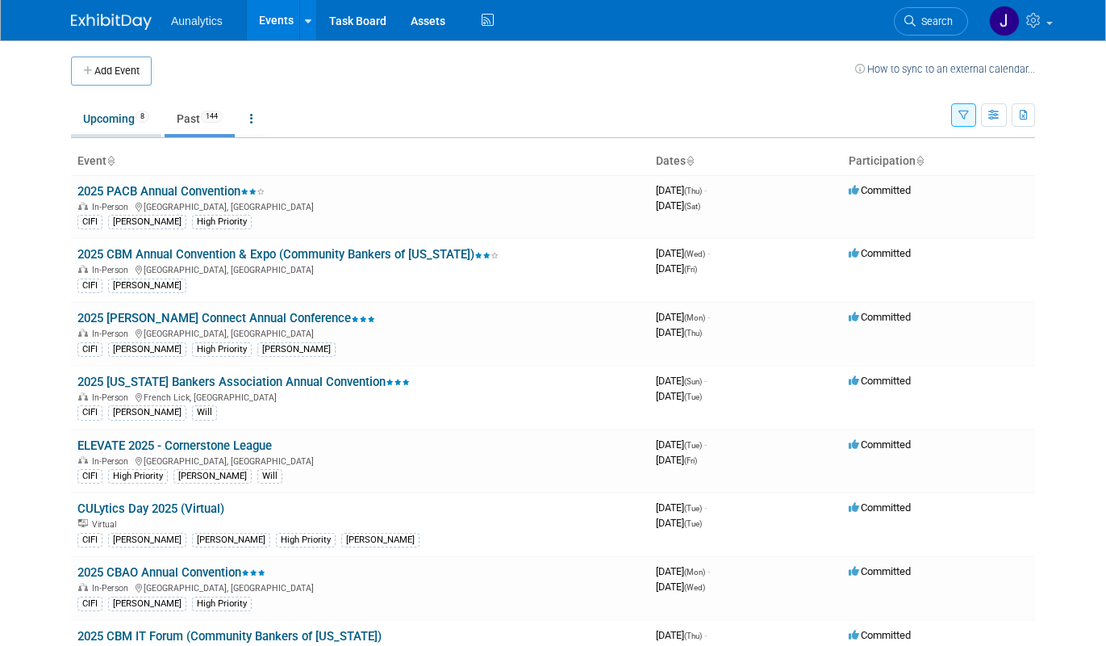
click at [91, 129] on link "Upcoming 8" at bounding box center [116, 118] width 90 height 31
